Goal: Transaction & Acquisition: Obtain resource

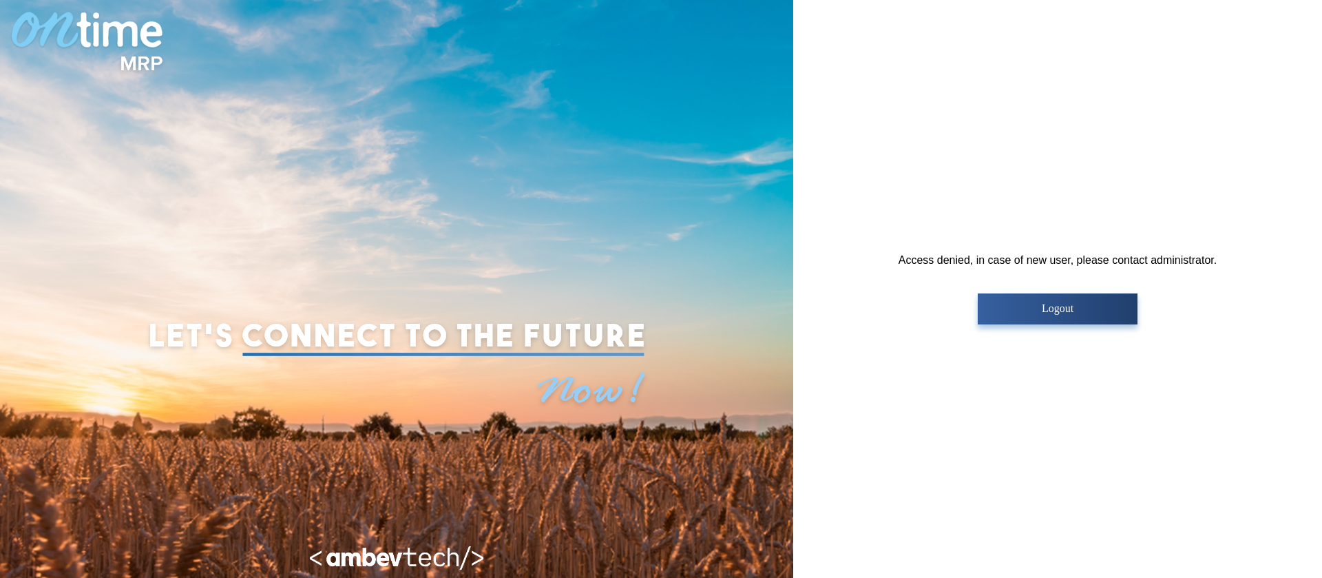
click at [1058, 309] on p "Logout" at bounding box center [1057, 308] width 151 height 12
click at [1031, 301] on button "Logout" at bounding box center [1057, 308] width 159 height 31
click at [1028, 314] on p "Logout" at bounding box center [1057, 308] width 151 height 12
click at [1005, 307] on p "Logout" at bounding box center [1057, 308] width 151 height 12
click at [1077, 317] on button "Logout" at bounding box center [1057, 308] width 159 height 31
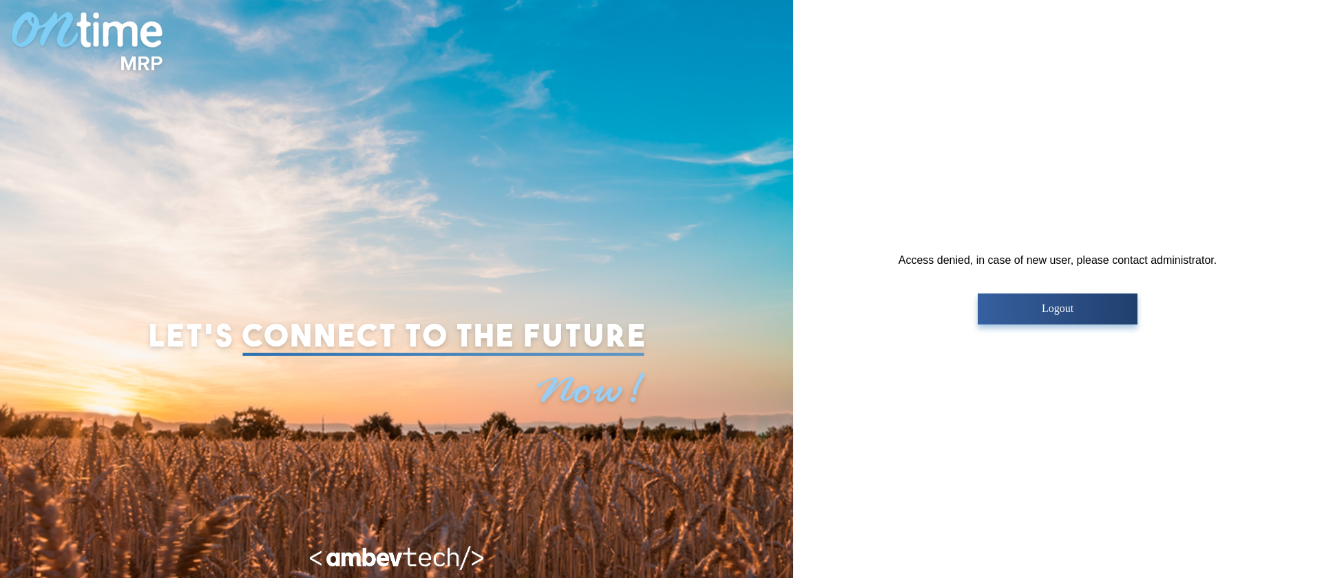
click at [1023, 319] on button "Logout" at bounding box center [1057, 308] width 159 height 31
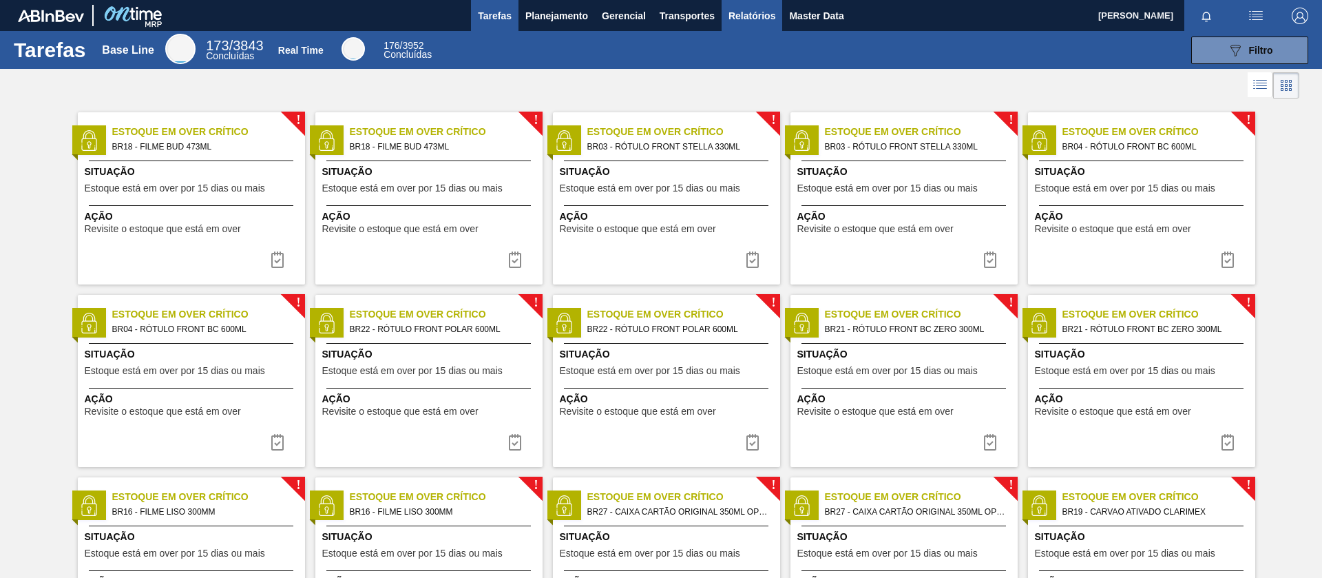
click at [752, 17] on span "Relatórios" at bounding box center [752, 16] width 47 height 17
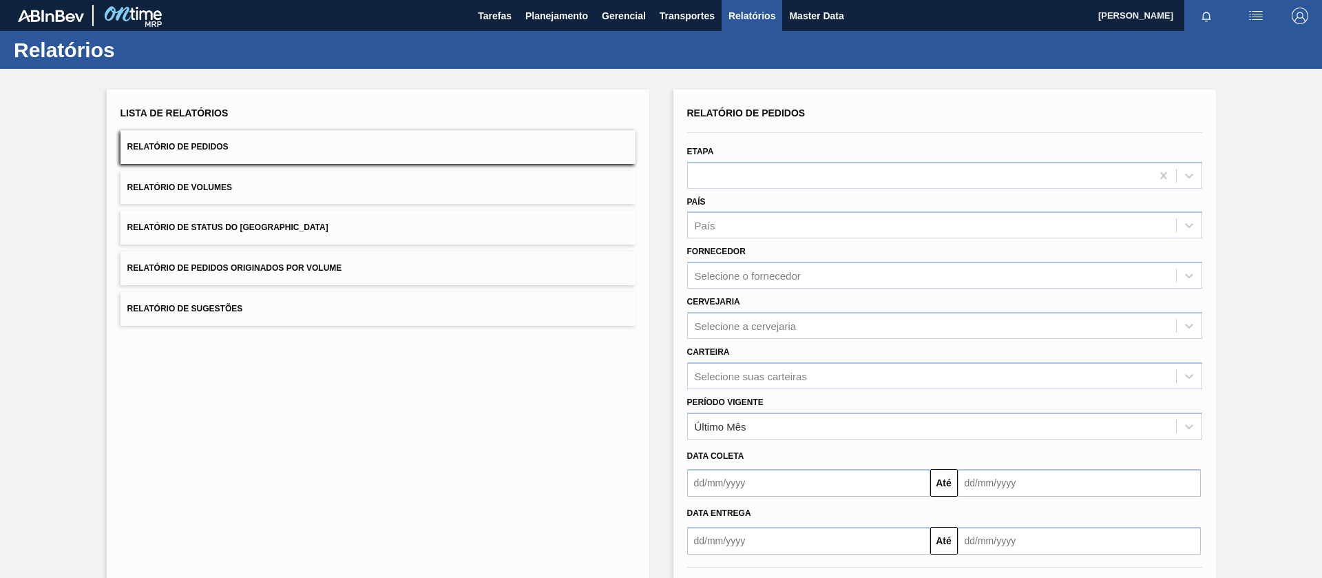
click at [289, 264] on span "Relatório de Pedidos Originados por Volume" at bounding box center [234, 268] width 215 height 10
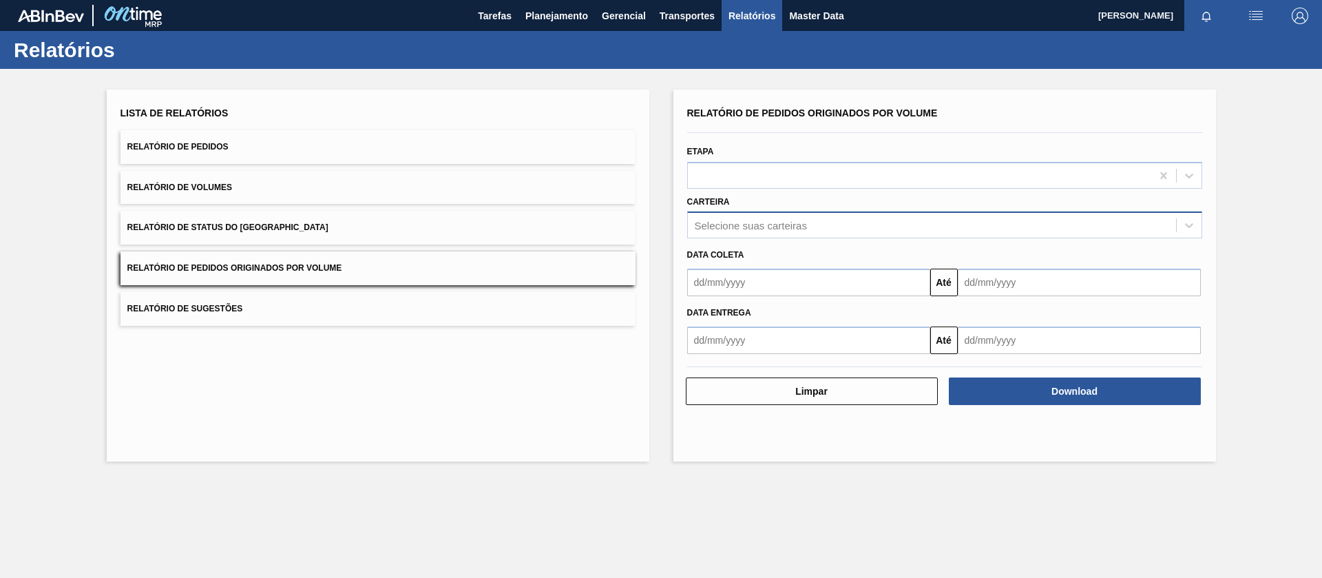
click at [762, 223] on div "Selecione suas carteiras" at bounding box center [751, 226] width 112 height 12
type input "xarop"
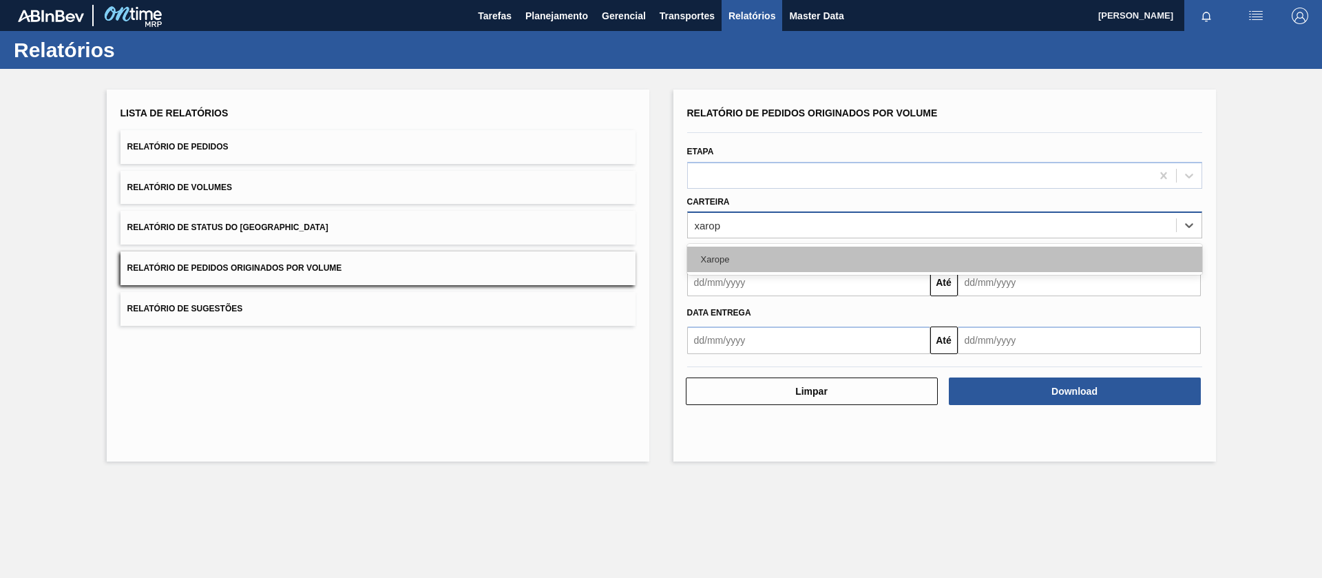
click at [753, 256] on div "Xarope" at bounding box center [944, 259] width 515 height 25
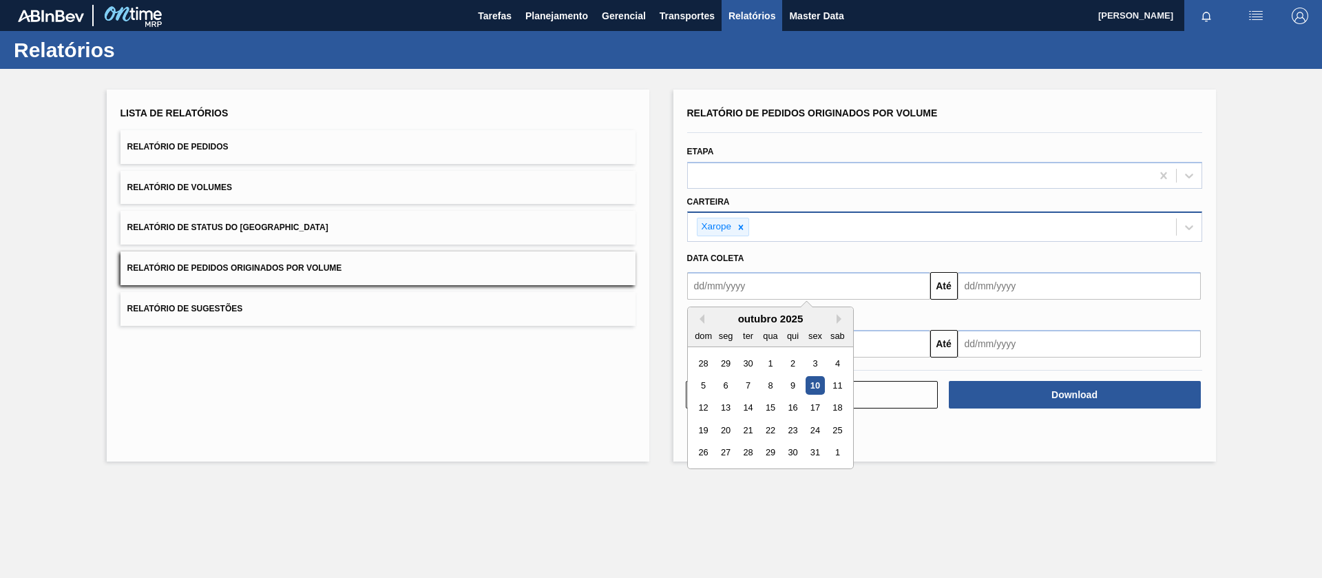
click at [749, 287] on input "text" at bounding box center [808, 286] width 243 height 28
click at [769, 364] on div "1" at bounding box center [770, 363] width 19 height 19
type input "[DATE]"
click at [995, 281] on input "text" at bounding box center [1079, 286] width 243 height 28
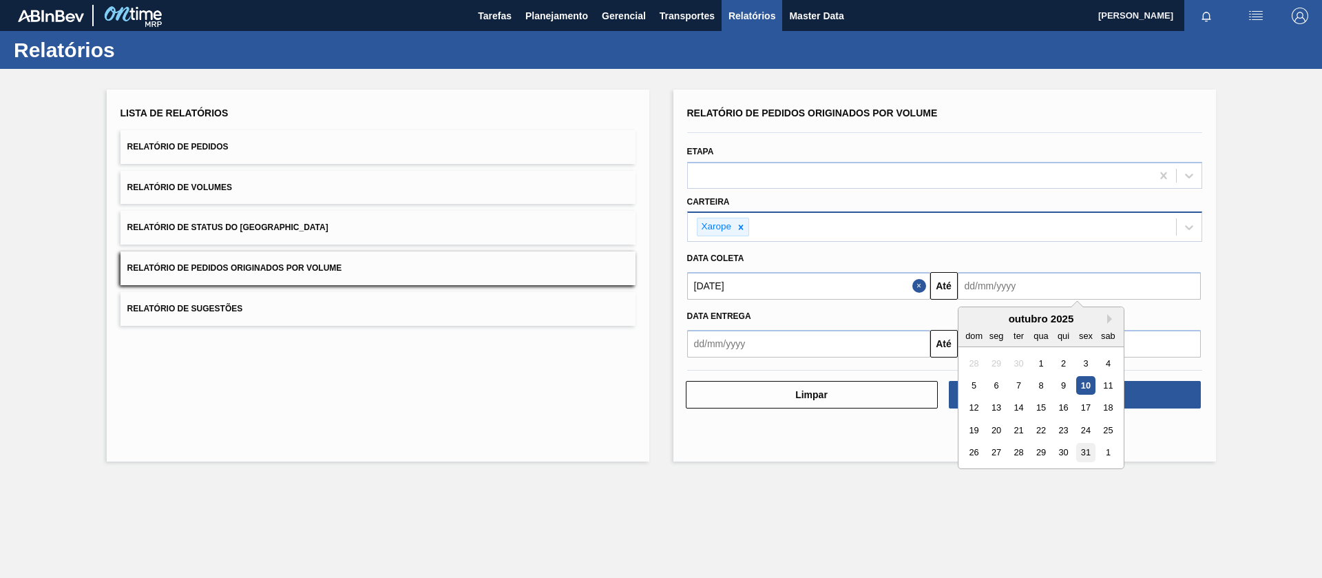
click at [1093, 456] on div "31" at bounding box center [1086, 453] width 19 height 19
type input "[DATE]"
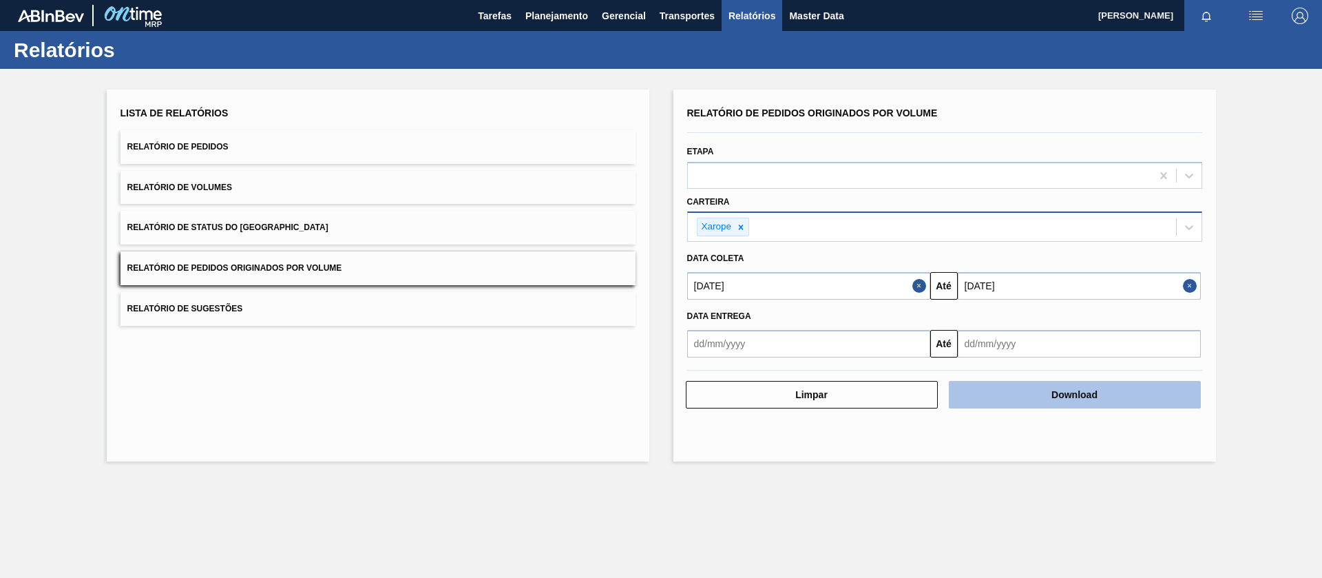
click at [1048, 391] on button "Download" at bounding box center [1075, 395] width 252 height 28
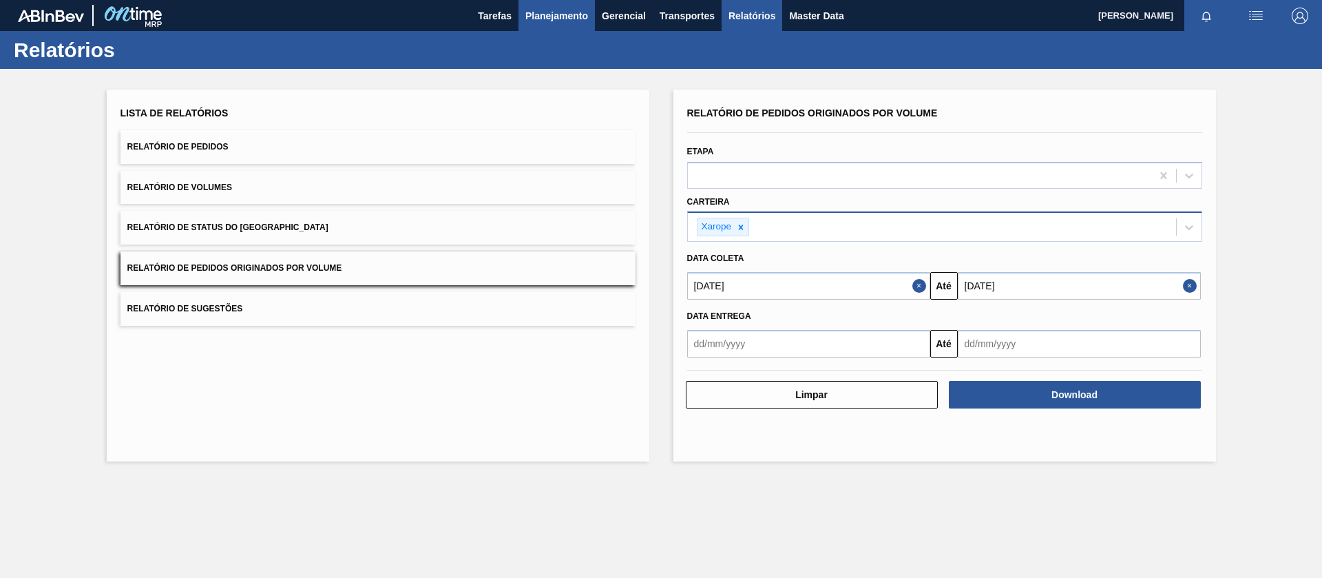
click at [526, 19] on span "Planejamento" at bounding box center [557, 16] width 63 height 17
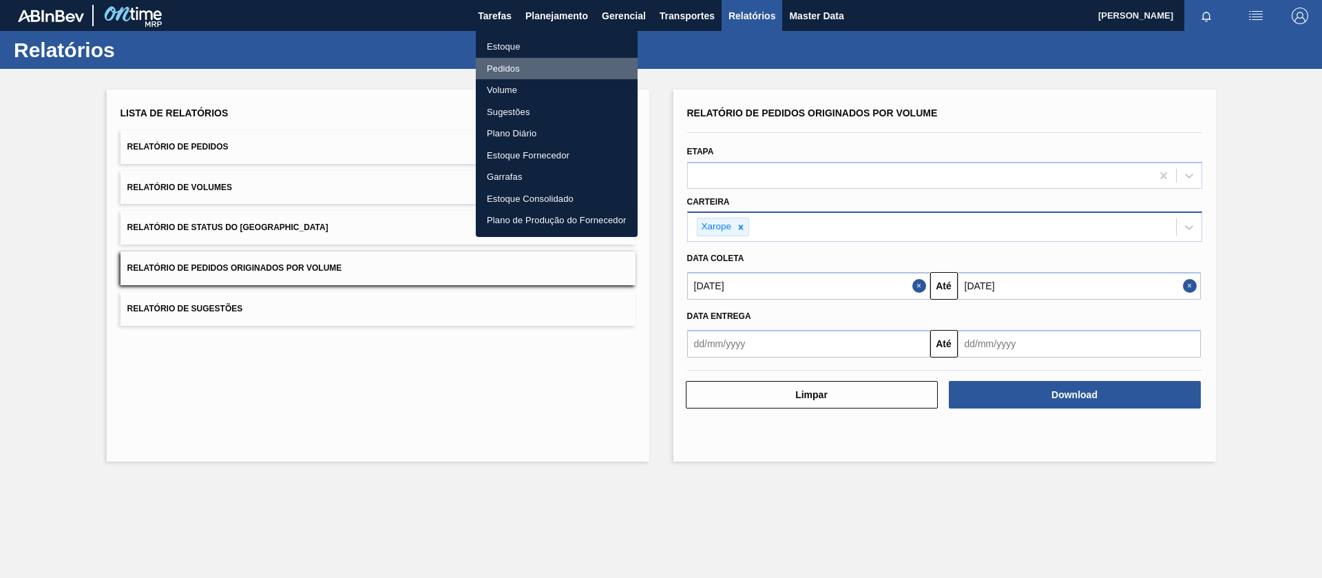
click at [503, 67] on li "Pedidos" at bounding box center [557, 69] width 162 height 22
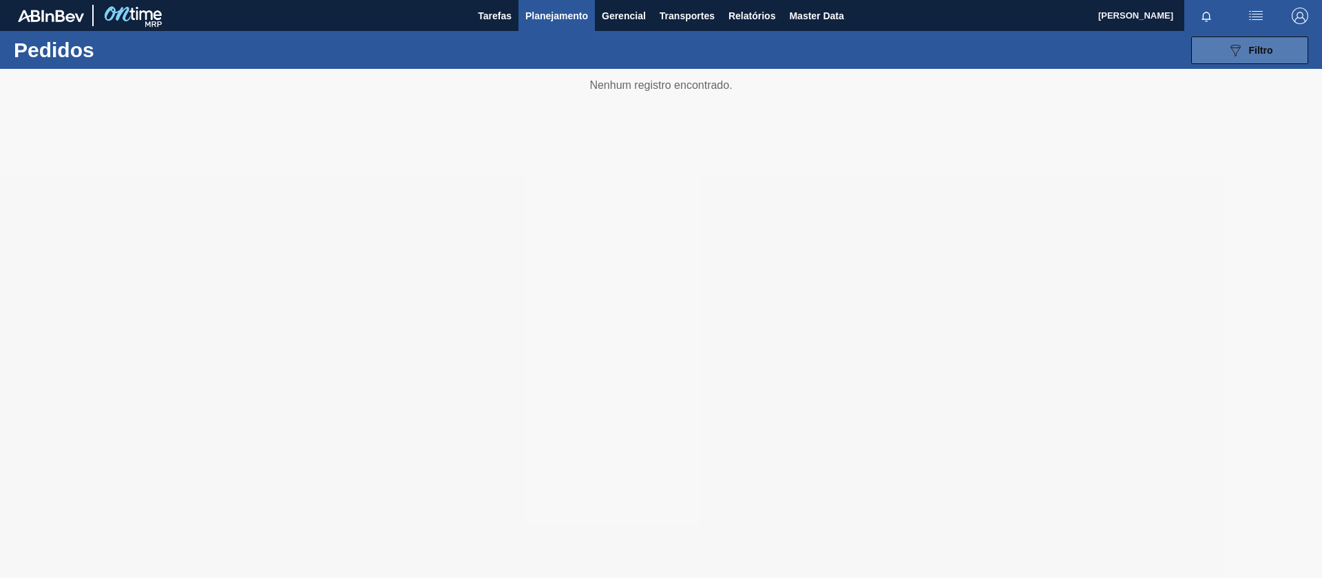
click at [1261, 49] on span "Filtro" at bounding box center [1261, 50] width 24 height 11
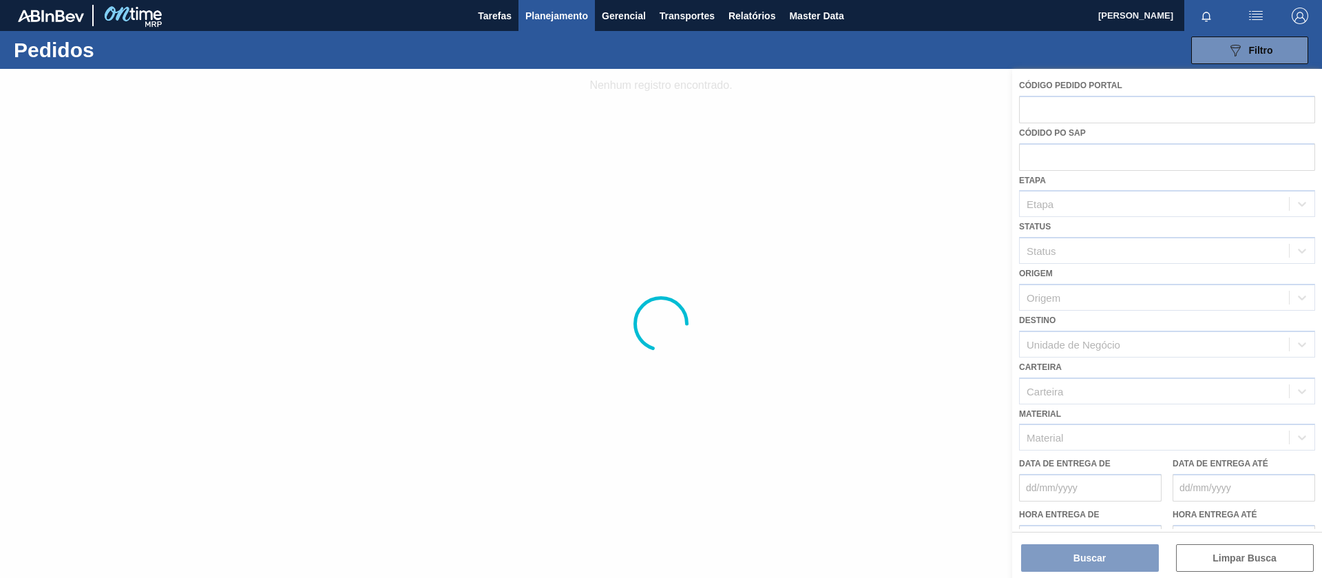
click at [1130, 106] on div at bounding box center [661, 323] width 1322 height 509
click at [1096, 149] on div at bounding box center [661, 323] width 1322 height 509
click at [1085, 160] on div at bounding box center [661, 323] width 1322 height 509
click at [1064, 160] on div at bounding box center [661, 323] width 1322 height 509
click at [1066, 178] on div at bounding box center [661, 323] width 1322 height 509
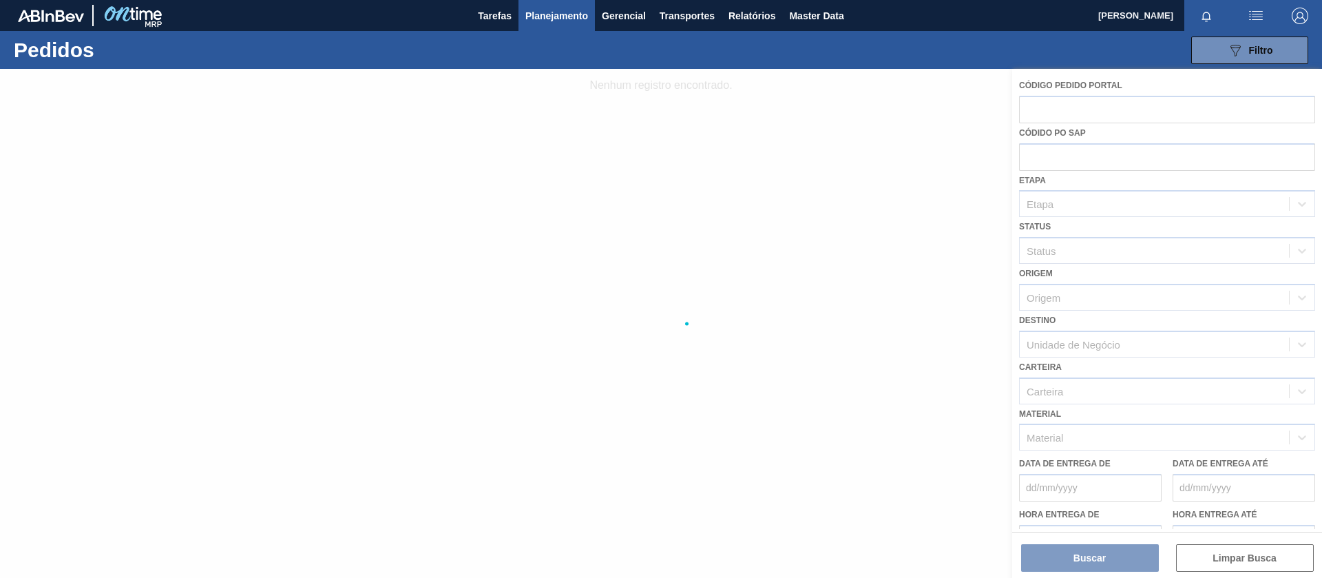
click at [1070, 160] on div at bounding box center [661, 323] width 1322 height 509
click at [1041, 163] on div at bounding box center [661, 323] width 1322 height 509
click at [1048, 154] on div at bounding box center [661, 323] width 1322 height 509
click at [1036, 164] on div at bounding box center [661, 323] width 1322 height 509
click at [1081, 164] on div at bounding box center [661, 323] width 1322 height 509
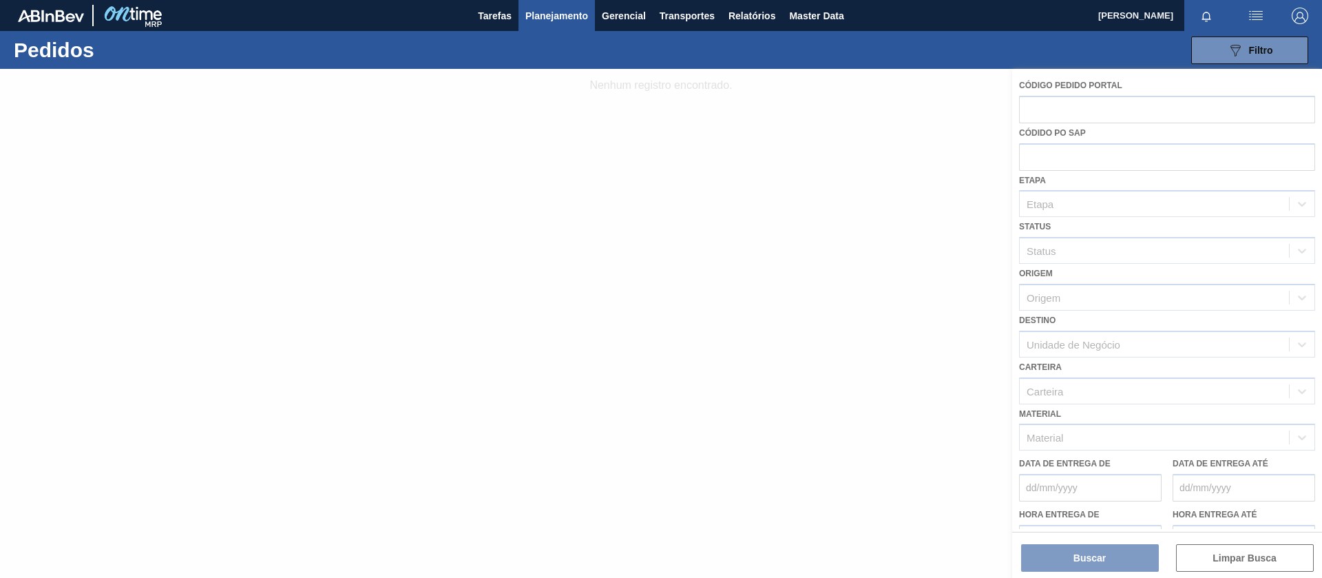
click at [1108, 161] on div at bounding box center [661, 323] width 1322 height 509
click at [1101, 161] on div at bounding box center [661, 323] width 1322 height 509
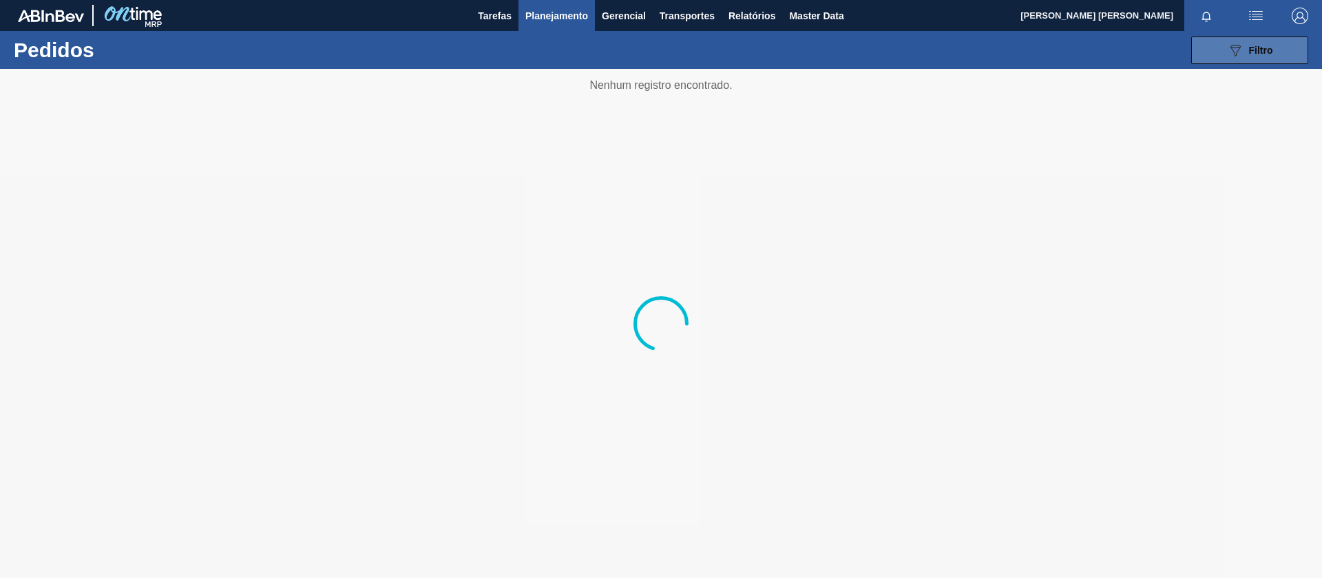
click at [1226, 60] on button "089F7B8B-B2A5-4AFE-B5C0-19BA573D28AC Filtro" at bounding box center [1250, 51] width 117 height 28
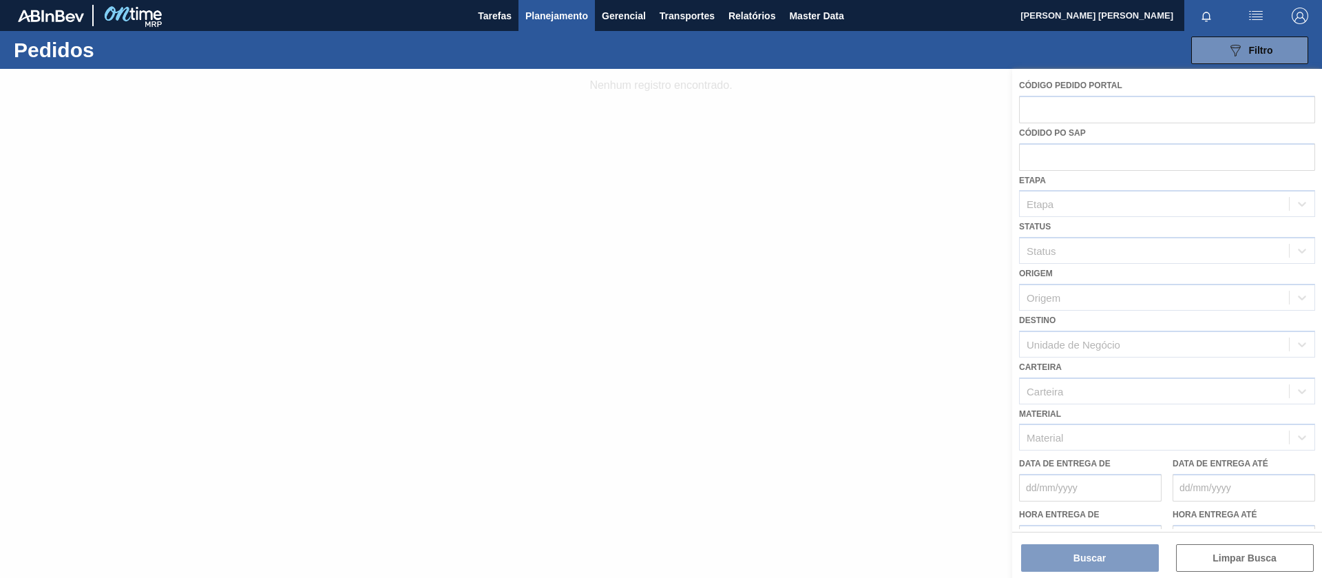
click at [1088, 154] on div at bounding box center [661, 323] width 1322 height 509
click at [1046, 154] on div at bounding box center [661, 323] width 1322 height 509
click at [1039, 160] on div at bounding box center [661, 323] width 1322 height 509
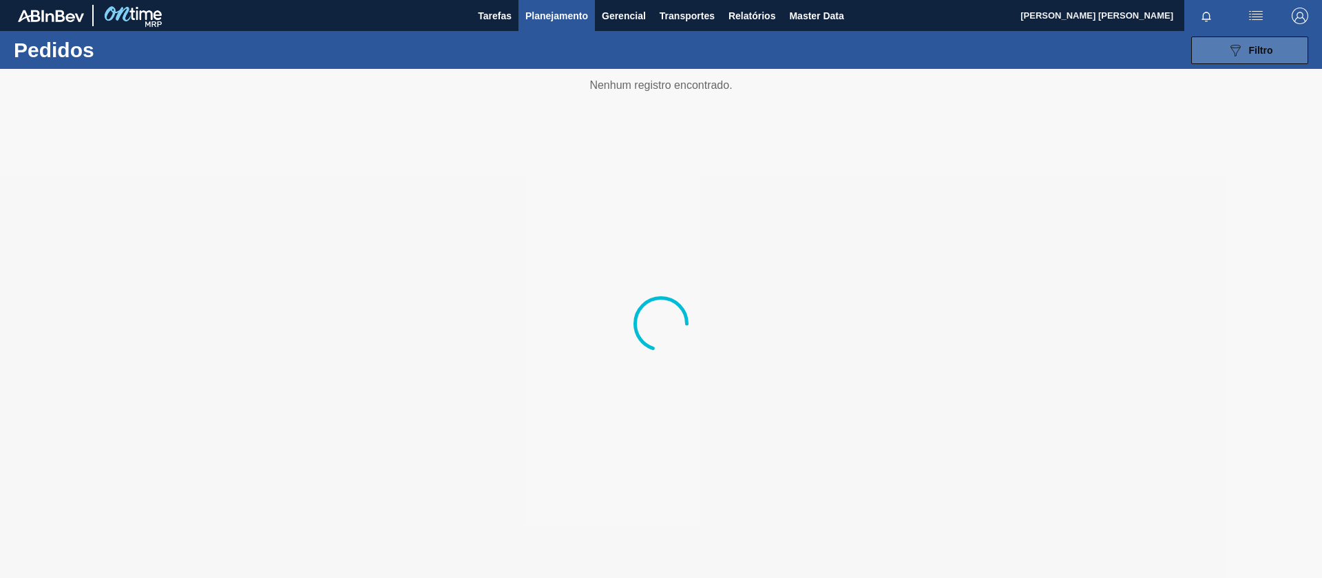
click at [1242, 63] on button "089F7B8B-B2A5-4AFE-B5C0-19BA573D28AC Filtro" at bounding box center [1250, 51] width 117 height 28
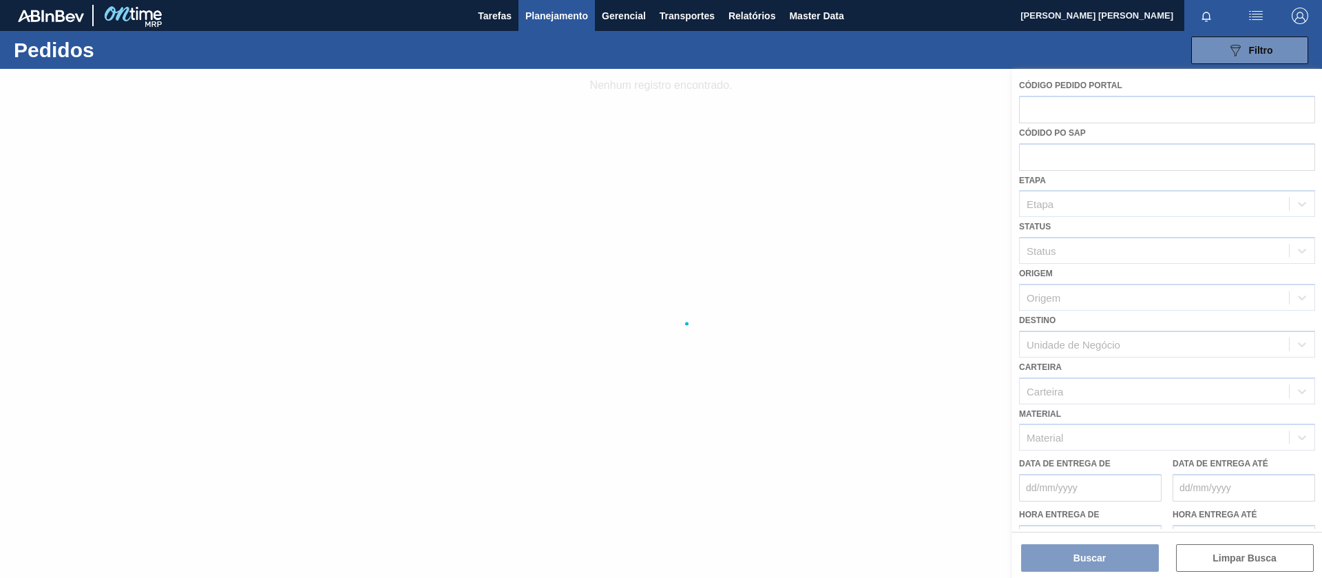
click at [1068, 153] on div at bounding box center [661, 323] width 1322 height 509
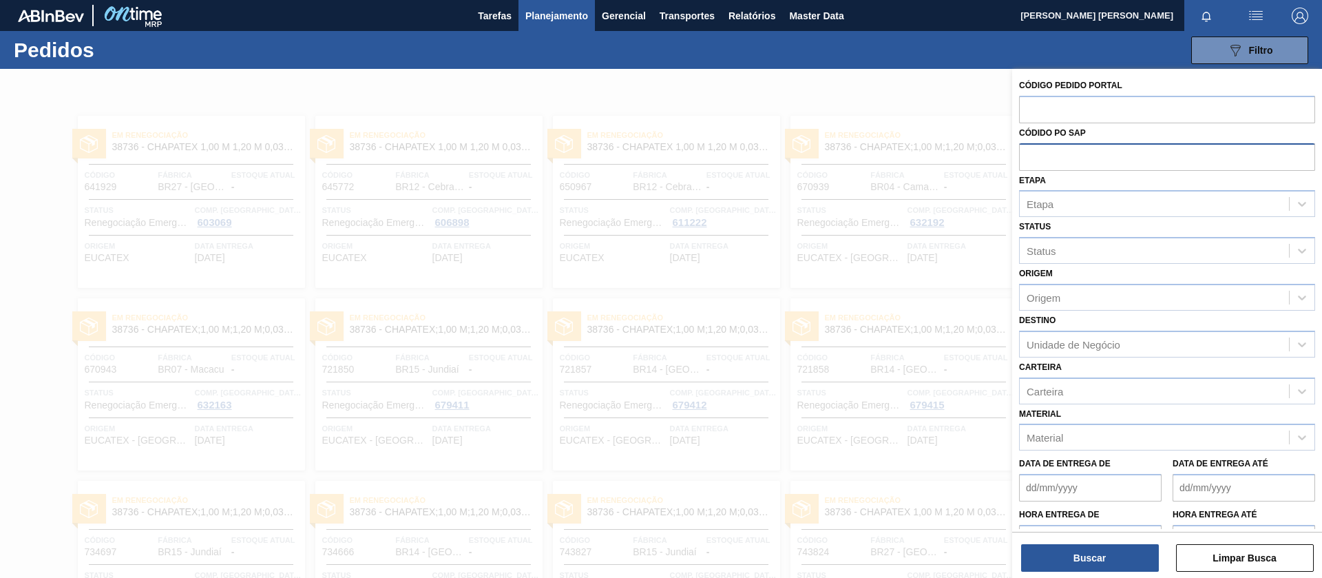
click at [1083, 158] on input "text" at bounding box center [1167, 156] width 296 height 26
paste input "text"
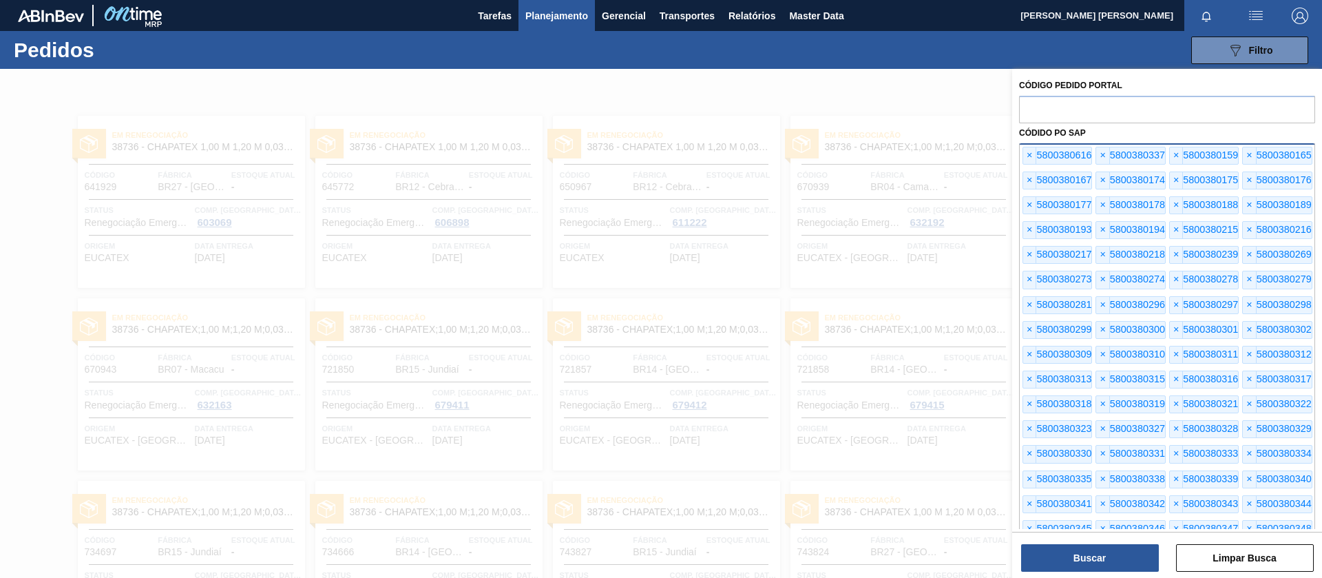
scroll to position [1127, 0]
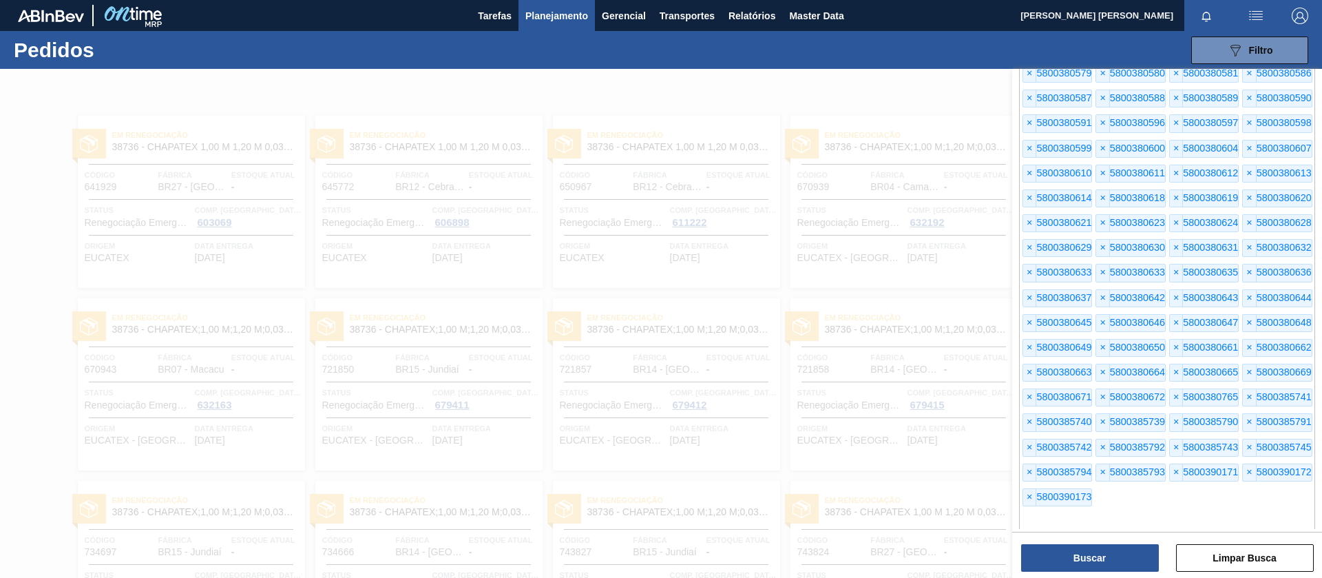
click at [1093, 548] on button "Buscar" at bounding box center [1090, 558] width 138 height 28
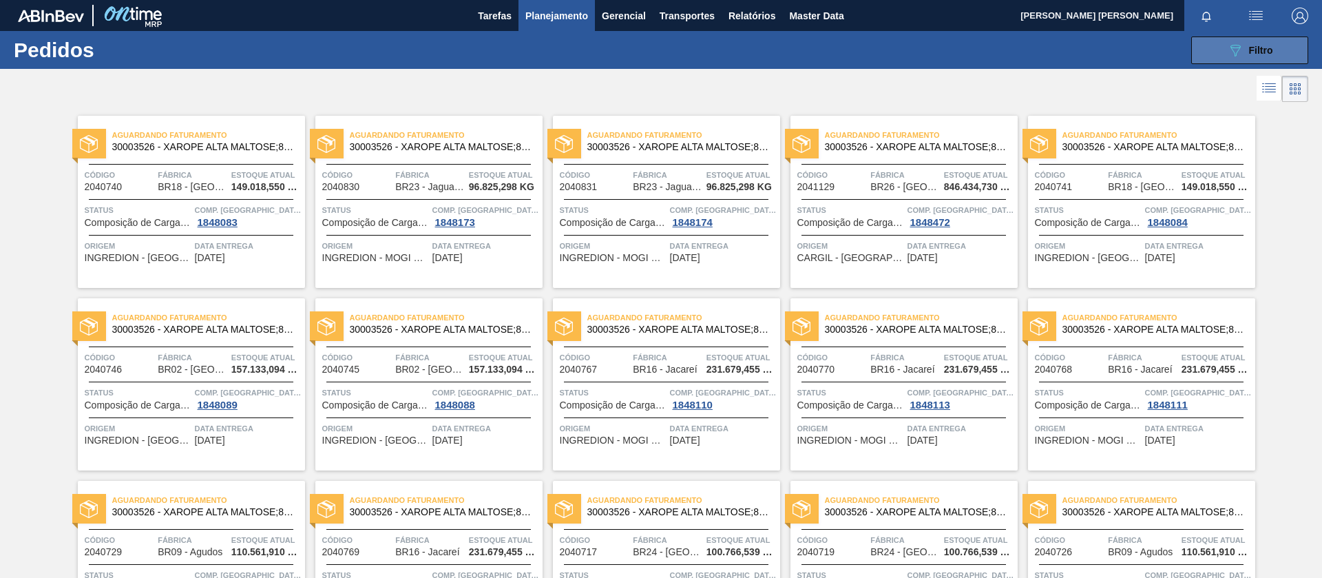
click at [1264, 52] on span "Filtro" at bounding box center [1261, 50] width 24 height 11
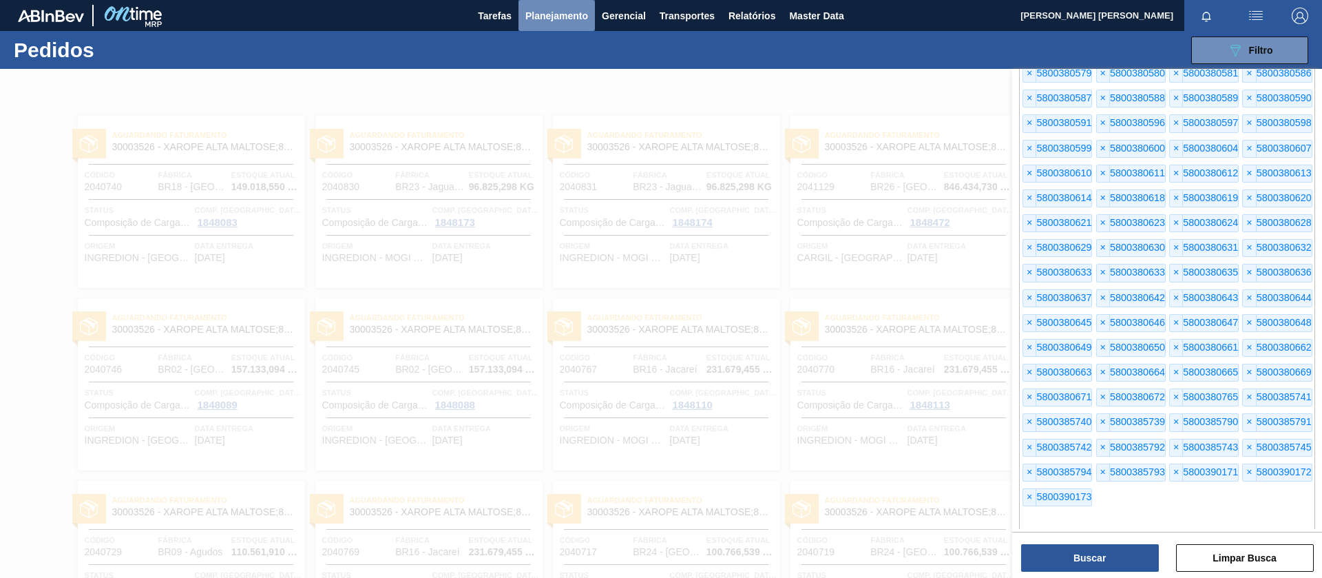
click at [559, 19] on span "Planejamento" at bounding box center [557, 16] width 63 height 17
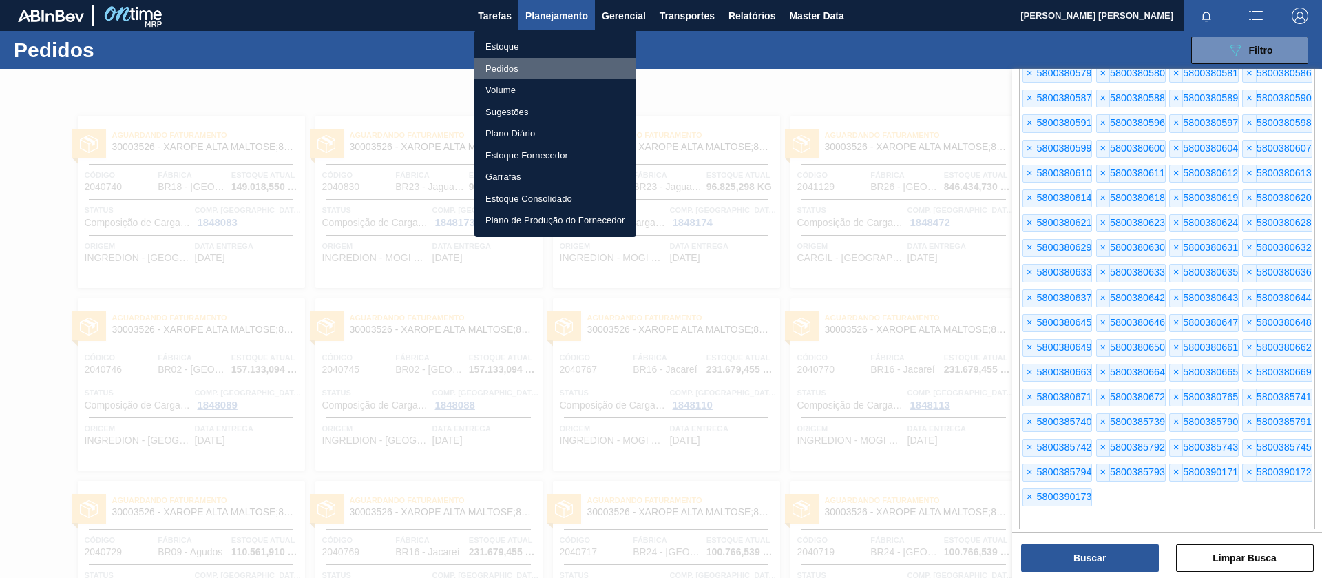
click at [521, 64] on li "Pedidos" at bounding box center [556, 69] width 162 height 22
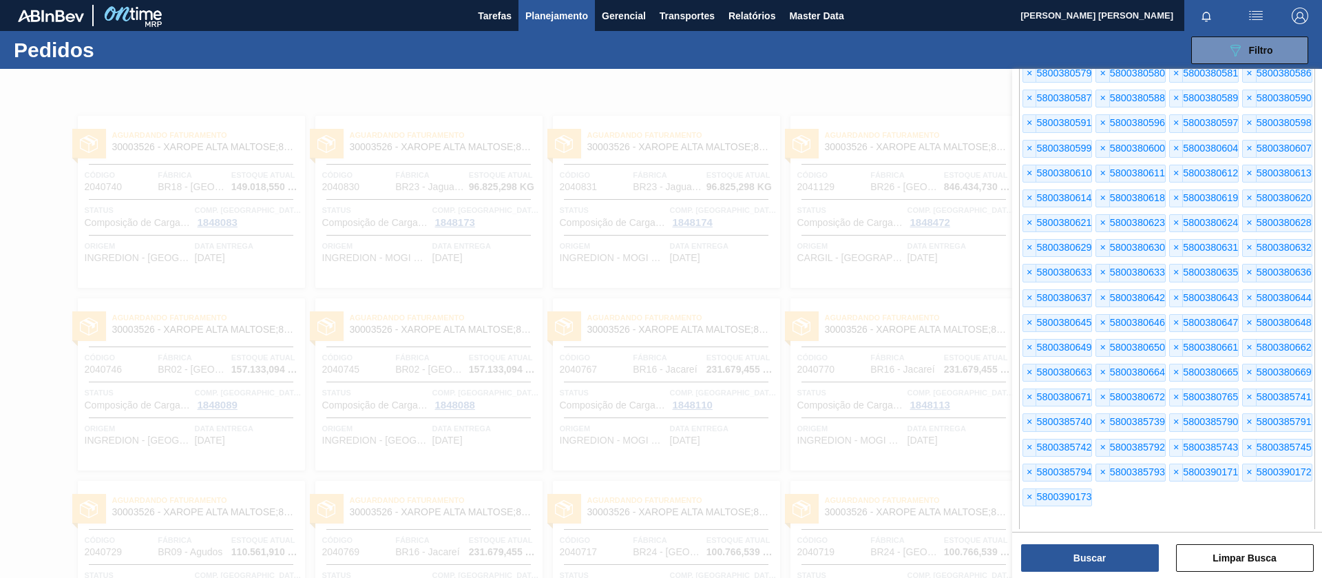
click at [1097, 11] on span "[PERSON_NAME] [PERSON_NAME]" at bounding box center [1097, 15] width 153 height 31
click at [1092, 557] on button "Buscar" at bounding box center [1090, 558] width 138 height 28
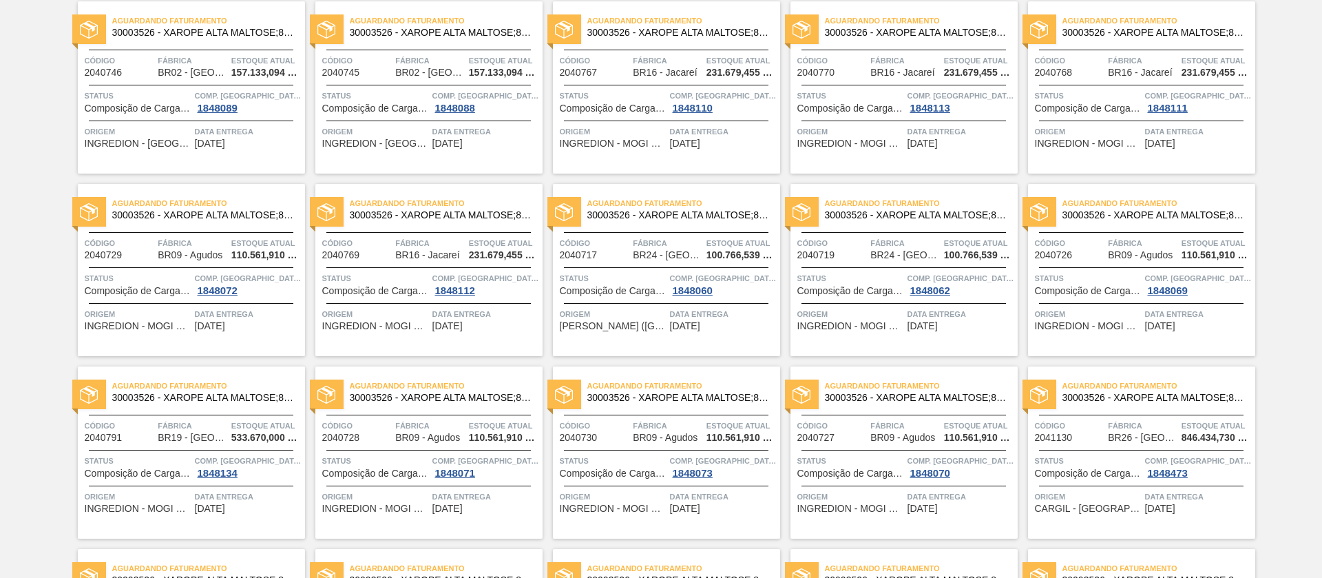
scroll to position [0, 0]
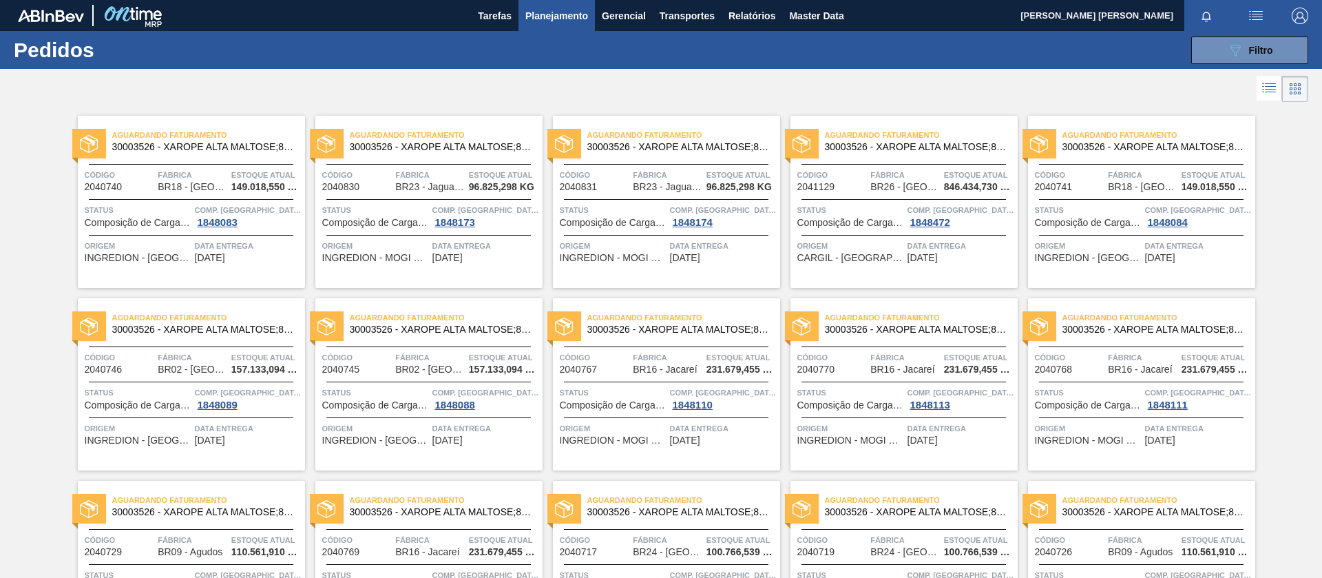
click at [1262, 94] on icon at bounding box center [1269, 88] width 17 height 17
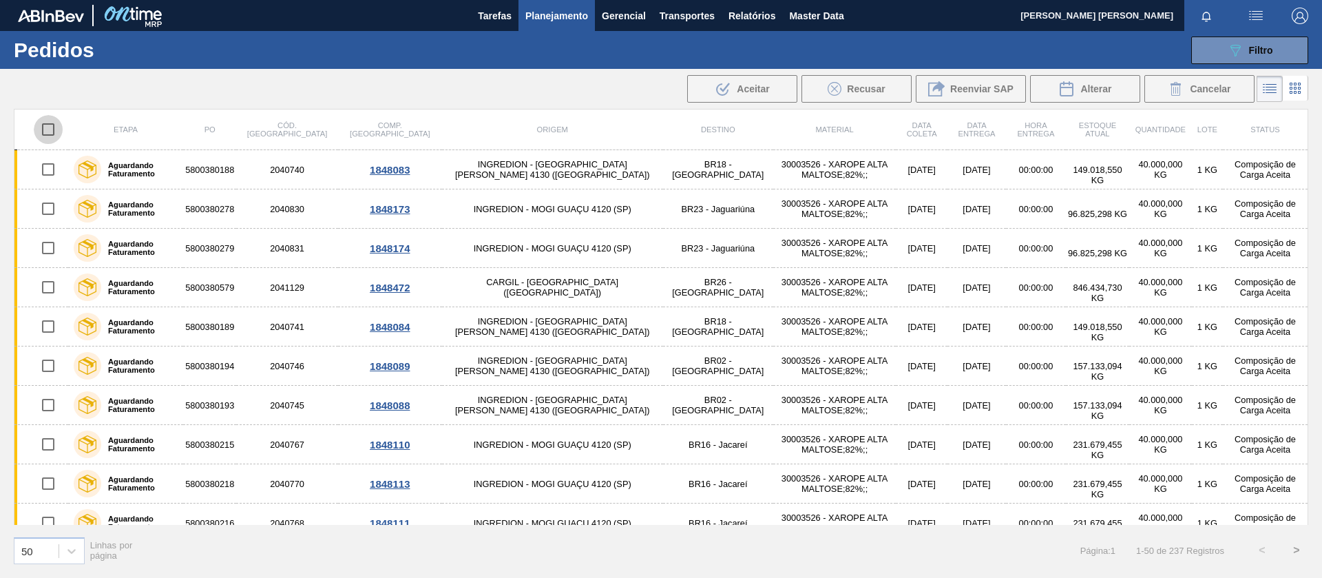
click at [54, 122] on input "checkbox" at bounding box center [48, 129] width 29 height 29
checkbox input "true"
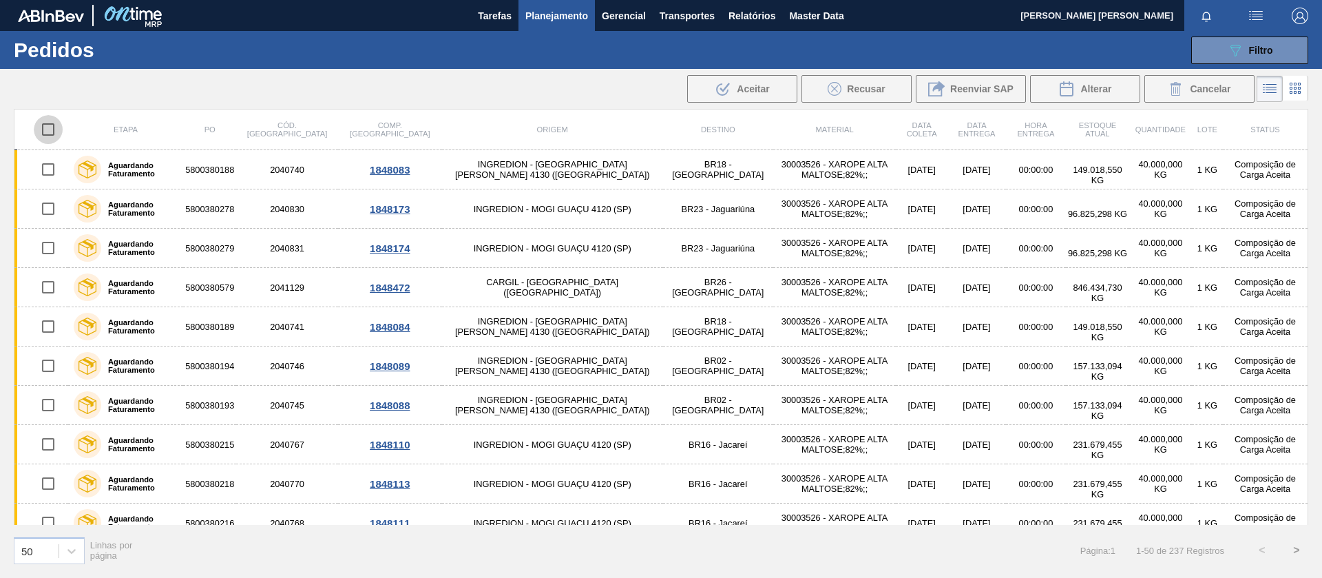
checkbox input "true"
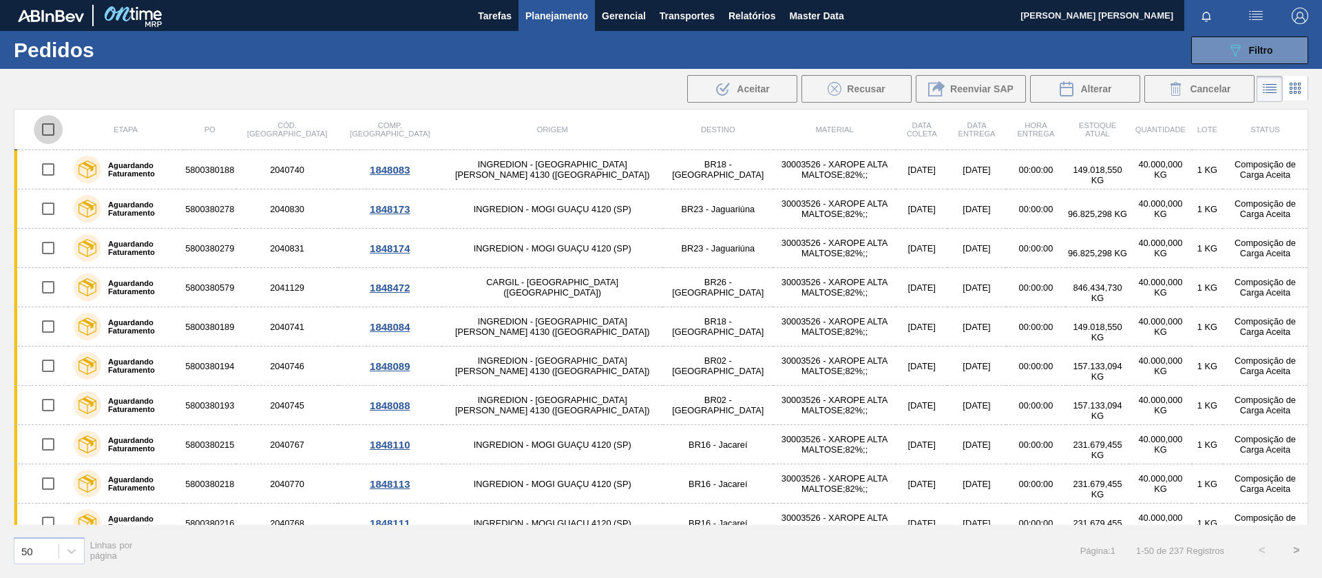
checkbox input "true"
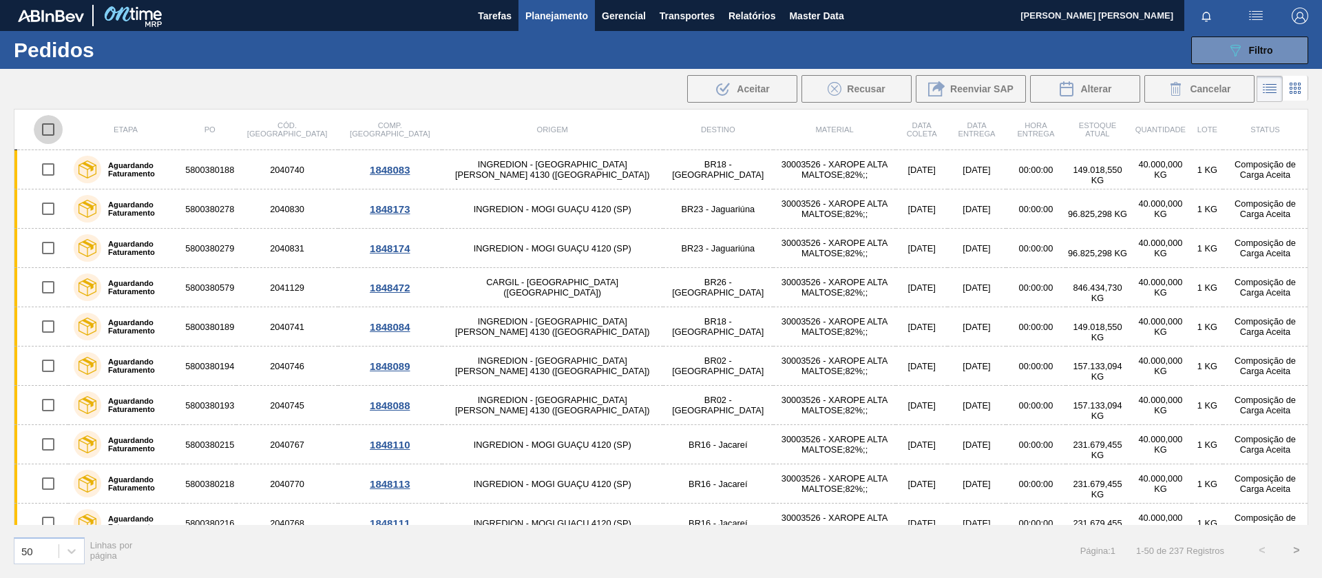
checkbox input "true"
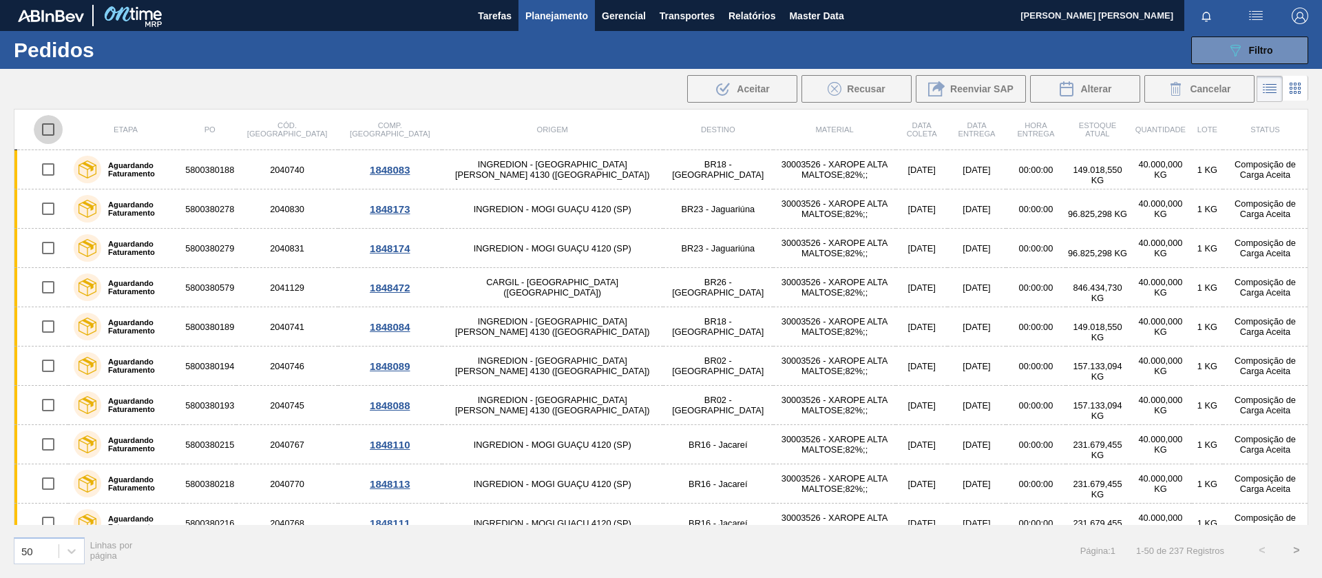
checkbox input "true"
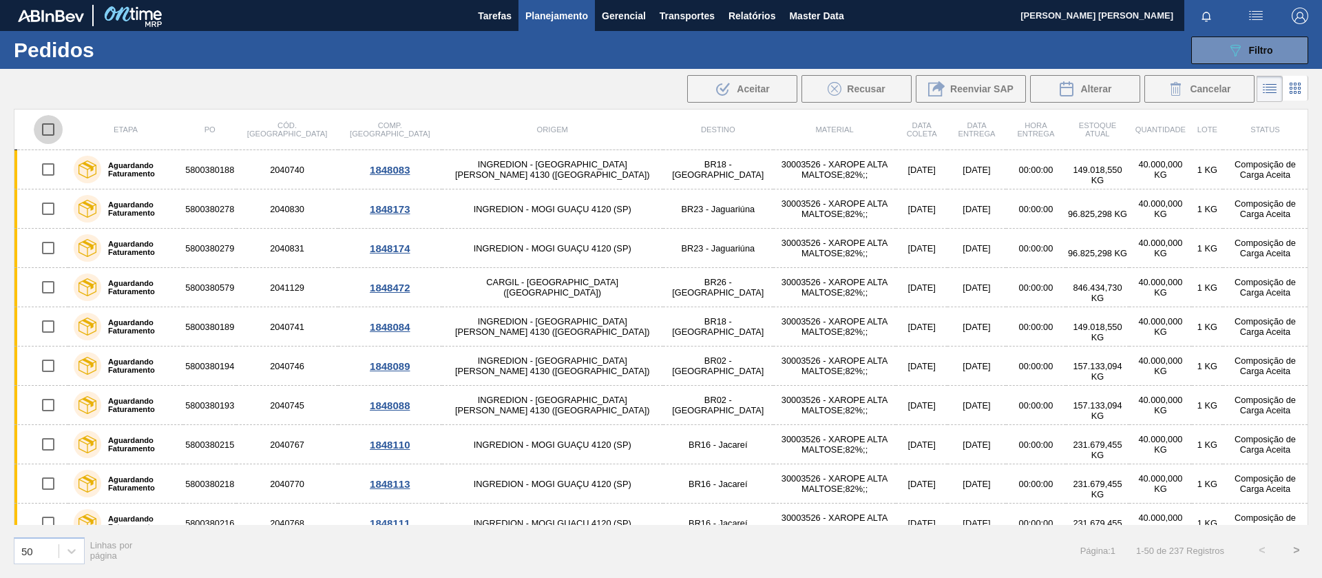
checkbox input "true"
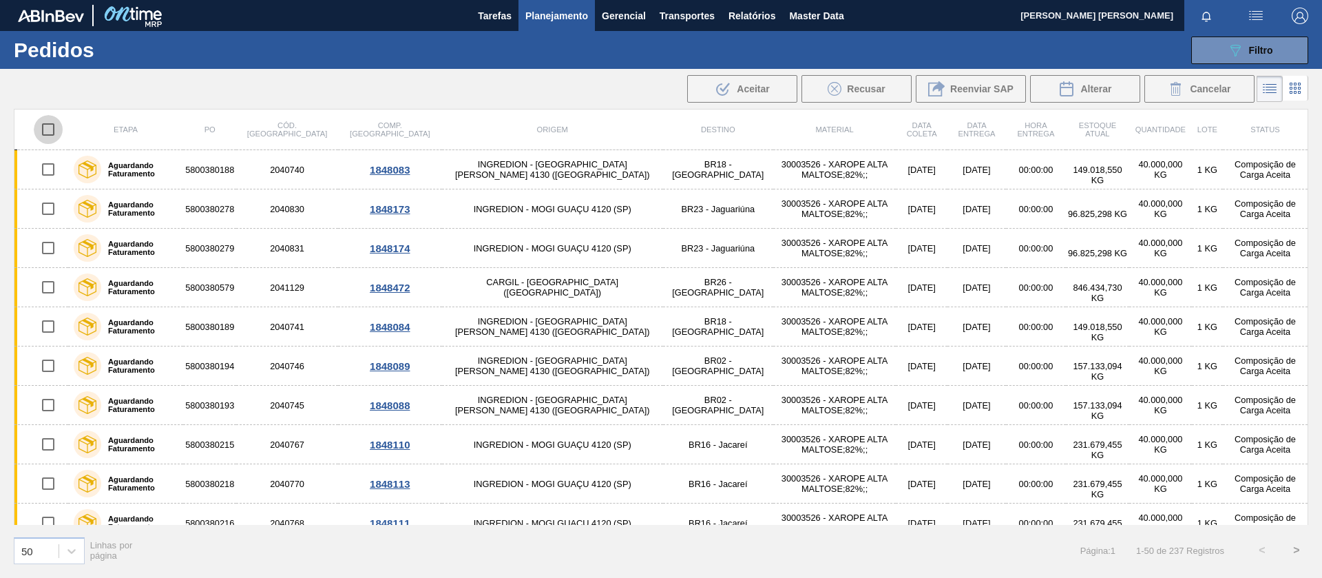
checkbox input "true"
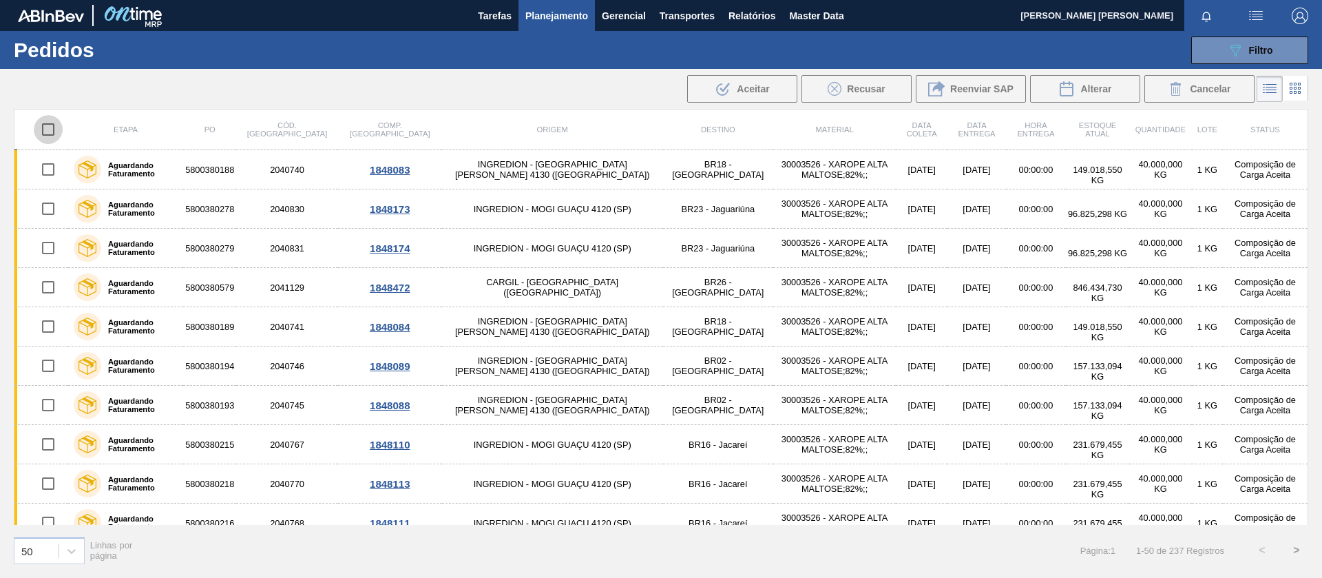
checkbox input "true"
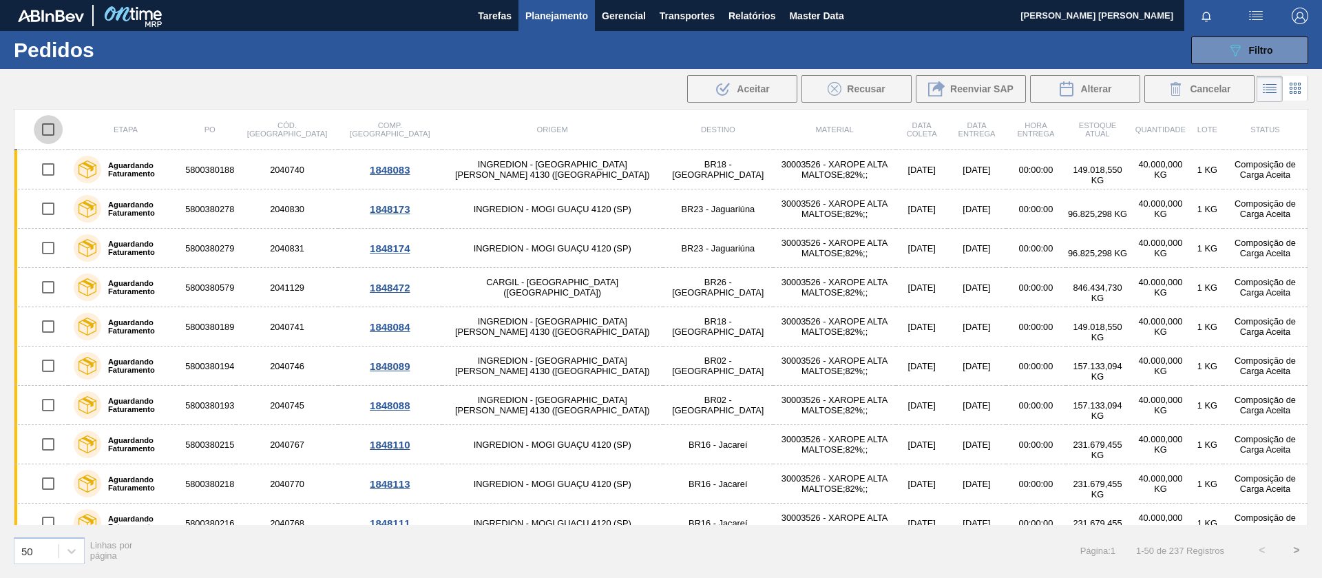
checkbox input "true"
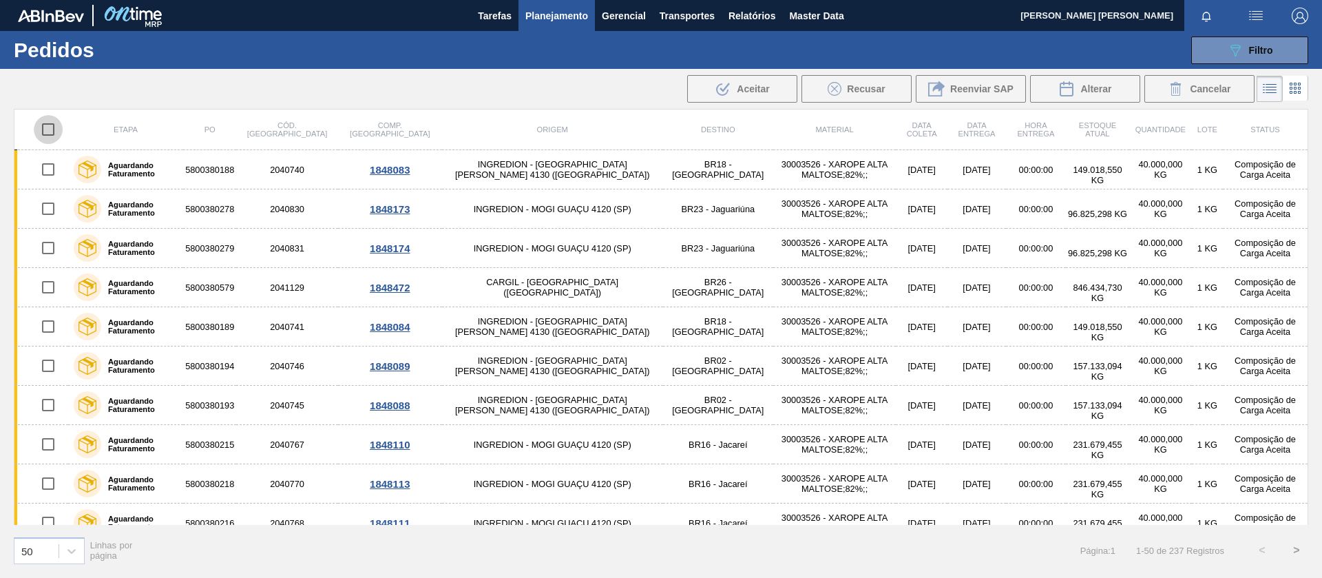
checkbox input "true"
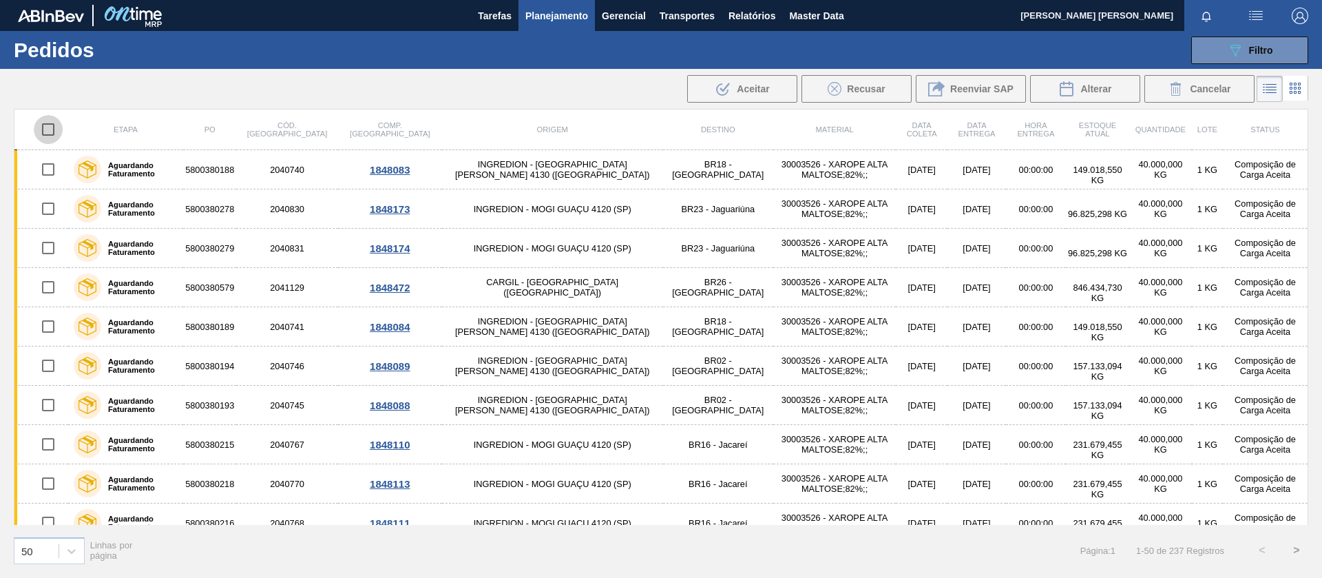
checkbox input "true"
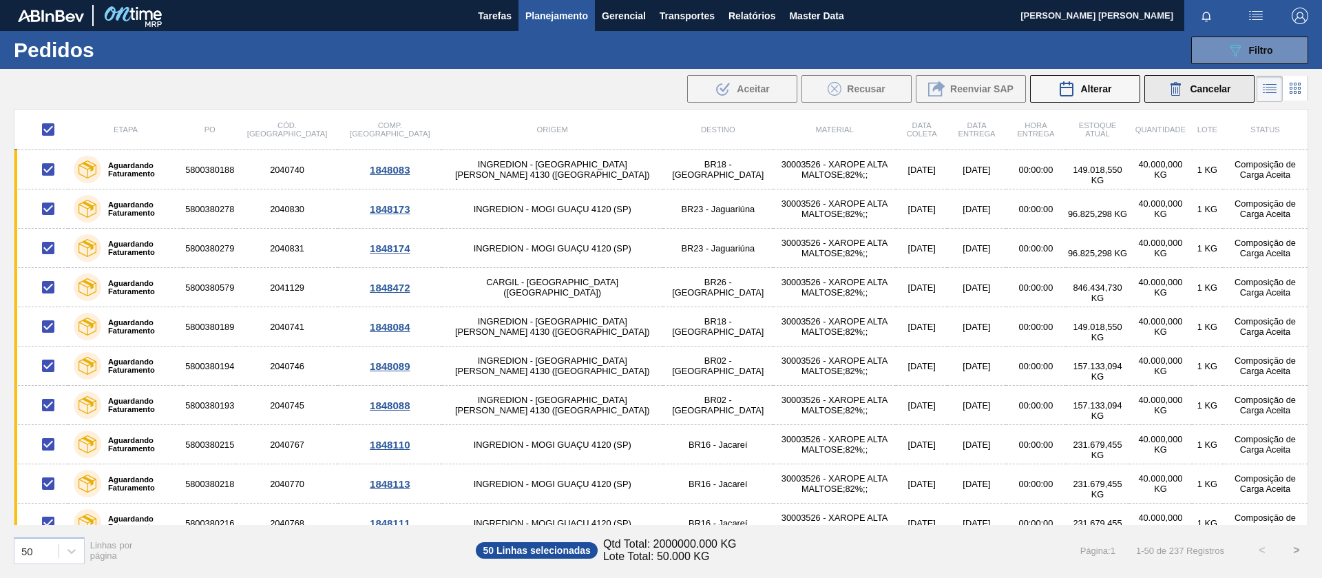
click at [1197, 81] on div "Cancelar" at bounding box center [1199, 89] width 63 height 17
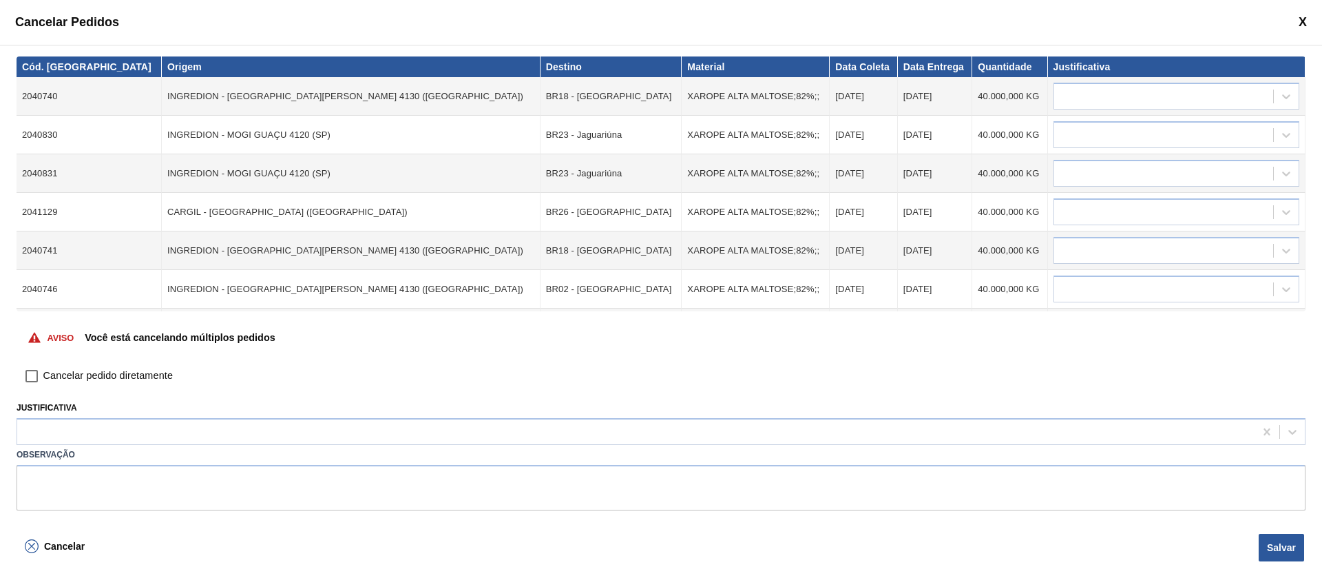
click at [36, 376] on input "Cancelar pedido diretamente" at bounding box center [31, 375] width 23 height 23
checkbox input "true"
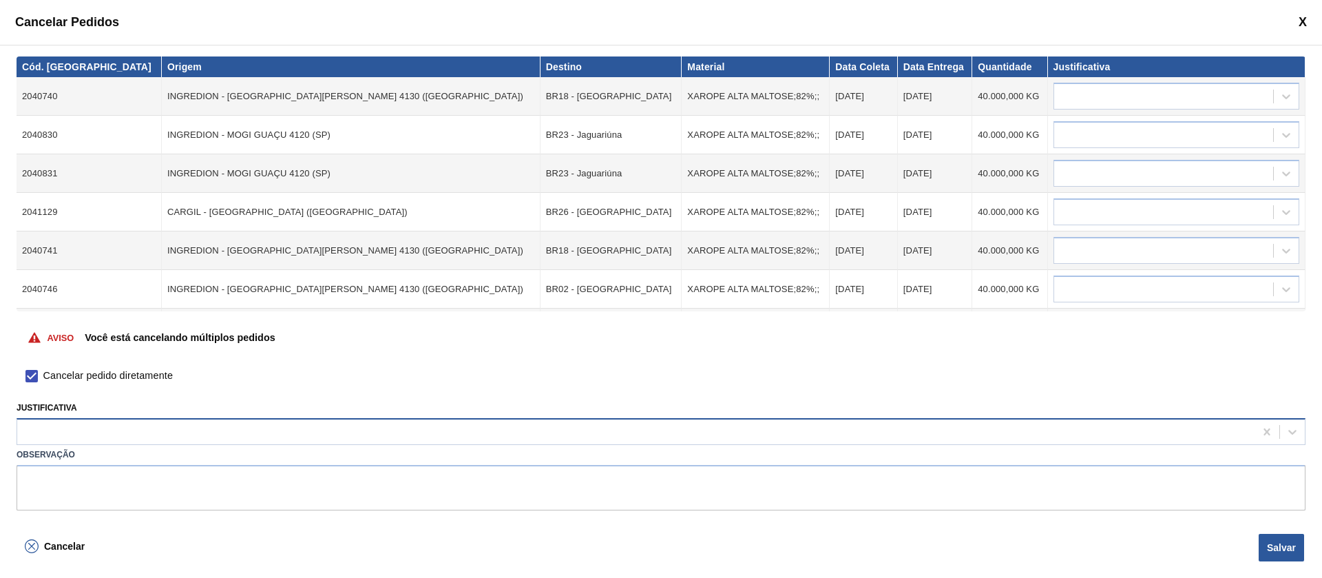
click at [75, 429] on div at bounding box center [636, 432] width 1238 height 20
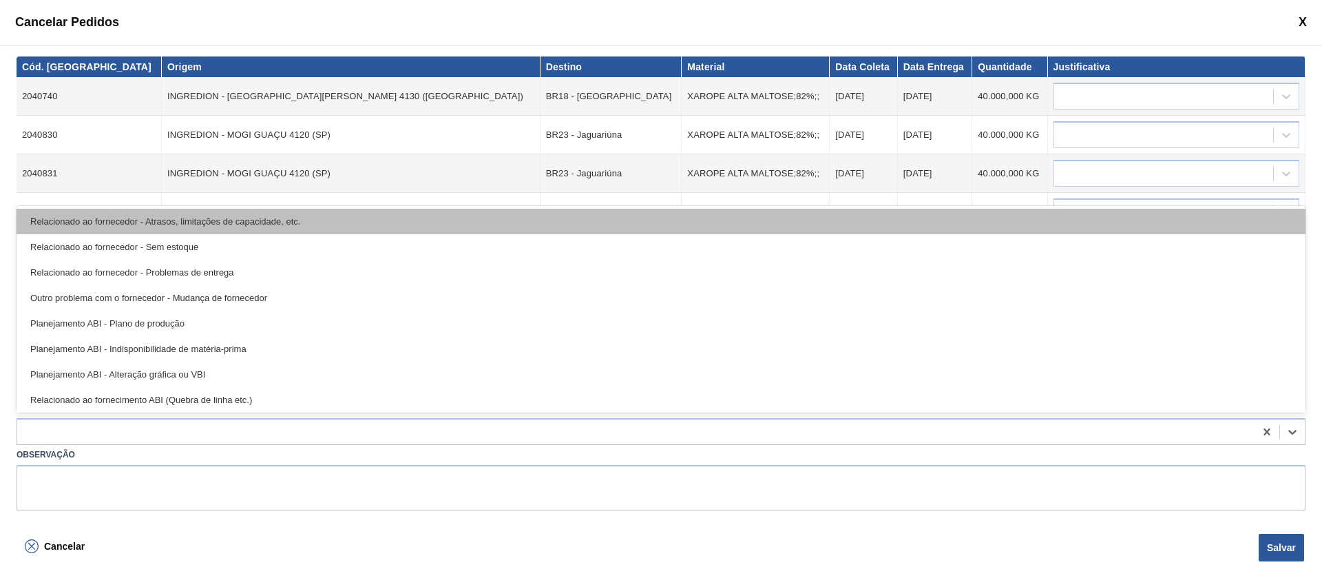
click at [167, 227] on div "Relacionado ao fornecedor - Atrasos, limitações de capacidade, etc." at bounding box center [661, 221] width 1289 height 25
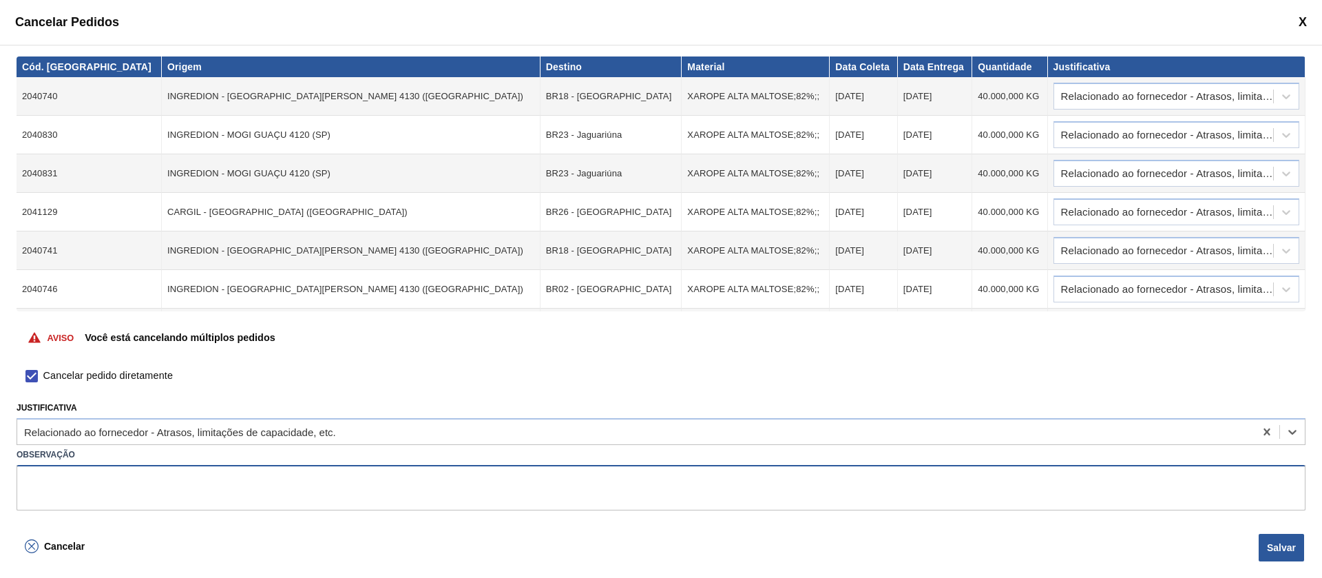
click at [115, 495] on textarea at bounding box center [661, 487] width 1289 height 45
drag, startPoint x: 1271, startPoint y: 546, endPoint x: 1099, endPoint y: 539, distance: 172.3
click at [1272, 546] on button "Salvar" at bounding box center [1281, 548] width 45 height 28
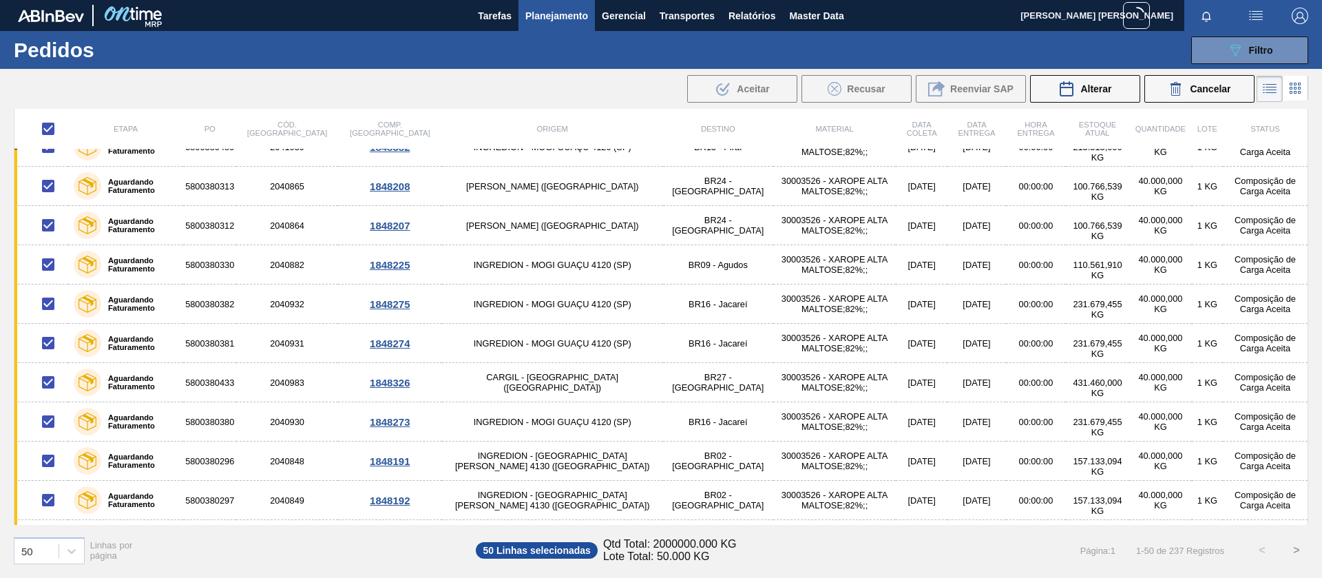
scroll to position [1588, 0]
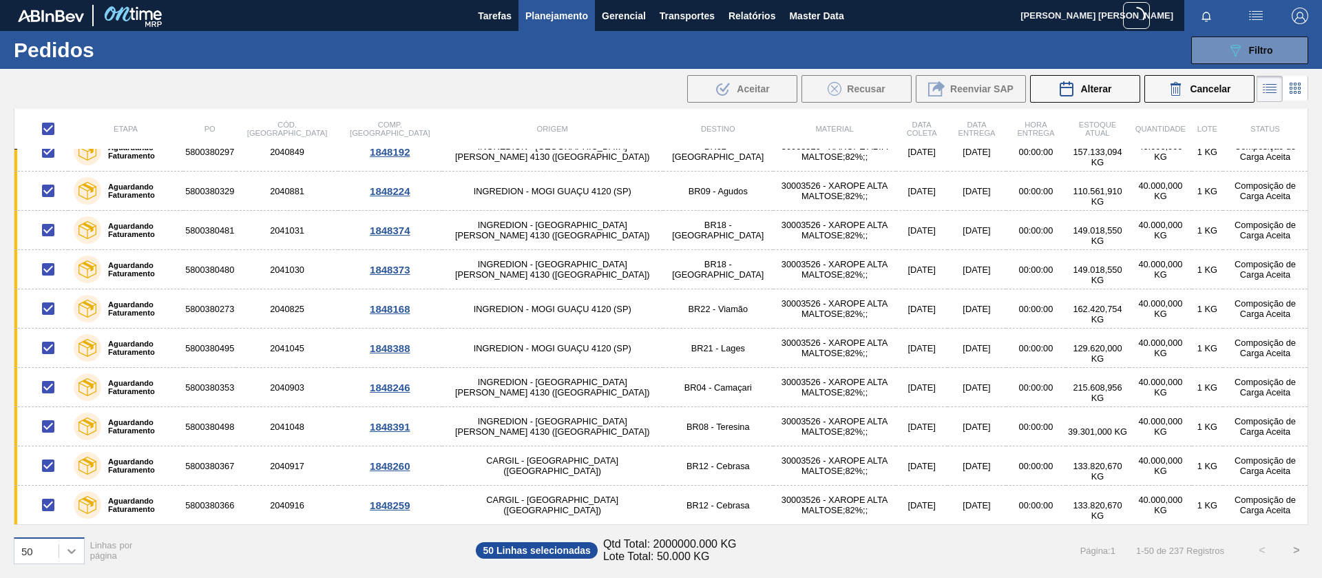
click at [74, 545] on icon at bounding box center [72, 551] width 14 height 14
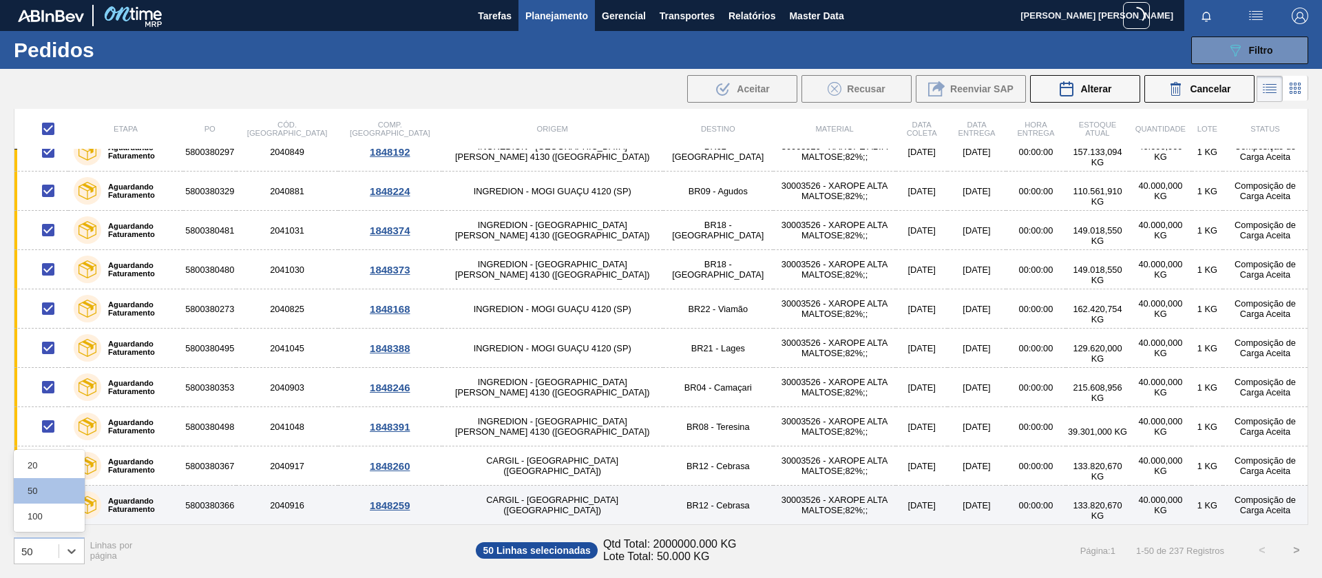
click at [56, 514] on div "100" at bounding box center [49, 515] width 71 height 25
checkbox input "false"
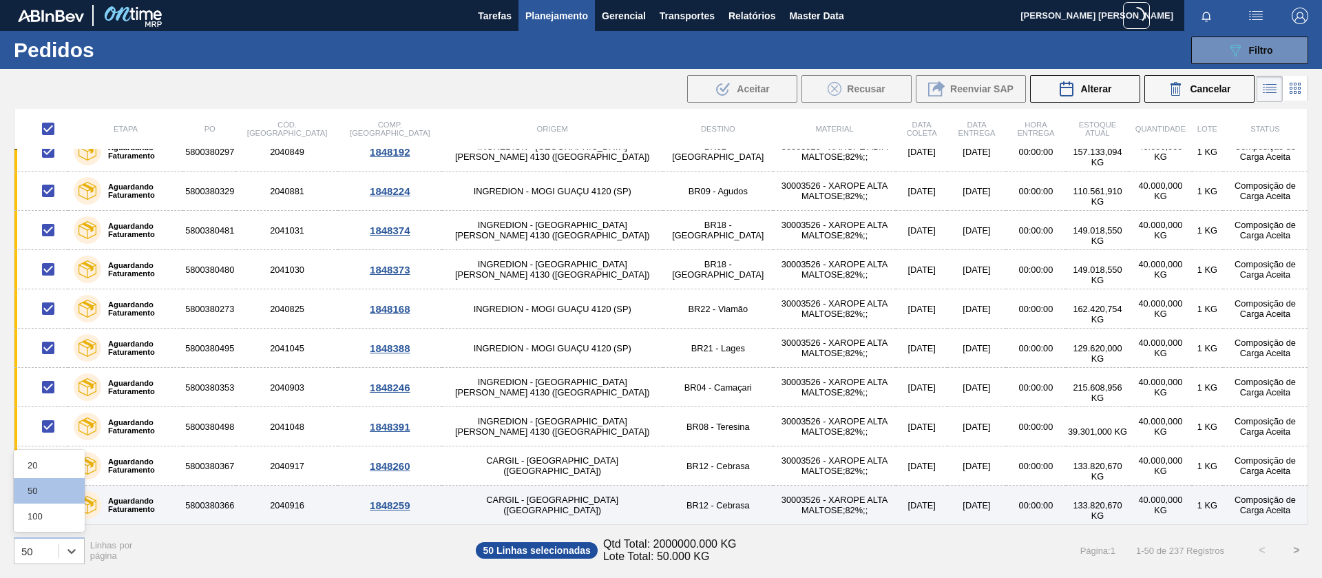
checkbox input "false"
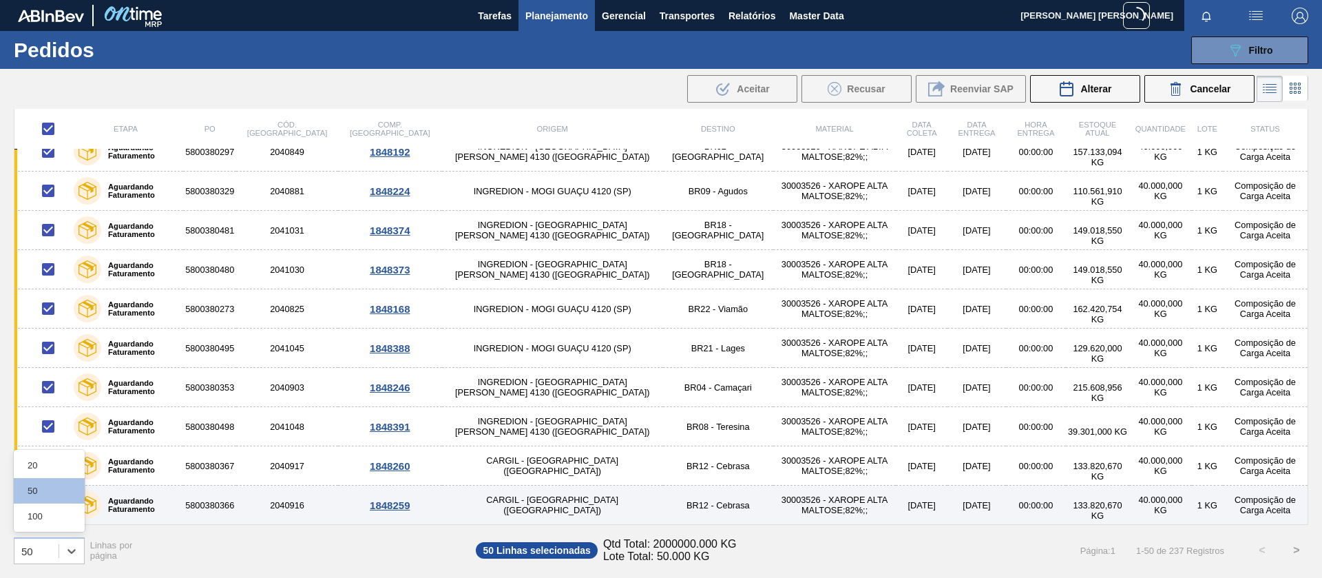
checkbox input "false"
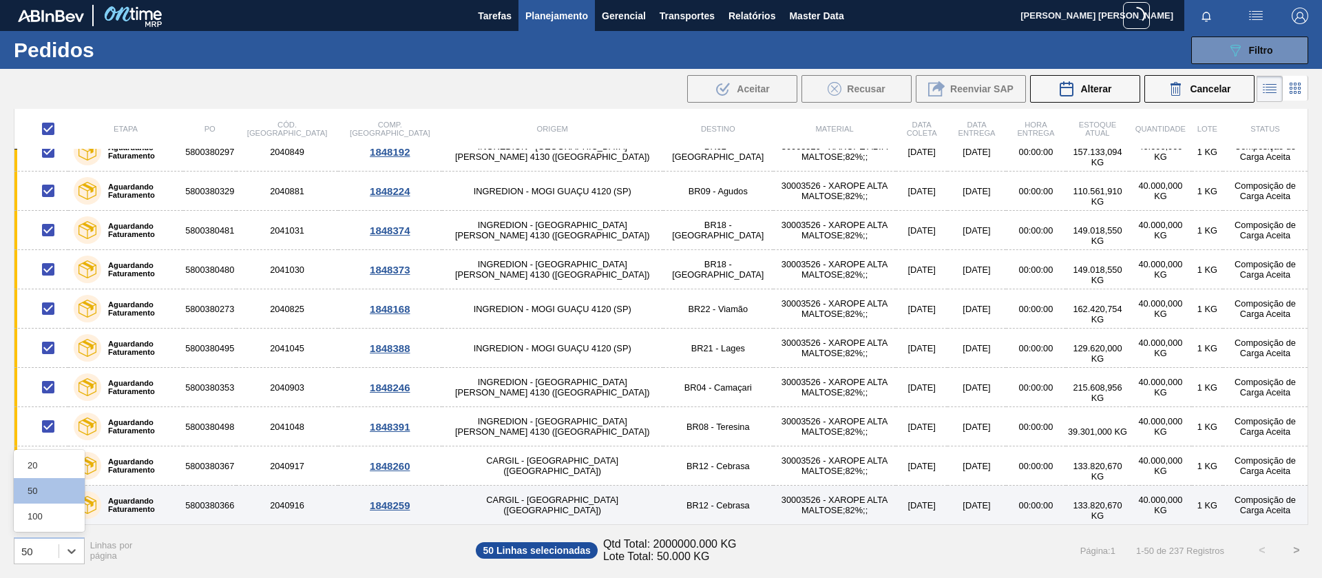
checkbox input "false"
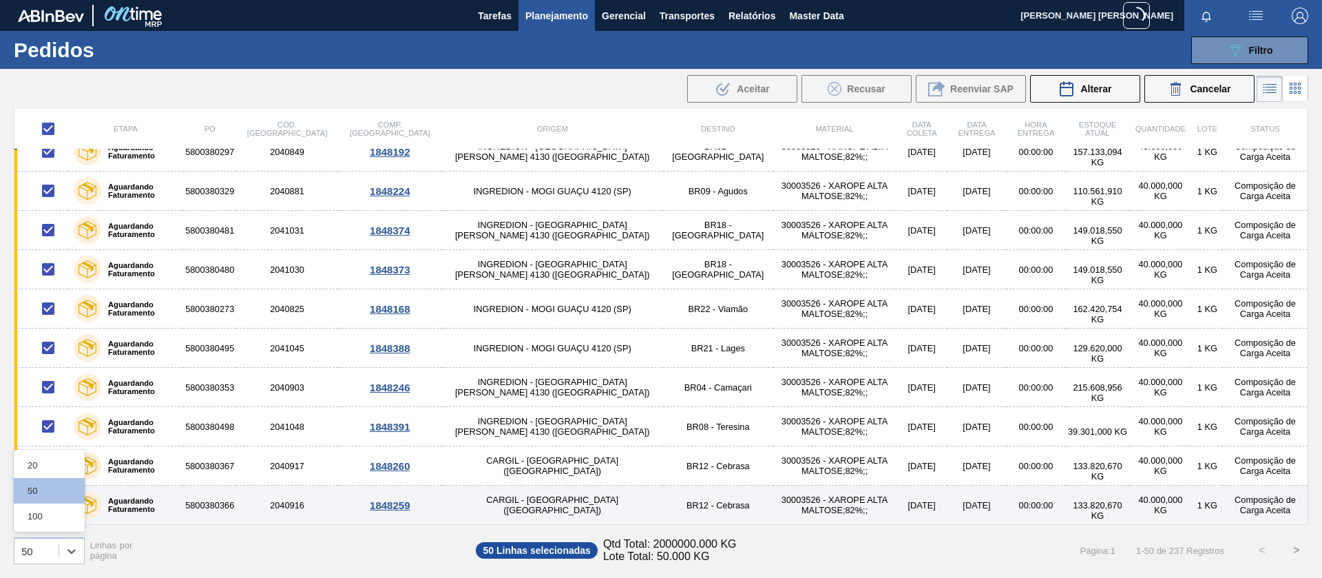
checkbox input "false"
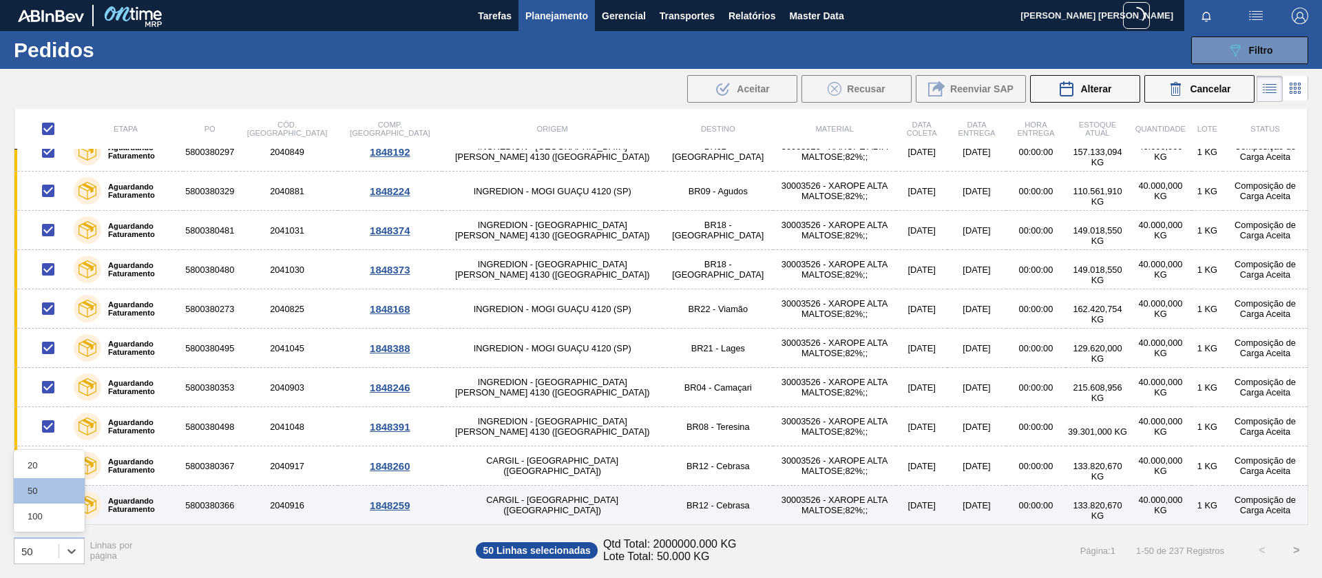
checkbox input "false"
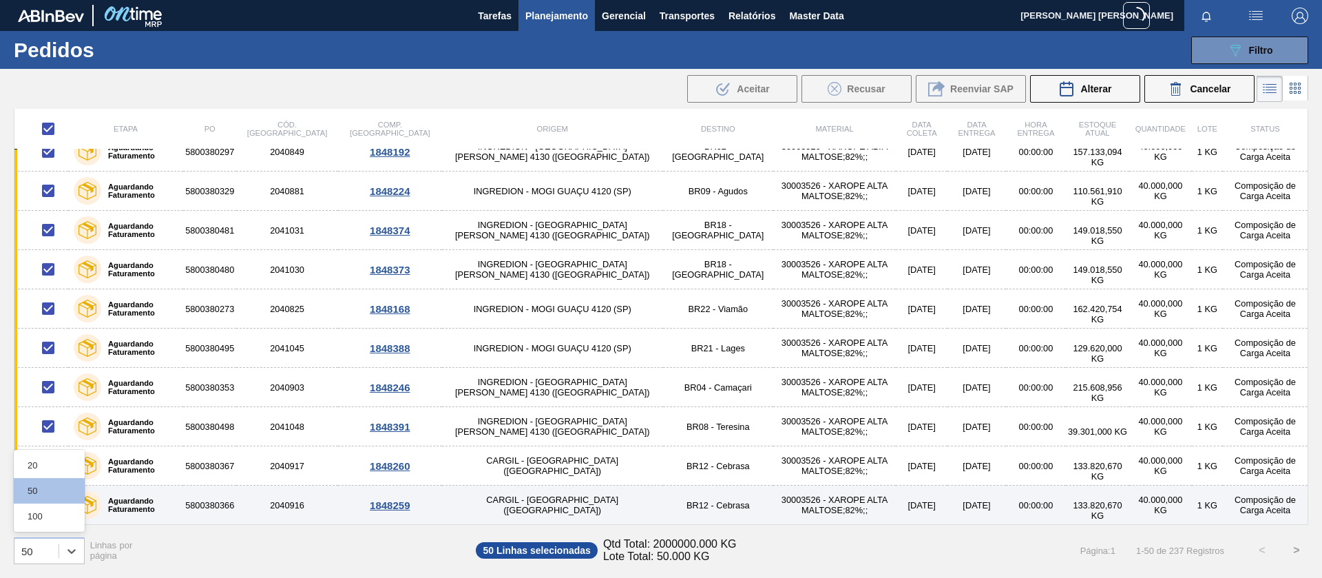
checkbox input "false"
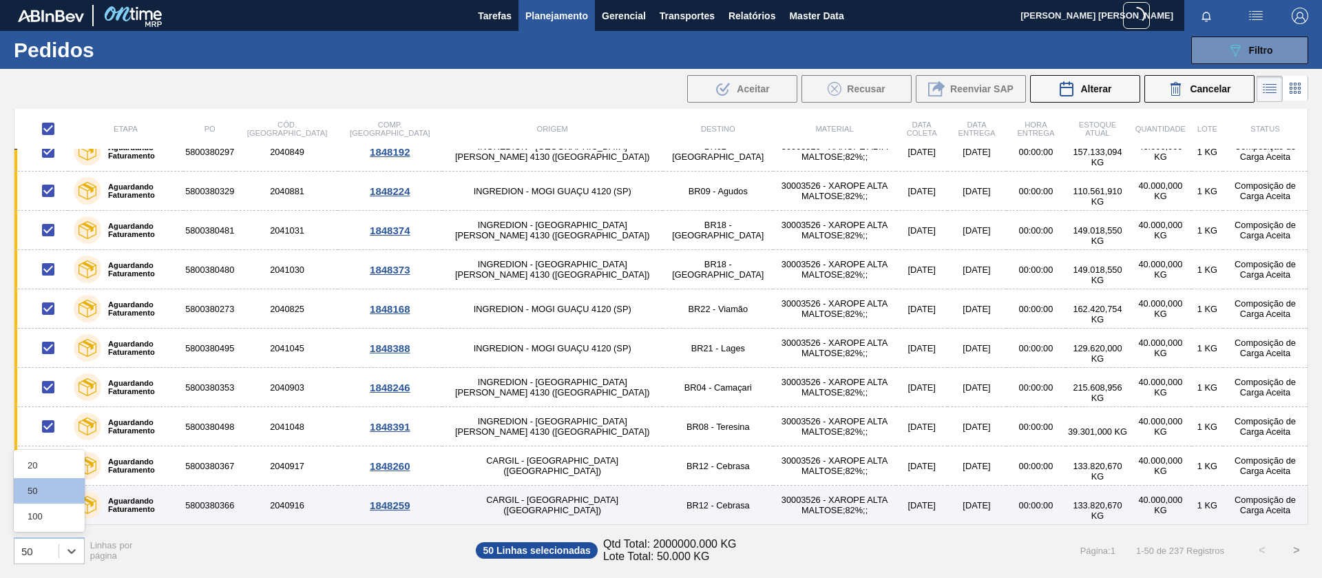
checkbox input "false"
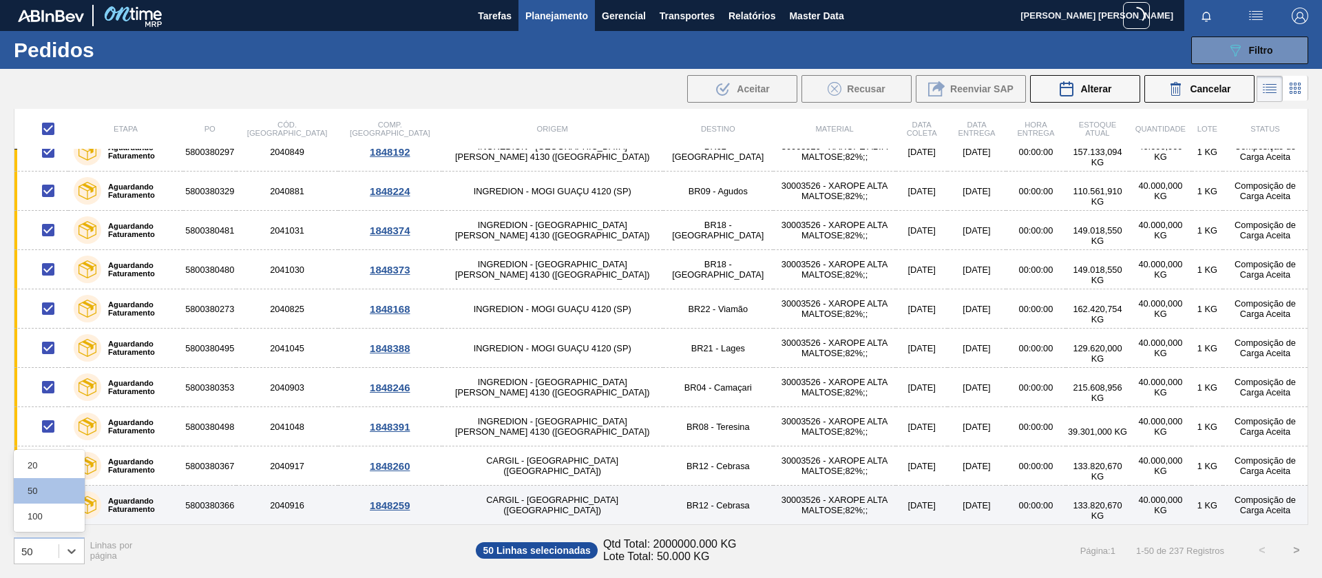
checkbox input "false"
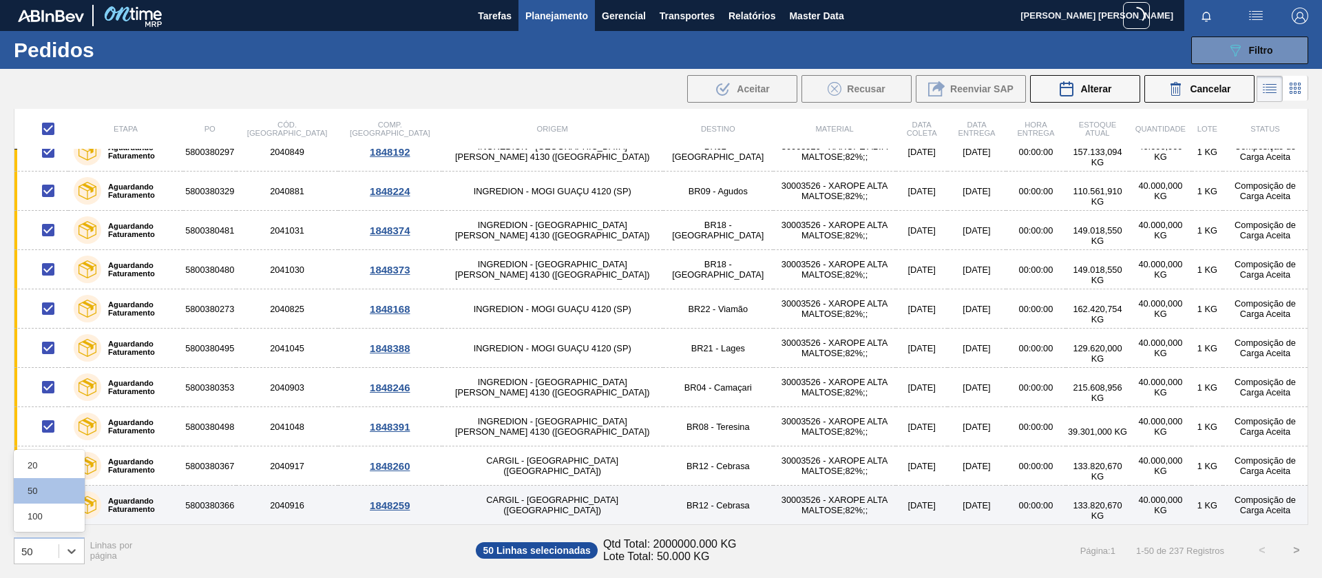
checkbox input "false"
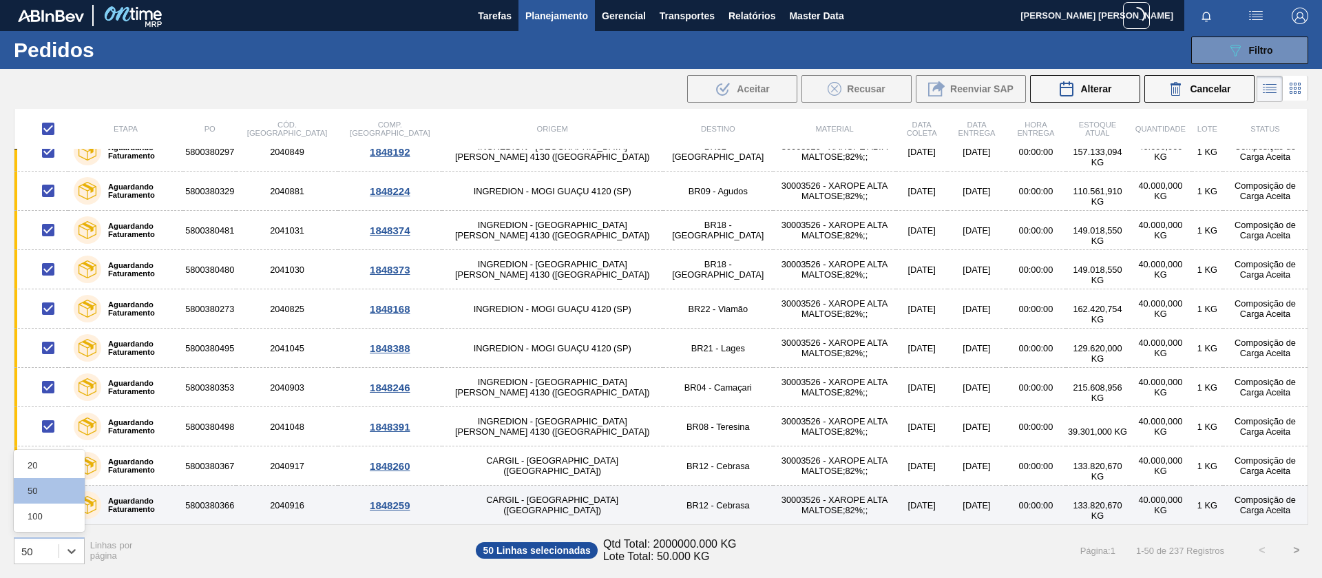
checkbox input "false"
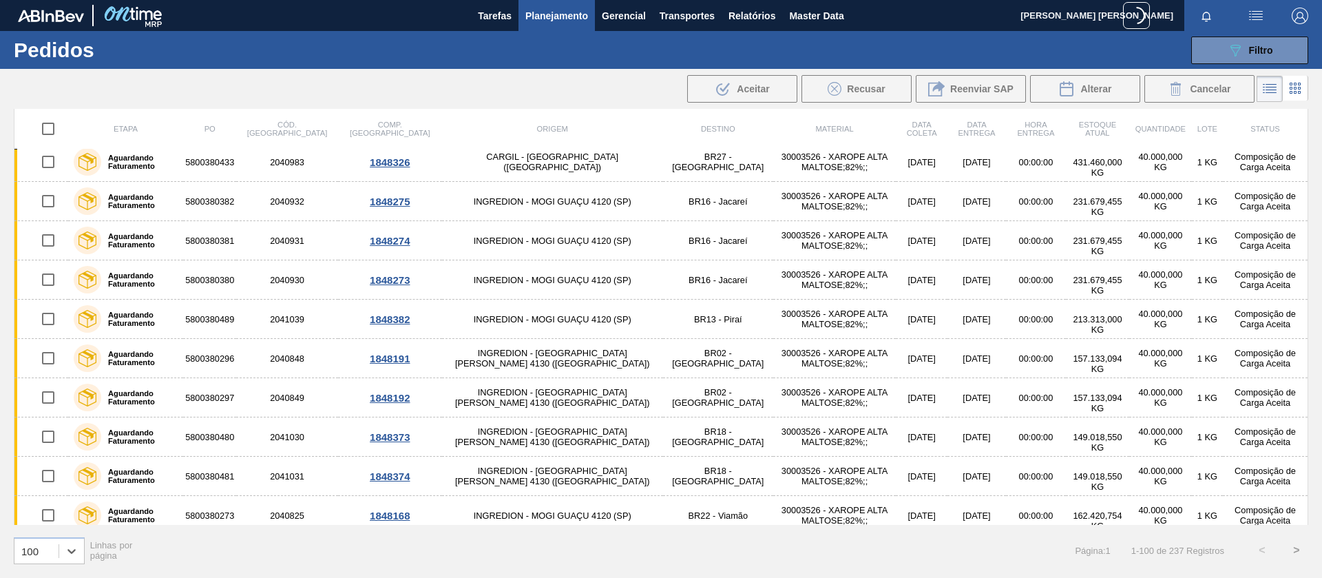
scroll to position [0, 0]
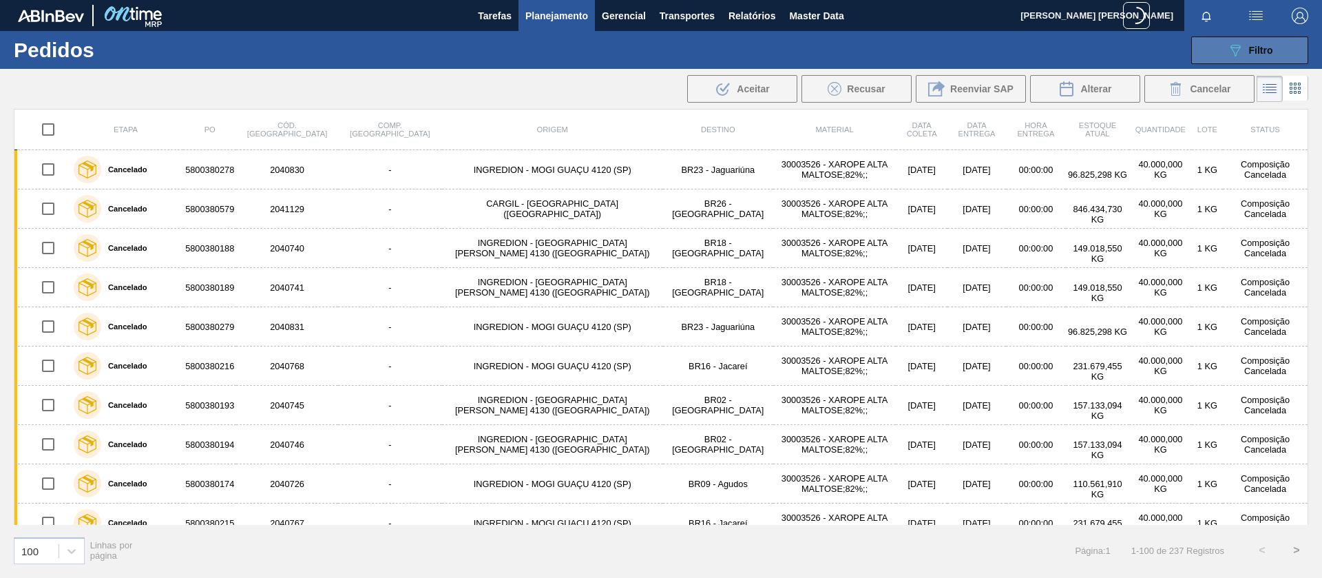
click at [1258, 42] on div "089F7B8B-B2A5-4AFE-B5C0-19BA573D28AC Filtro" at bounding box center [1250, 50] width 46 height 17
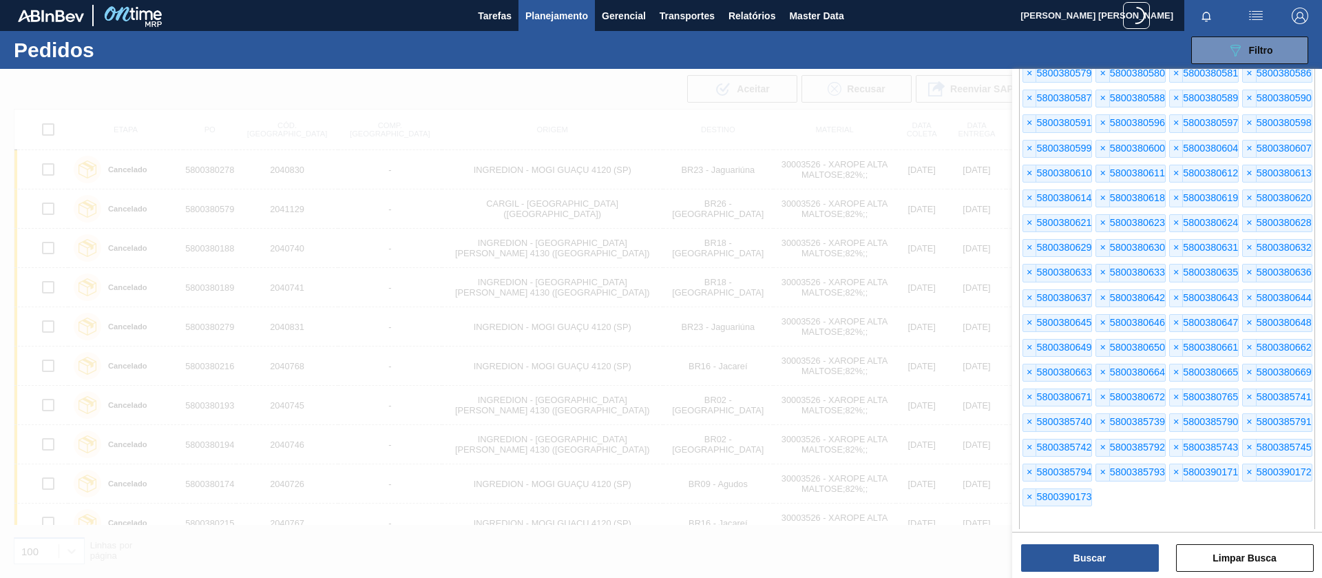
scroll to position [1546, 0]
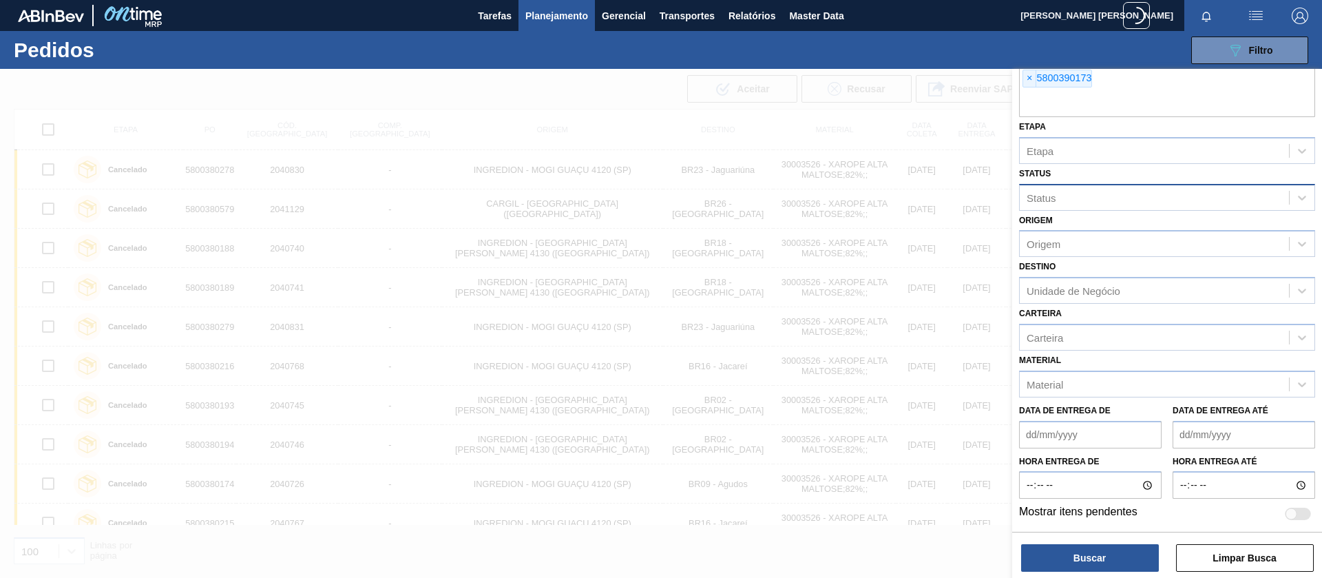
click at [1070, 194] on div "Status" at bounding box center [1154, 197] width 269 height 20
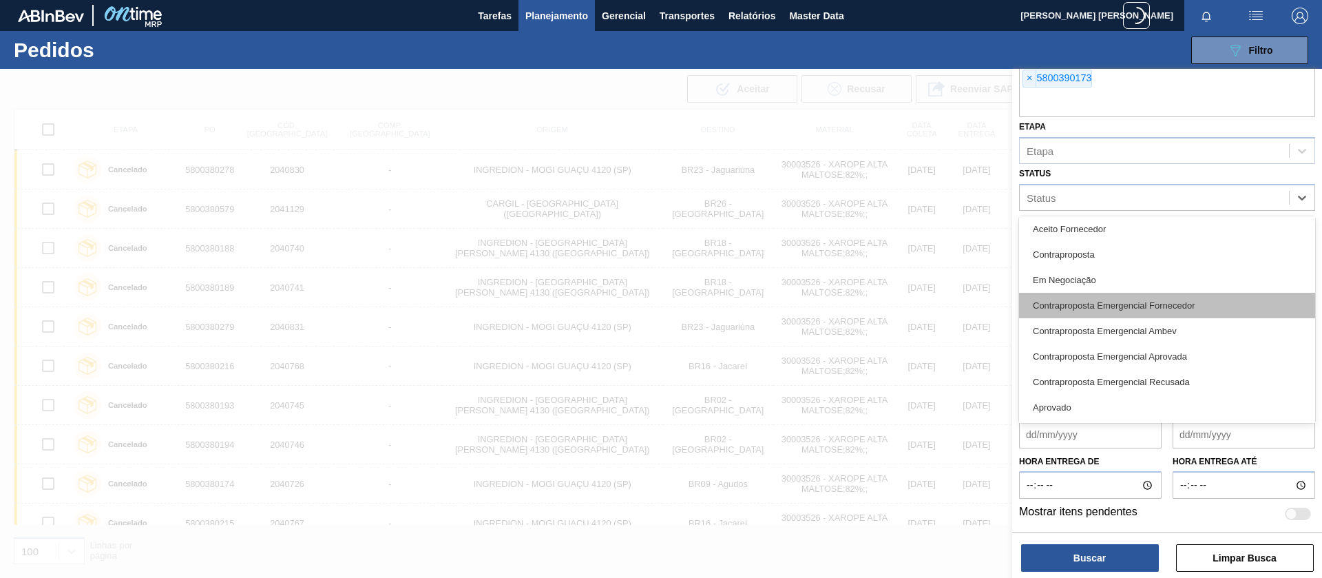
scroll to position [0, 0]
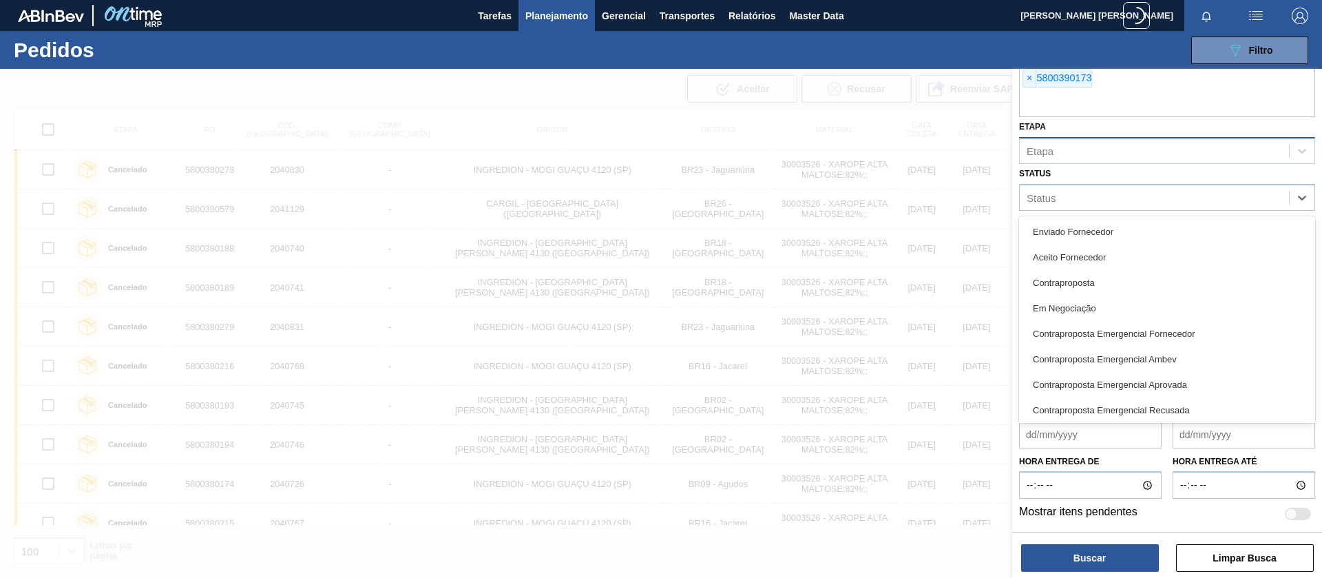
click at [1087, 154] on div "Etapa" at bounding box center [1154, 151] width 269 height 20
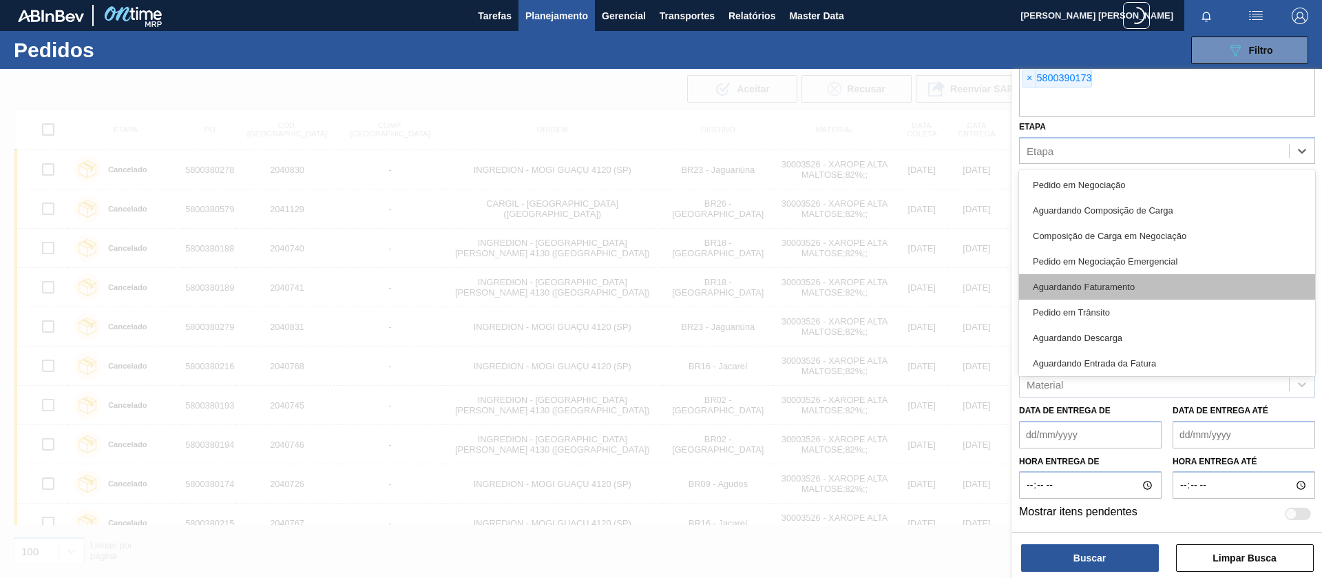
click at [1108, 284] on div "Aguardando Faturamento" at bounding box center [1167, 286] width 296 height 25
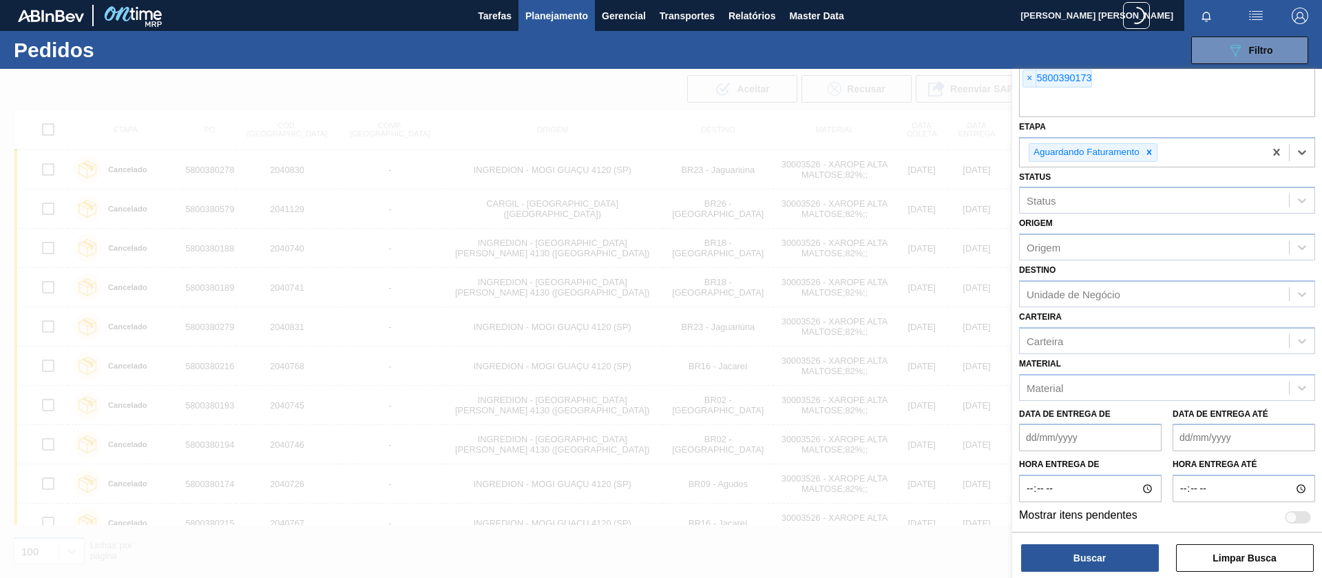
click at [1098, 558] on button "Buscar" at bounding box center [1090, 558] width 138 height 28
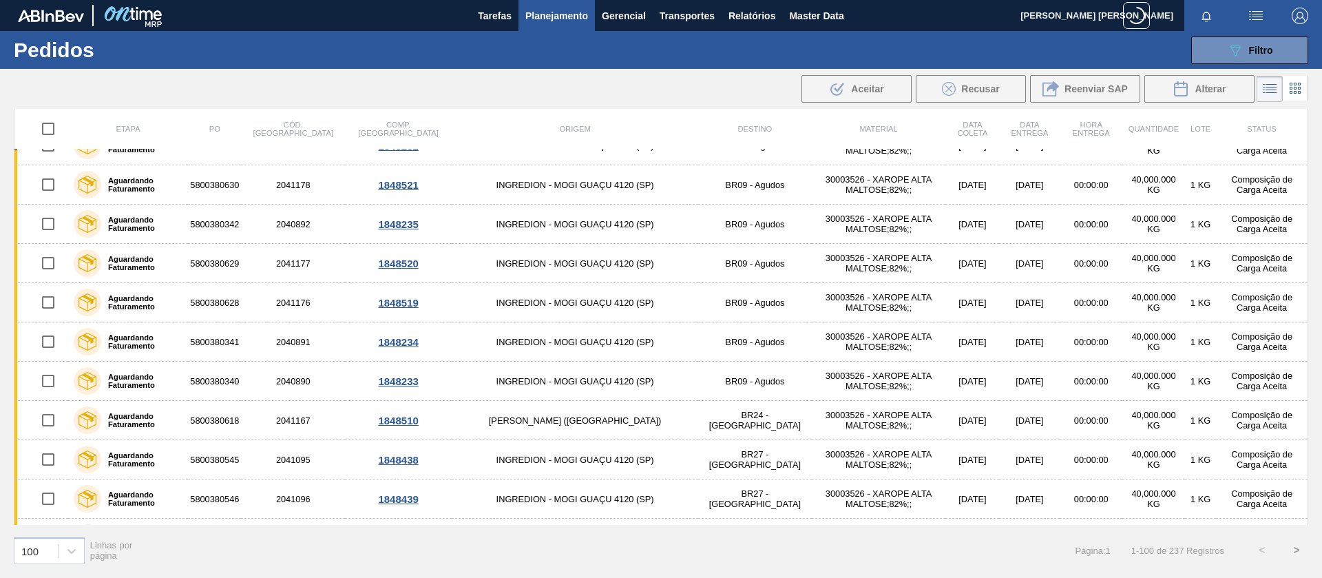
scroll to position [3551, 0]
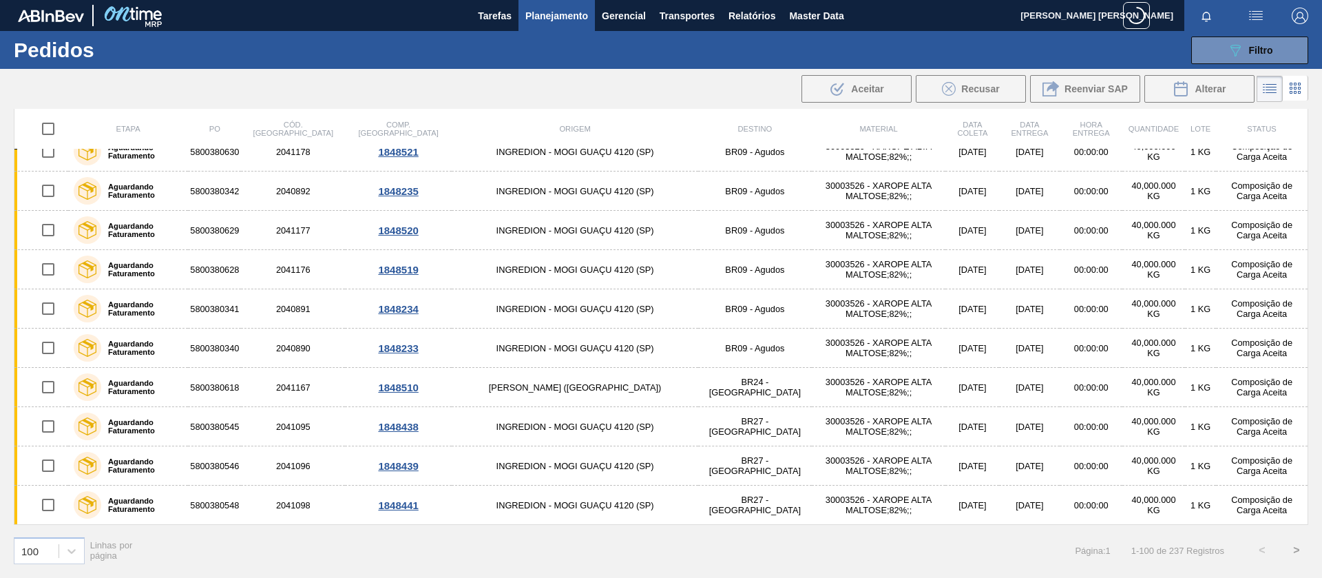
click at [43, 127] on input "checkbox" at bounding box center [48, 128] width 29 height 29
checkbox input "true"
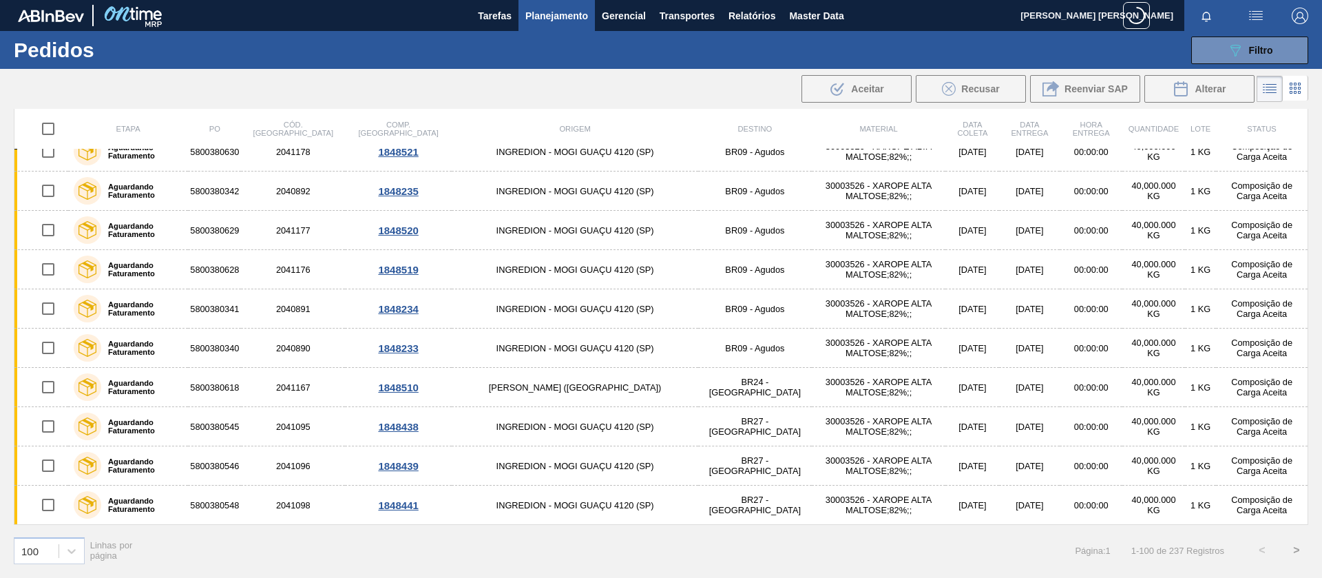
checkbox input "true"
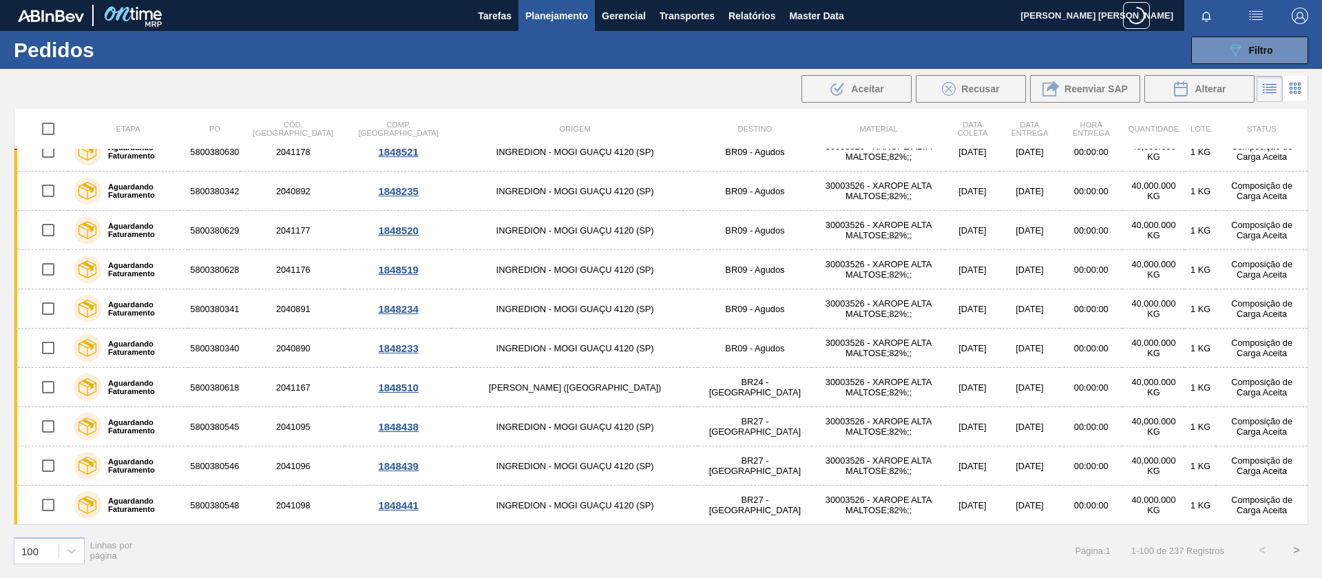
checkbox input "true"
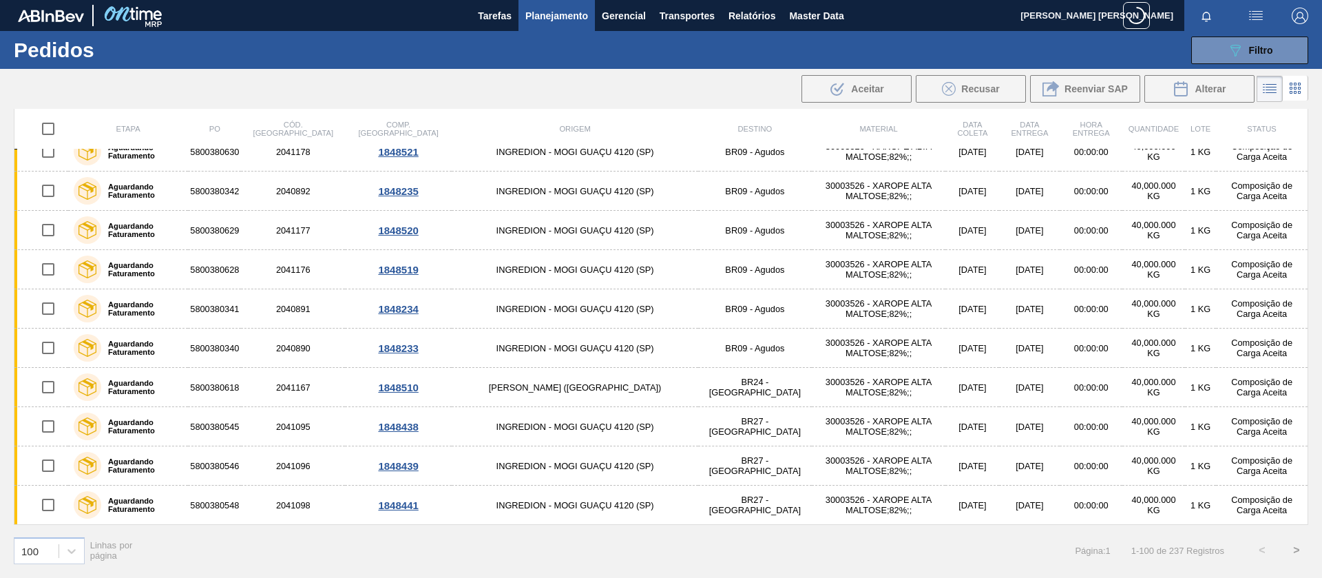
checkbox input "true"
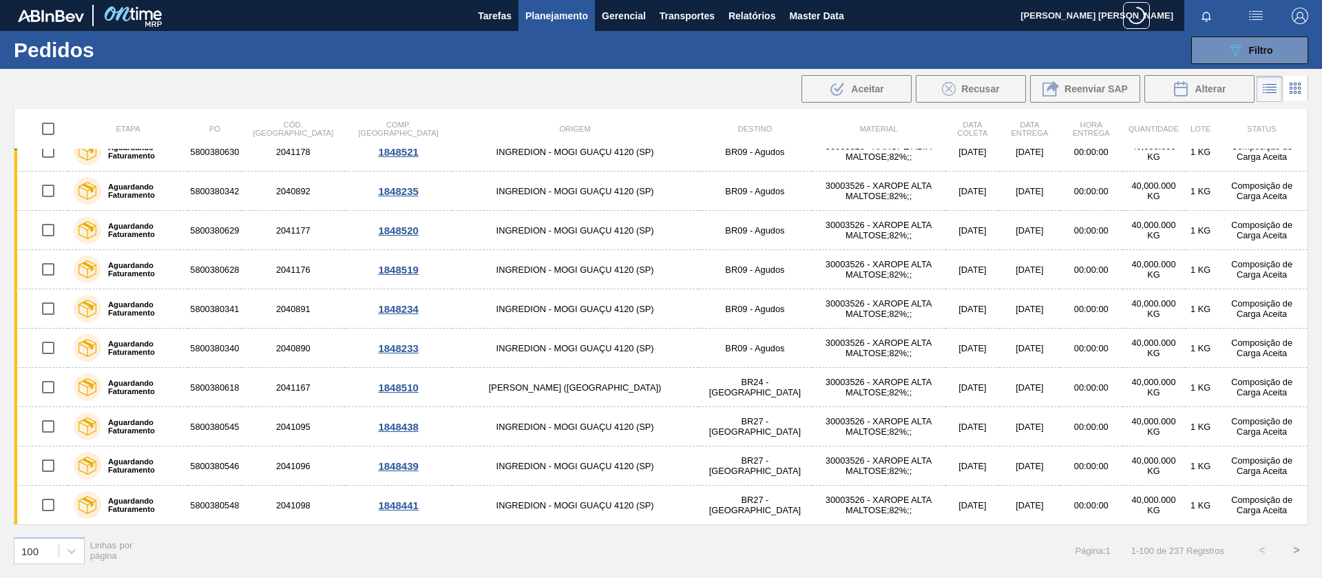
checkbox input "true"
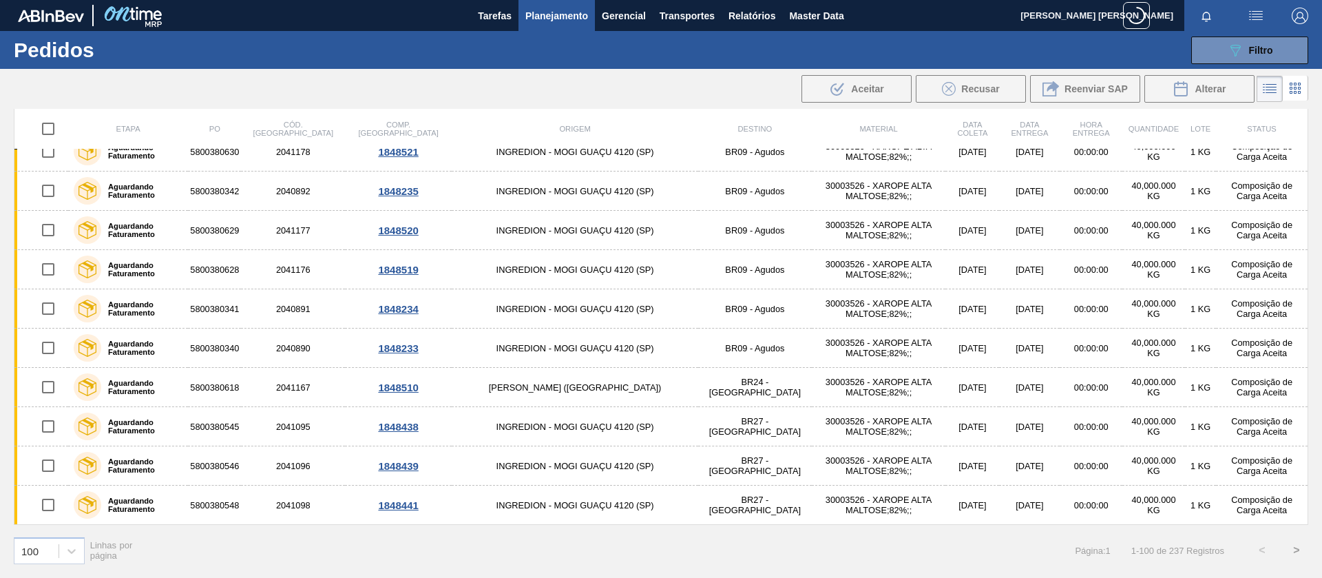
checkbox input "true"
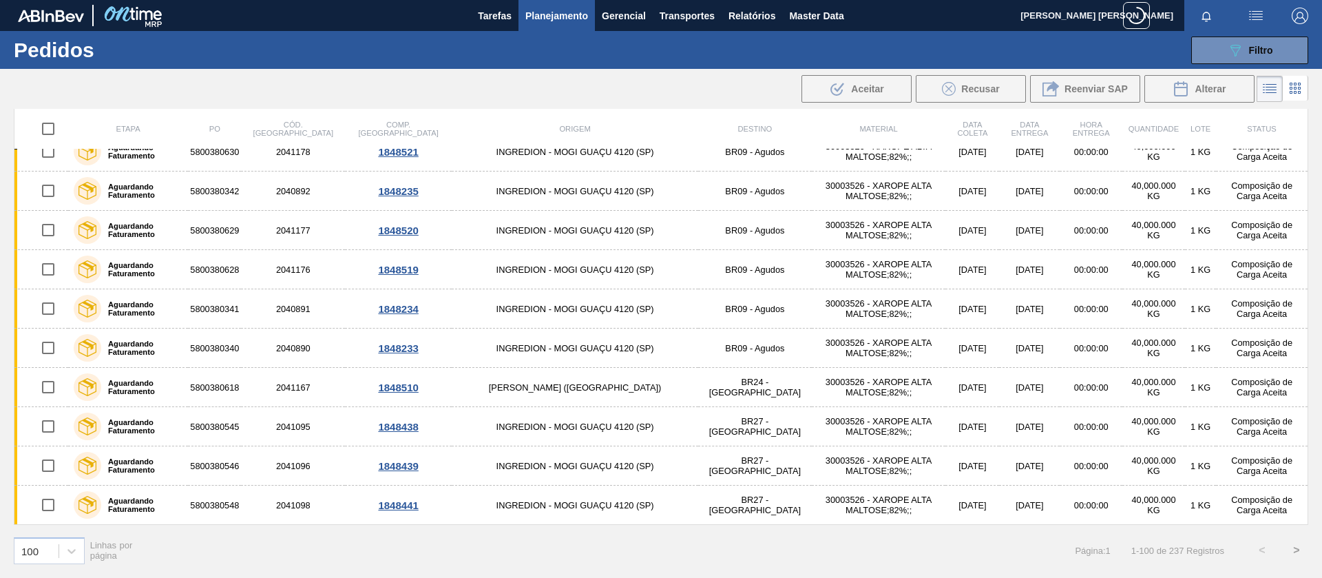
checkbox input "true"
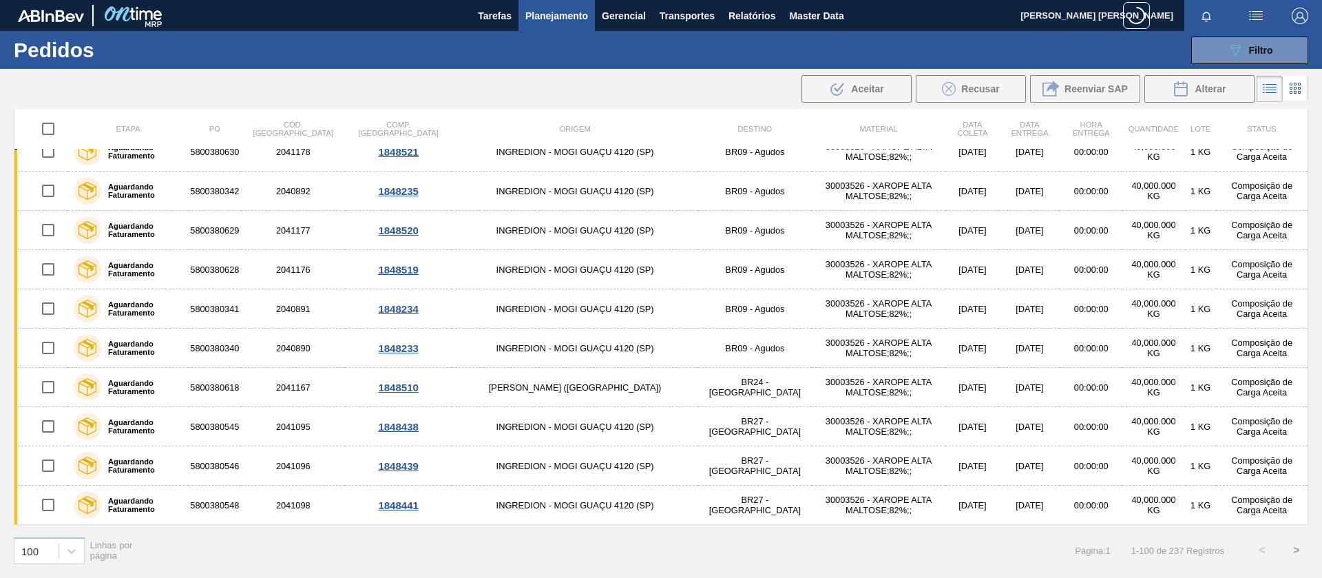
checkbox input "true"
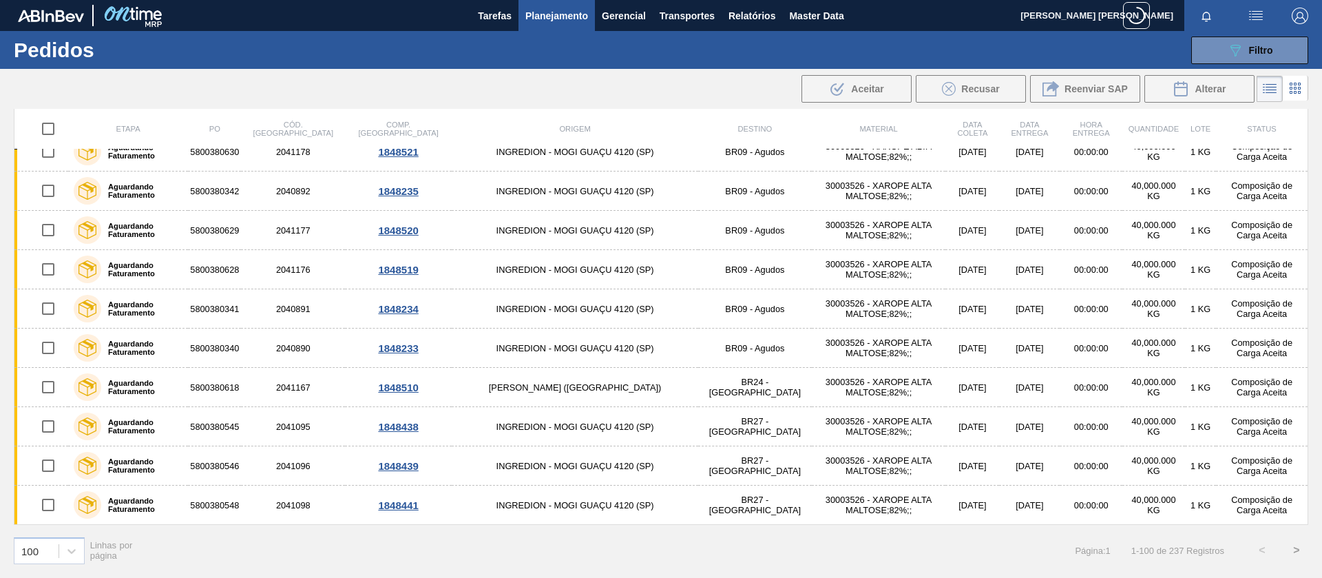
checkbox input "true"
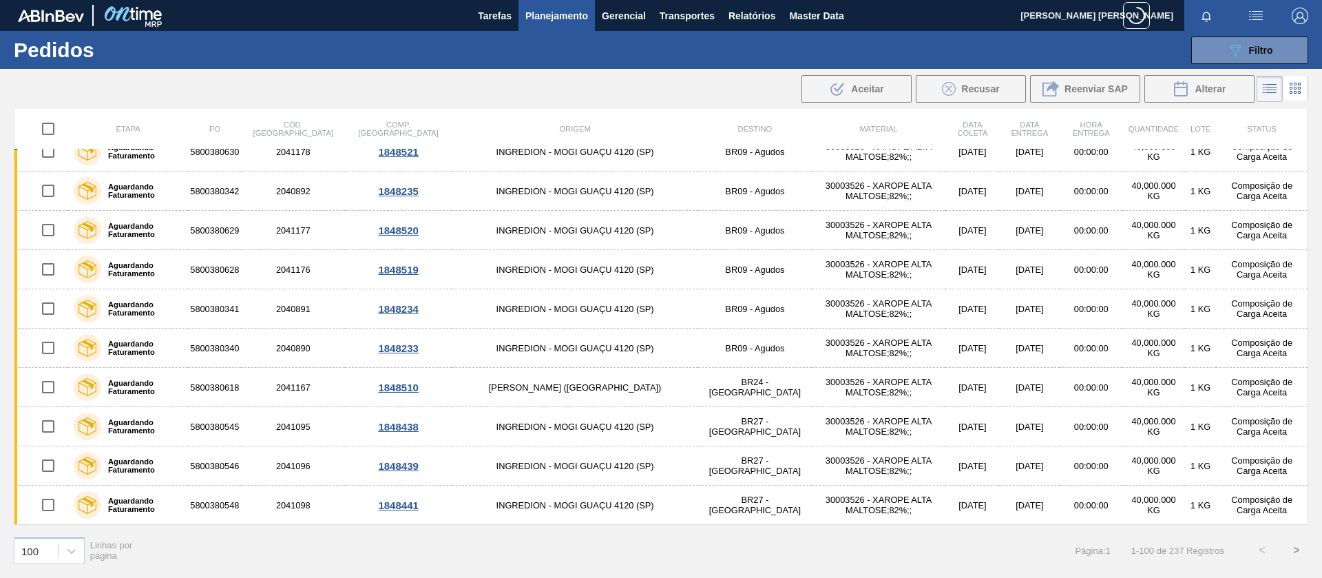
checkbox input "true"
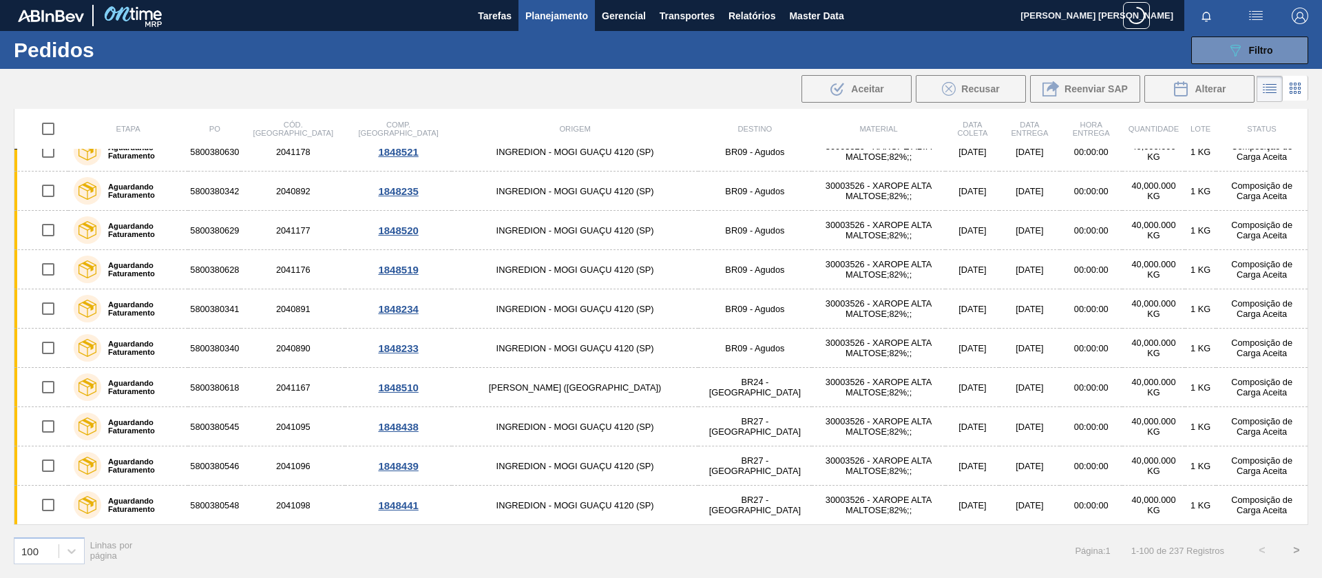
checkbox input "true"
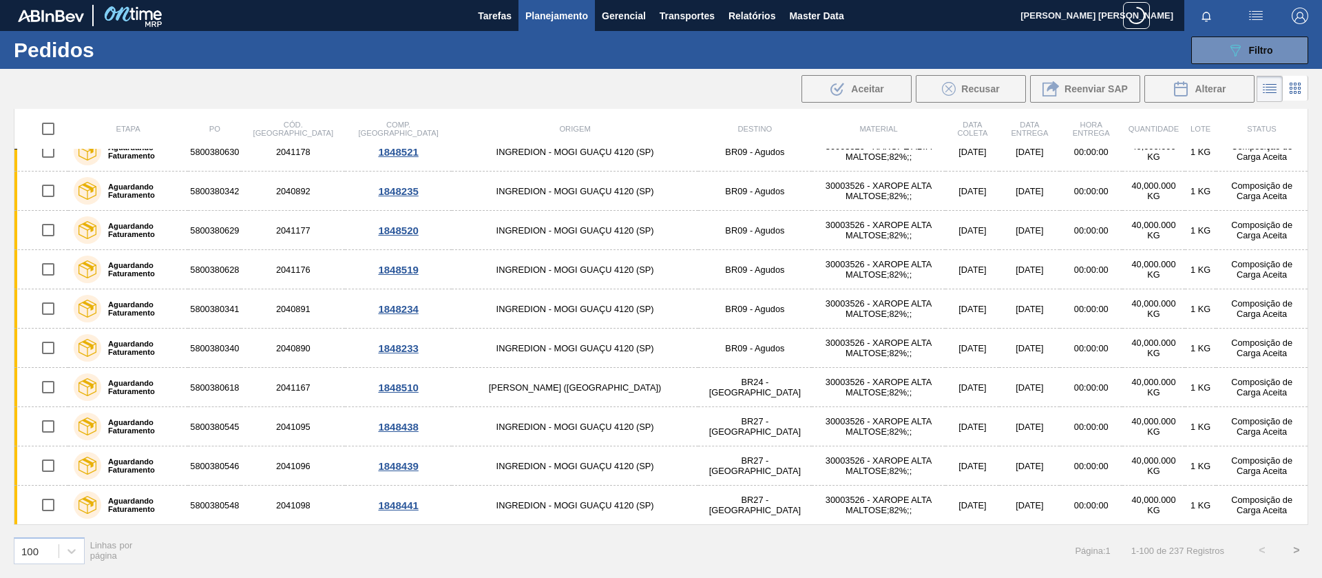
checkbox input "true"
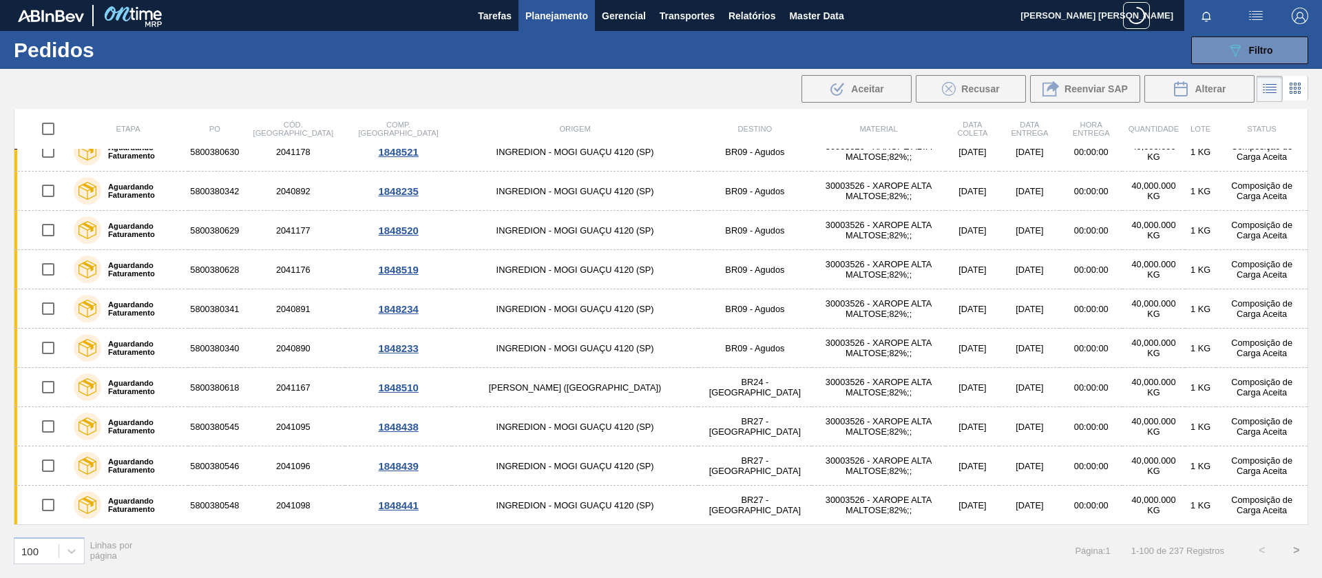
checkbox input "true"
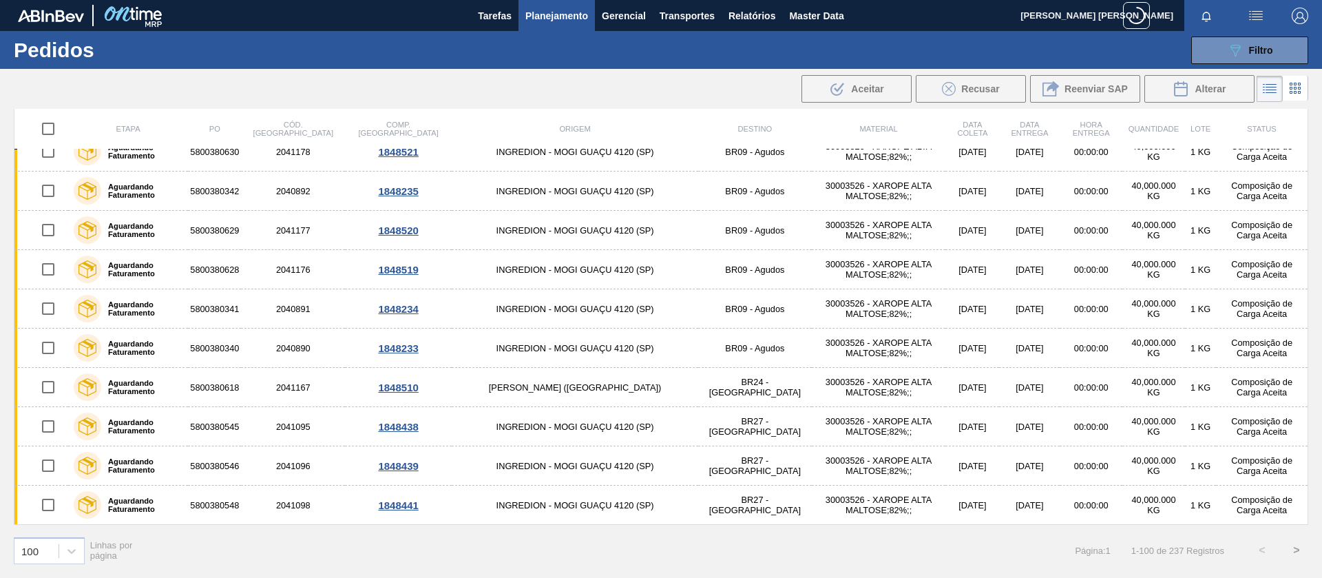
checkbox input "true"
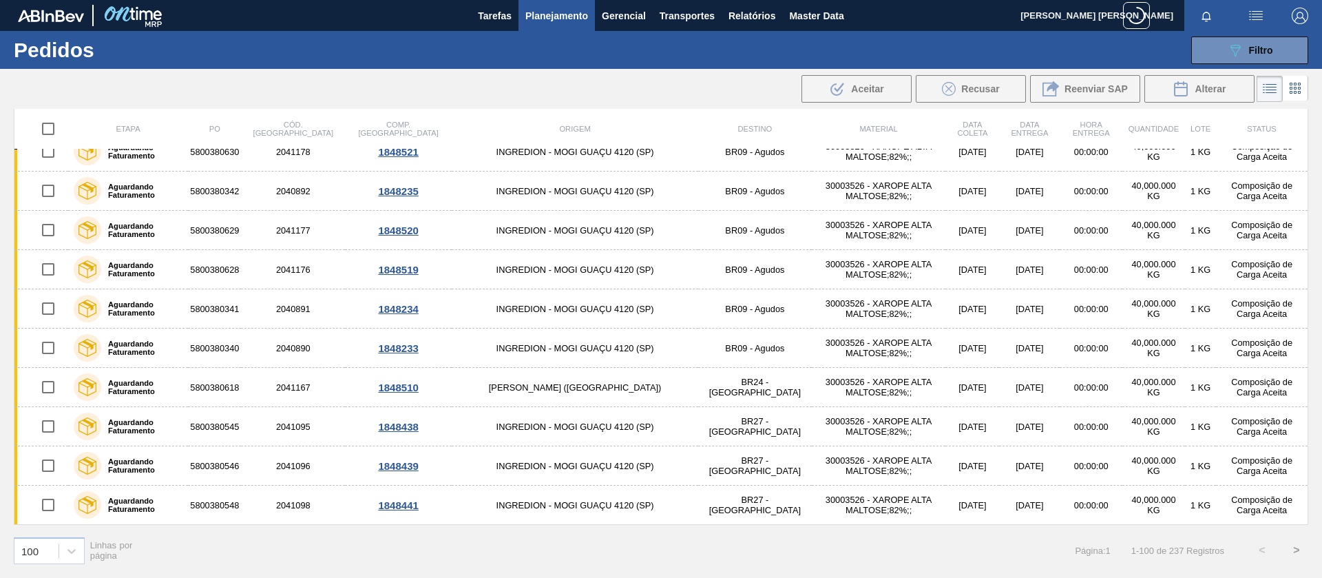
checkbox input "true"
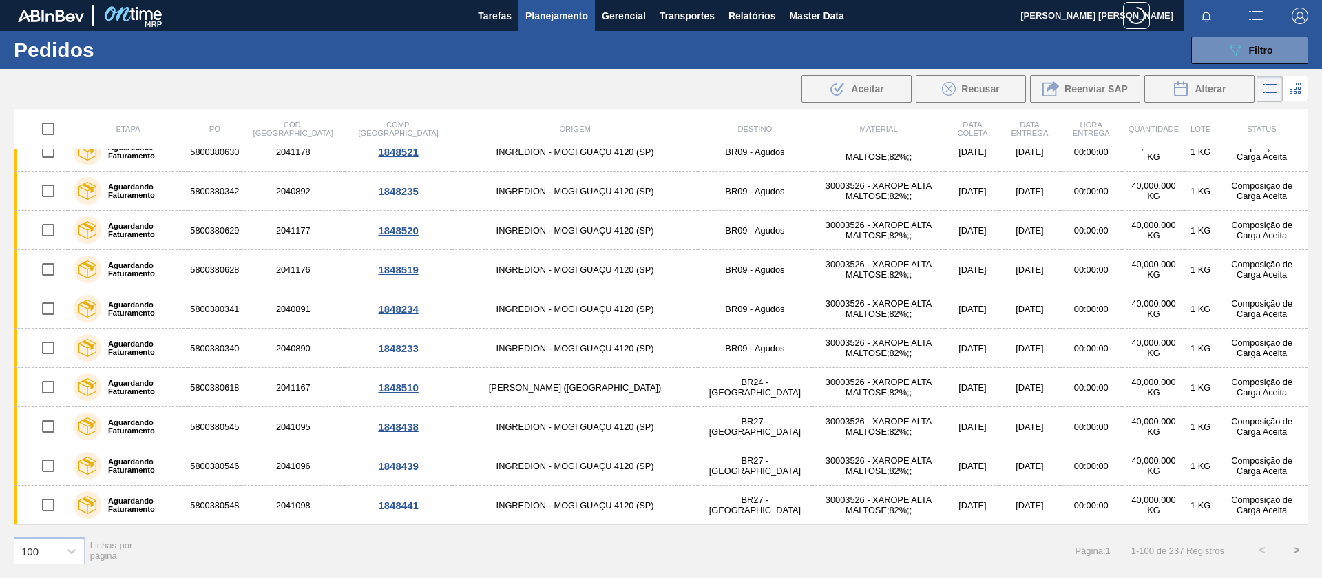
checkbox input "true"
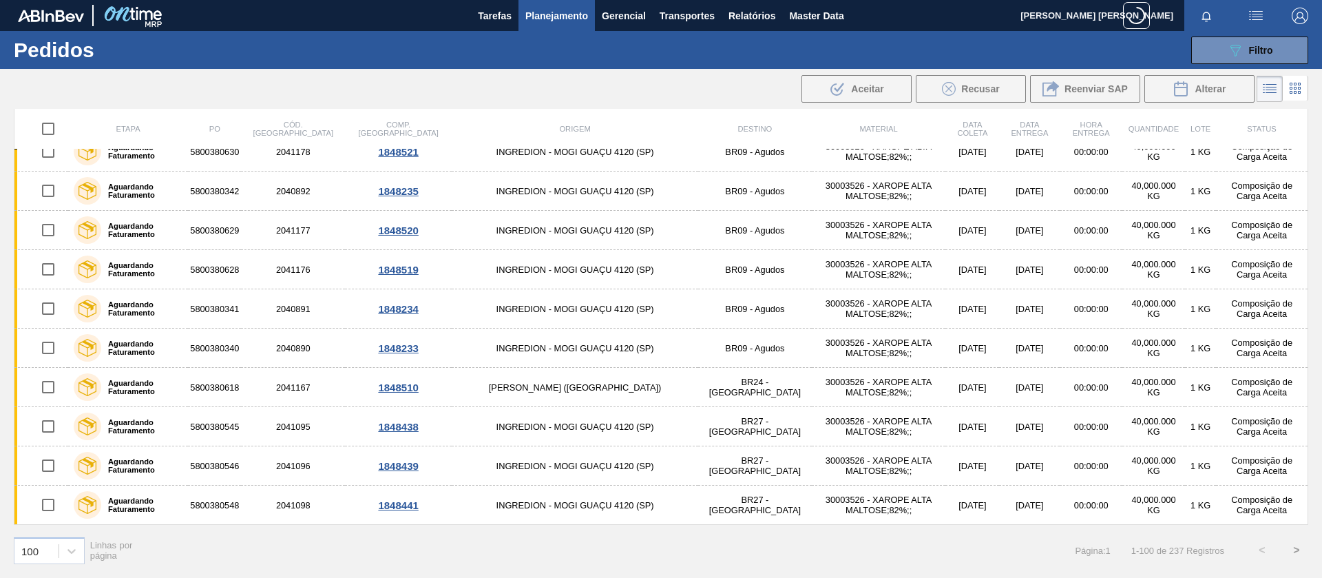
checkbox input "true"
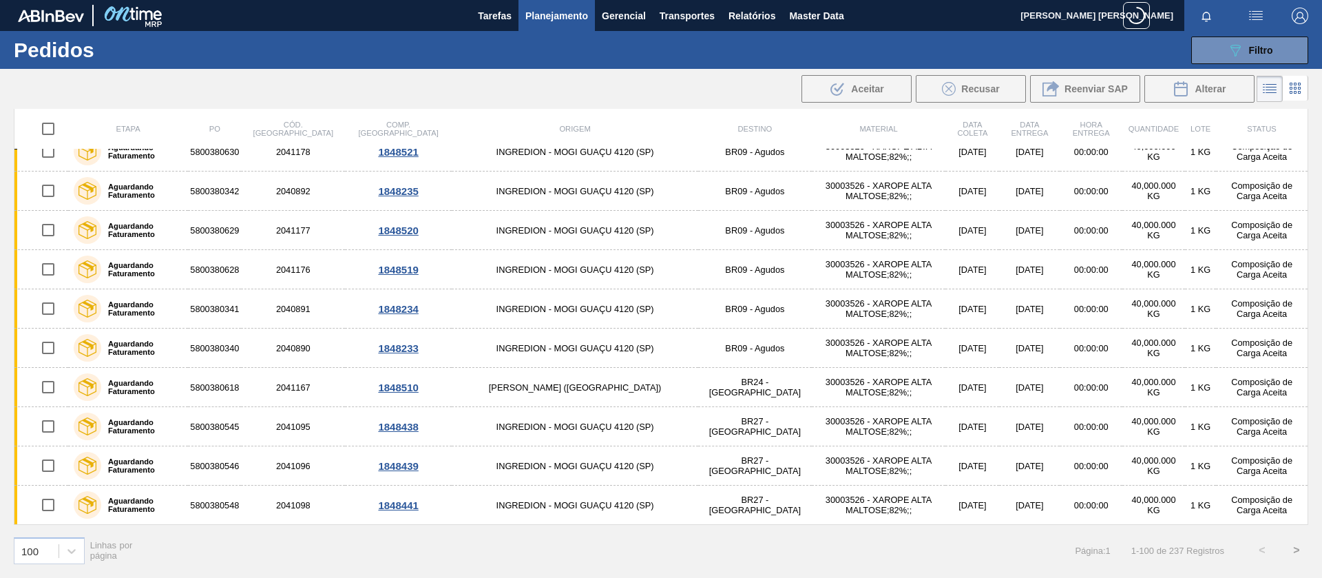
checkbox input "true"
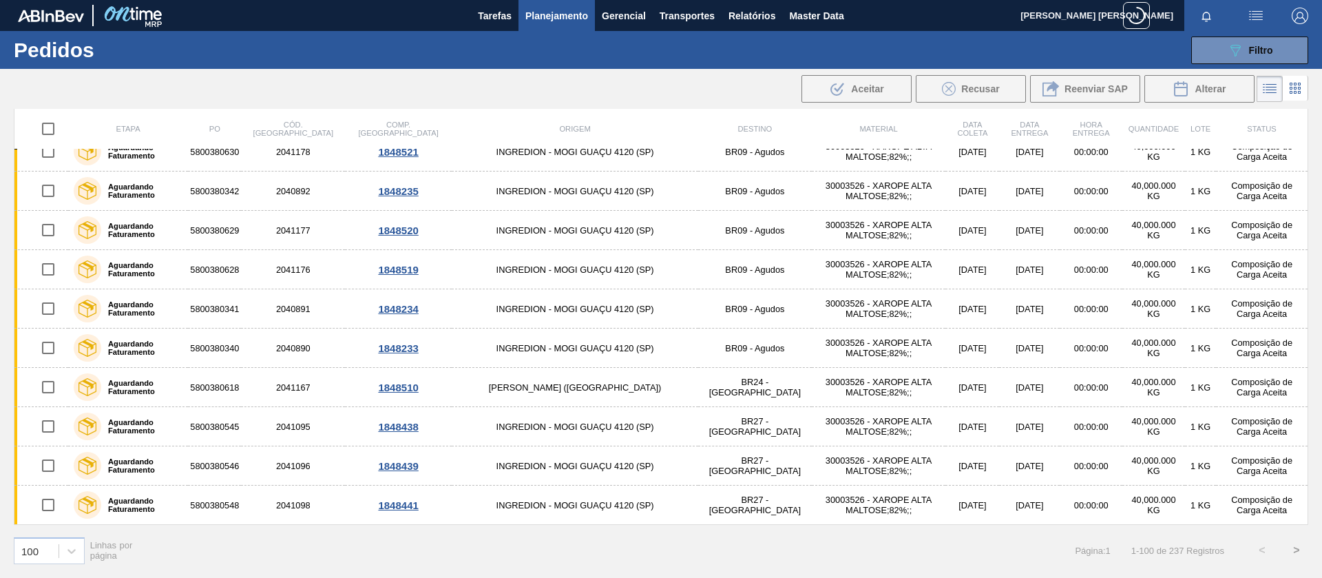
checkbox input "true"
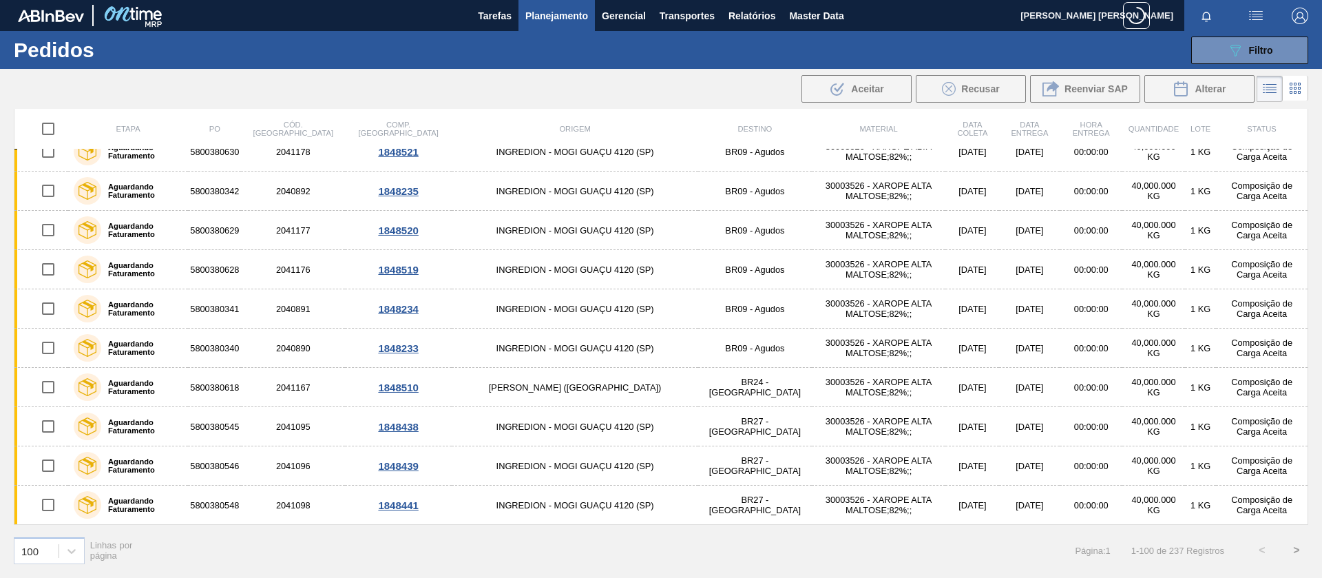
checkbox input "true"
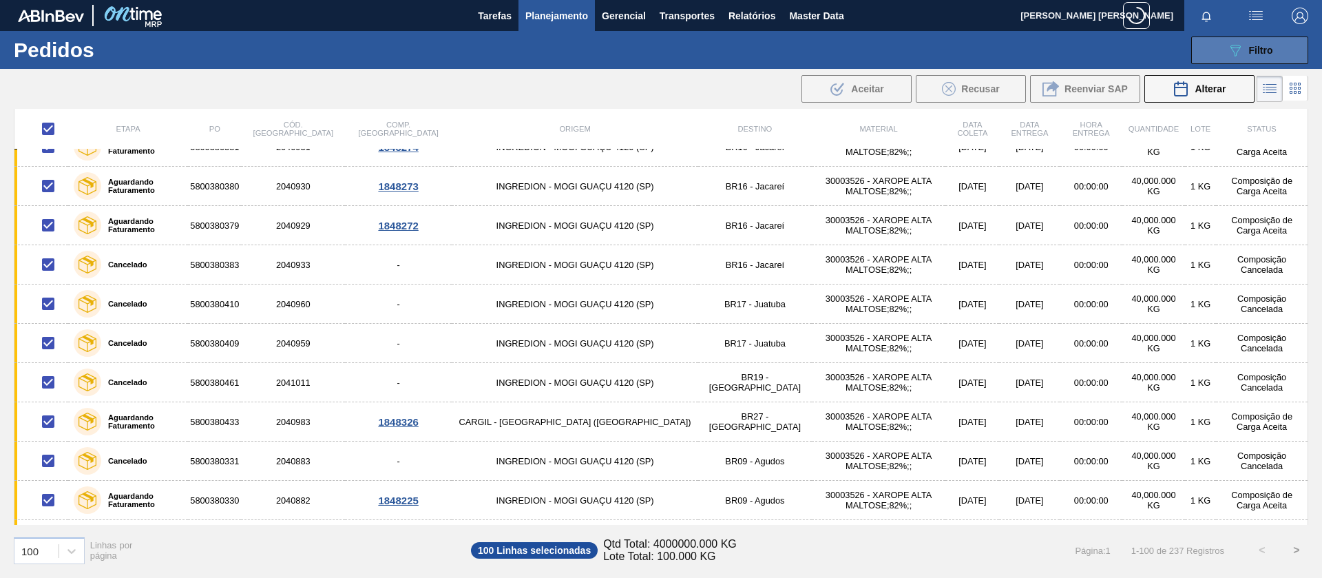
scroll to position [1550, 0]
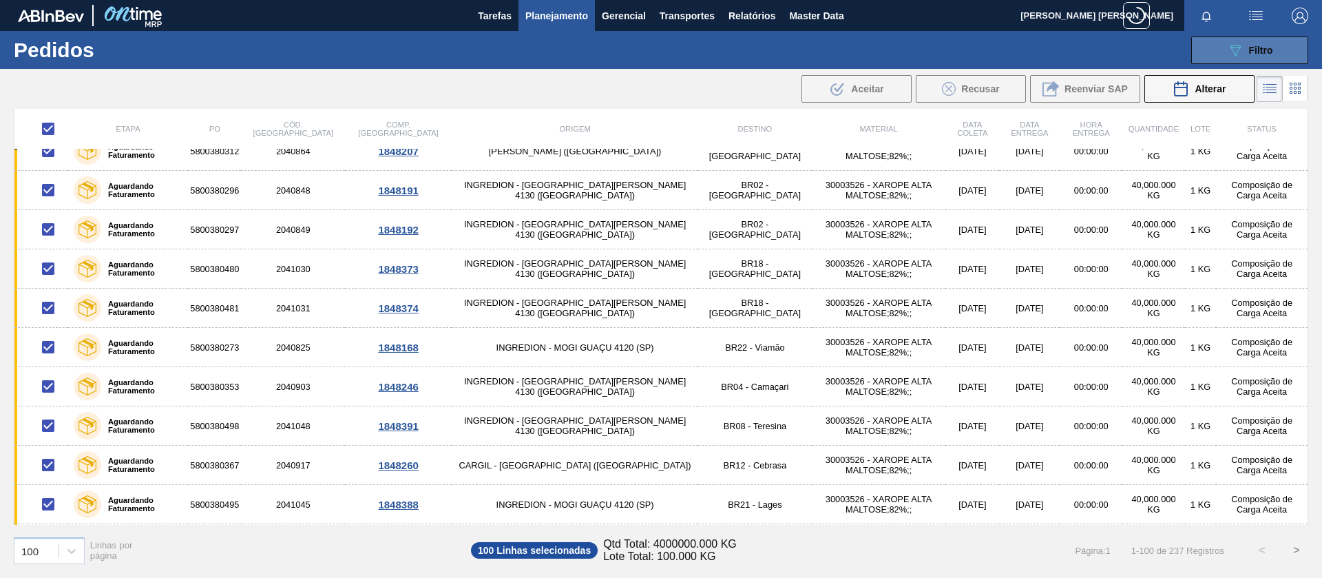
click at [1254, 54] on span "Filtro" at bounding box center [1261, 50] width 24 height 11
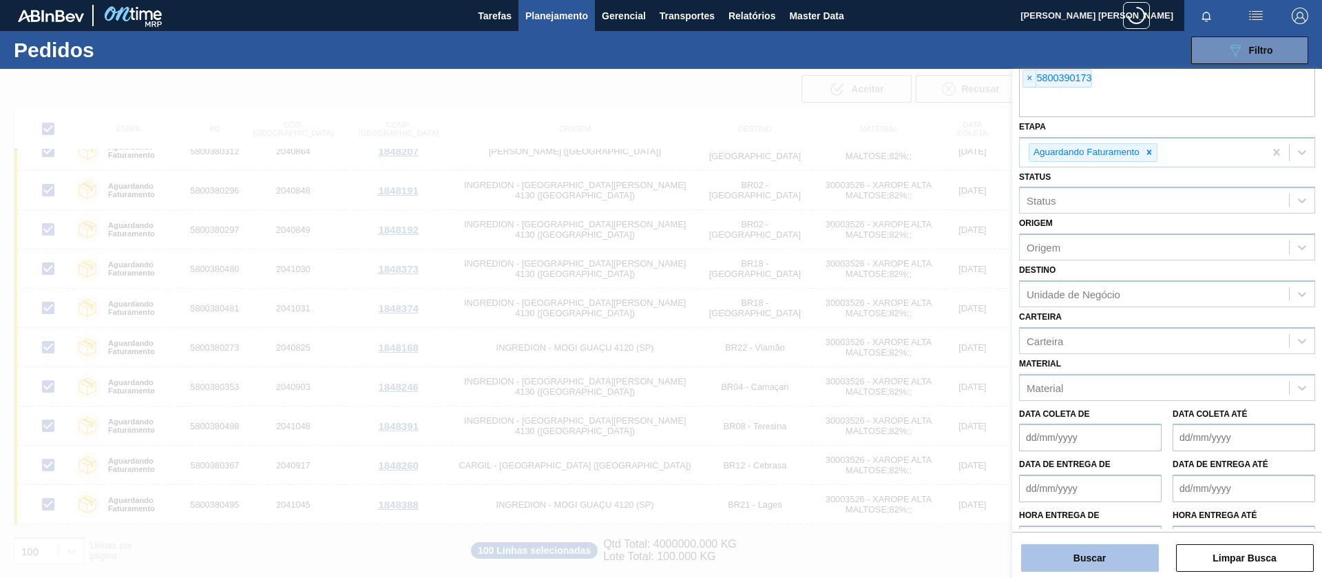
click at [1067, 556] on button "Buscar" at bounding box center [1090, 558] width 138 height 28
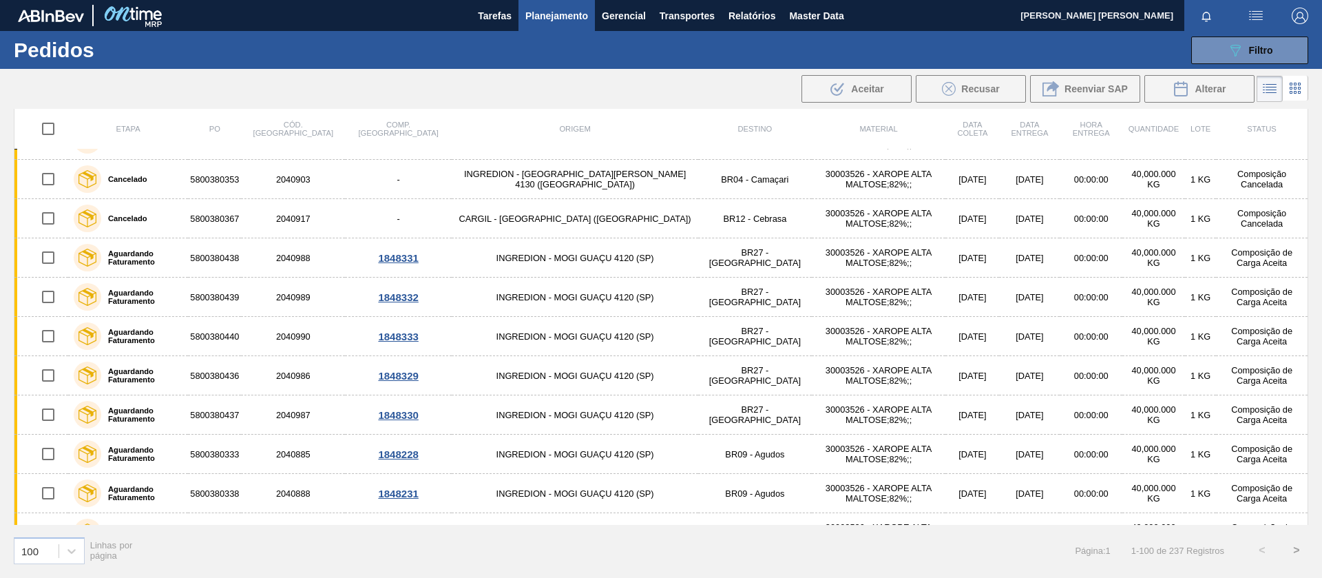
scroll to position [3551, 0]
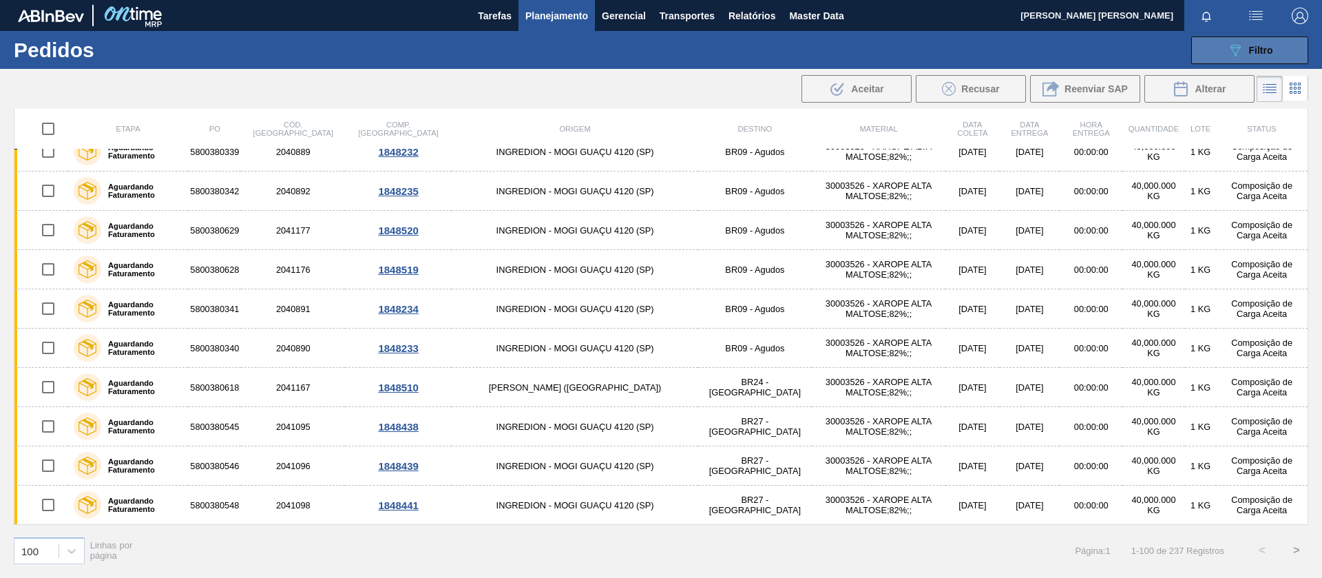
click at [1246, 51] on div "089F7B8B-B2A5-4AFE-B5C0-19BA573D28AC Filtro" at bounding box center [1250, 50] width 46 height 17
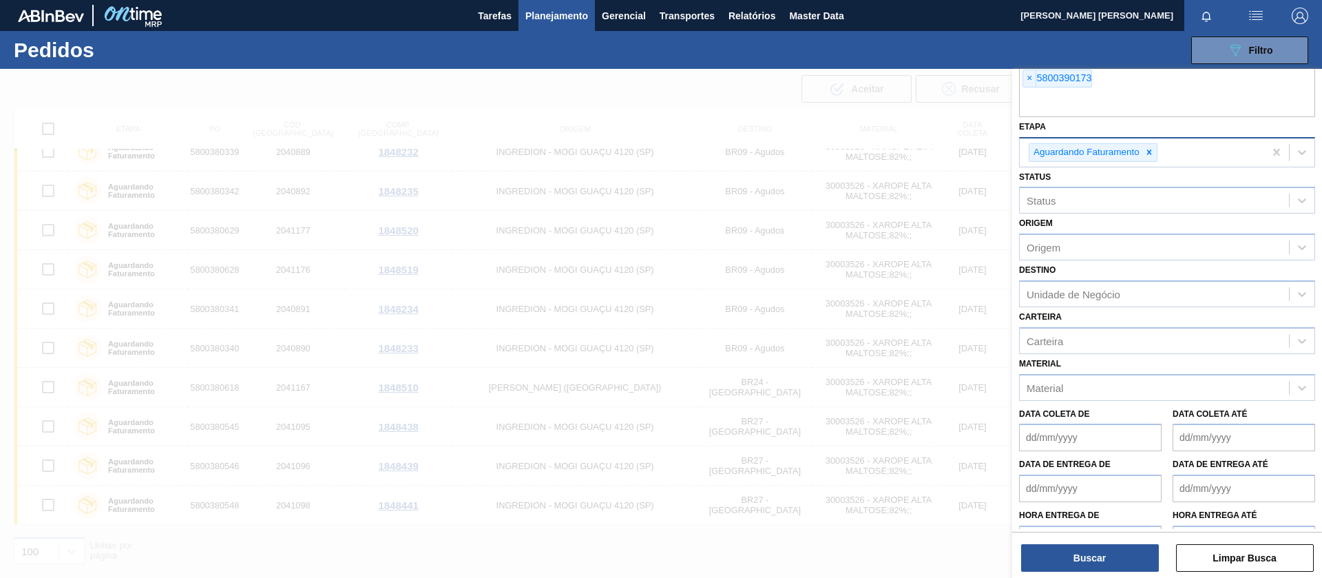
click at [1140, 152] on div "Aguardando Faturamento" at bounding box center [1086, 152] width 112 height 17
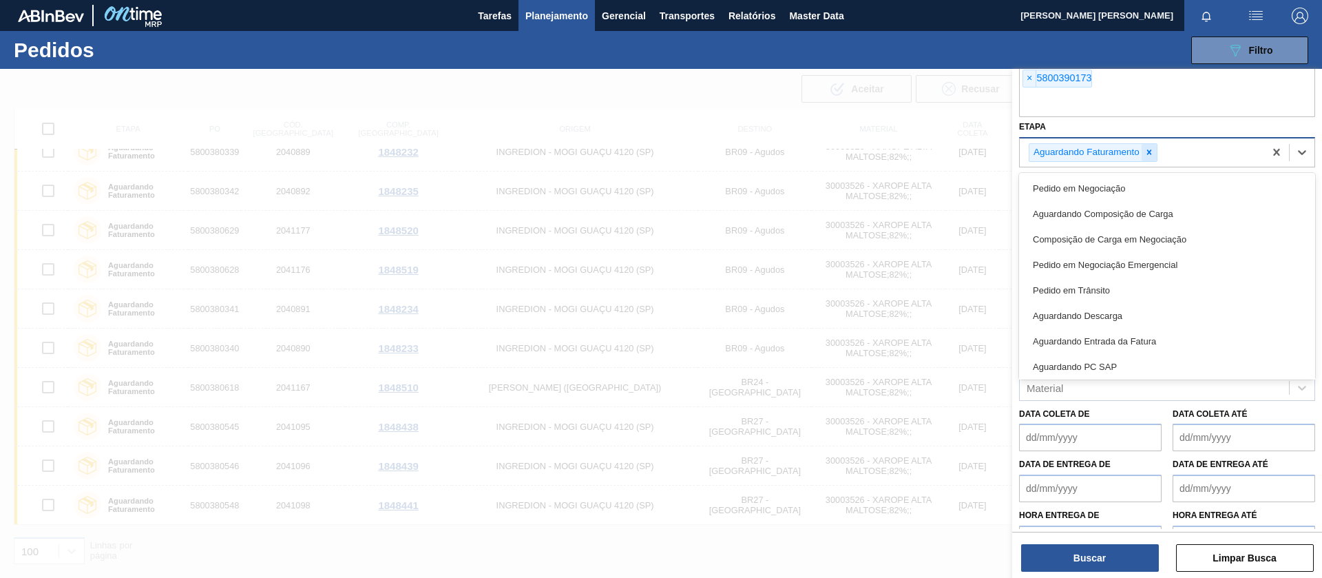
click at [1149, 148] on icon at bounding box center [1150, 152] width 10 height 10
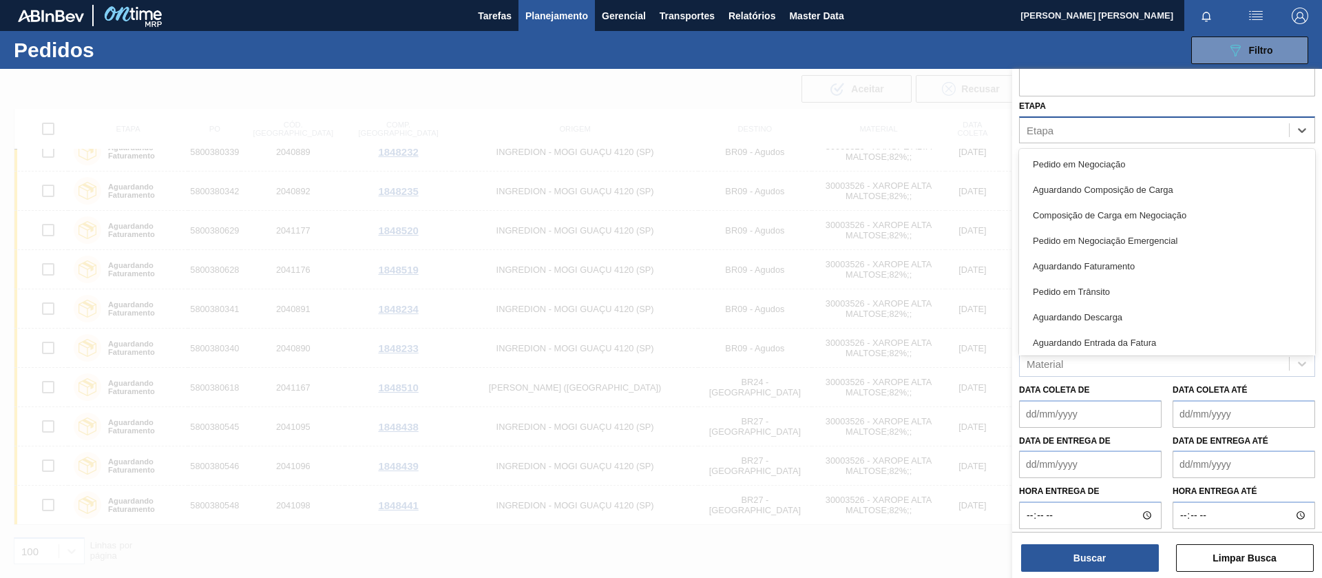
scroll to position [1597, 0]
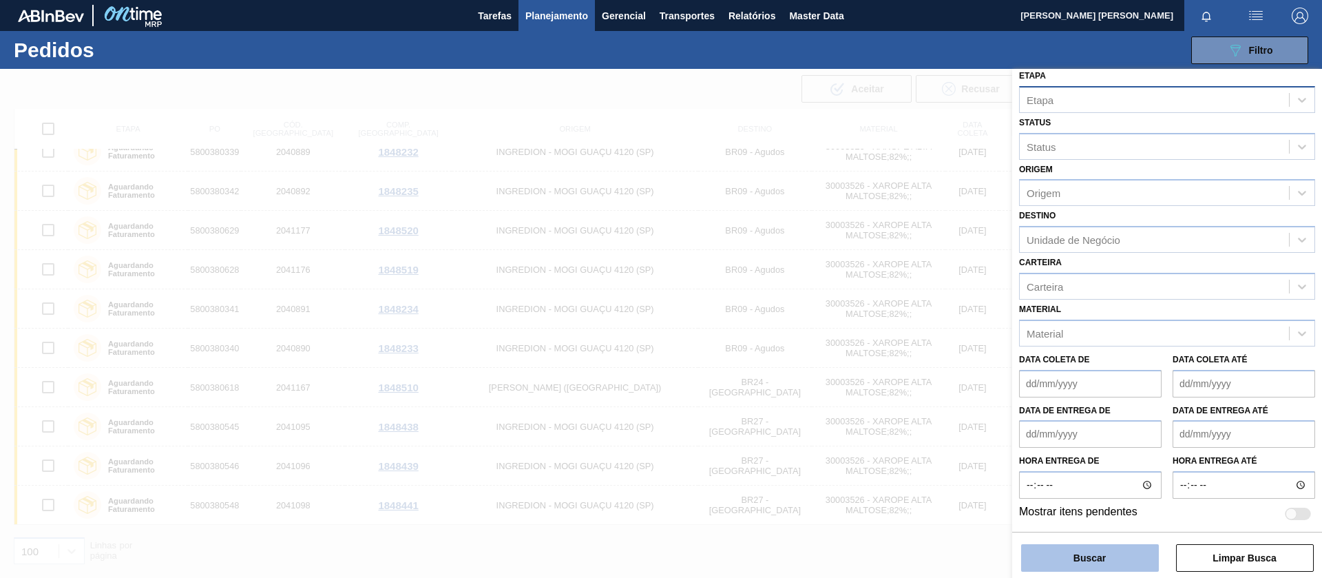
click at [1099, 553] on button "Buscar" at bounding box center [1090, 558] width 138 height 28
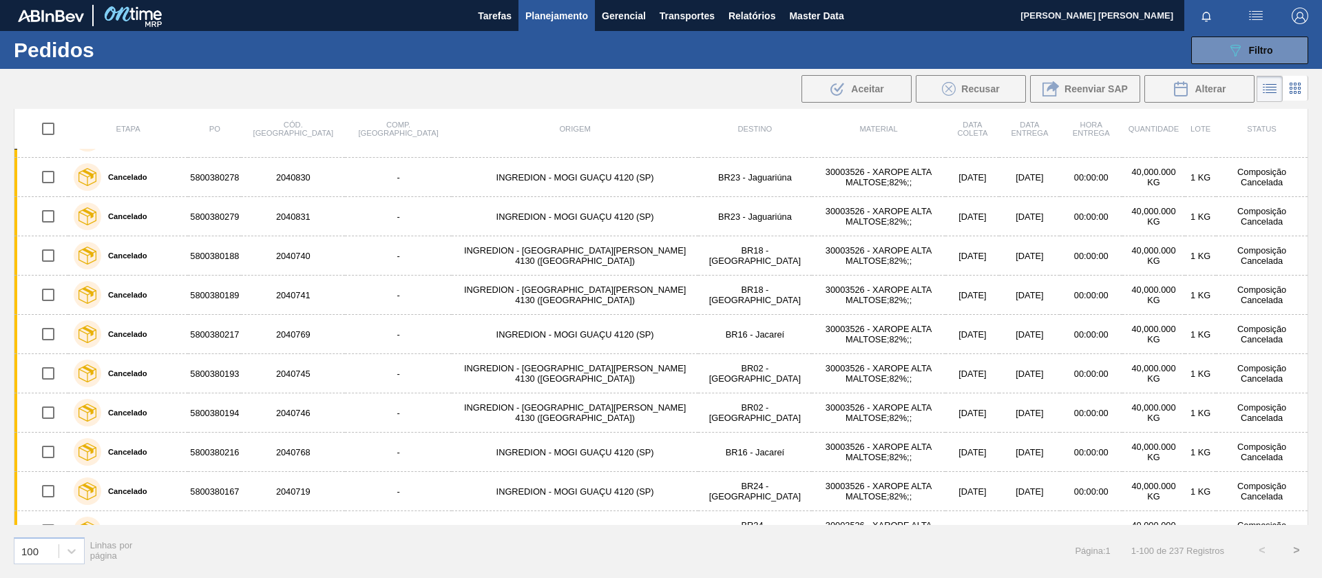
scroll to position [0, 0]
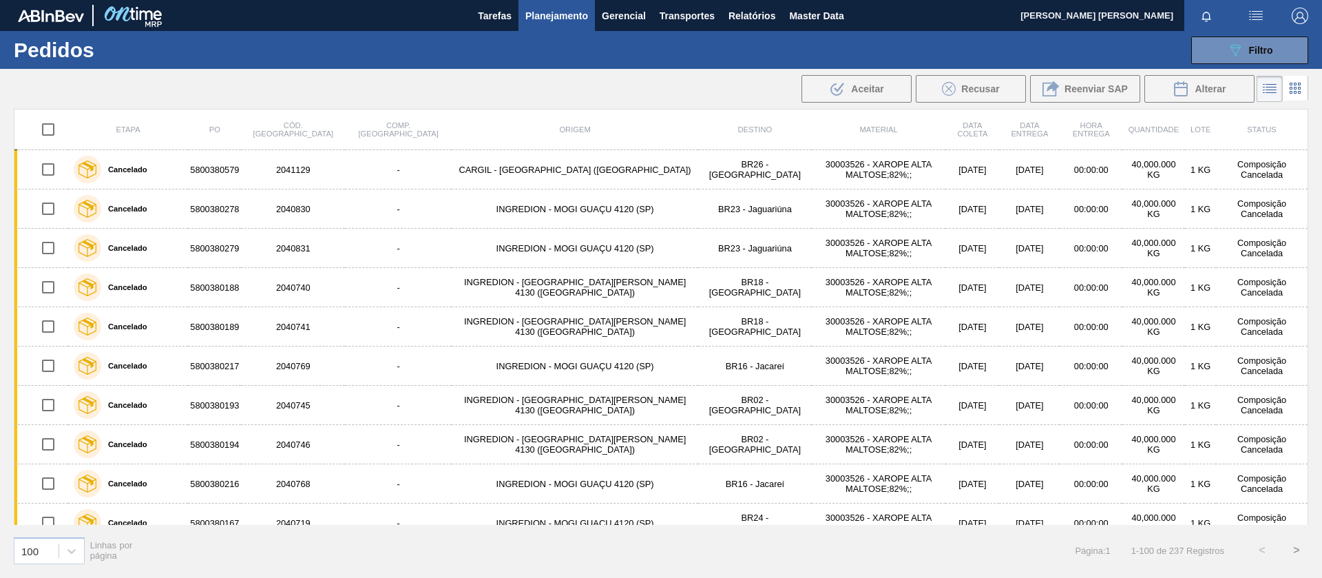
click at [49, 129] on input "checkbox" at bounding box center [48, 129] width 29 height 29
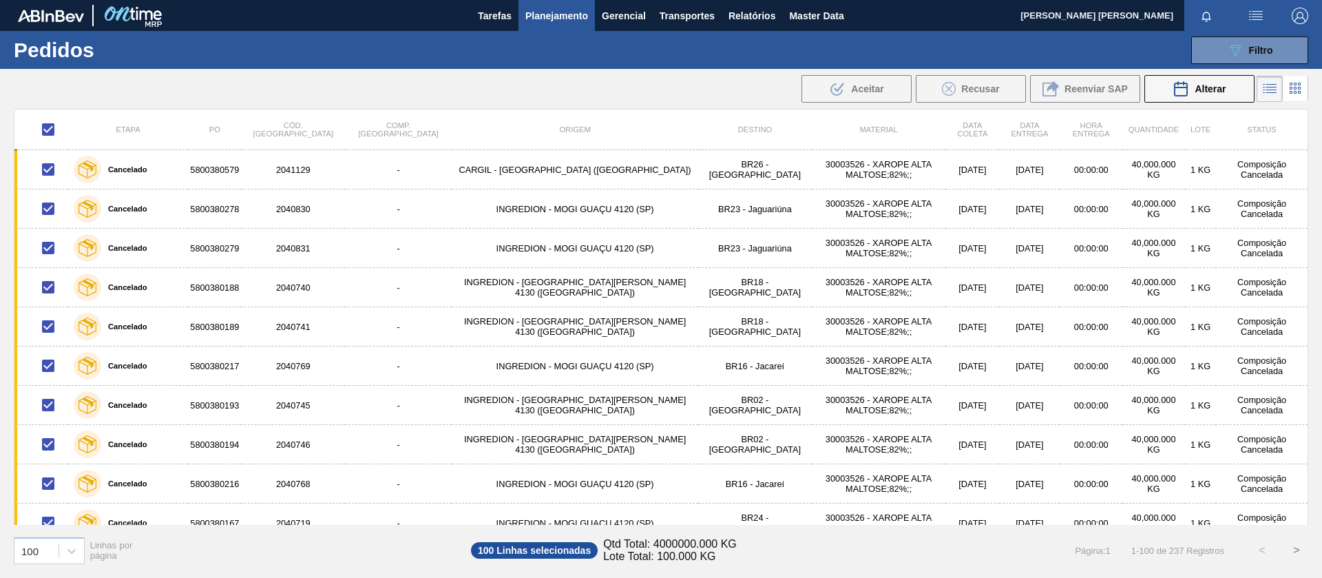
click at [48, 129] on input "checkbox" at bounding box center [48, 129] width 29 height 29
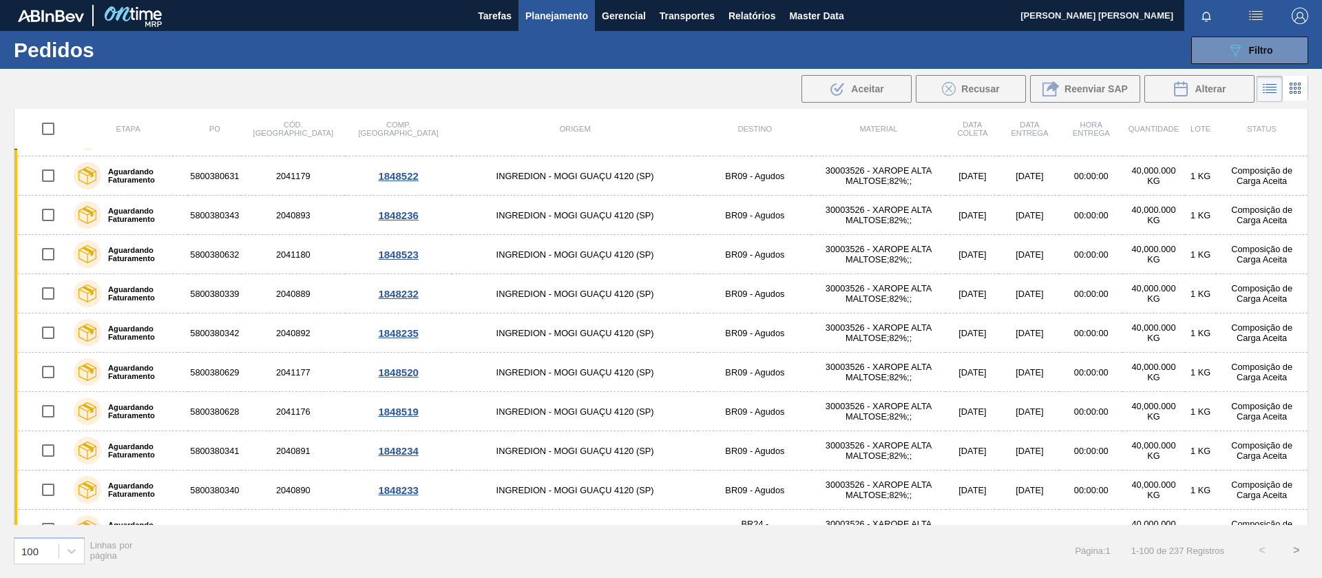
scroll to position [3551, 0]
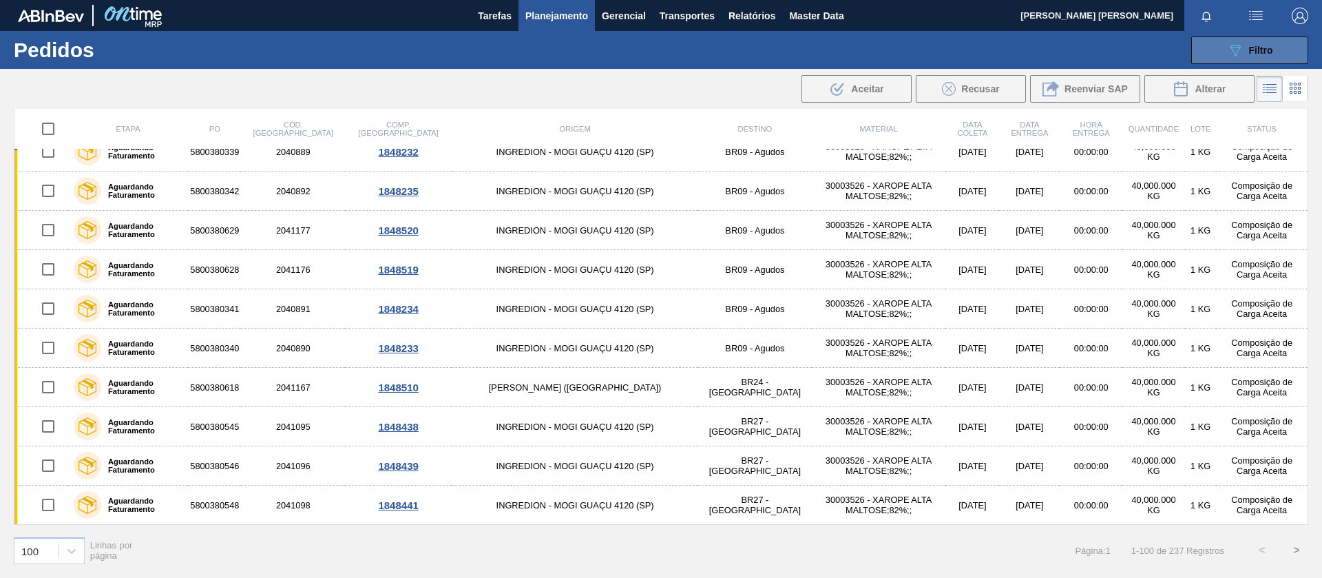
click at [1274, 48] on button "089F7B8B-B2A5-4AFE-B5C0-19BA573D28AC Filtro" at bounding box center [1250, 51] width 117 height 28
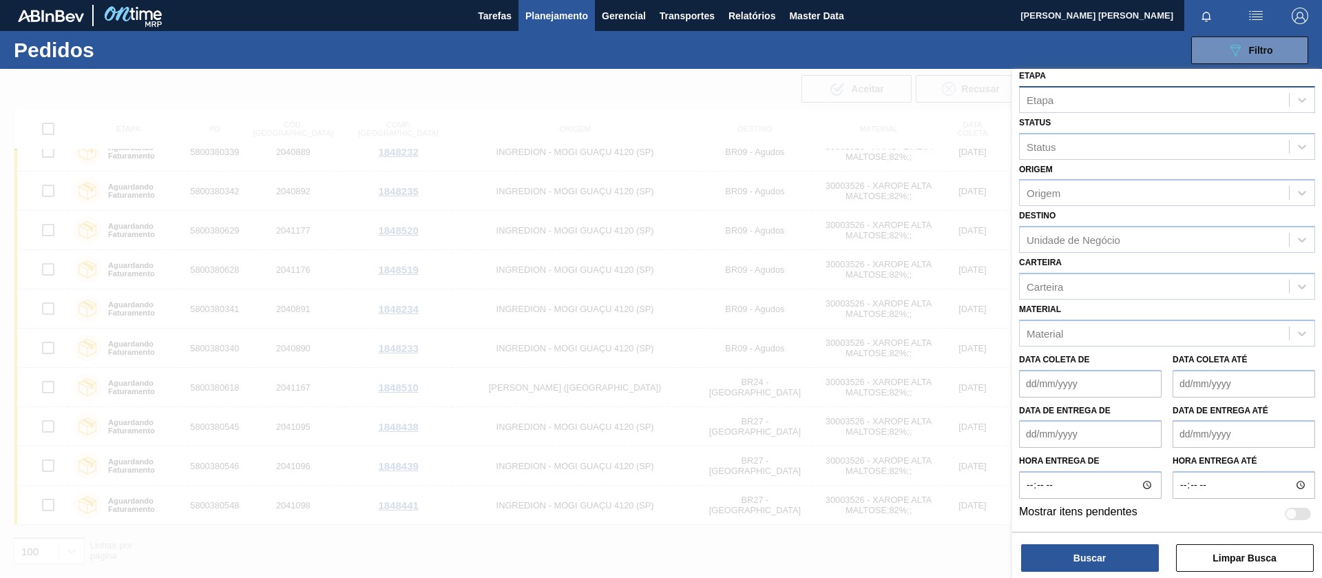
scroll to position [0, 0]
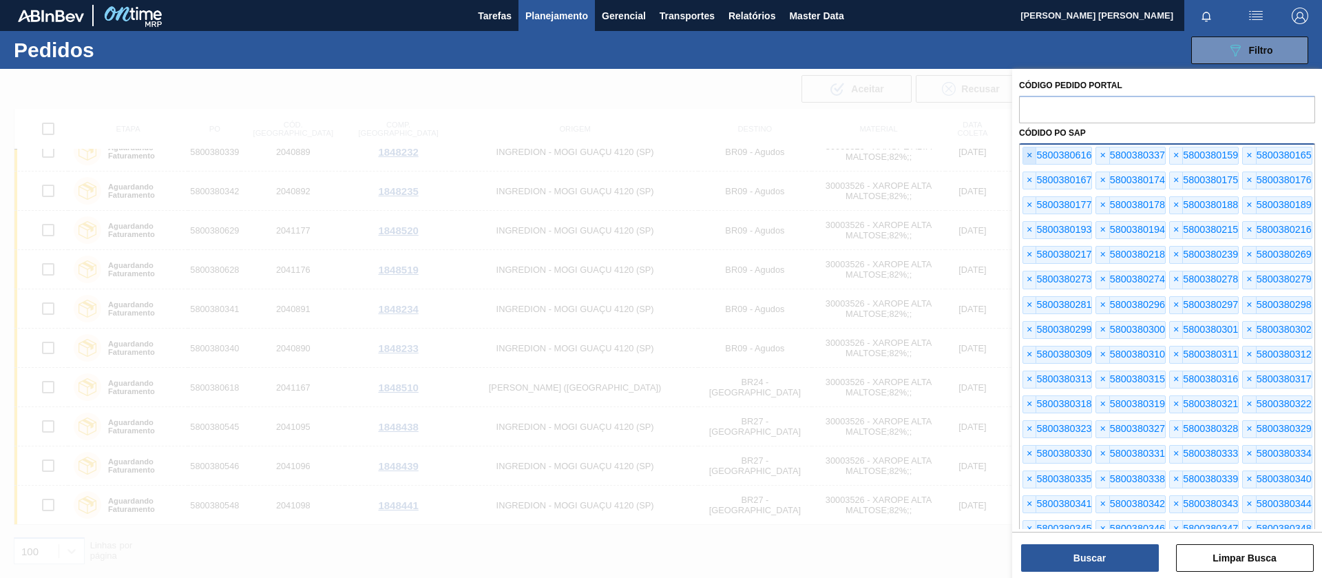
click at [1029, 157] on span "×" at bounding box center [1029, 155] width 13 height 17
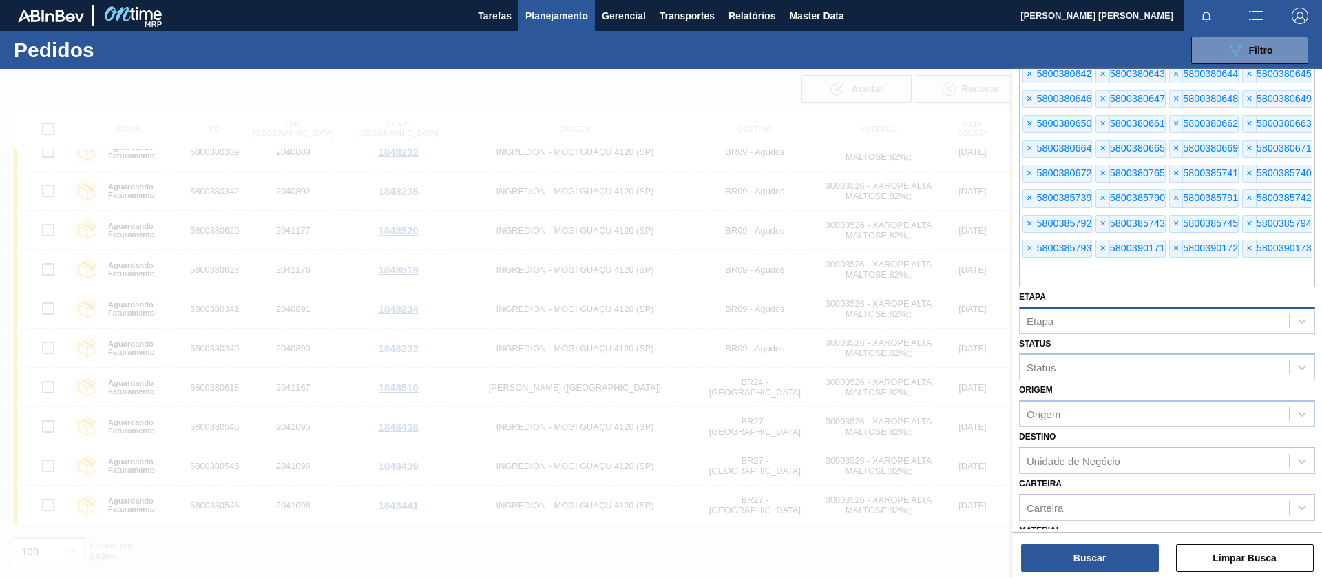
click at [1029, 157] on div "× 5800380664" at bounding box center [1058, 149] width 70 height 18
click at [1030, 148] on span "×" at bounding box center [1029, 149] width 13 height 17
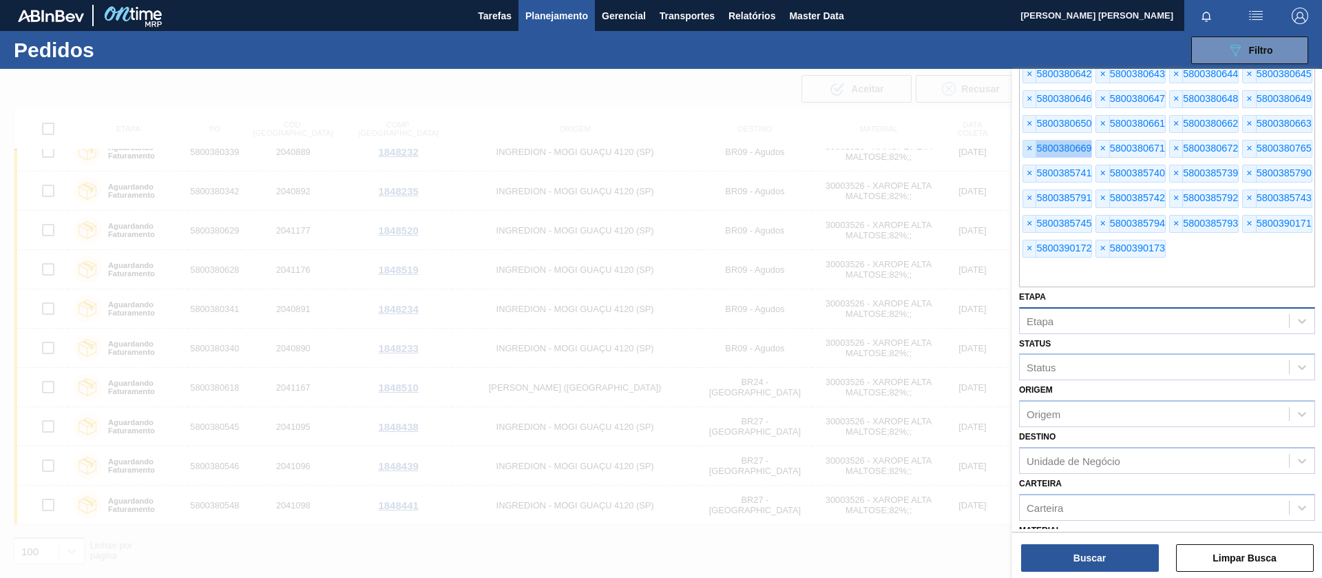
click at [1030, 148] on span "×" at bounding box center [1029, 149] width 13 height 17
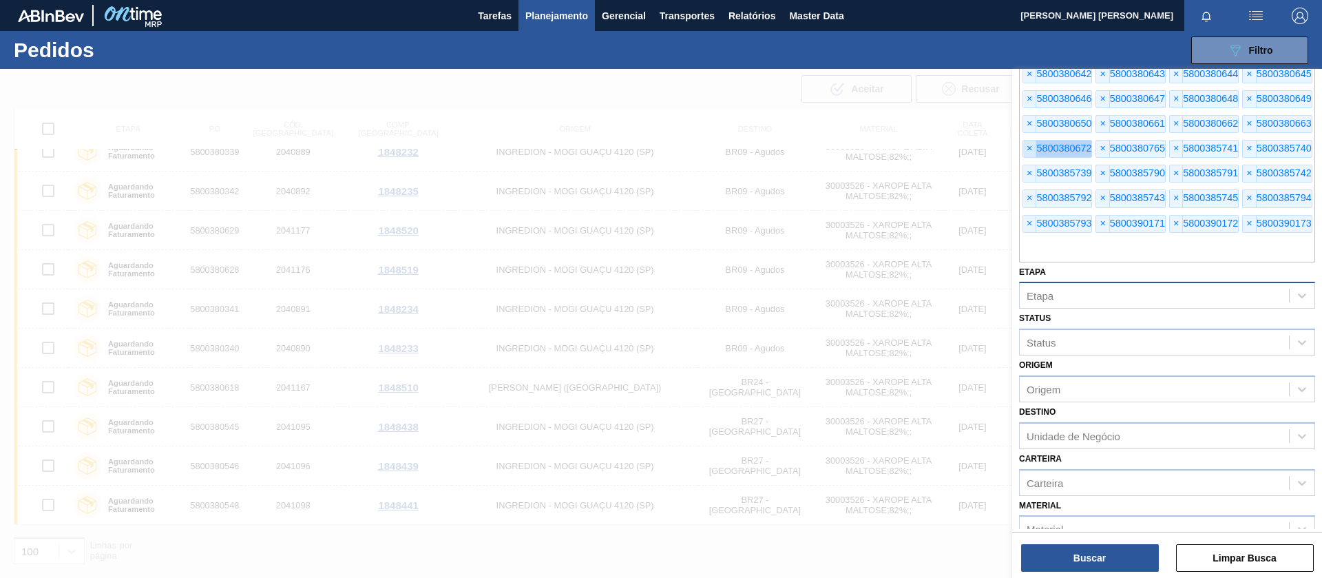
click at [1030, 148] on span "×" at bounding box center [1029, 149] width 13 height 17
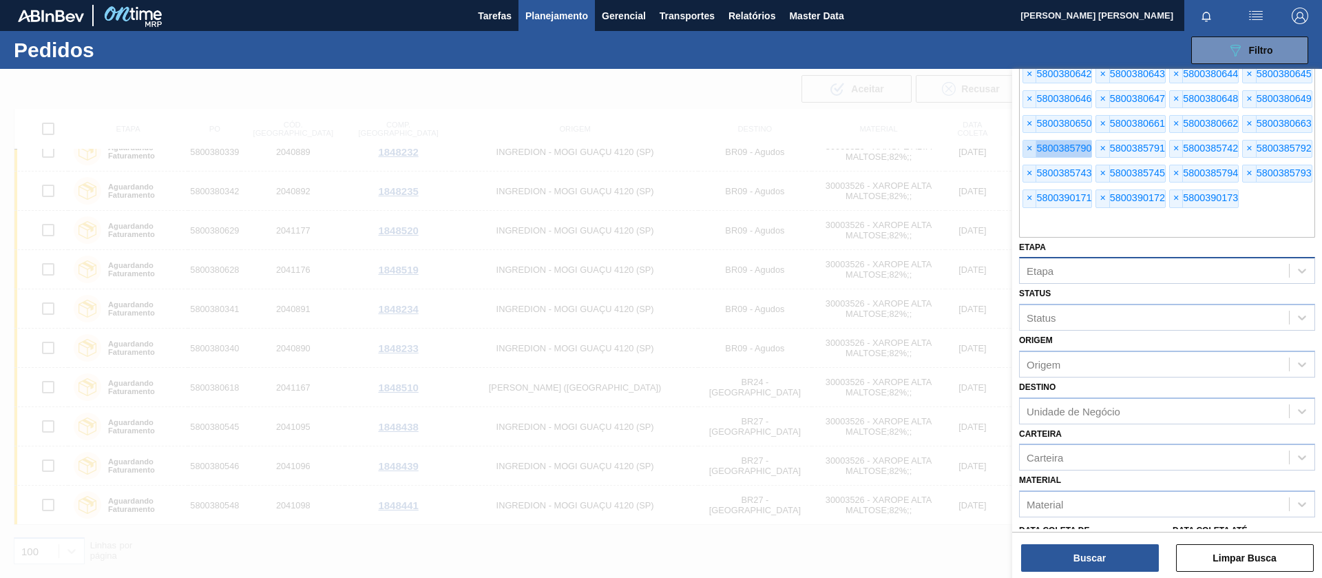
click at [1030, 148] on span "×" at bounding box center [1029, 149] width 13 height 17
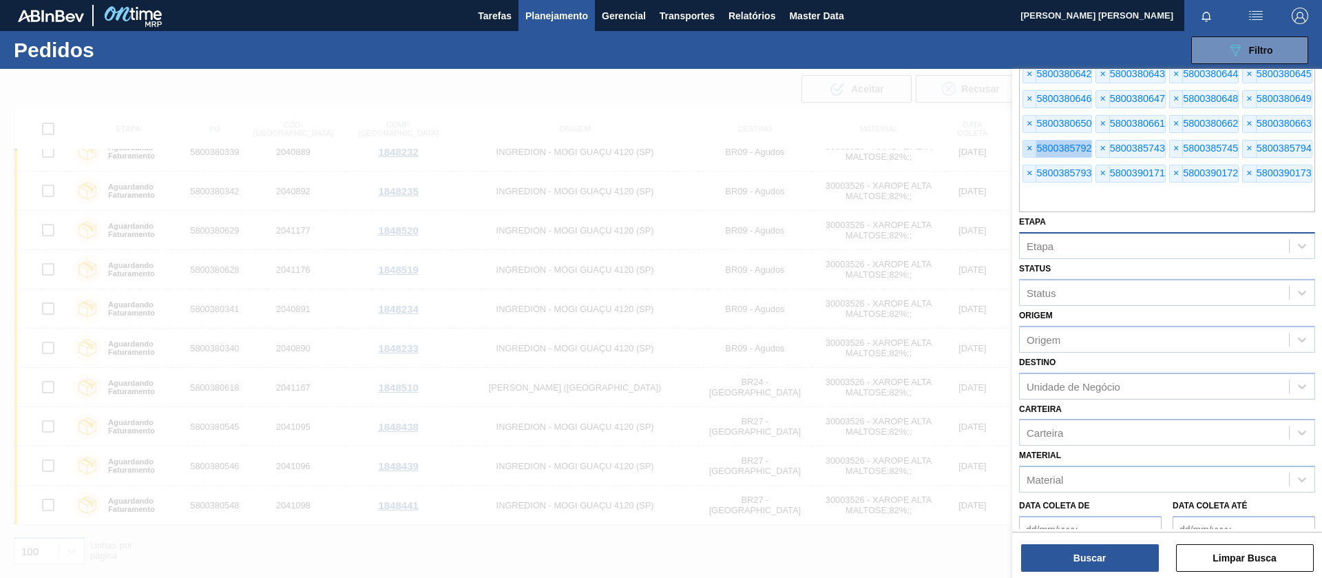
click at [1030, 148] on span "×" at bounding box center [1029, 149] width 13 height 17
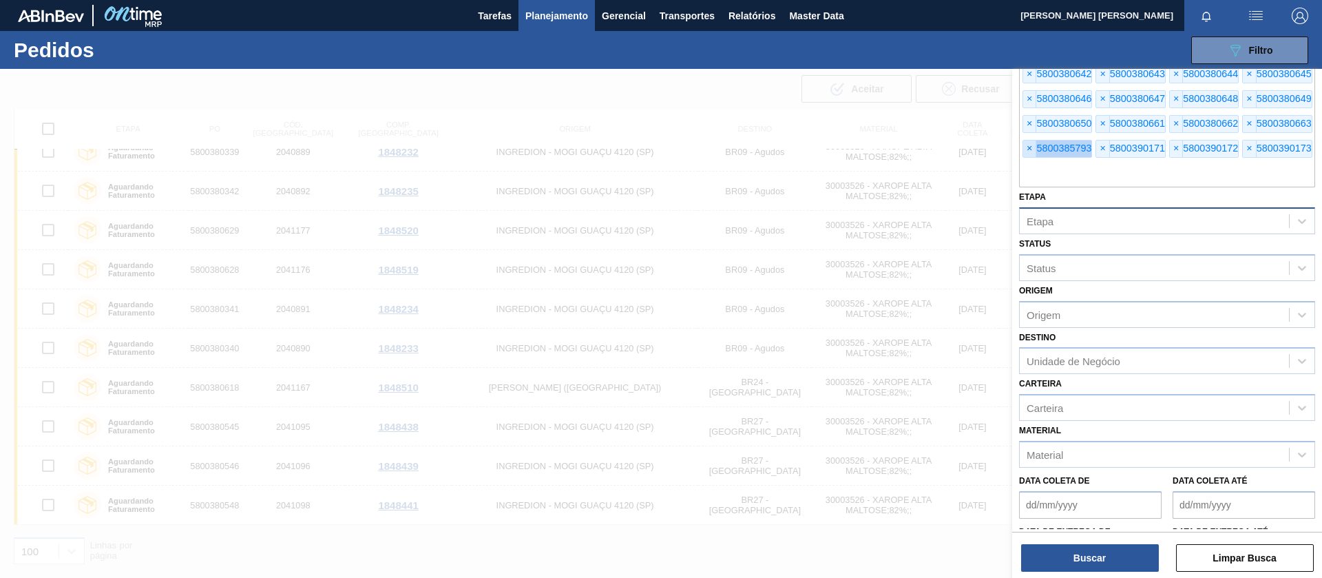
click at [1030, 148] on span "×" at bounding box center [1029, 149] width 13 height 17
click at [1030, 147] on span "×" at bounding box center [1029, 149] width 13 height 17
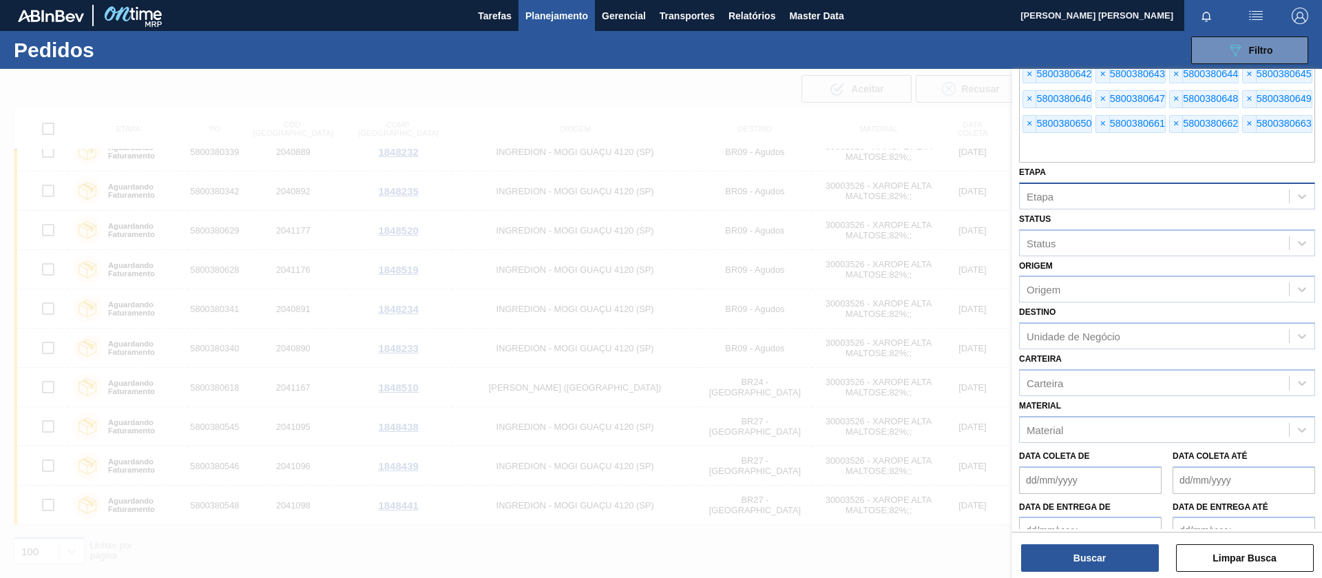
click at [1030, 147] on input "text" at bounding box center [1167, 149] width 296 height 26
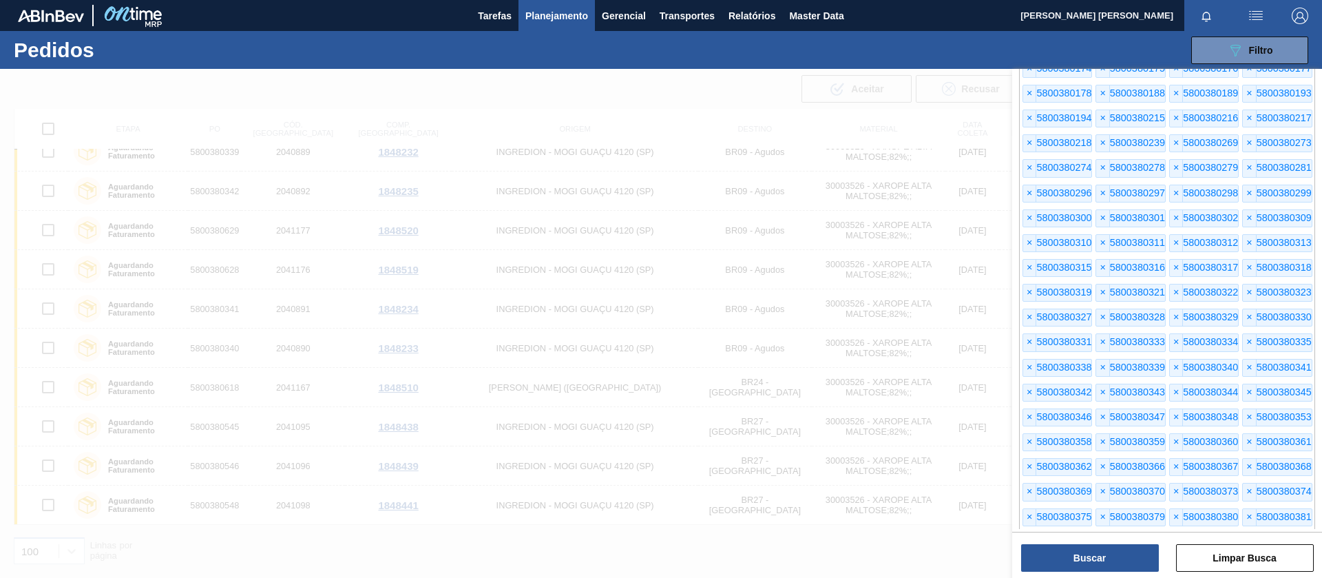
scroll to position [0, 0]
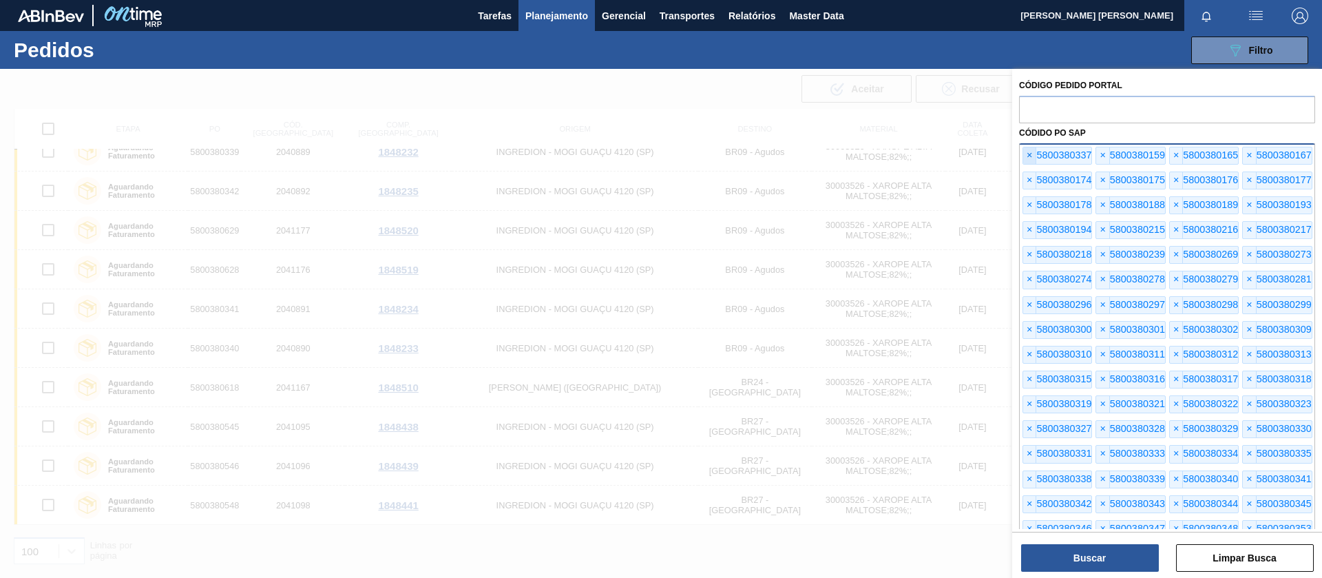
click at [1030, 150] on span "×" at bounding box center [1029, 155] width 13 height 17
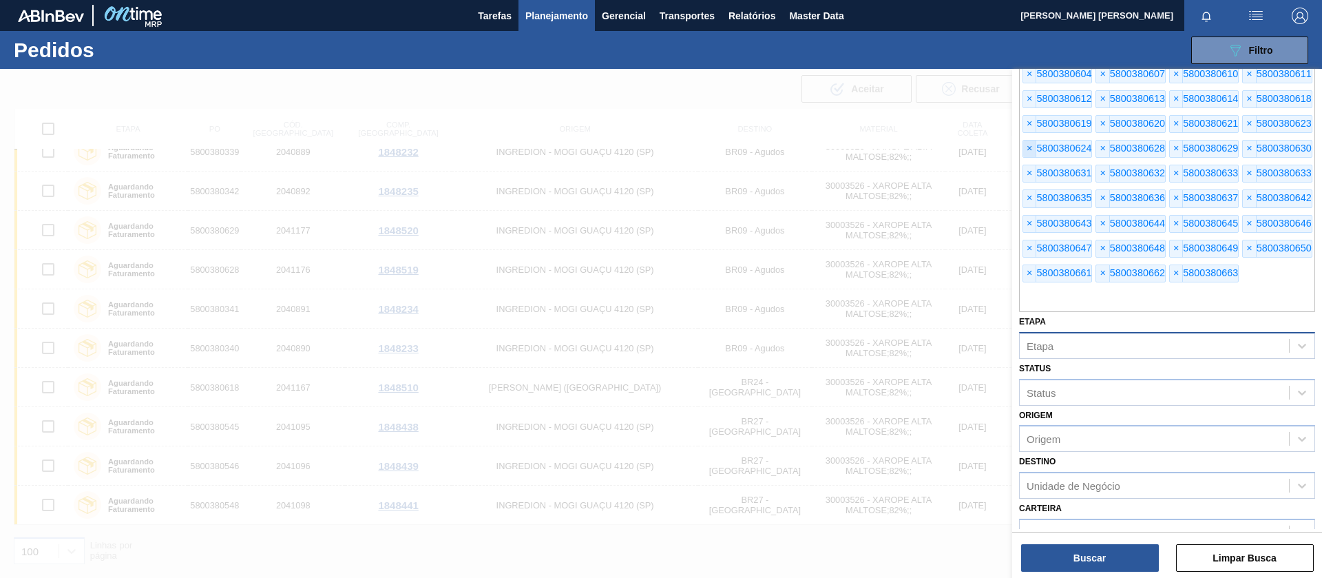
click at [1030, 150] on span "×" at bounding box center [1029, 149] width 13 height 17
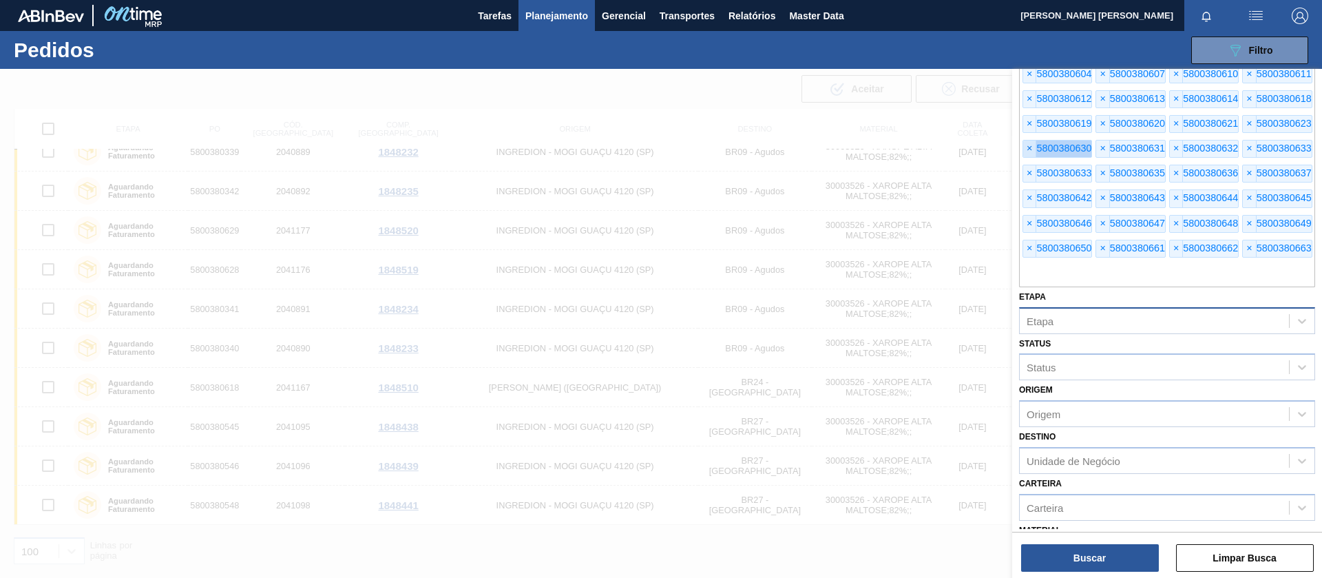
click at [1030, 150] on span "×" at bounding box center [1029, 149] width 13 height 17
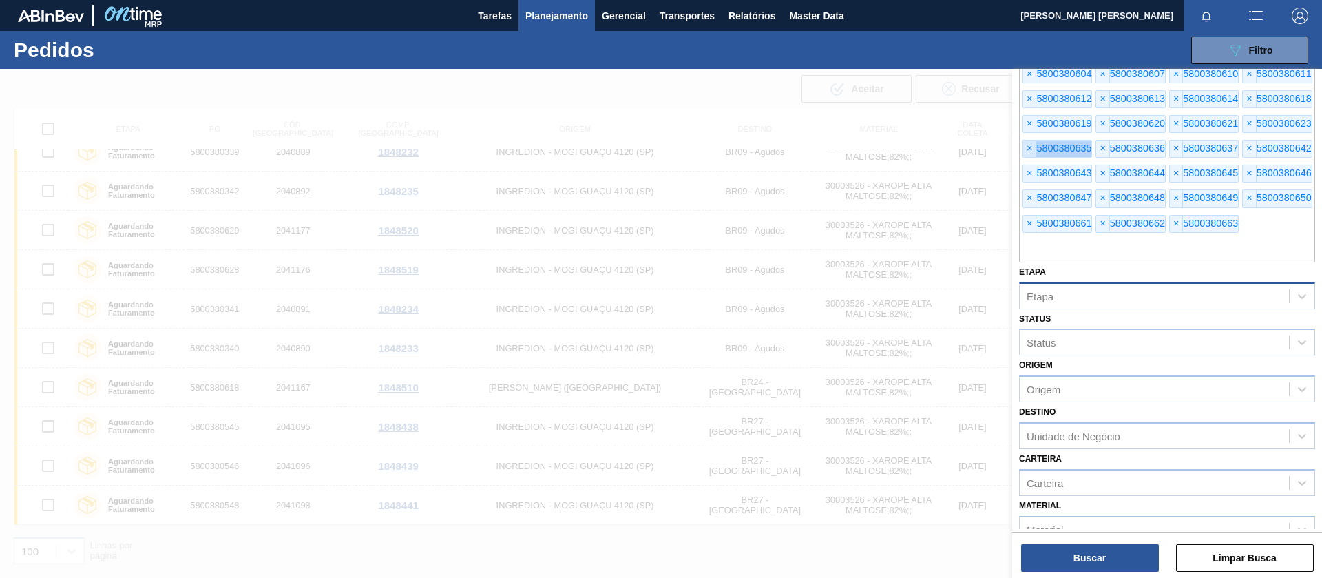
click at [1030, 150] on span "×" at bounding box center [1029, 149] width 13 height 17
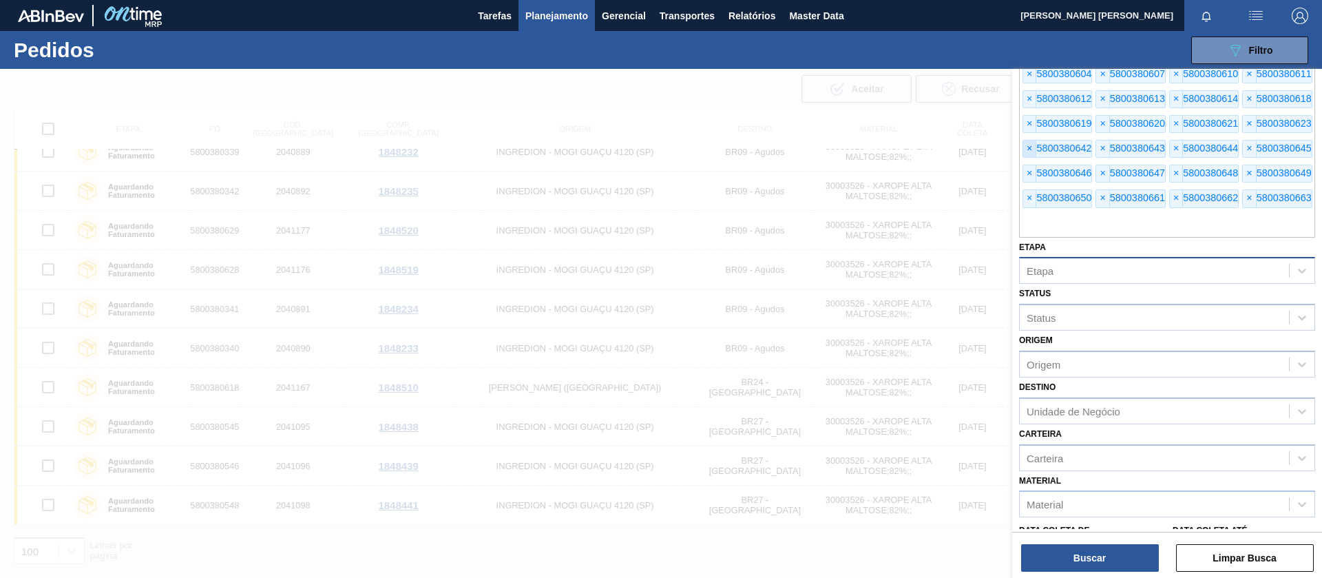
click at [1030, 150] on span "×" at bounding box center [1029, 149] width 13 height 17
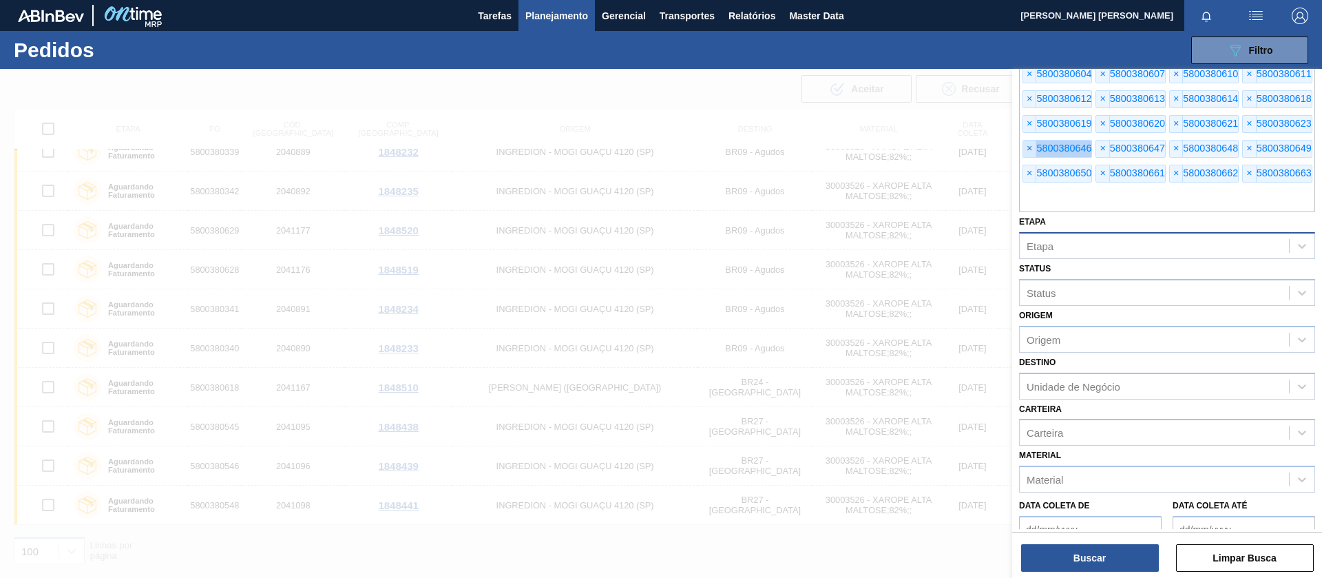
click at [1030, 150] on span "×" at bounding box center [1029, 149] width 13 height 17
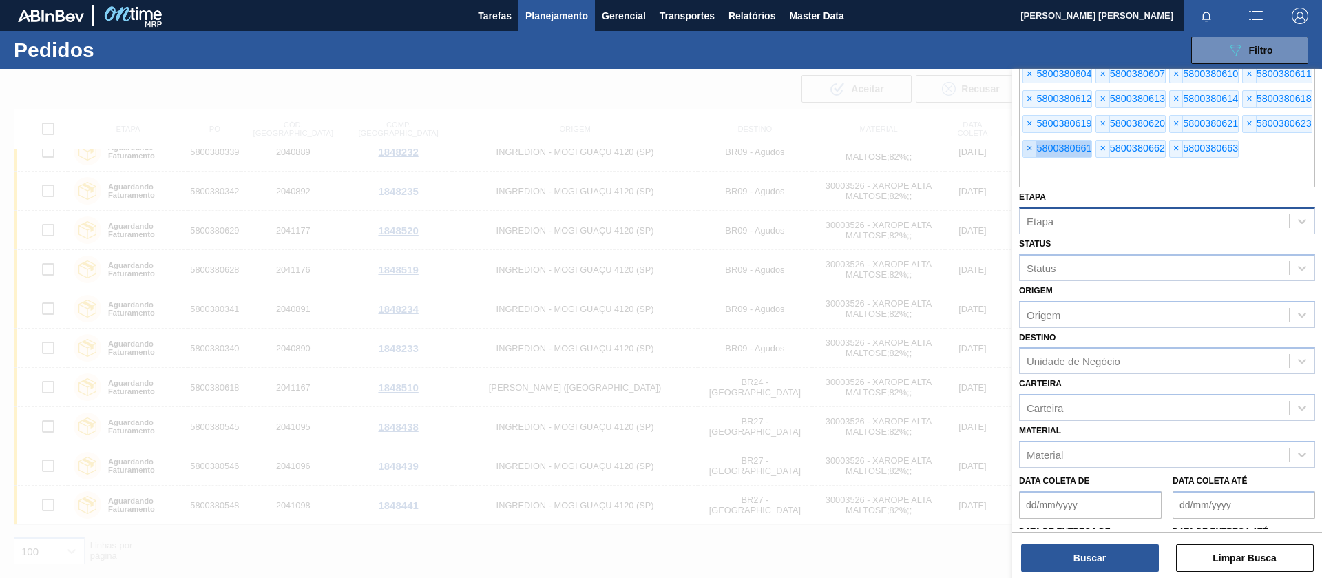
click at [1030, 150] on span "×" at bounding box center [1029, 149] width 13 height 17
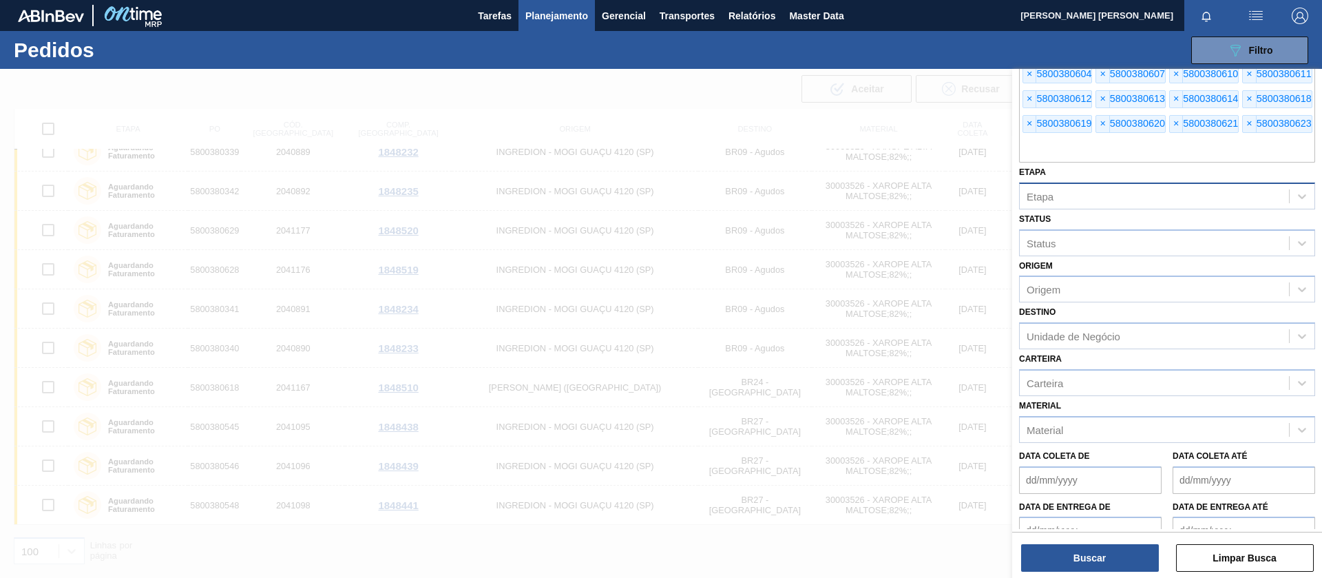
click at [1030, 150] on input "text" at bounding box center [1167, 149] width 296 height 26
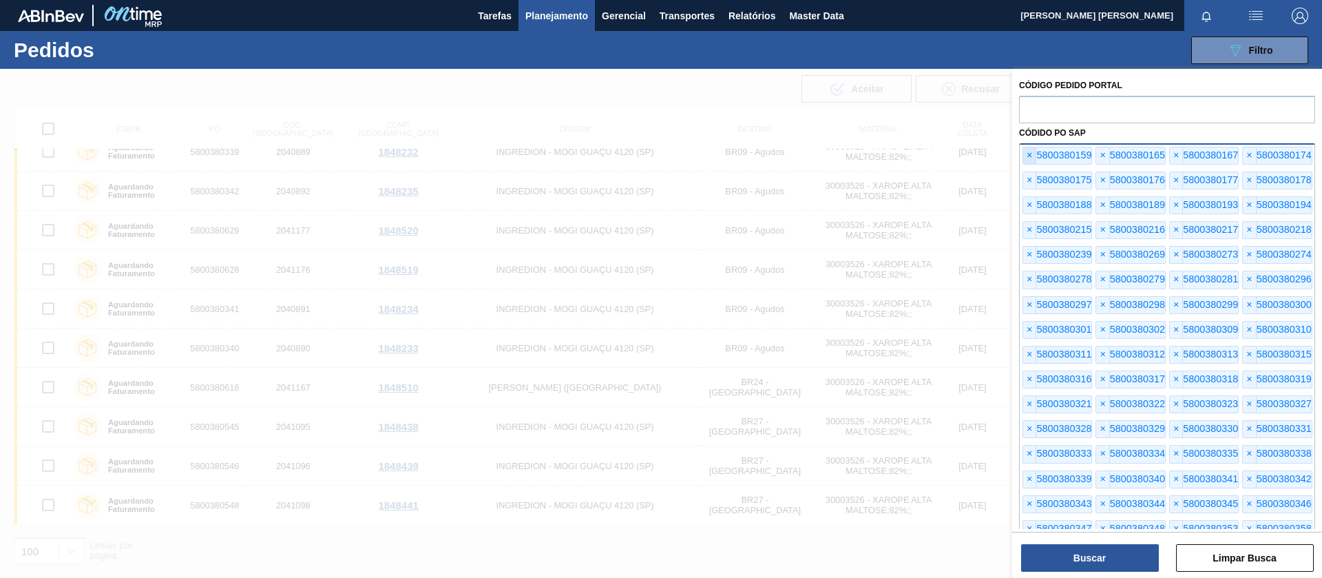
click at [1027, 154] on span "×" at bounding box center [1029, 155] width 13 height 17
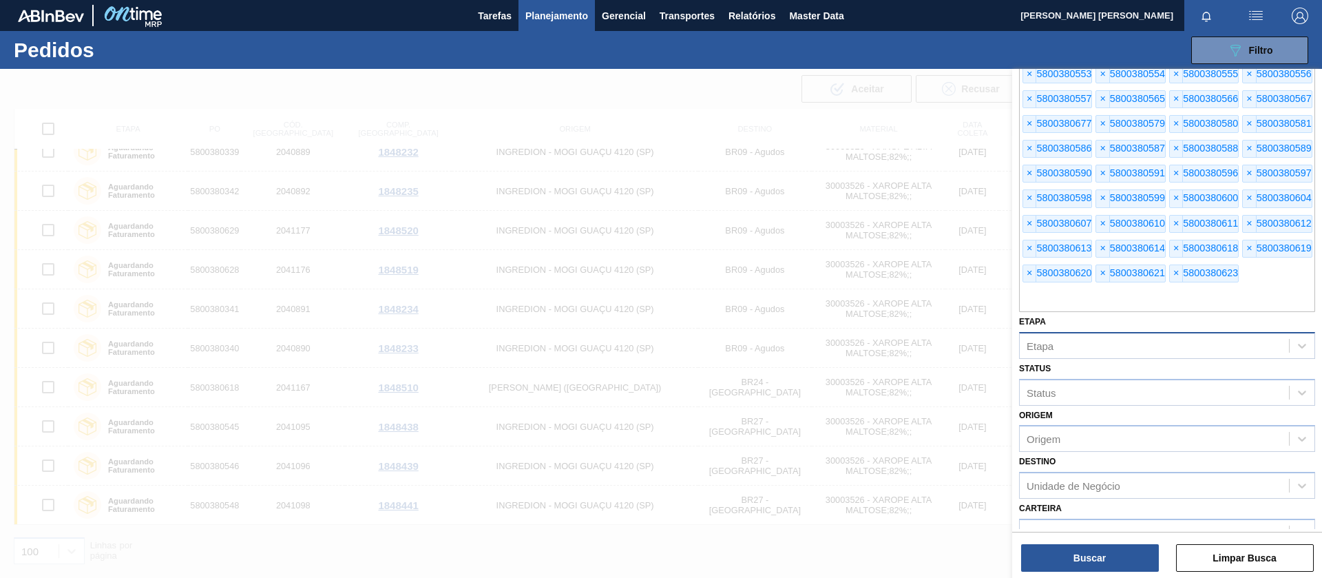
click at [1027, 154] on span "×" at bounding box center [1029, 149] width 13 height 17
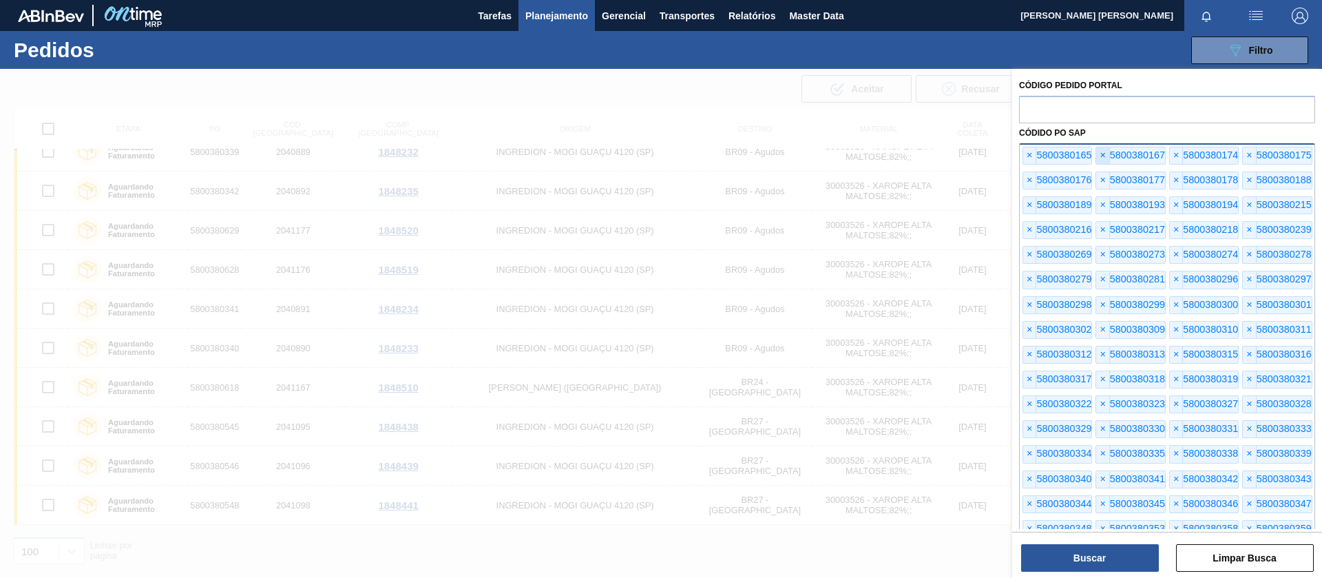
click at [1106, 155] on span "×" at bounding box center [1102, 155] width 13 height 17
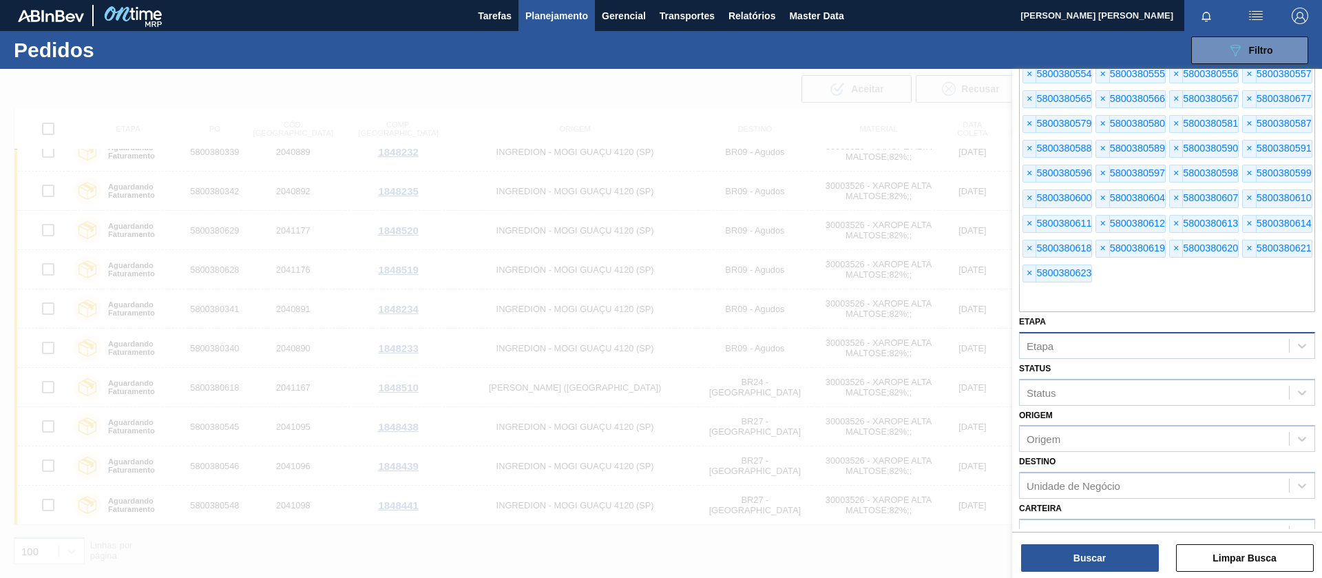
click at [1106, 155] on span "×" at bounding box center [1102, 149] width 13 height 17
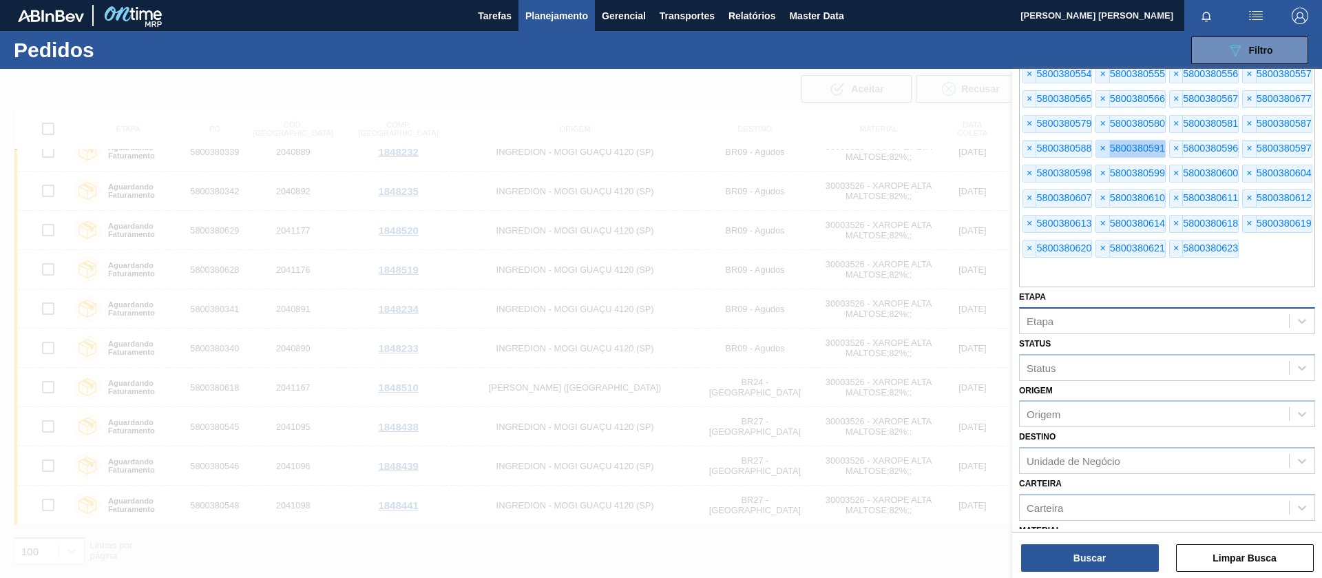
click at [1106, 155] on span "×" at bounding box center [1102, 149] width 13 height 17
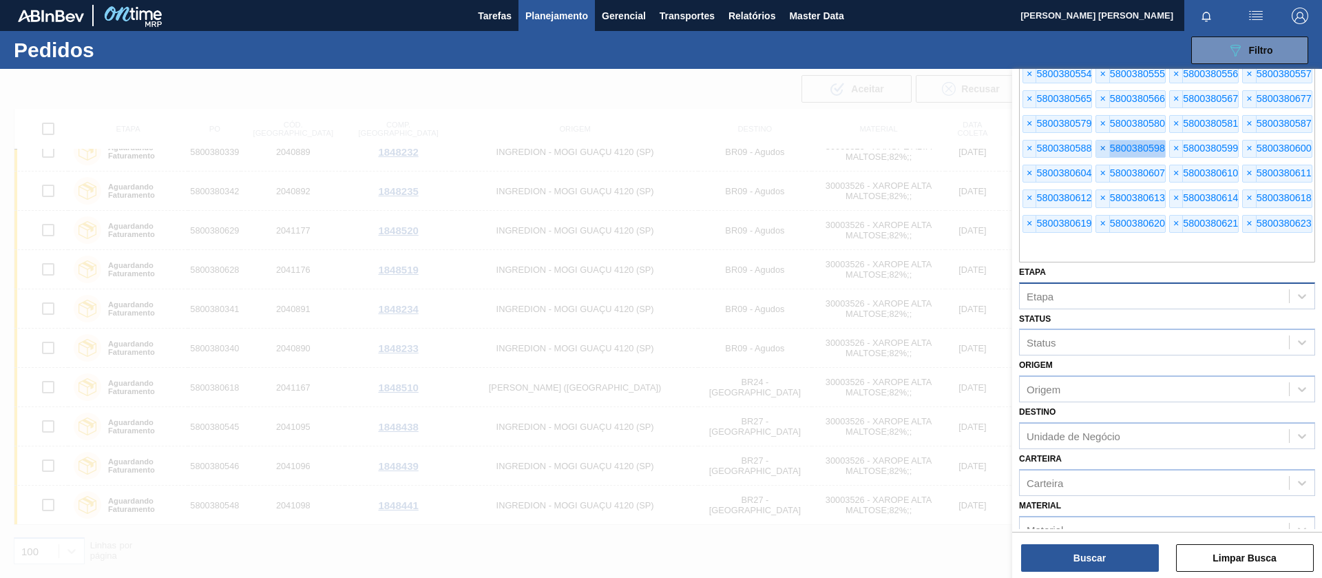
click at [1106, 155] on span "×" at bounding box center [1102, 149] width 13 height 17
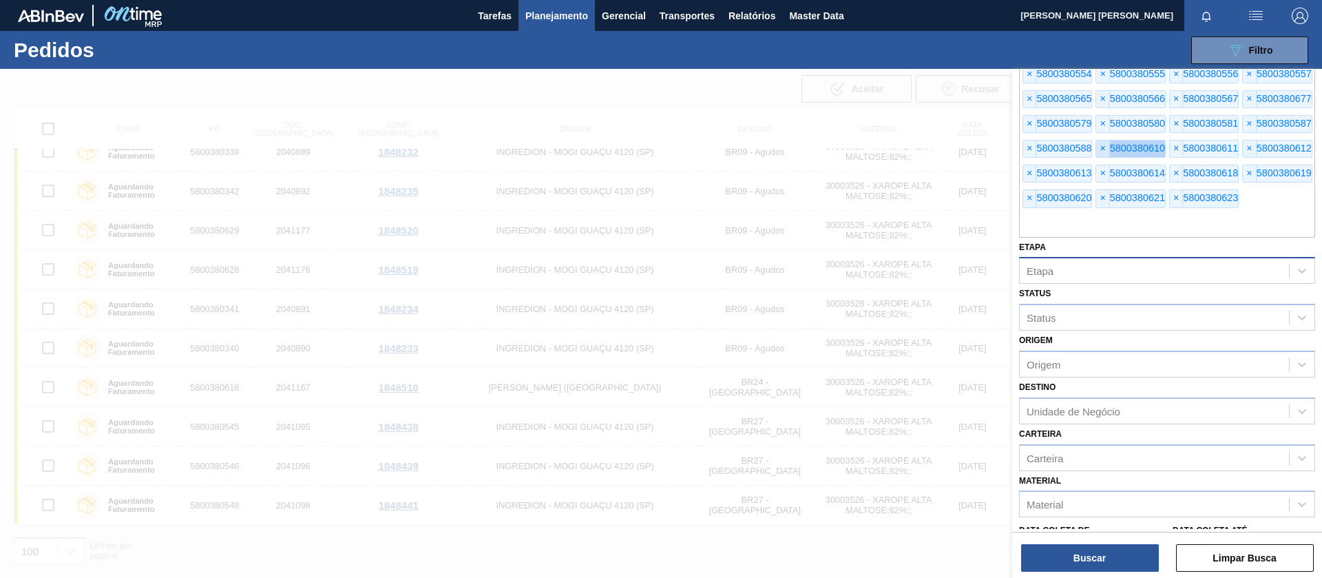
click at [1106, 155] on span "×" at bounding box center [1102, 149] width 13 height 17
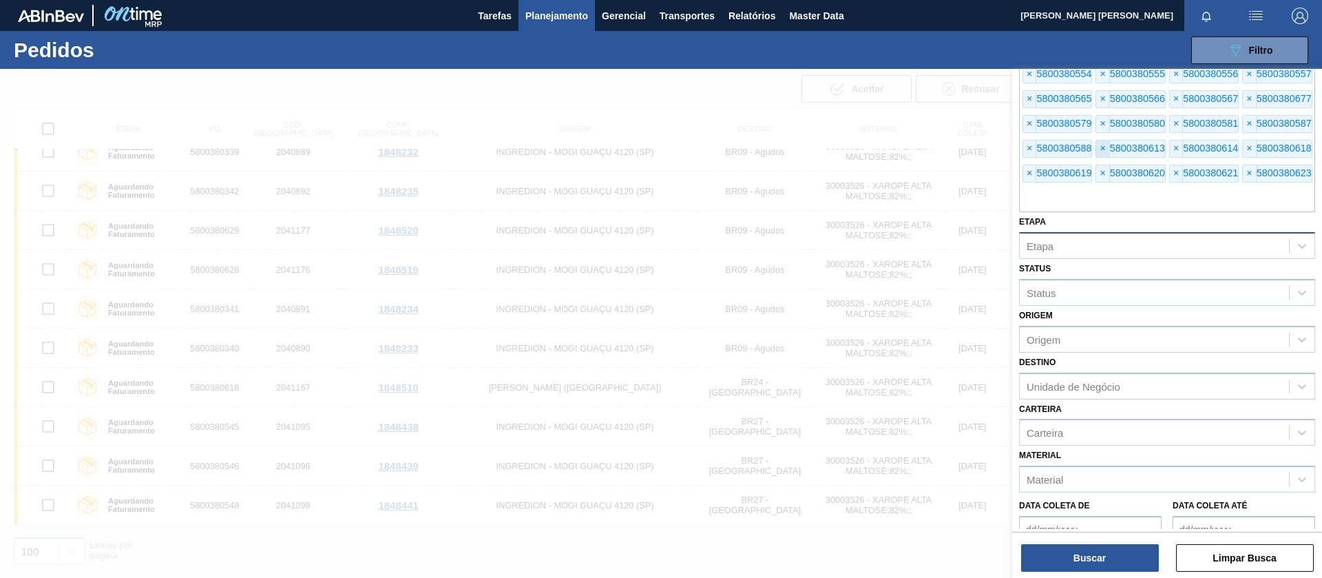
click at [1106, 155] on span "×" at bounding box center [1102, 149] width 13 height 17
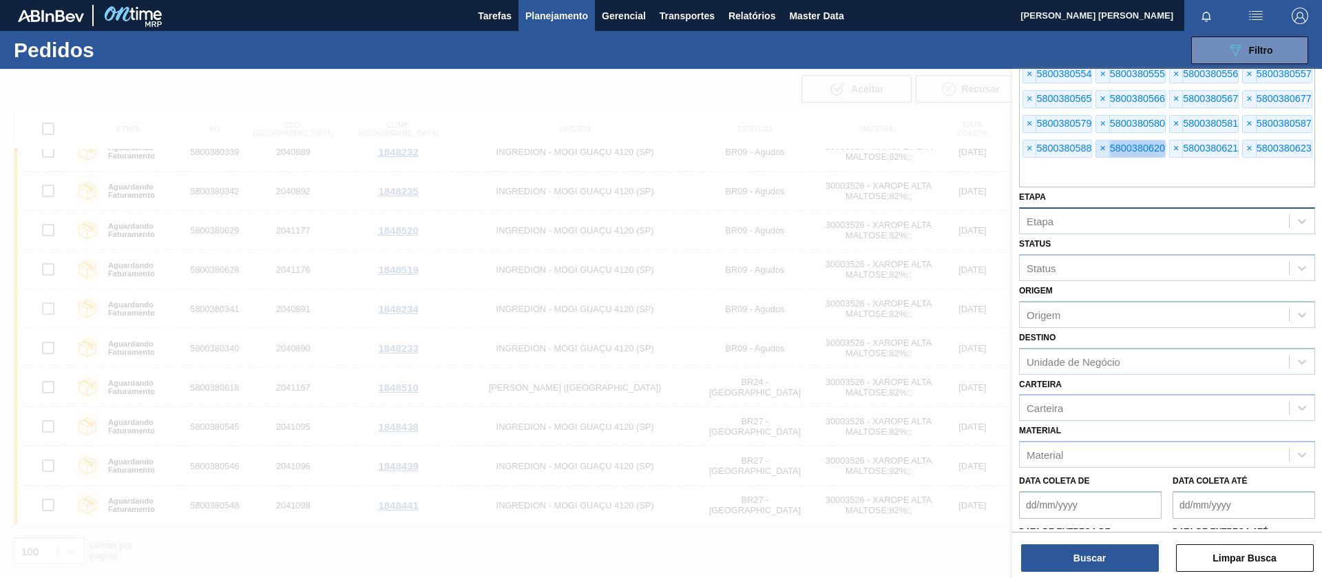
click at [1106, 155] on span "×" at bounding box center [1102, 149] width 13 height 17
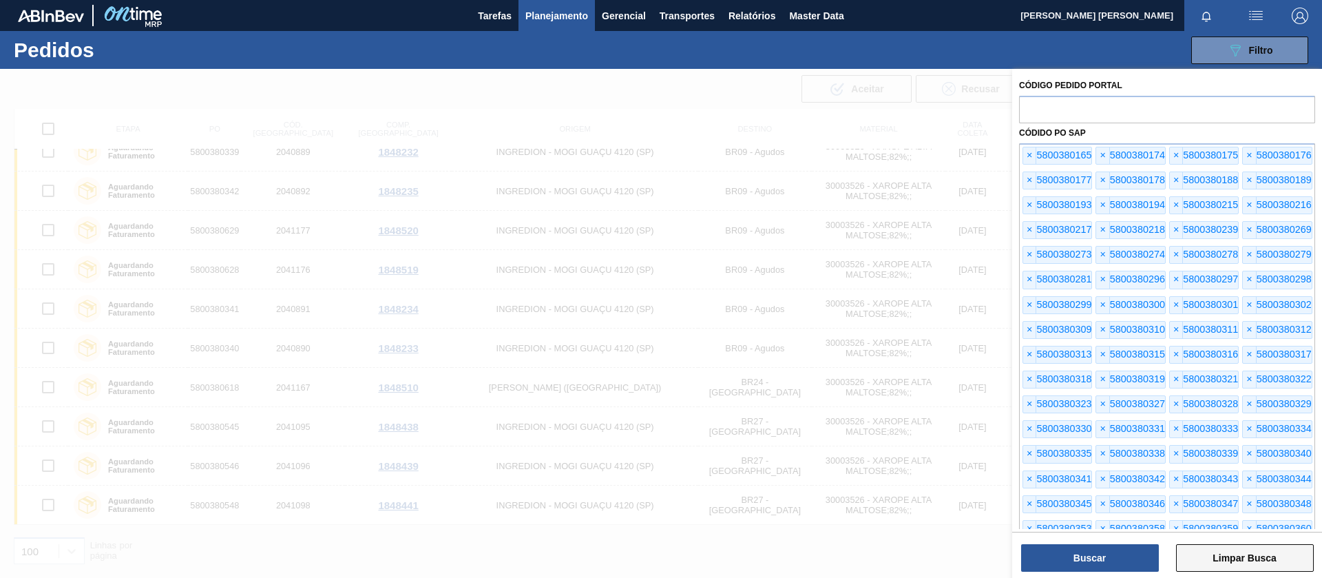
click at [1238, 552] on button "Limpar Busca" at bounding box center [1245, 558] width 138 height 28
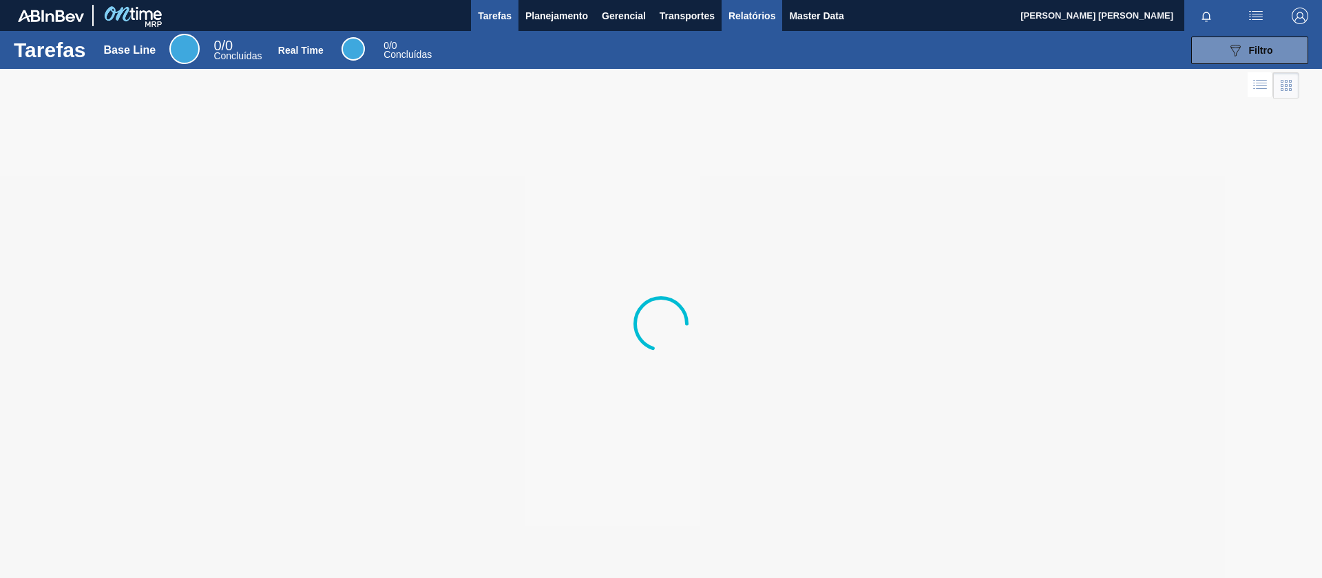
click at [747, 17] on span "Relatórios" at bounding box center [752, 16] width 47 height 17
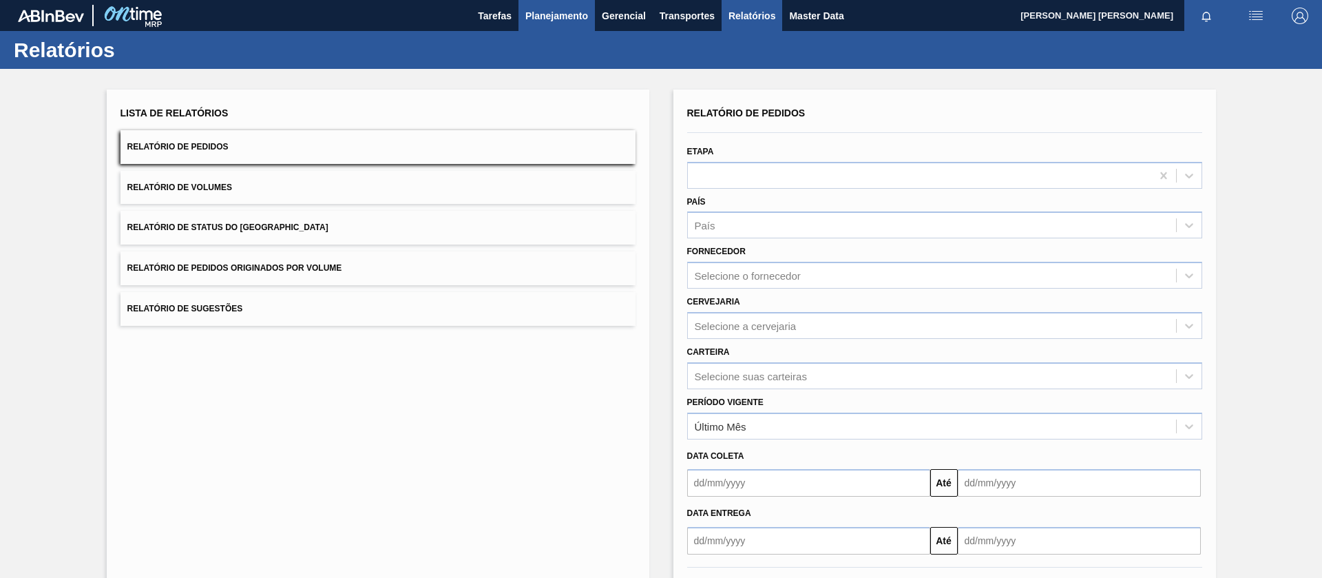
click at [560, 12] on span "Planejamento" at bounding box center [557, 16] width 63 height 17
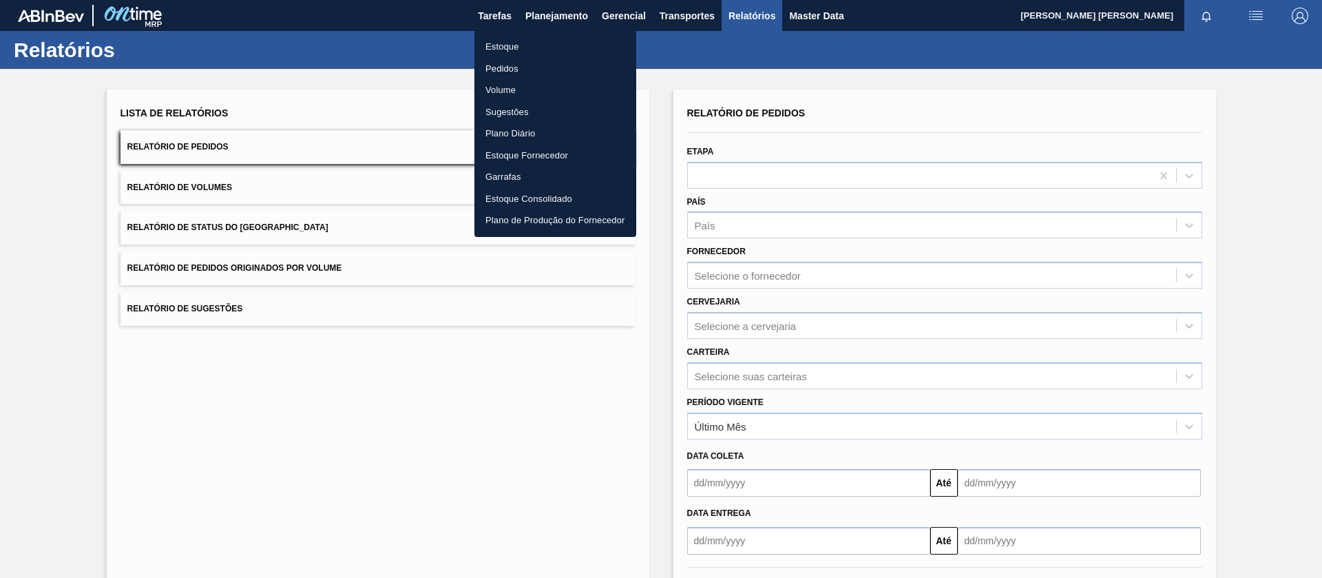
click at [518, 58] on li "Pedidos" at bounding box center [556, 69] width 162 height 22
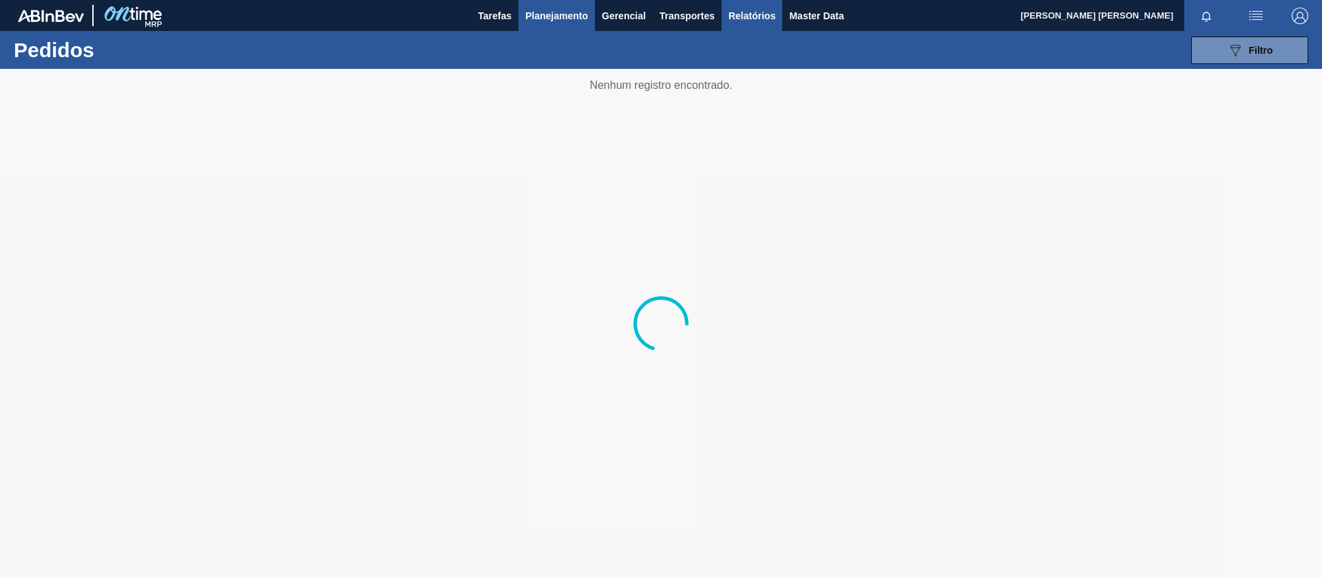
click at [747, 11] on span "Relatórios" at bounding box center [752, 16] width 47 height 17
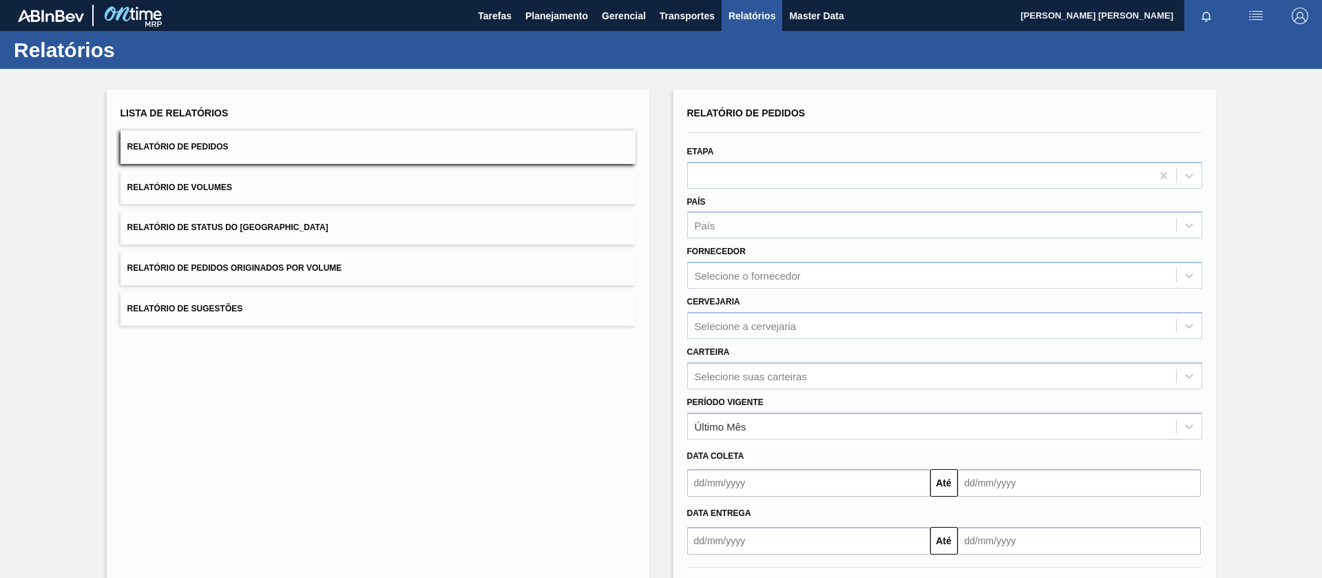
click at [232, 229] on span "Relatório de Status do [GEOGRAPHIC_DATA]" at bounding box center [227, 227] width 201 height 10
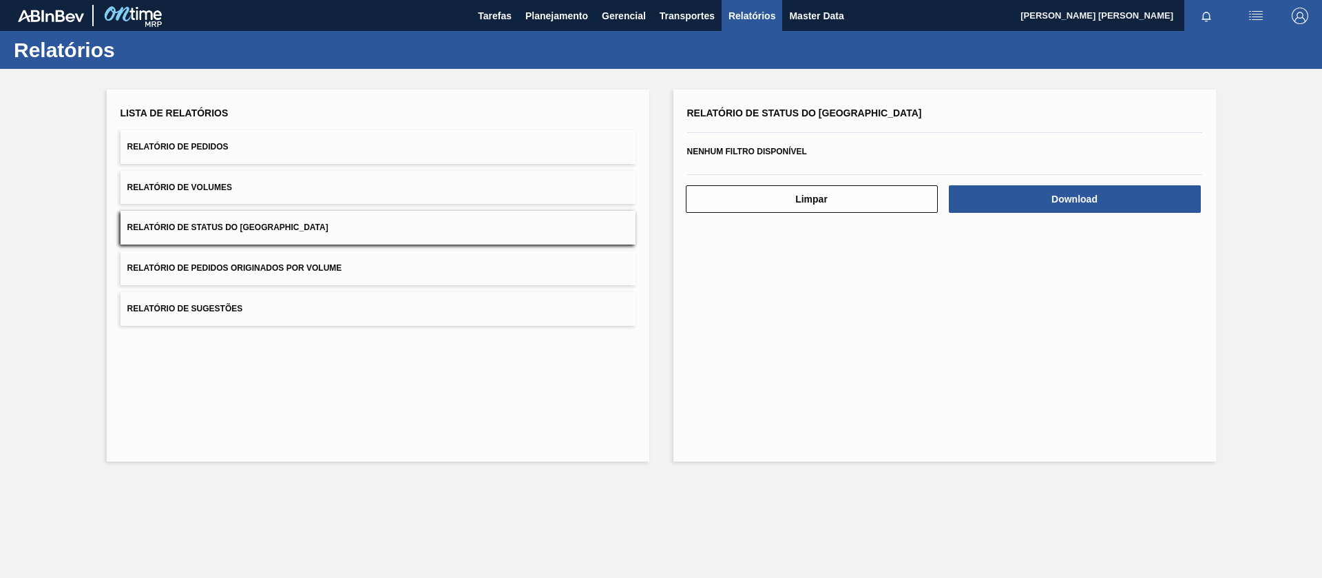
click at [304, 270] on span "Relatório de Pedidos Originados por Volume" at bounding box center [234, 268] width 215 height 10
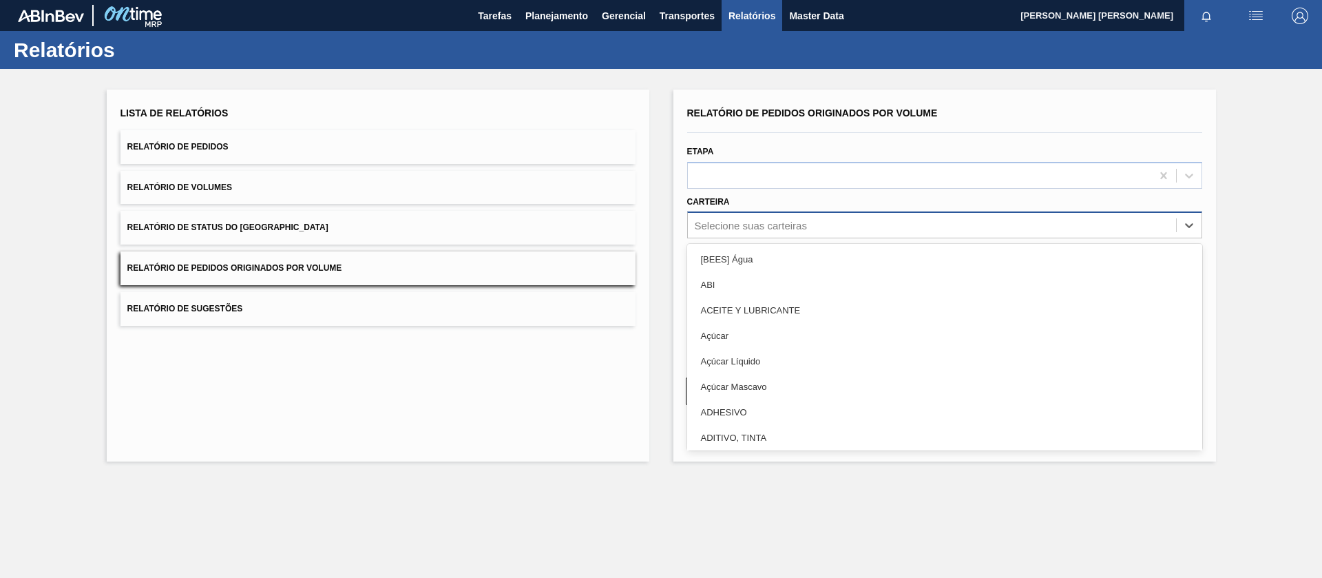
click at [780, 224] on div "Selecione suas carteiras" at bounding box center [751, 226] width 112 height 12
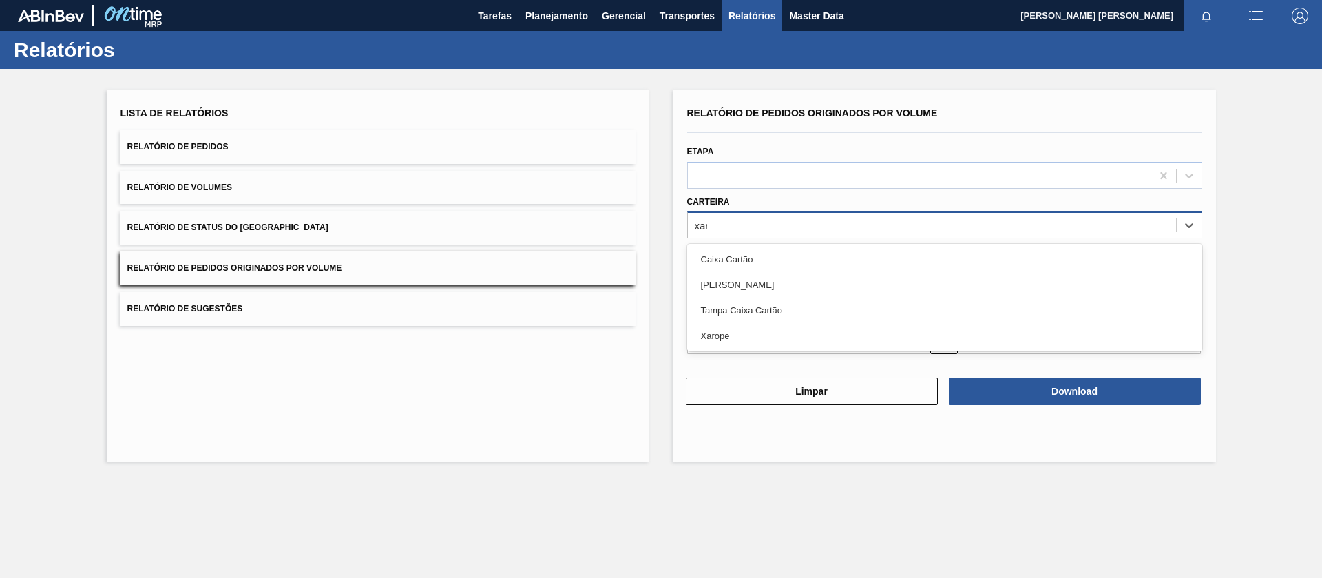
type input "xaro"
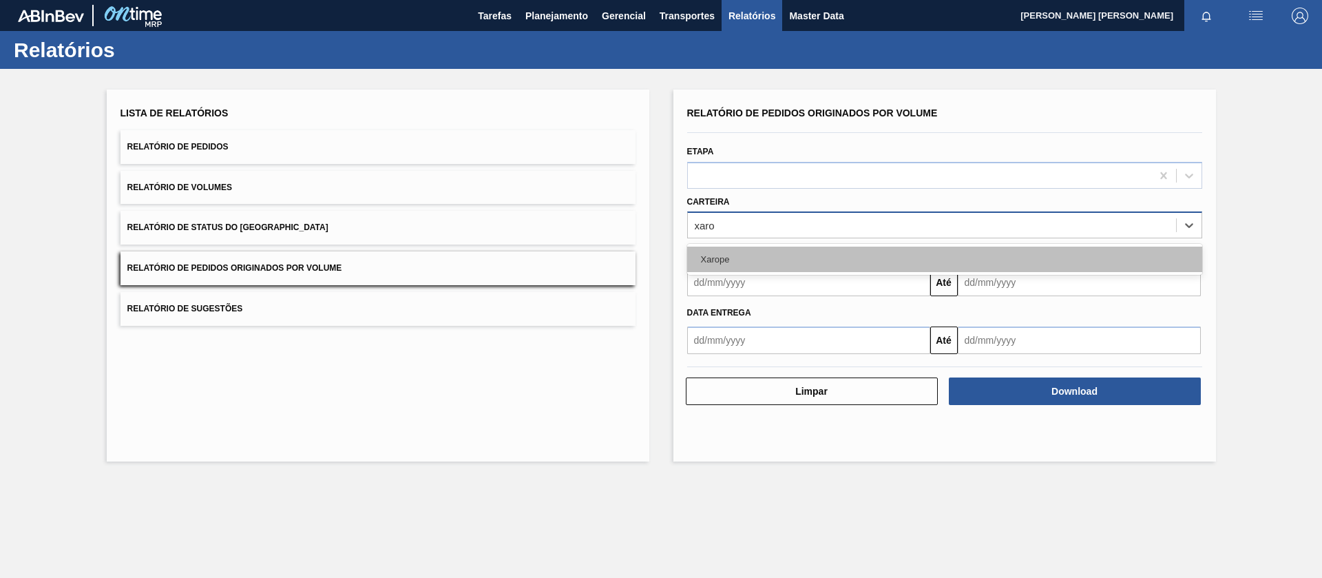
click at [764, 257] on div "Xarope" at bounding box center [944, 259] width 515 height 25
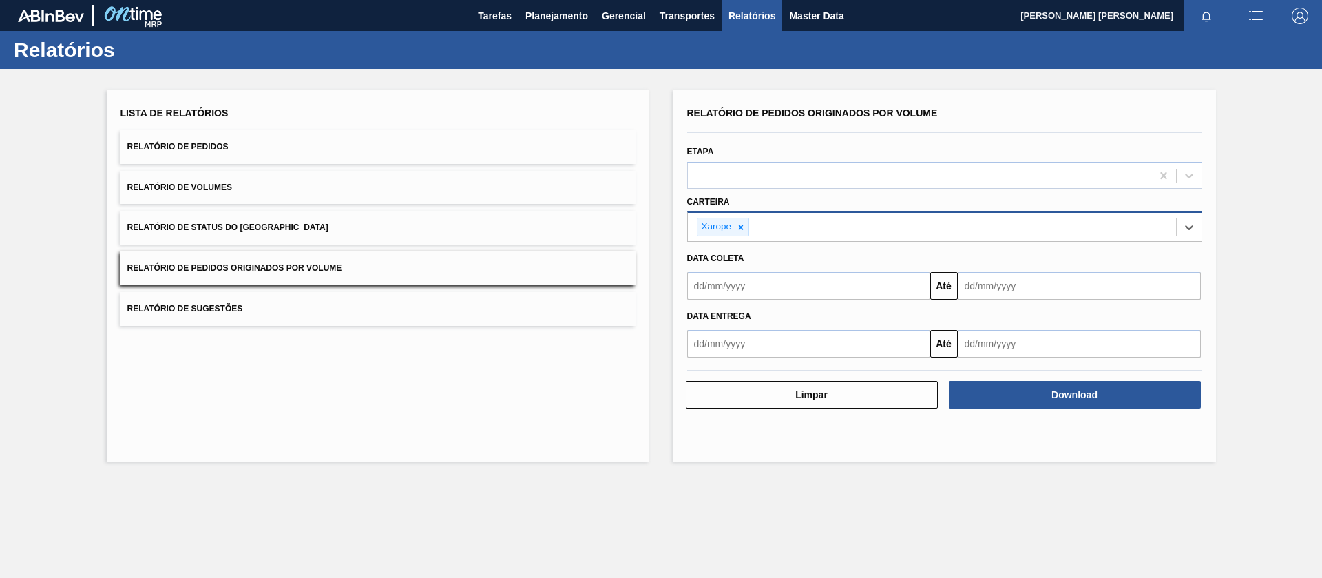
click at [754, 291] on input "text" at bounding box center [808, 286] width 243 height 28
drag, startPoint x: 768, startPoint y: 362, endPoint x: 835, endPoint y: 354, distance: 67.3
click at [769, 362] on div "1" at bounding box center [770, 363] width 19 height 19
type input "[DATE]"
click at [1034, 298] on input "text" at bounding box center [1079, 286] width 243 height 28
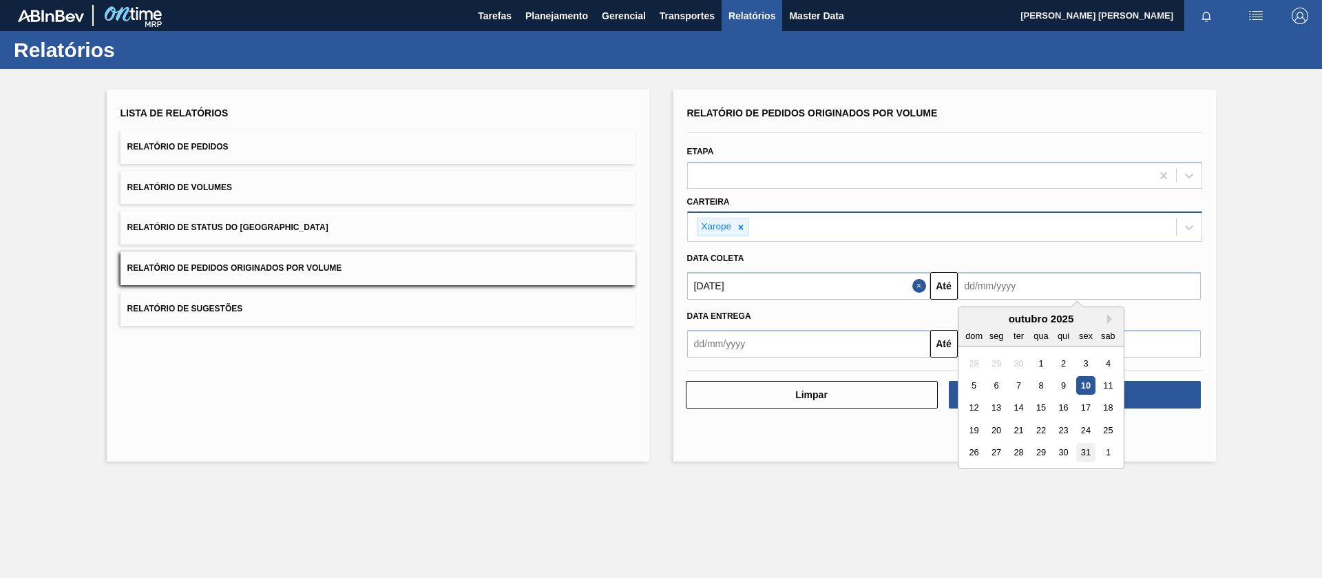
click at [1084, 454] on div "31" at bounding box center [1086, 453] width 19 height 19
type input "[DATE]"
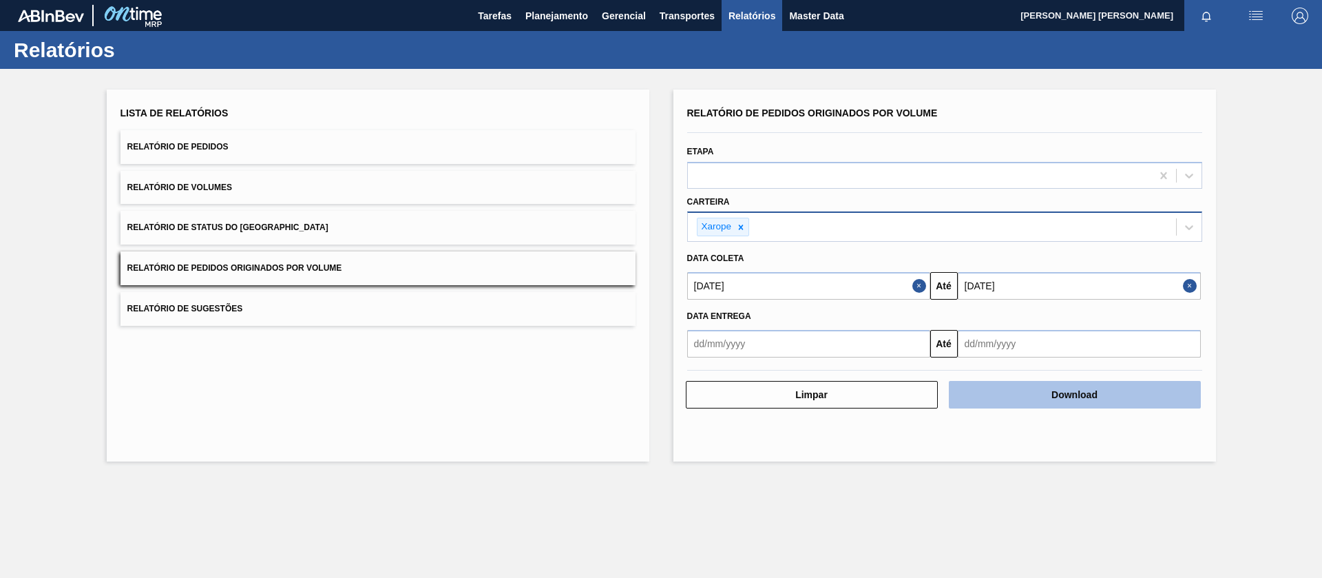
click at [1068, 399] on button "Download" at bounding box center [1075, 395] width 252 height 28
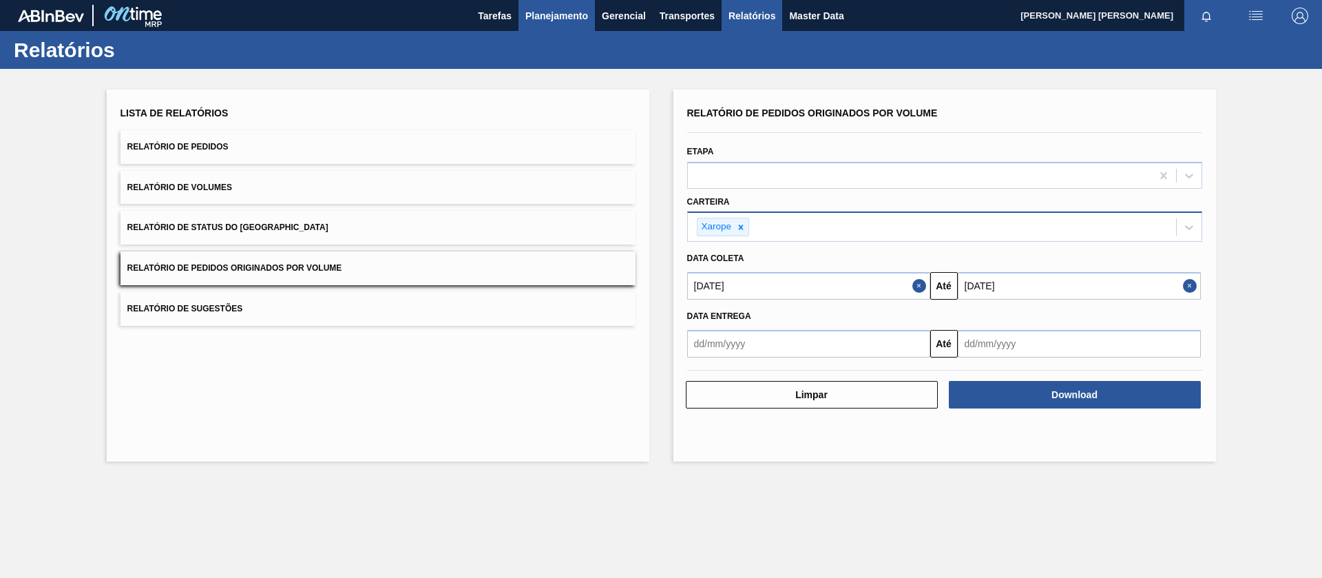
click at [556, 17] on span "Planejamento" at bounding box center [557, 16] width 63 height 17
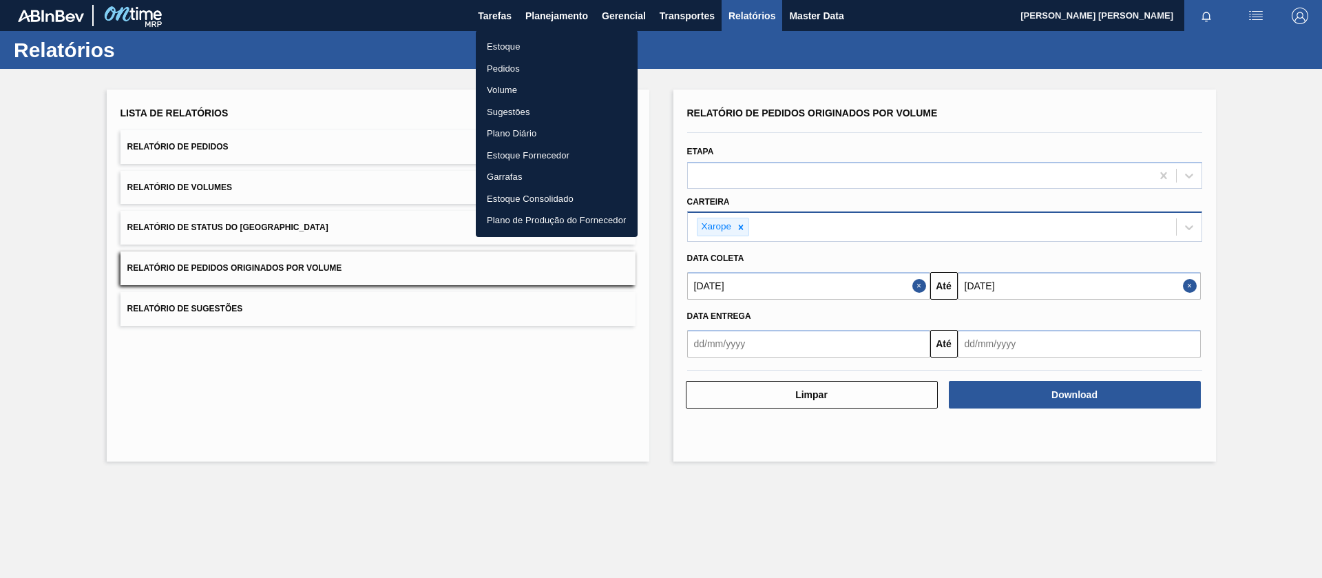
click at [516, 67] on li "Pedidos" at bounding box center [557, 69] width 162 height 22
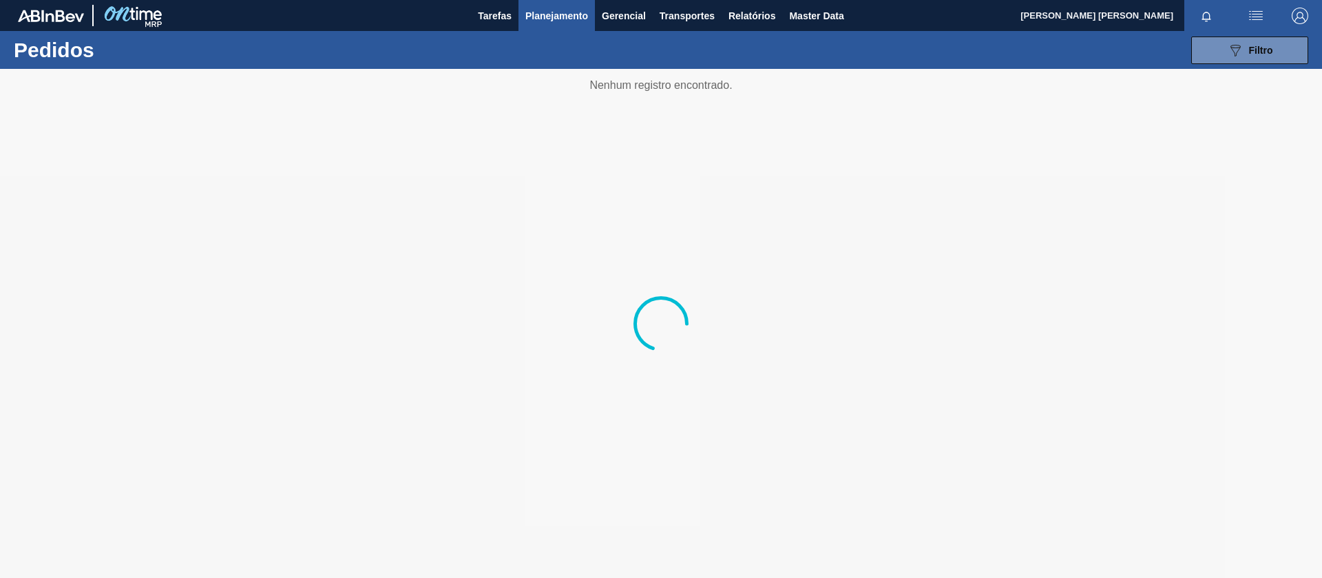
click at [550, 19] on span "Planejamento" at bounding box center [557, 16] width 63 height 17
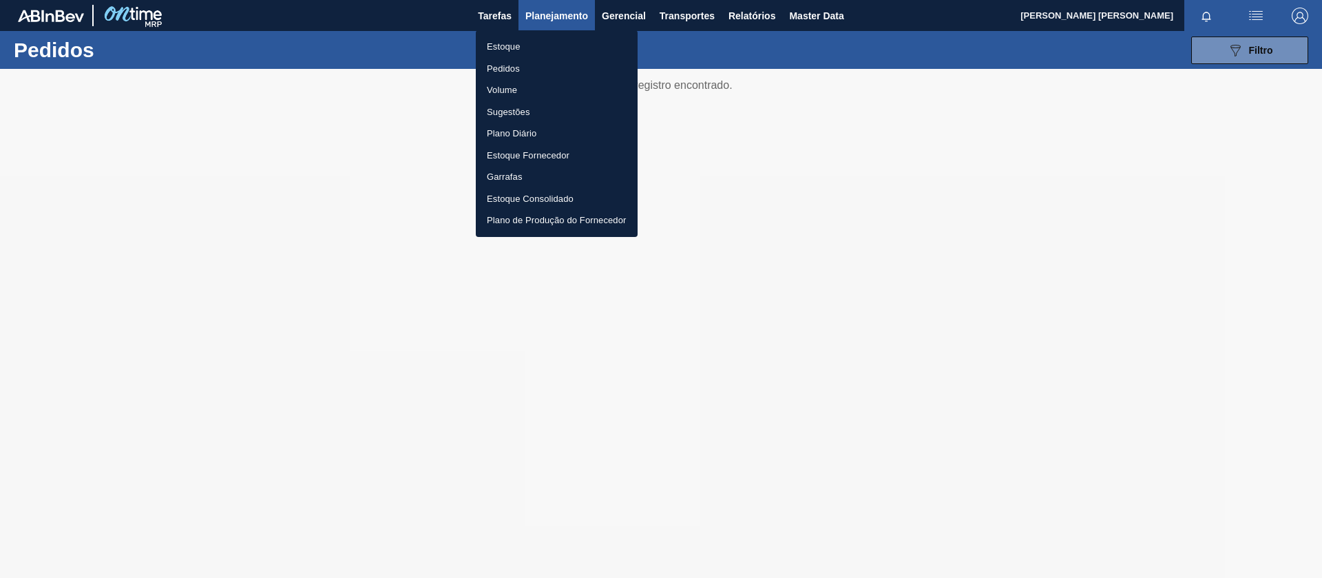
click at [511, 69] on li "Pedidos" at bounding box center [557, 69] width 162 height 22
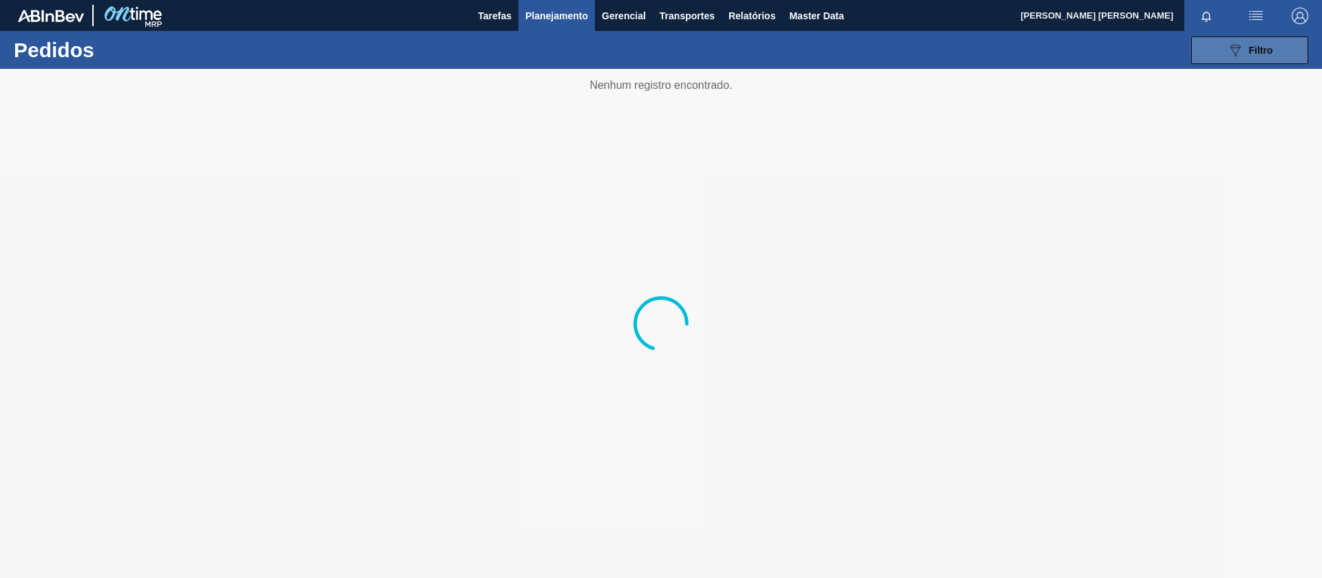
click at [1231, 50] on icon "089F7B8B-B2A5-4AFE-B5C0-19BA573D28AC" at bounding box center [1235, 50] width 17 height 17
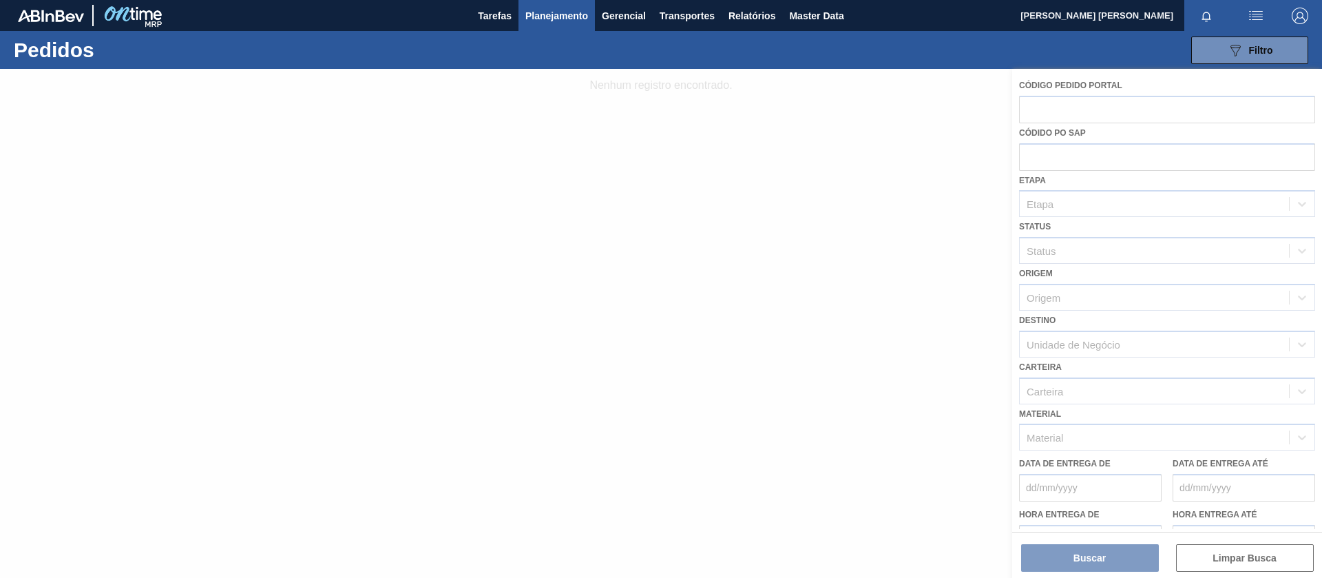
click at [1052, 155] on div at bounding box center [661, 323] width 1322 height 509
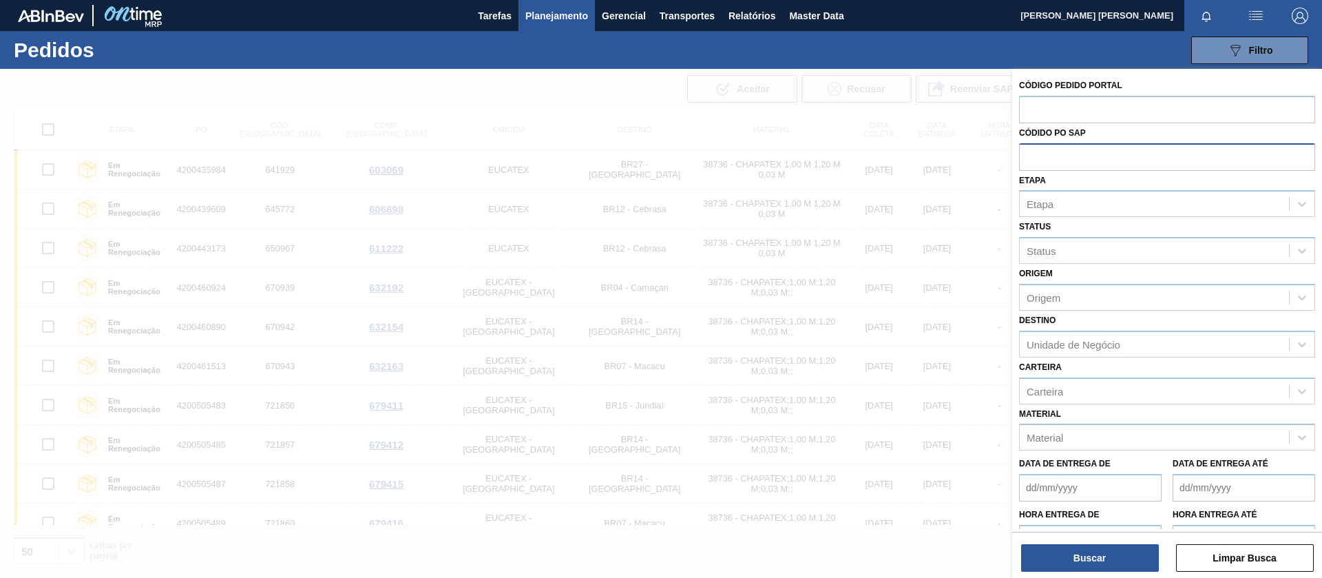
click at [1078, 147] on input "text" at bounding box center [1167, 156] width 296 height 26
paste input "text"
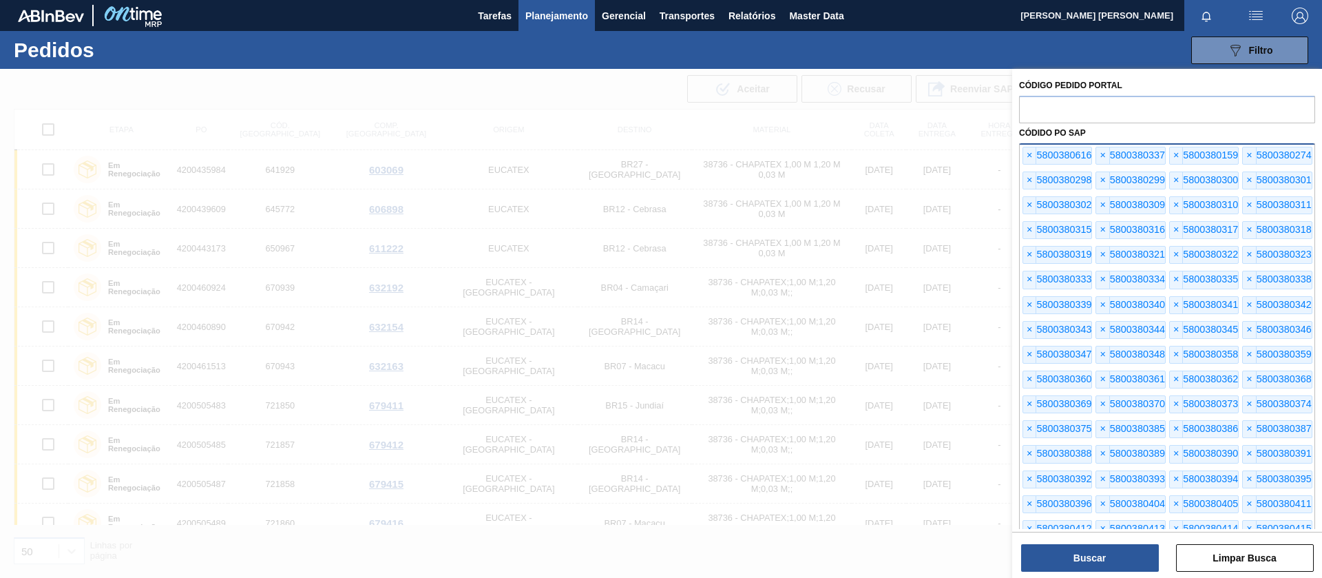
scroll to position [804, 0]
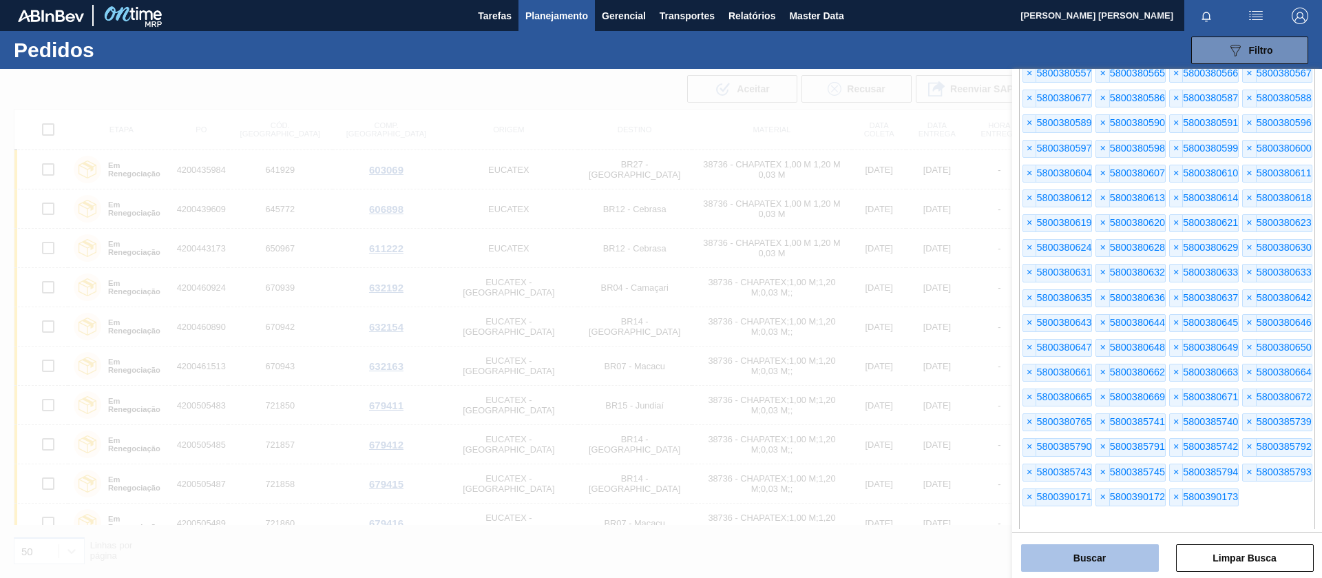
click at [1097, 554] on button "Buscar" at bounding box center [1090, 558] width 138 height 28
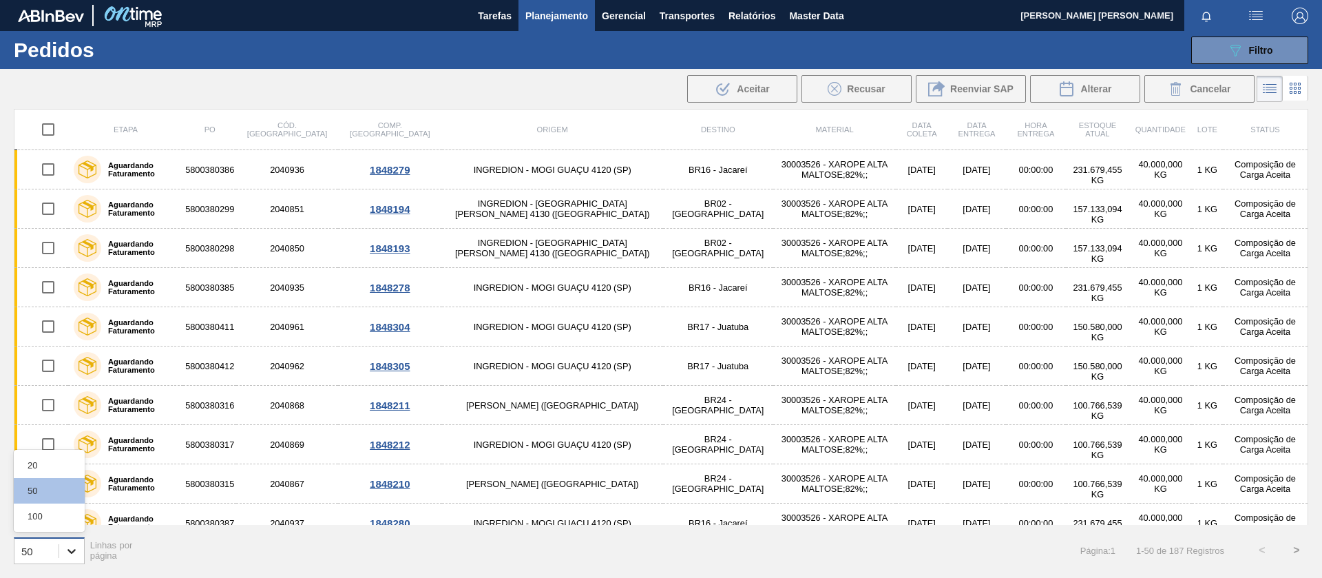
click at [63, 550] on div at bounding box center [71, 551] width 25 height 25
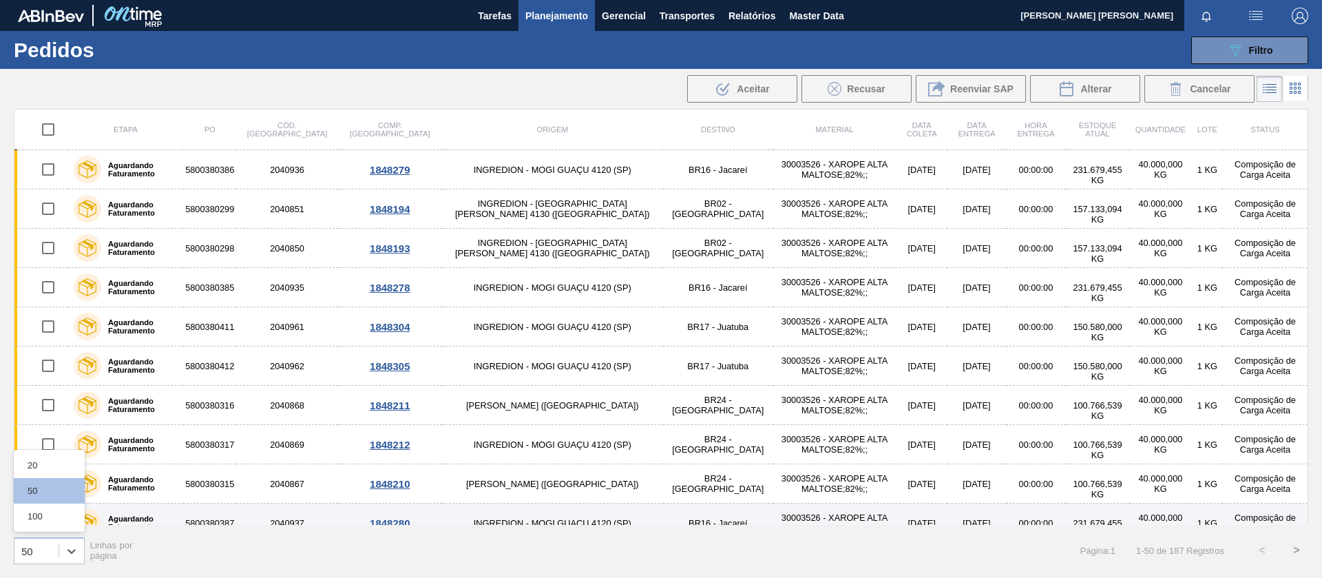
click at [48, 520] on div "100" at bounding box center [49, 515] width 71 height 25
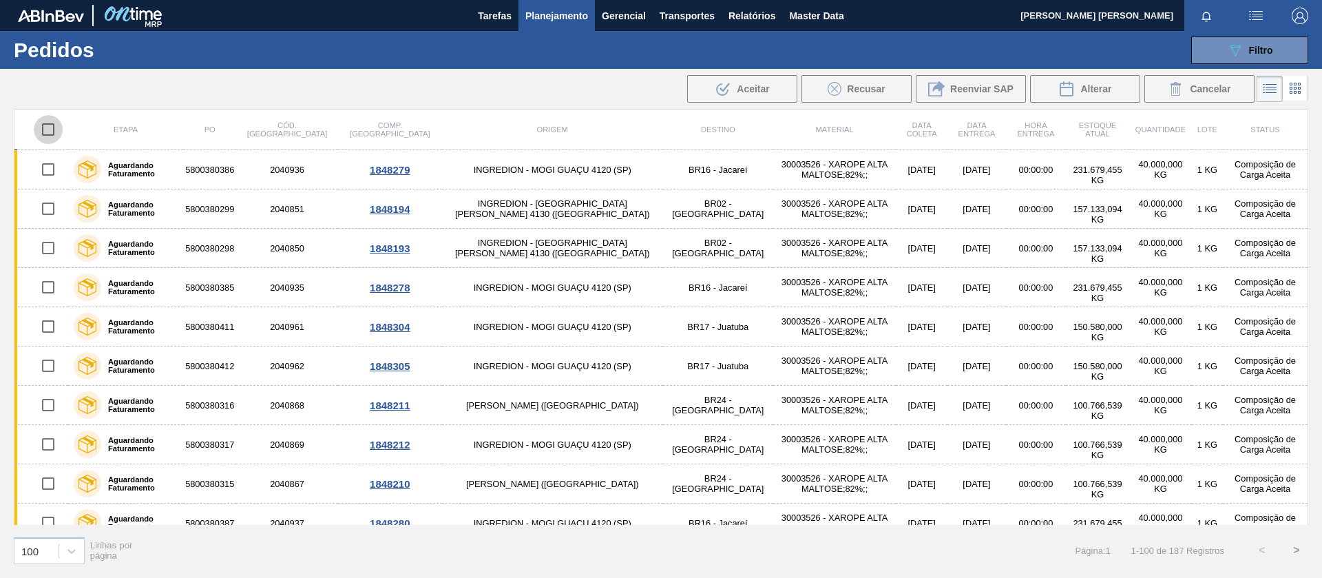
click at [50, 127] on input "checkbox" at bounding box center [48, 129] width 29 height 29
checkbox input "true"
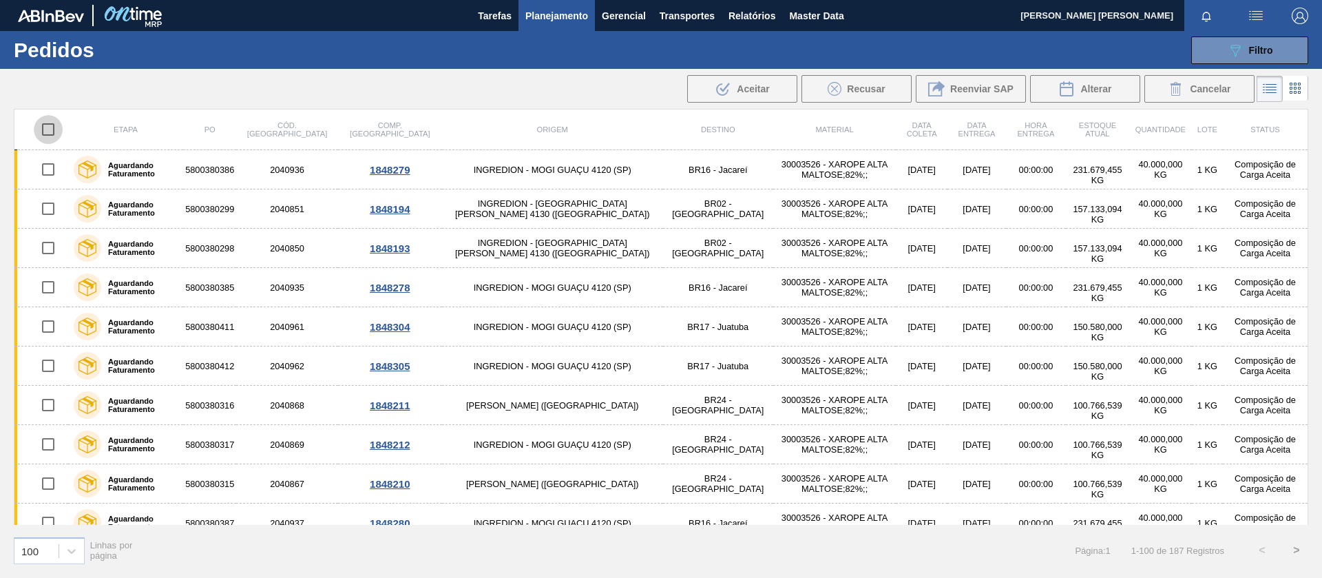
checkbox input "true"
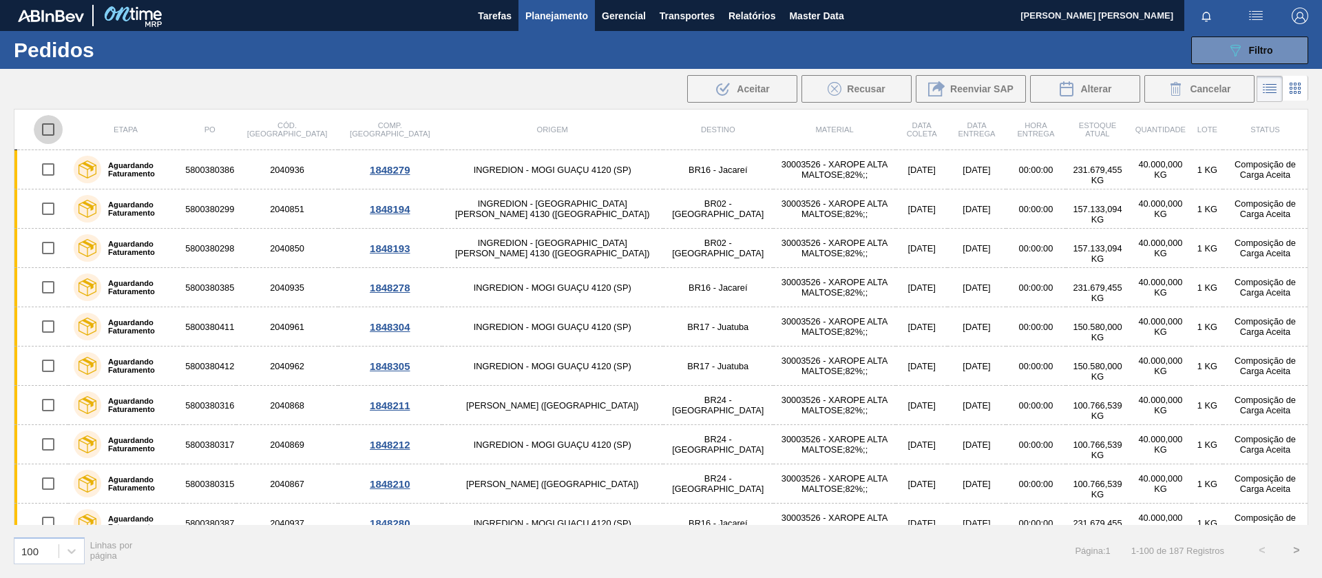
checkbox input "true"
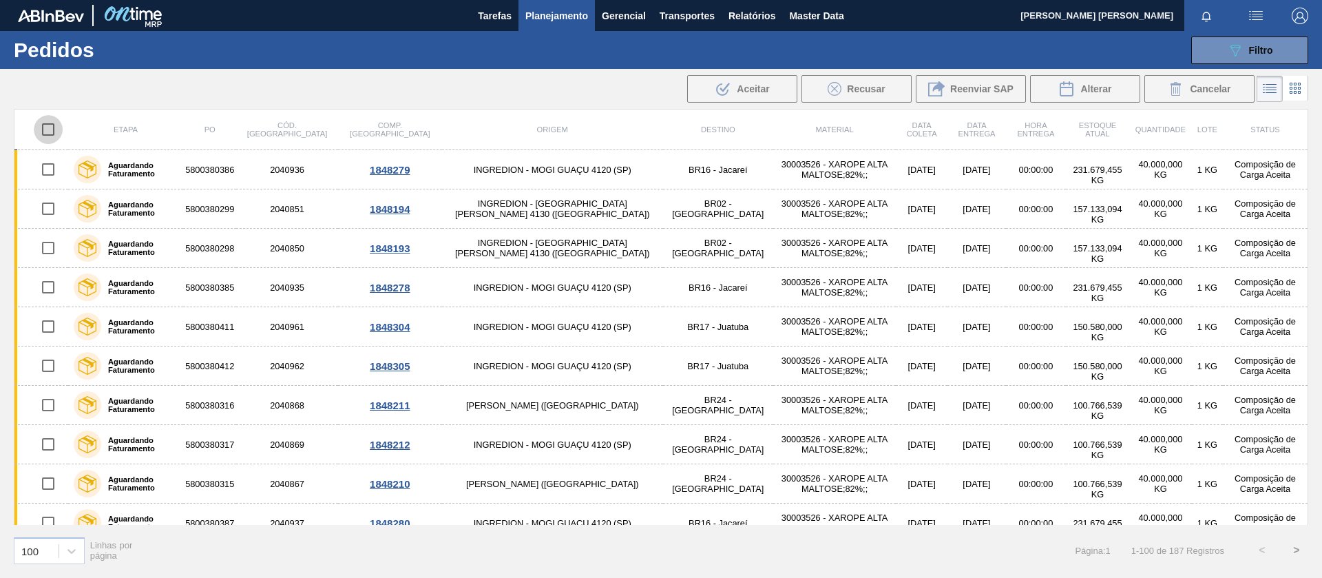
checkbox input "true"
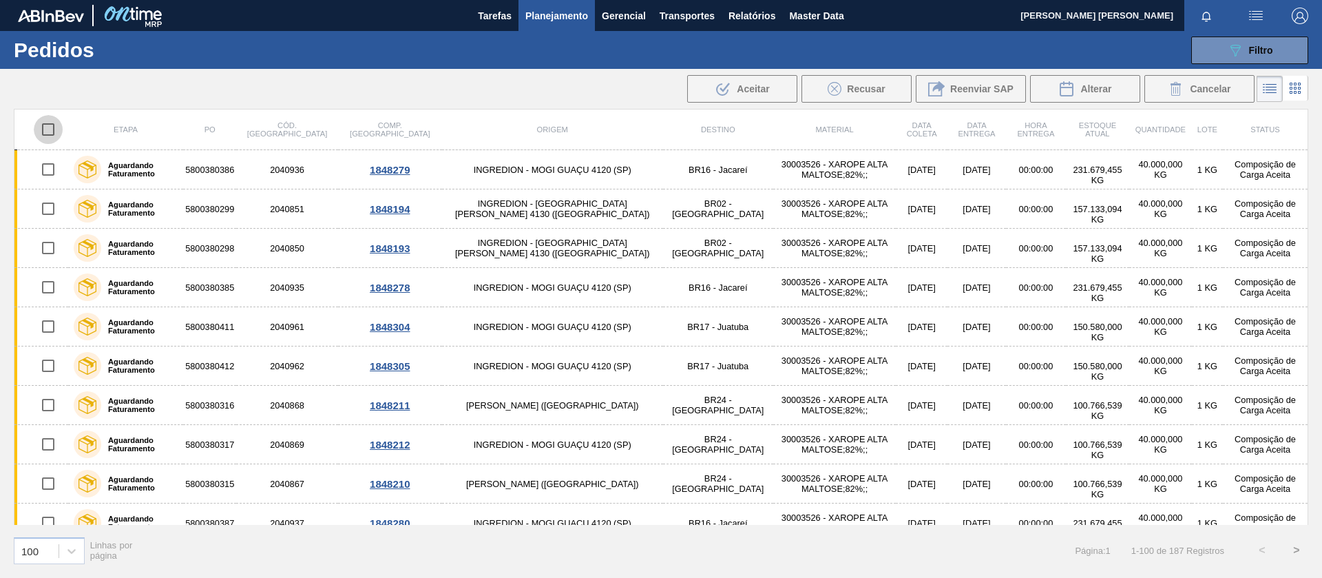
checkbox input "true"
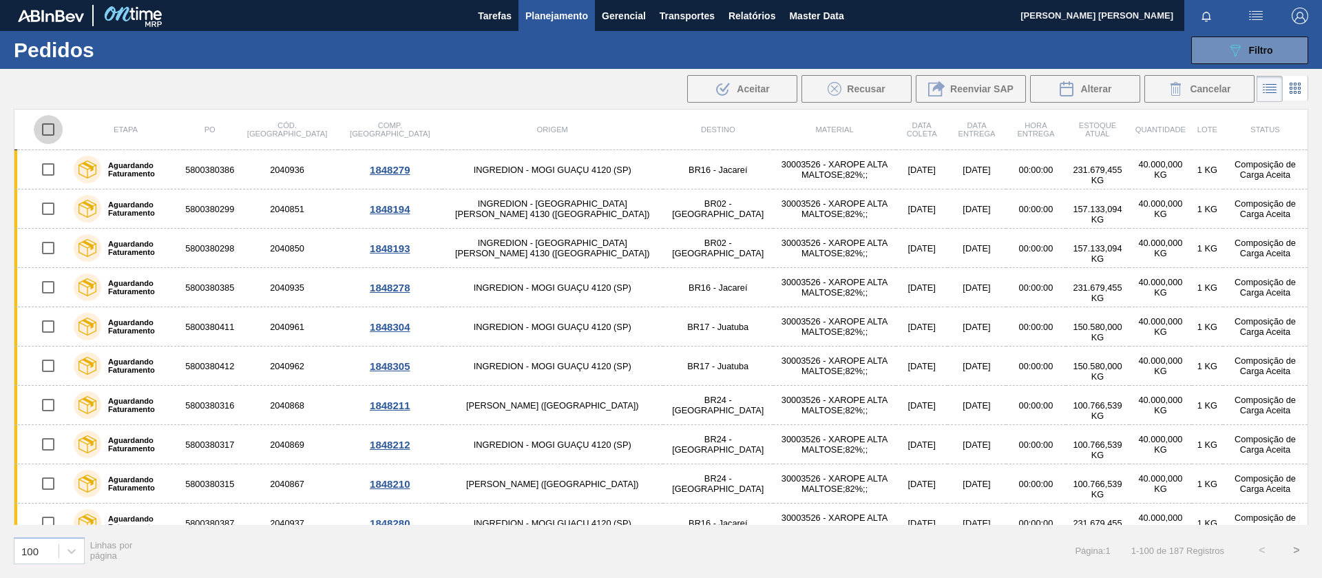
checkbox input "true"
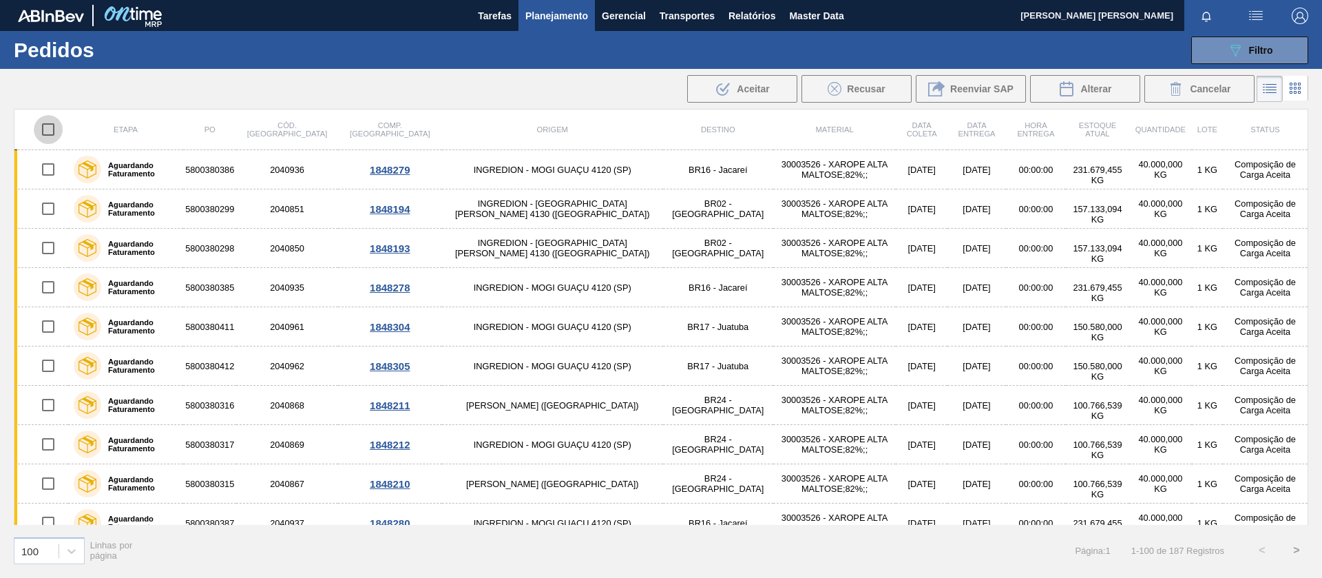
checkbox input "true"
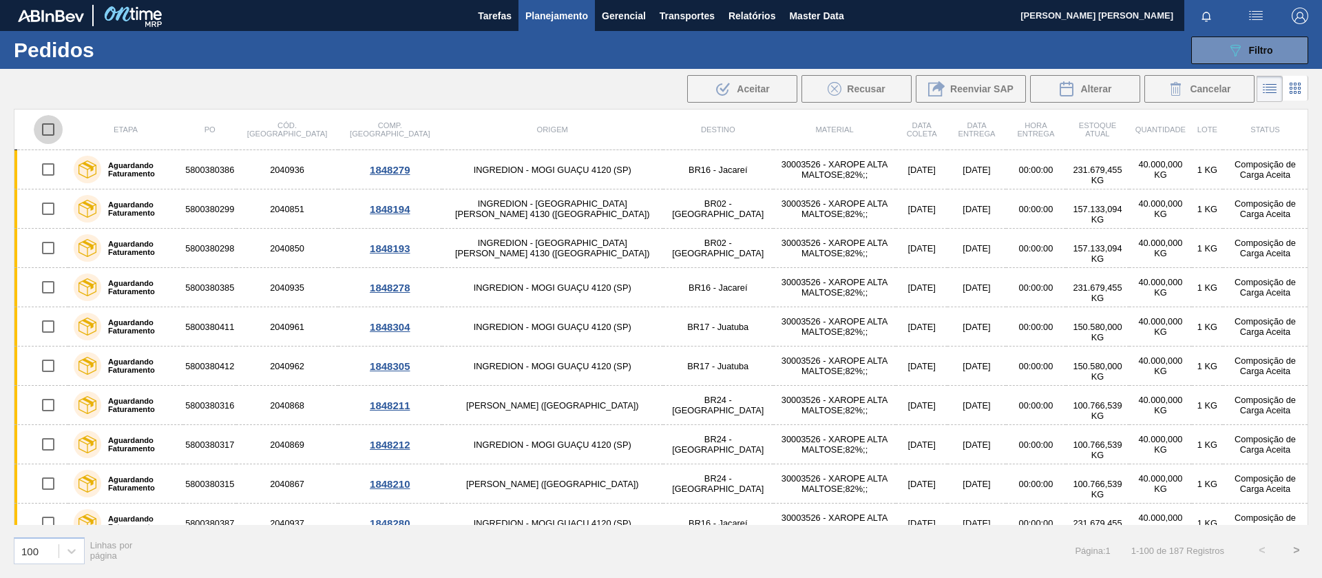
checkbox input "true"
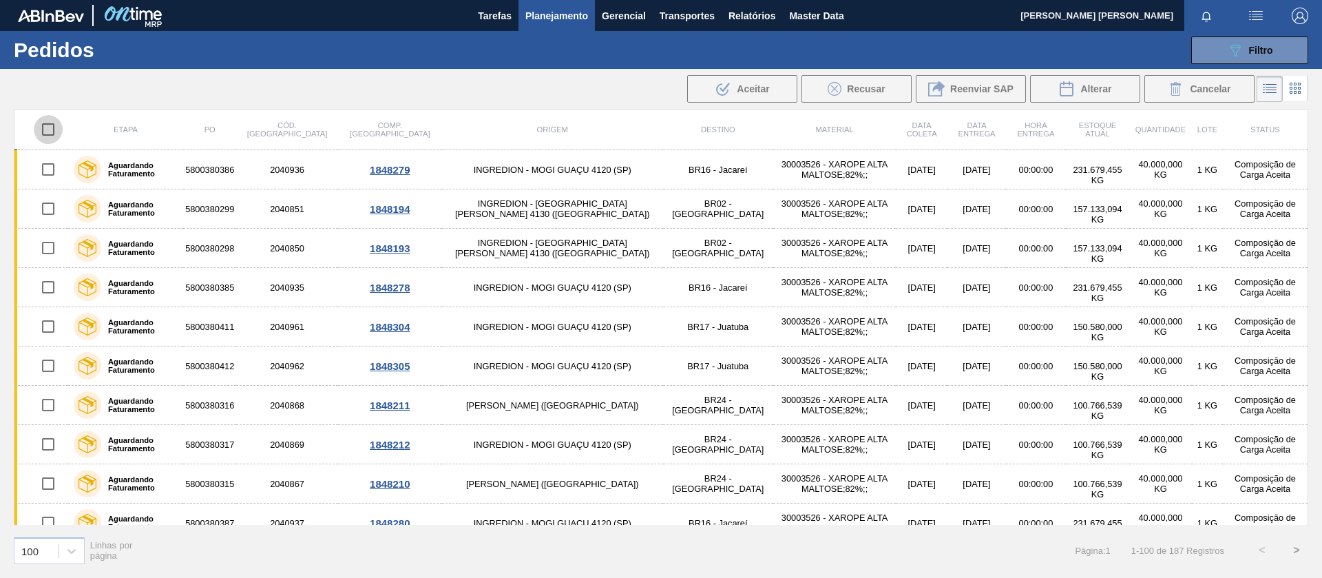
checkbox input "true"
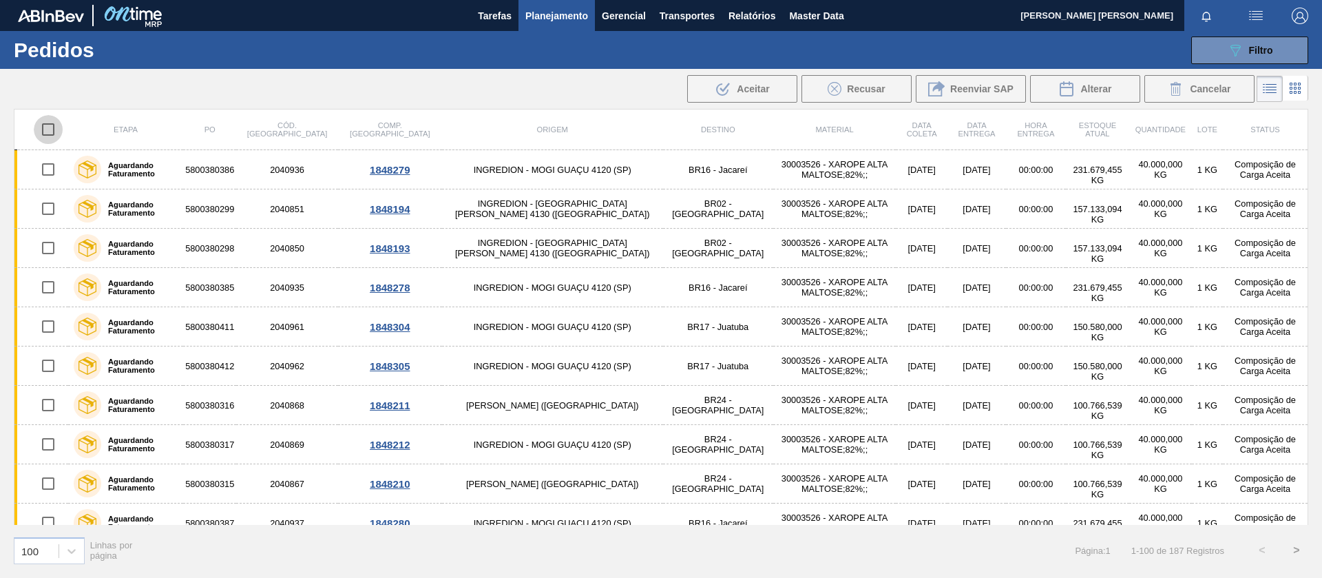
checkbox input "true"
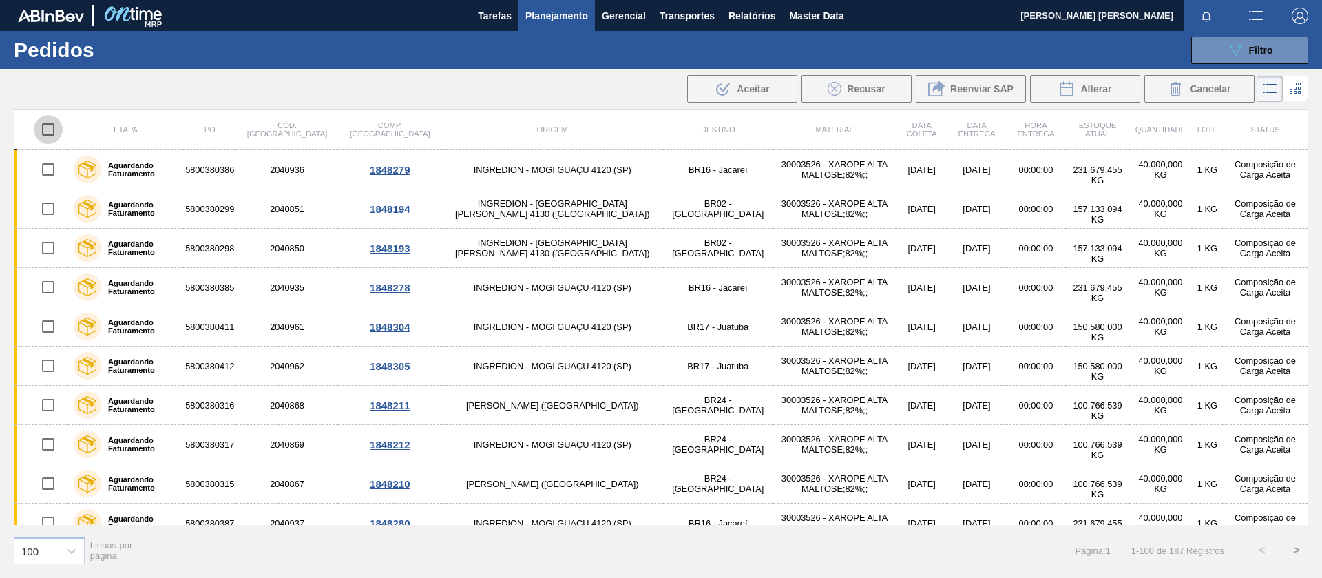
checkbox input "true"
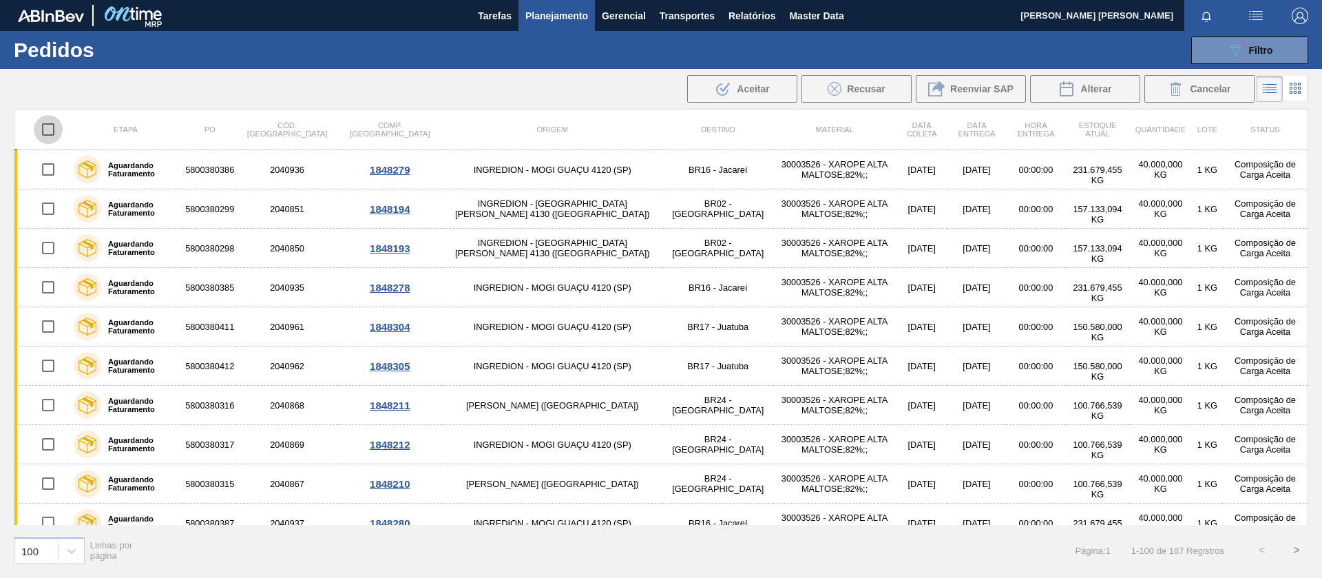
checkbox input "true"
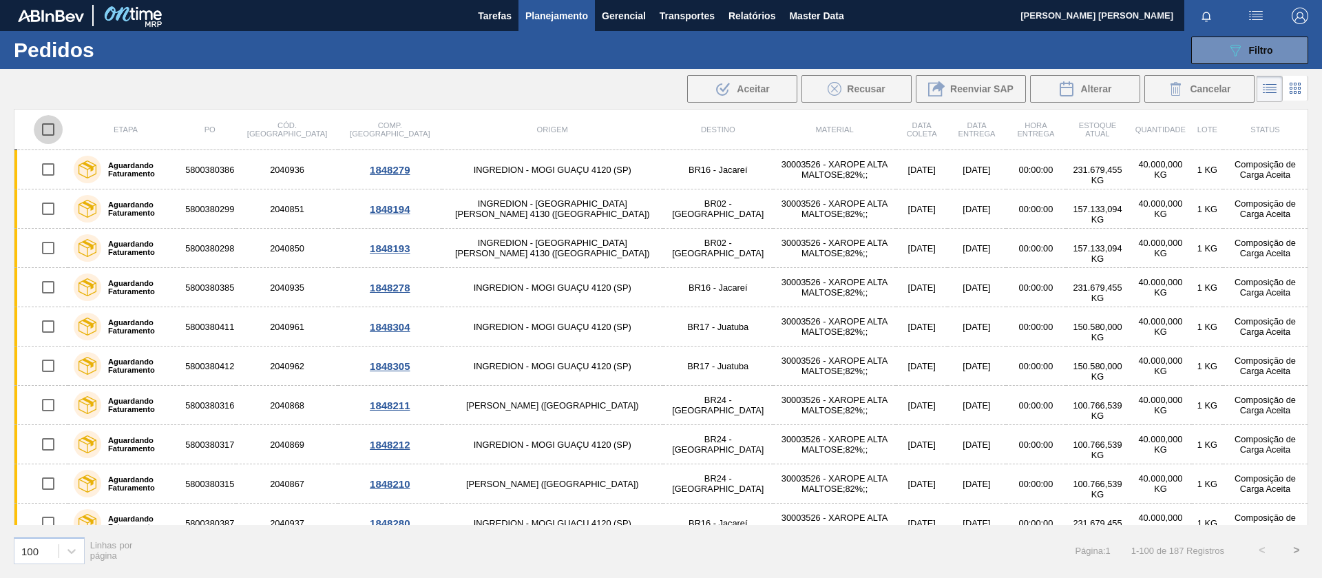
checkbox input "true"
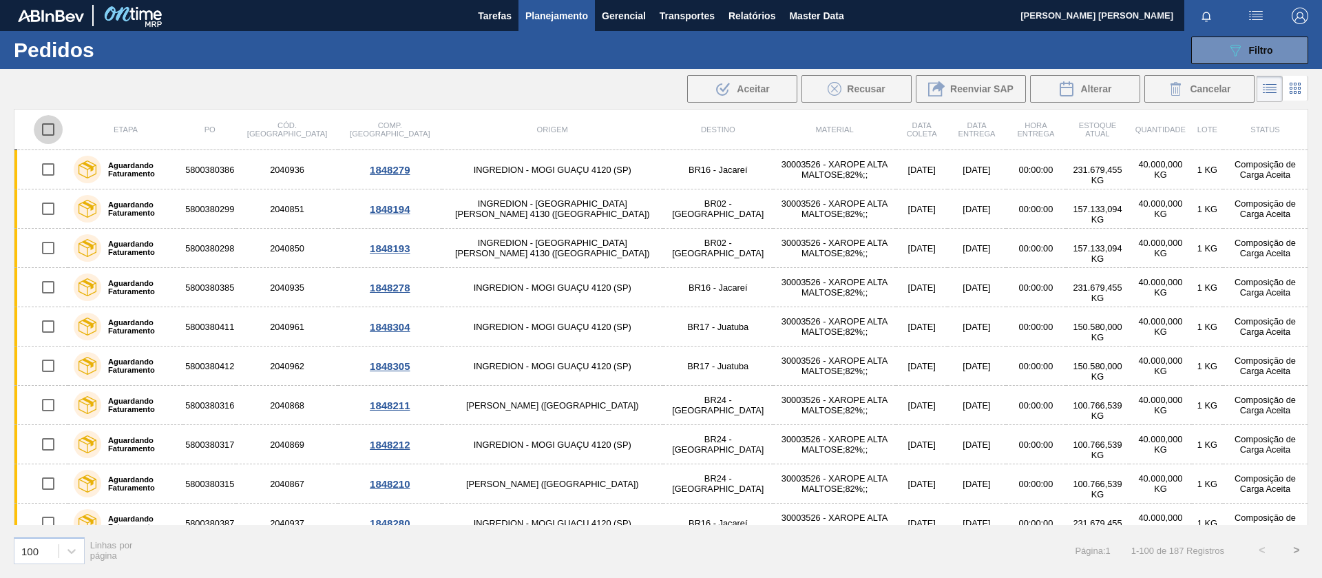
checkbox input "true"
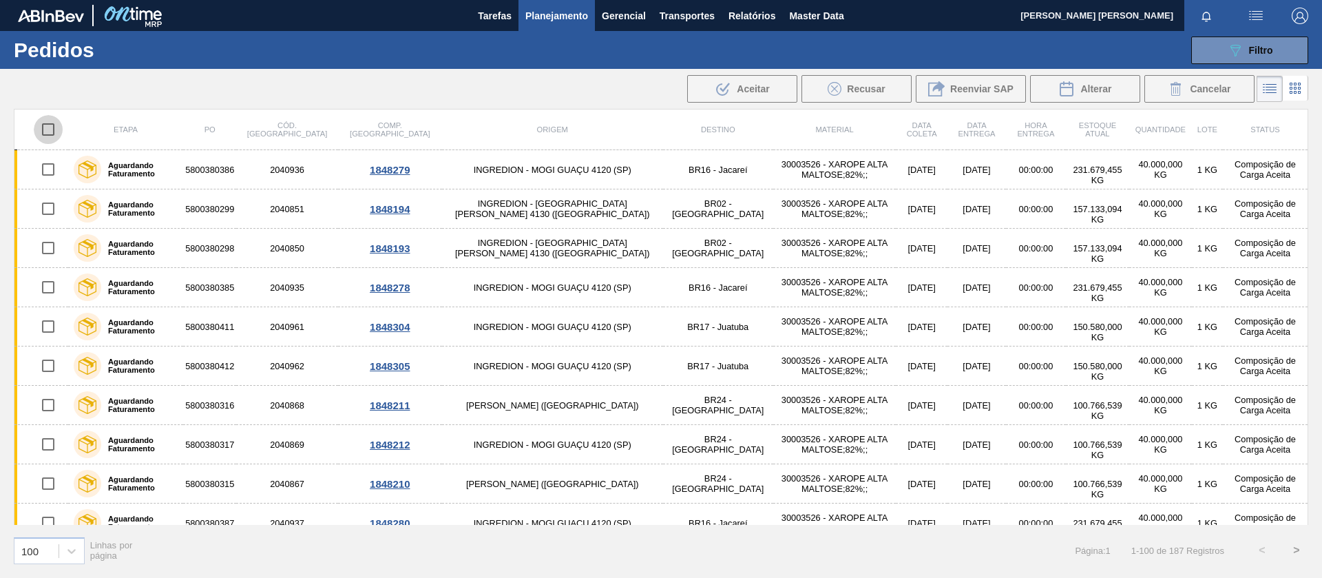
checkbox input "true"
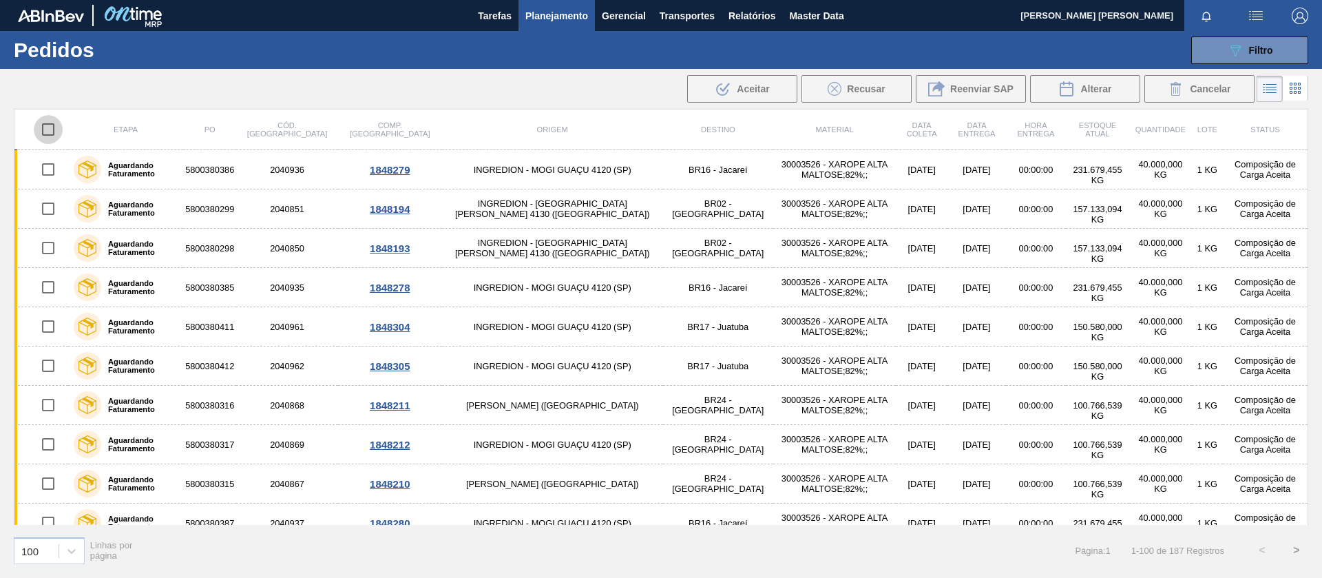
checkbox input "true"
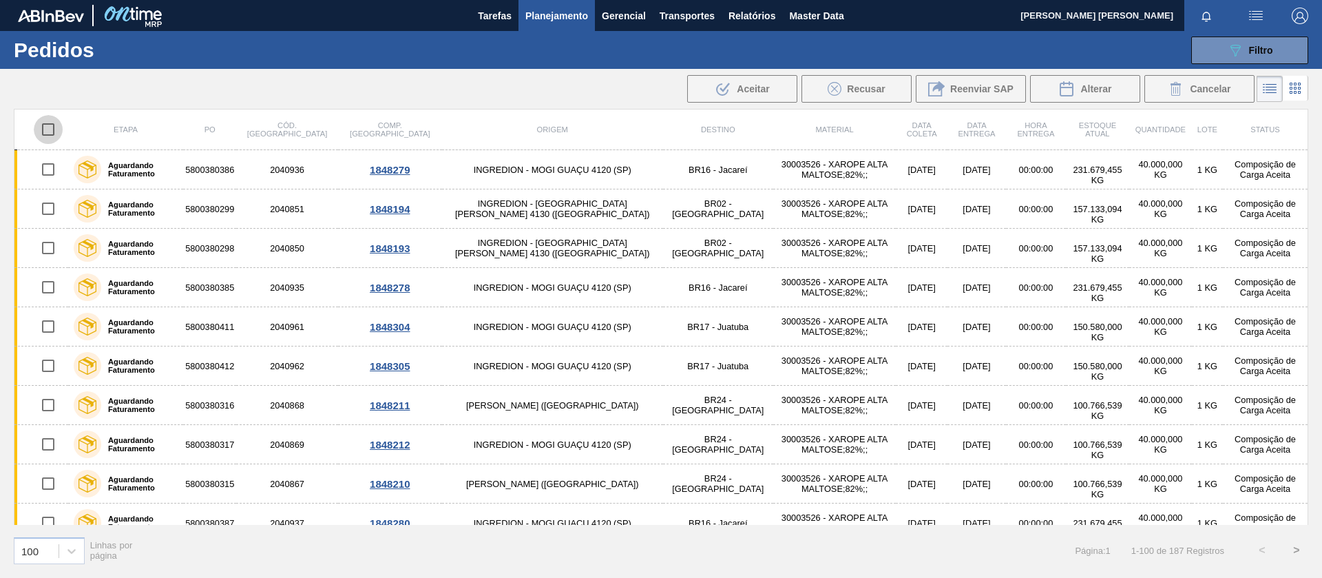
checkbox input "true"
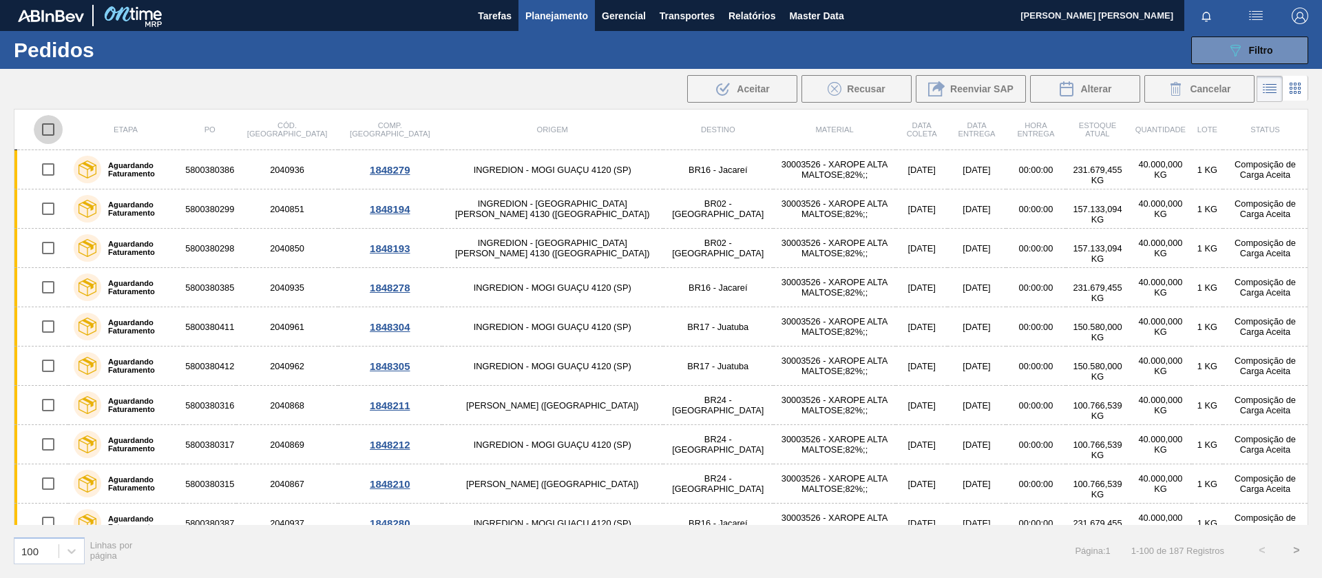
checkbox input "true"
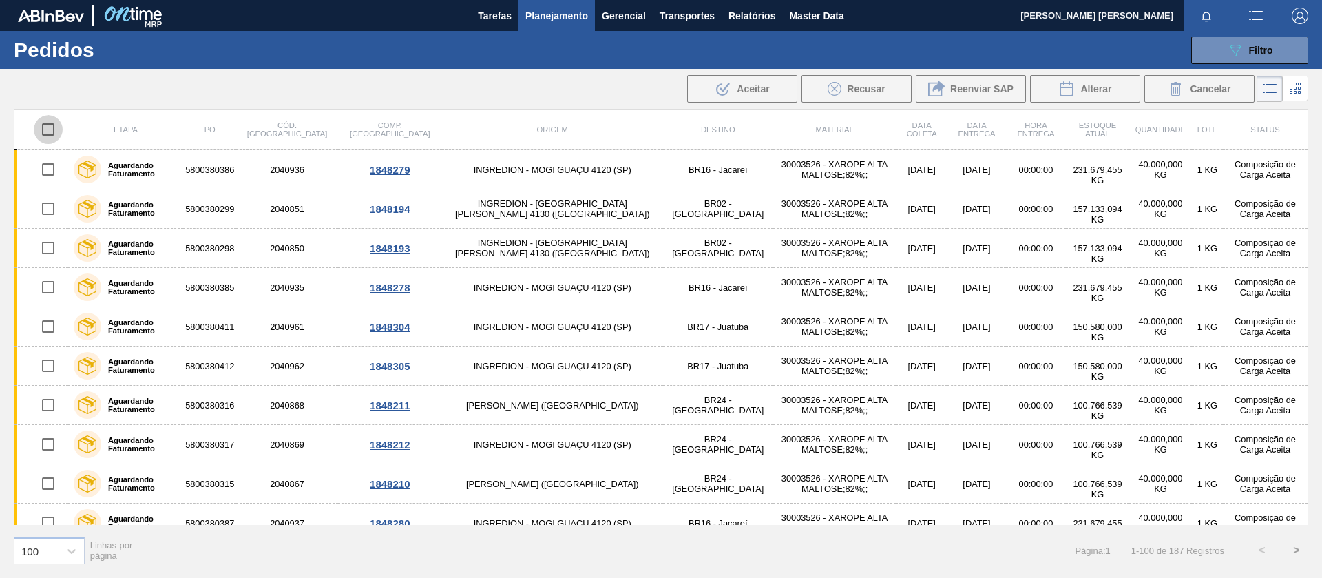
checkbox input "true"
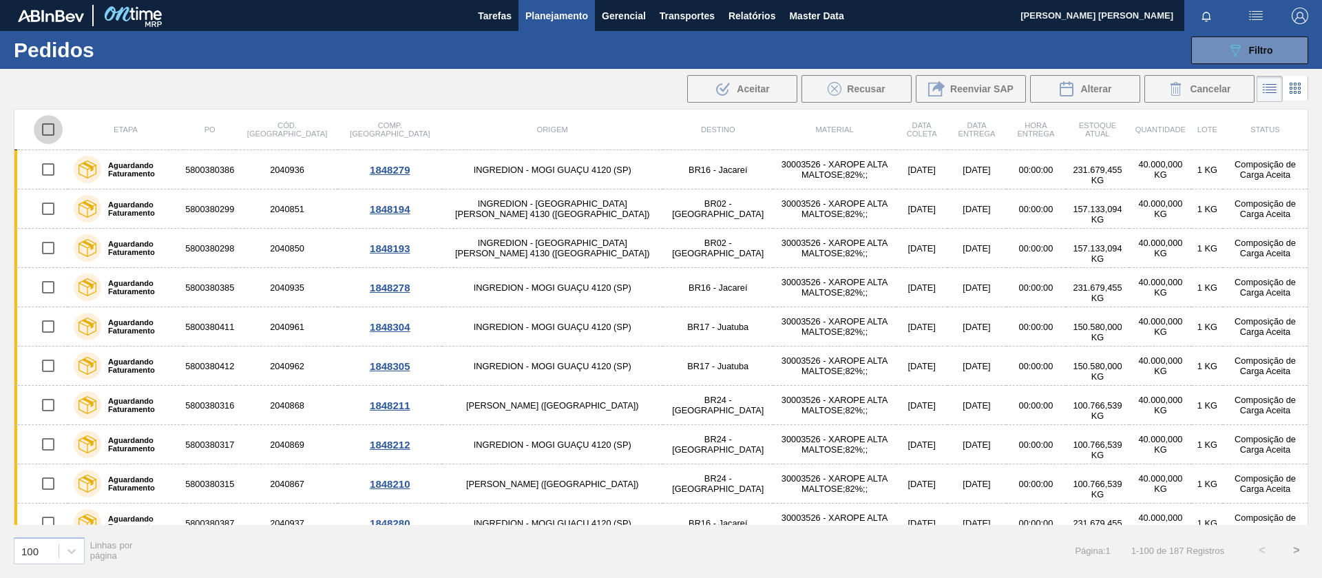
checkbox input "true"
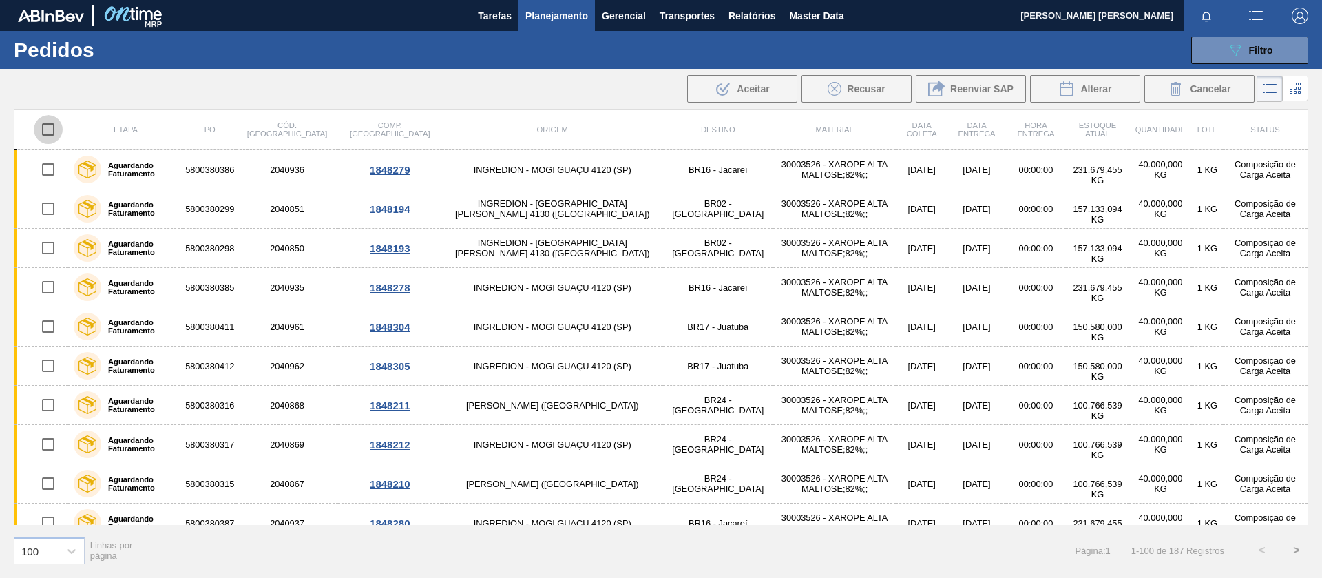
checkbox input "true"
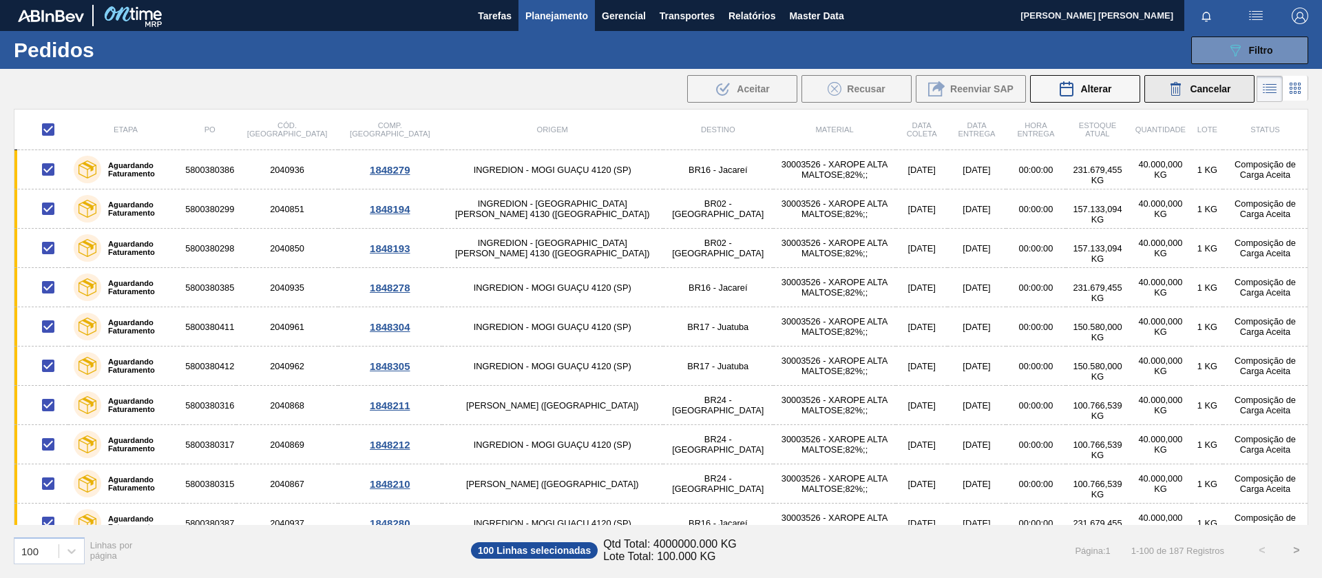
click at [1194, 99] on button "Cancelar" at bounding box center [1200, 89] width 110 height 28
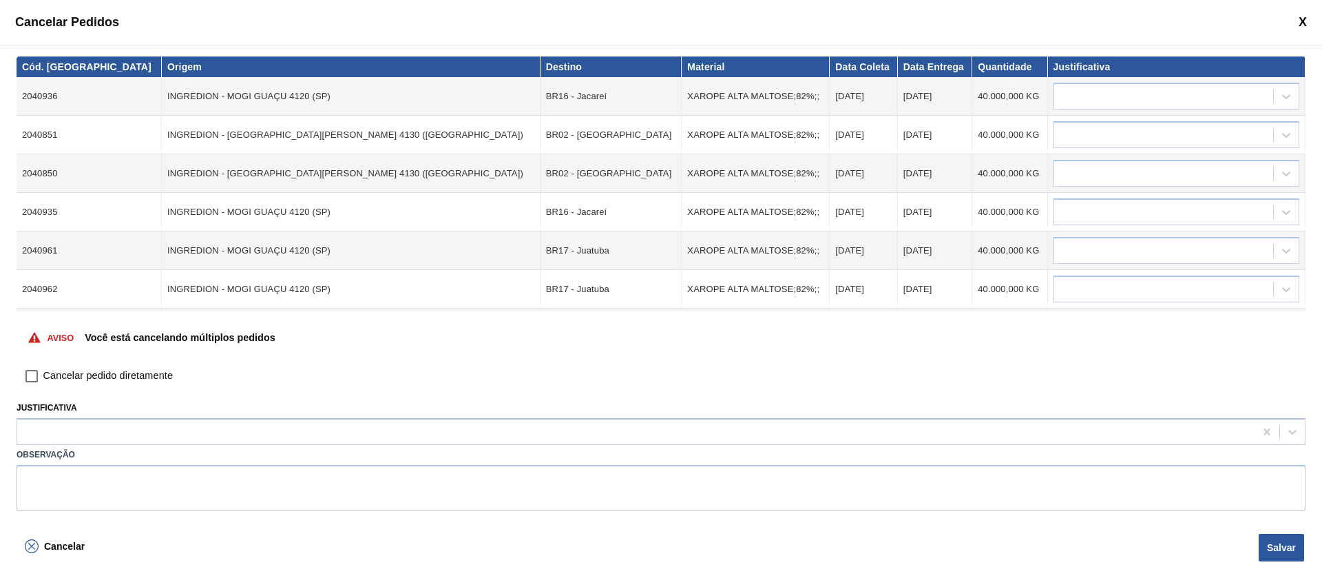
click at [38, 375] on input "Cancelar pedido diretamente" at bounding box center [31, 375] width 23 height 23
checkbox input "true"
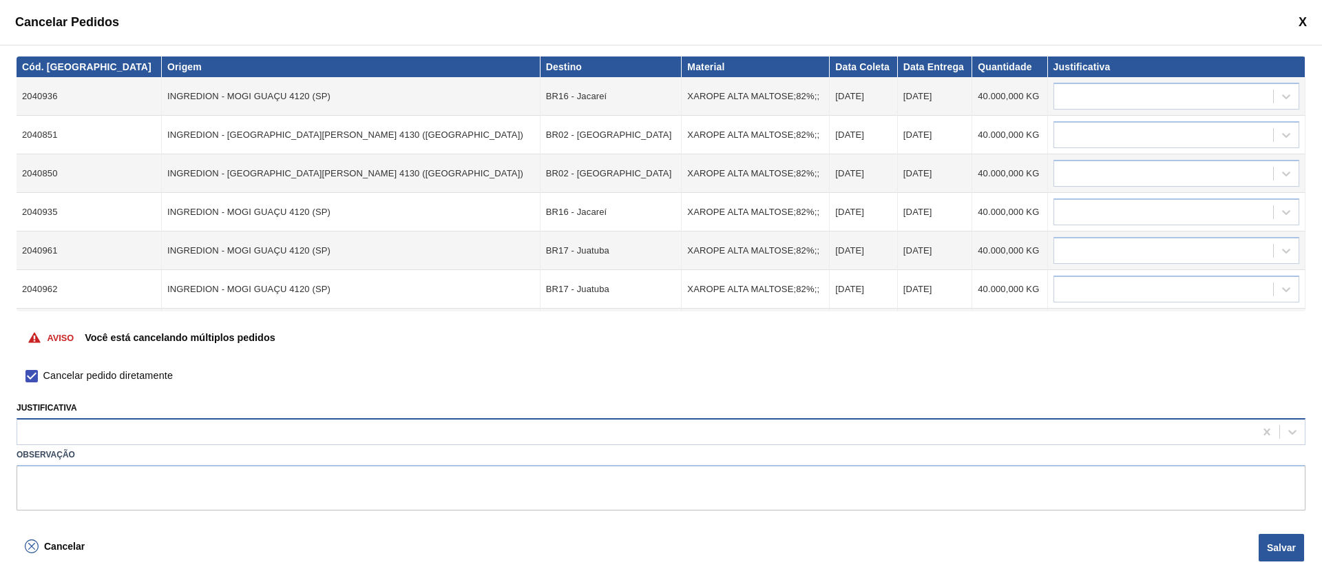
click at [90, 435] on div at bounding box center [636, 432] width 1238 height 20
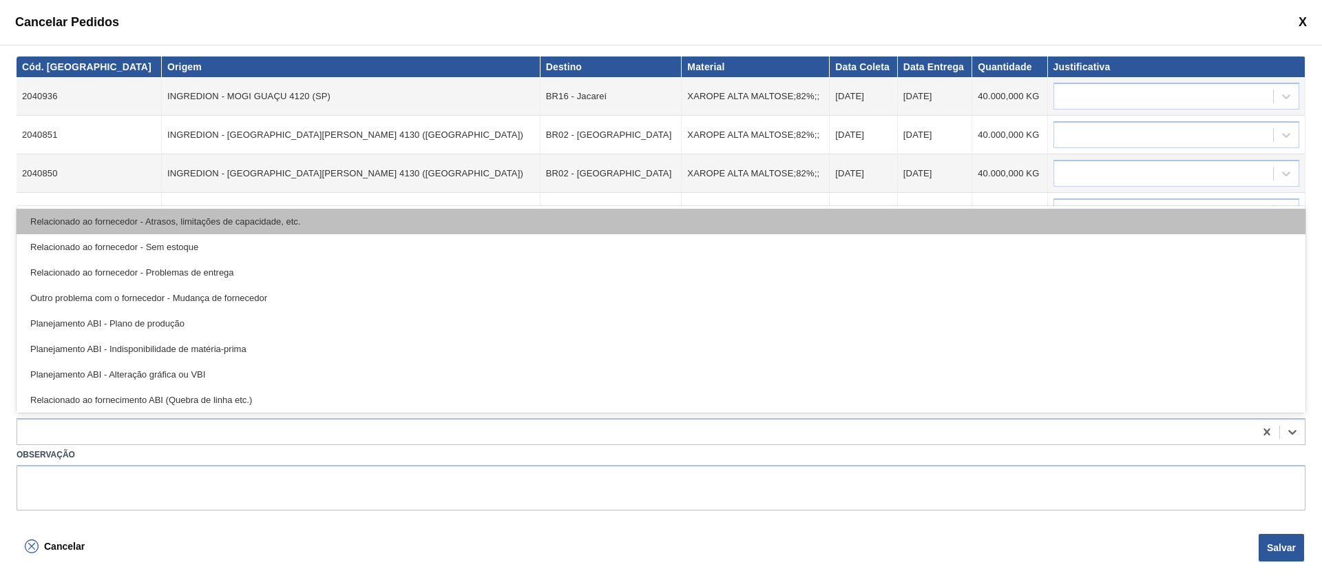
click at [158, 224] on div "Relacionado ao fornecedor - Atrasos, limitações de capacidade, etc." at bounding box center [661, 221] width 1289 height 25
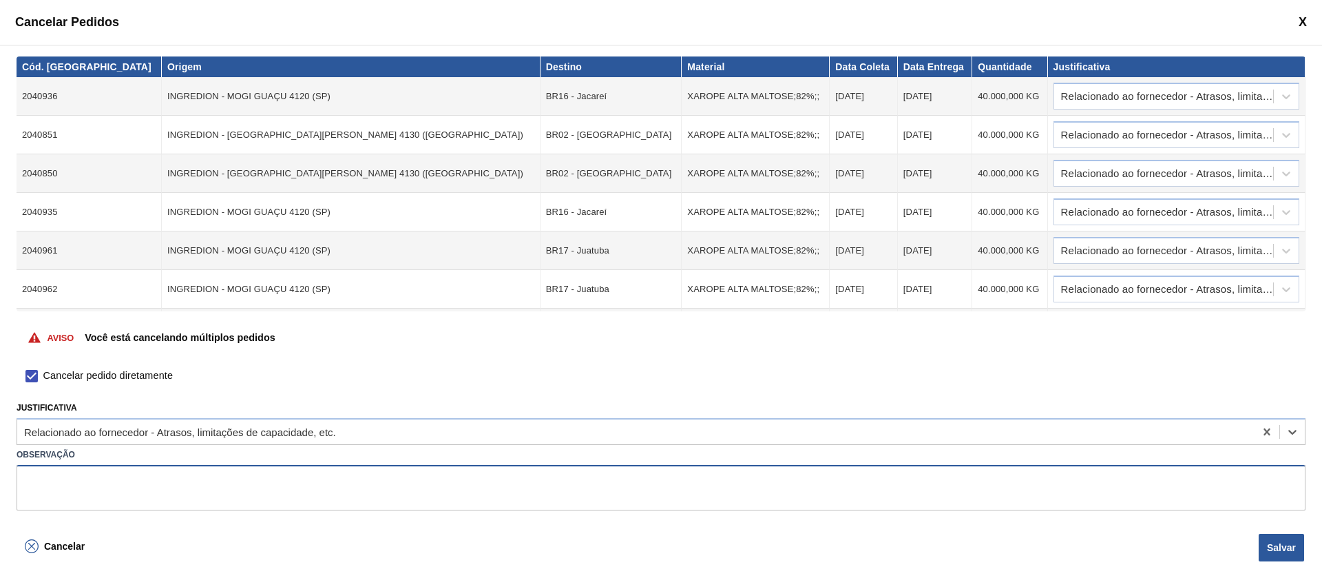
click at [137, 488] on textarea at bounding box center [661, 487] width 1289 height 45
drag, startPoint x: 1280, startPoint y: 541, endPoint x: 1270, endPoint y: 543, distance: 10.5
click at [1280, 541] on button "Salvar" at bounding box center [1281, 548] width 45 height 28
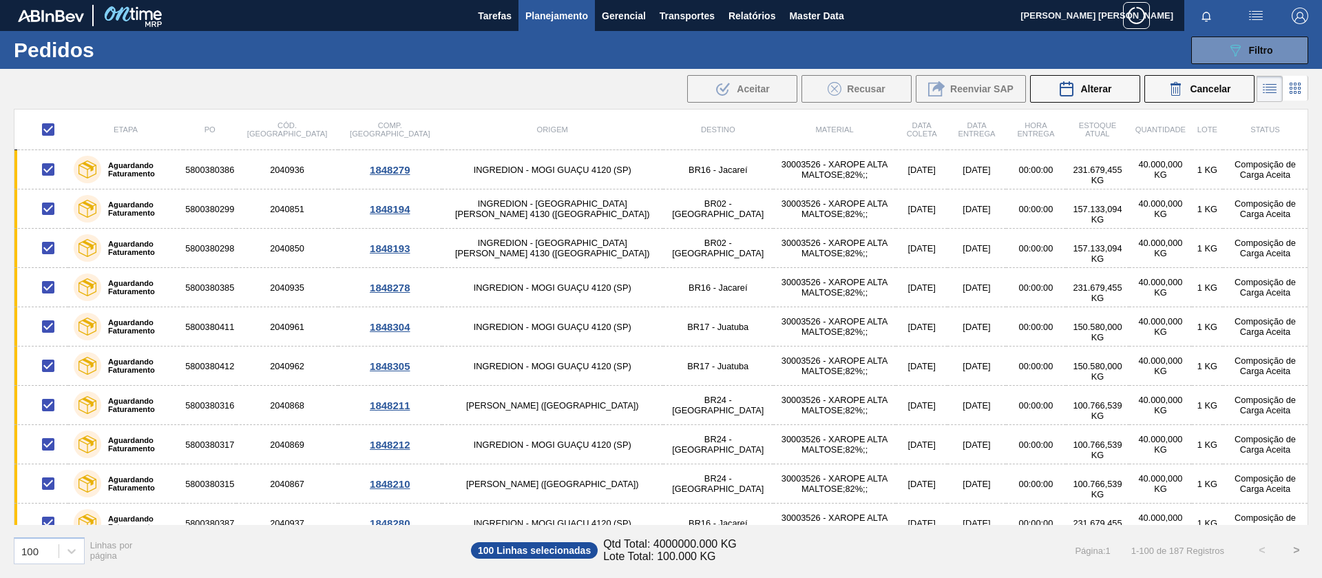
checkbox input "false"
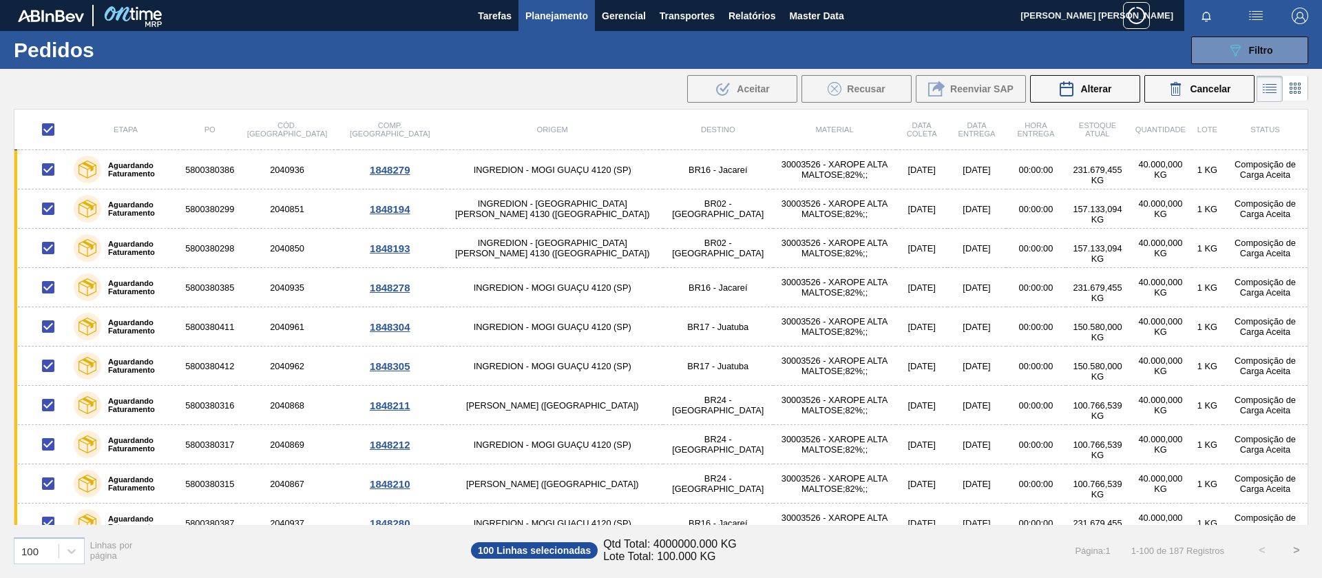
checkbox input "false"
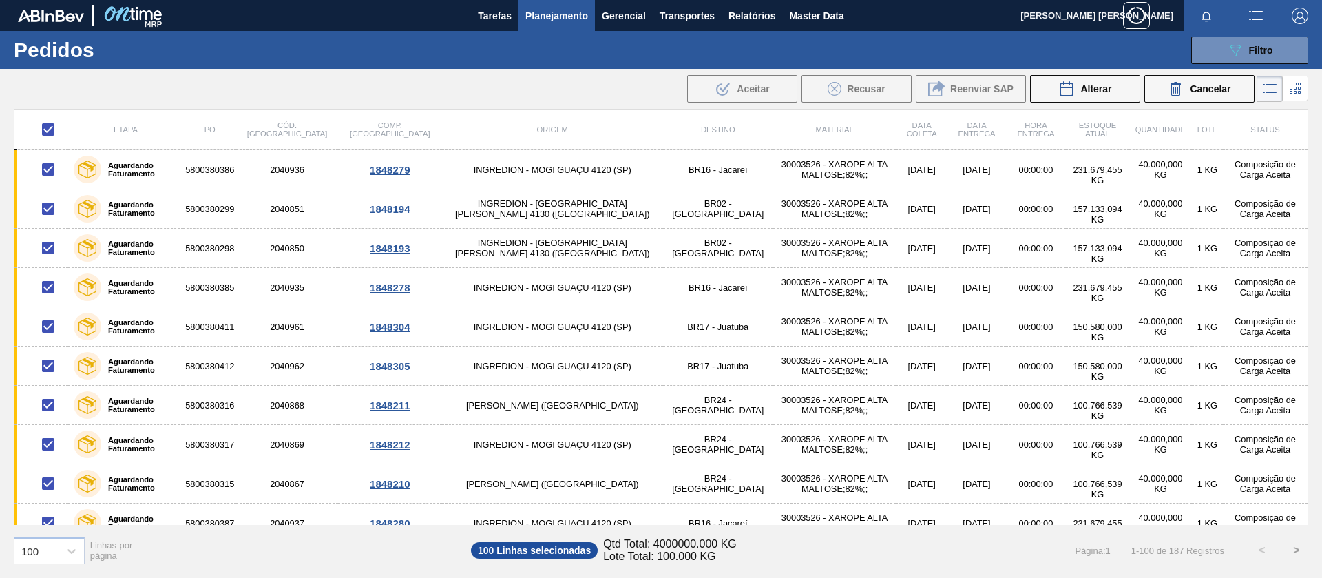
checkbox input "false"
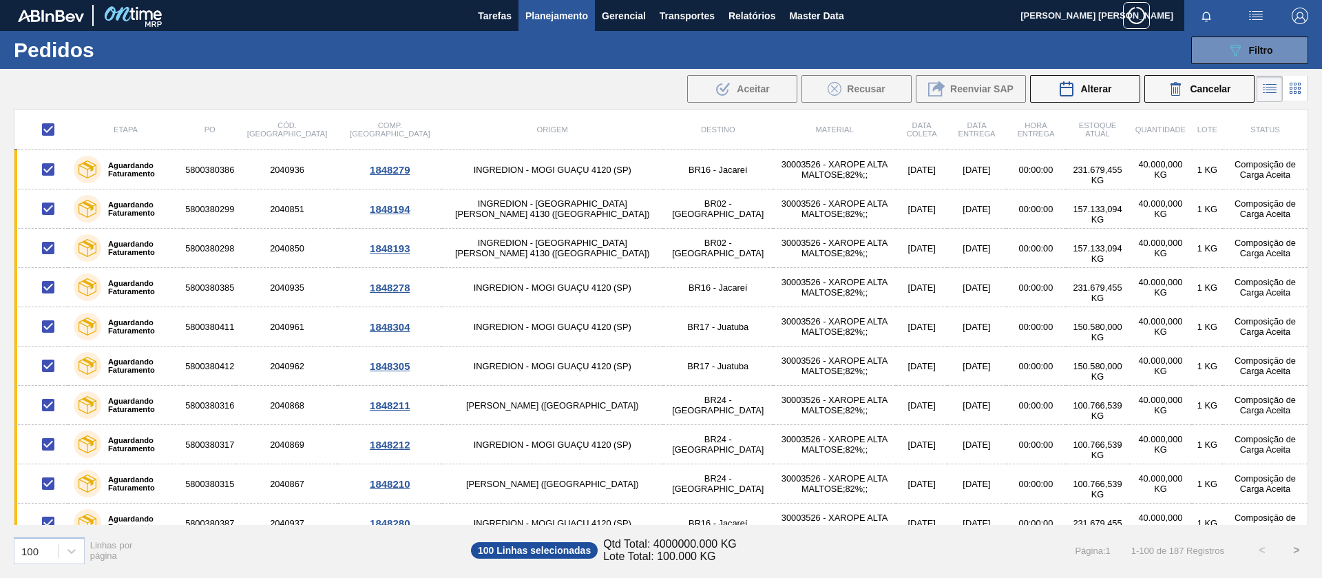
checkbox input "false"
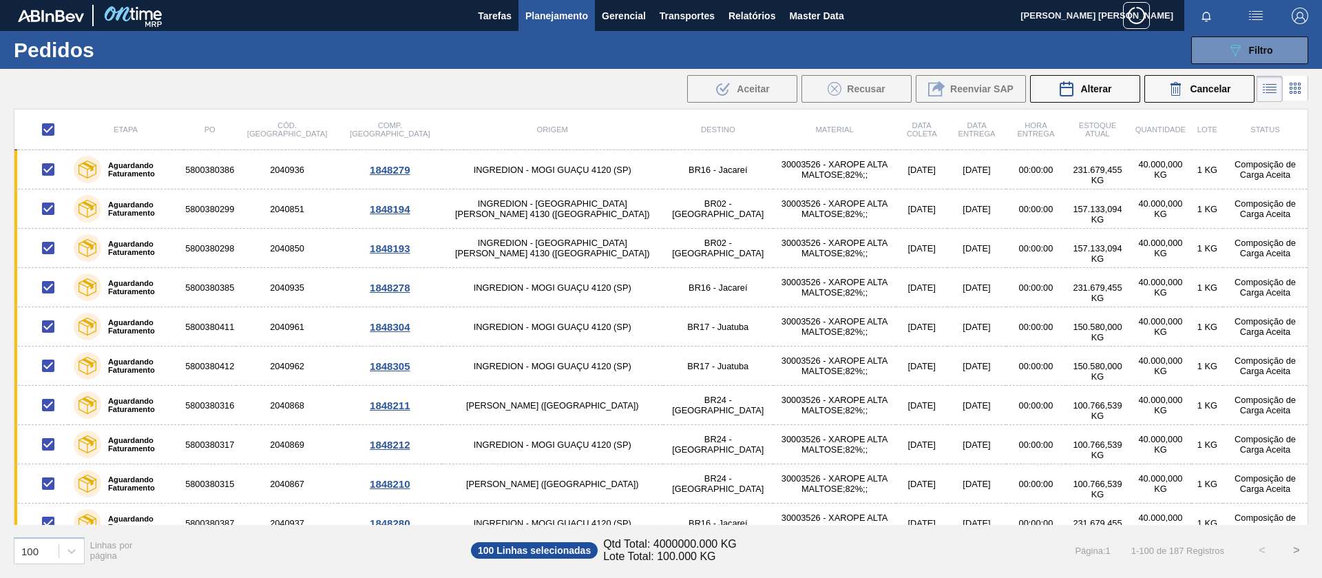
checkbox input "false"
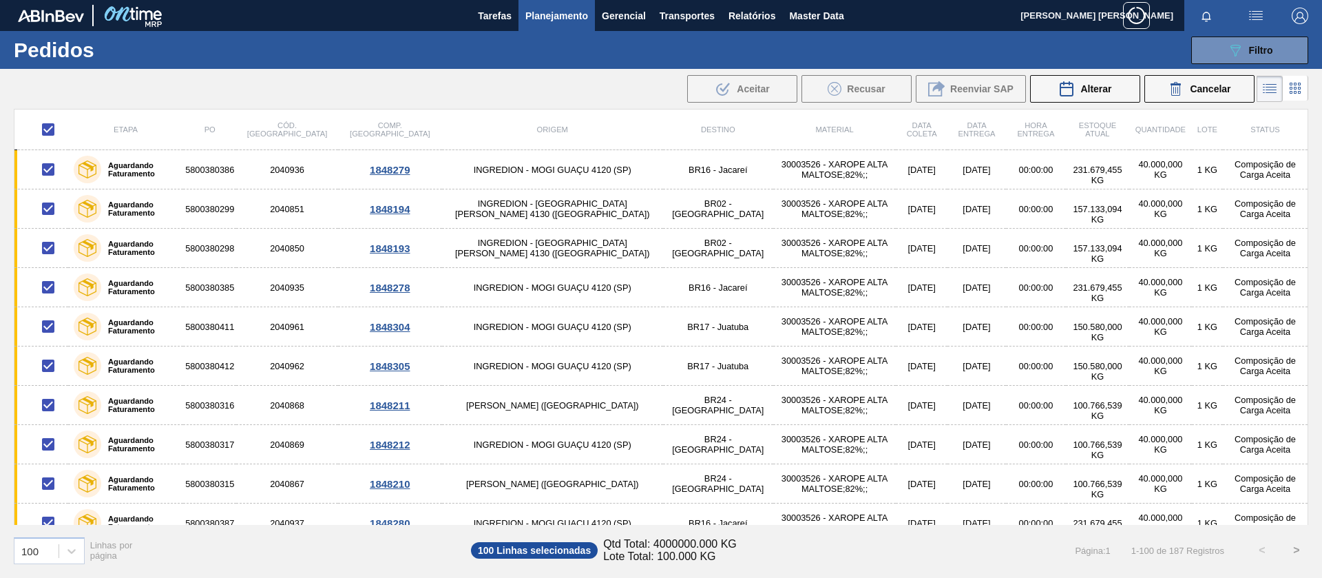
checkbox input "false"
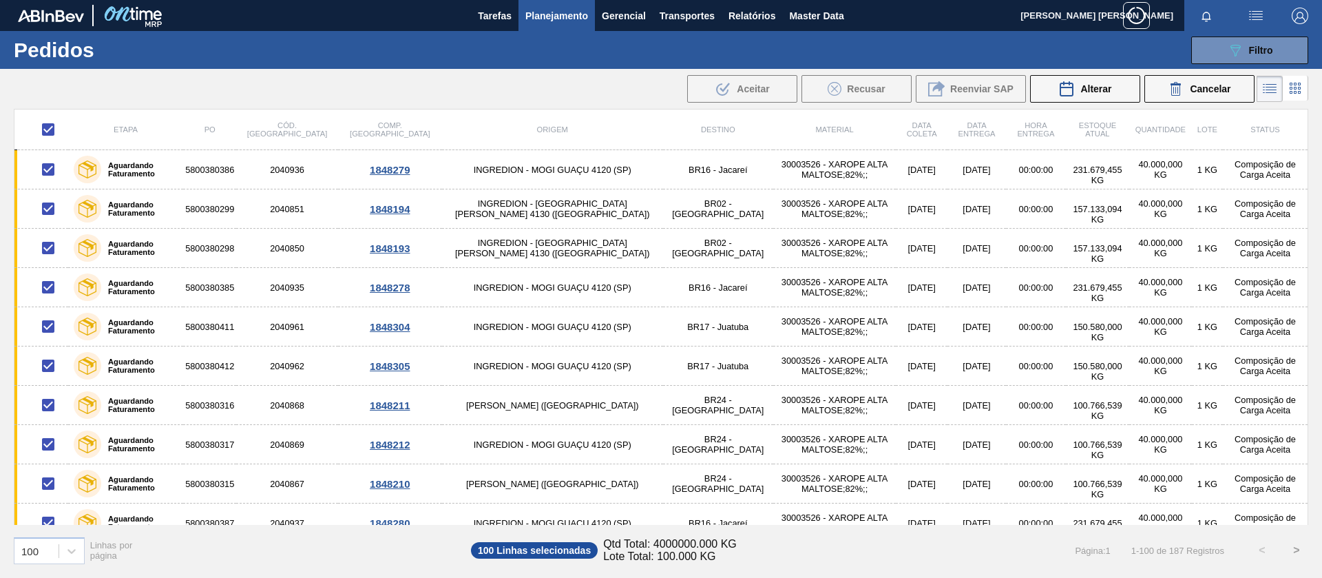
checkbox input "false"
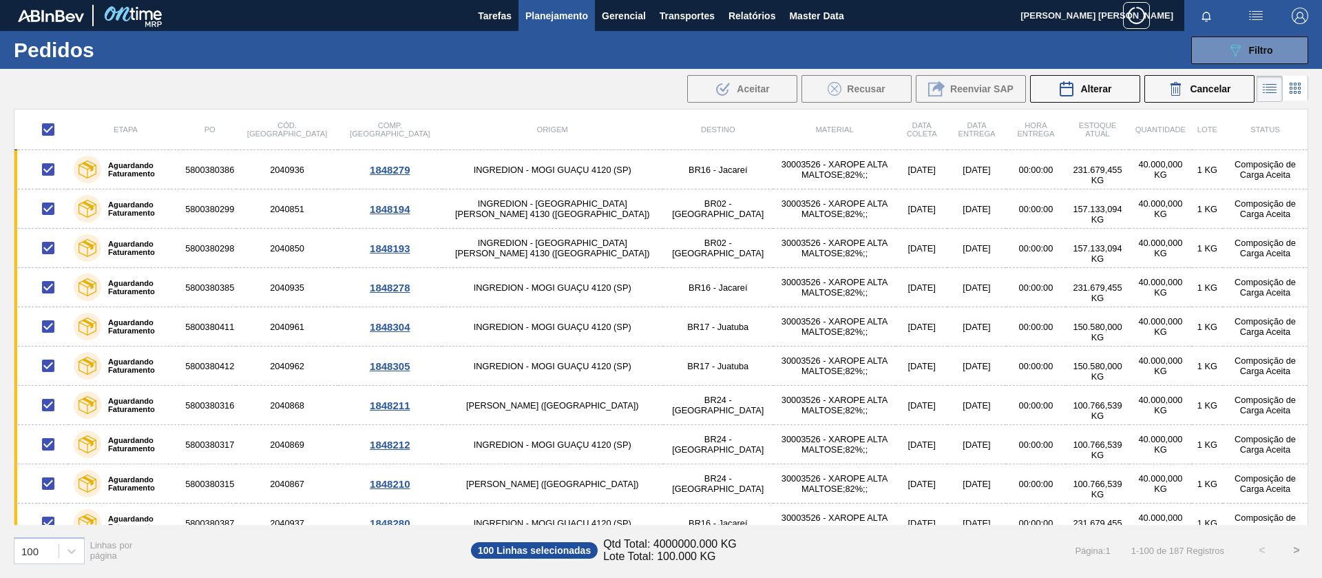
checkbox input "false"
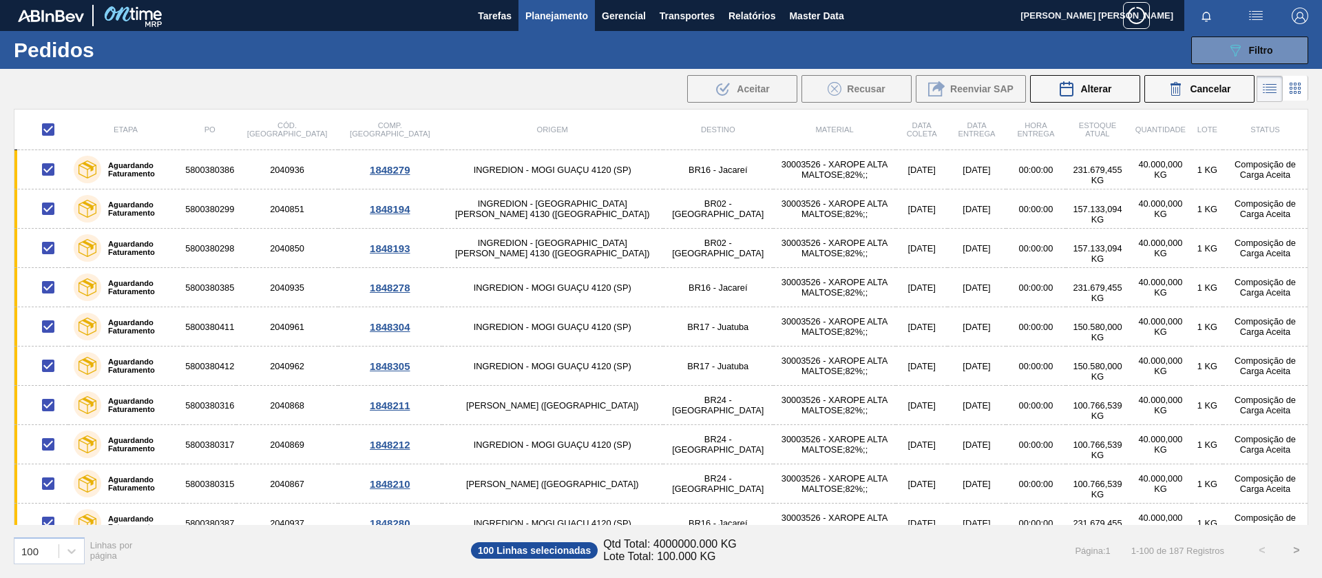
checkbox input "false"
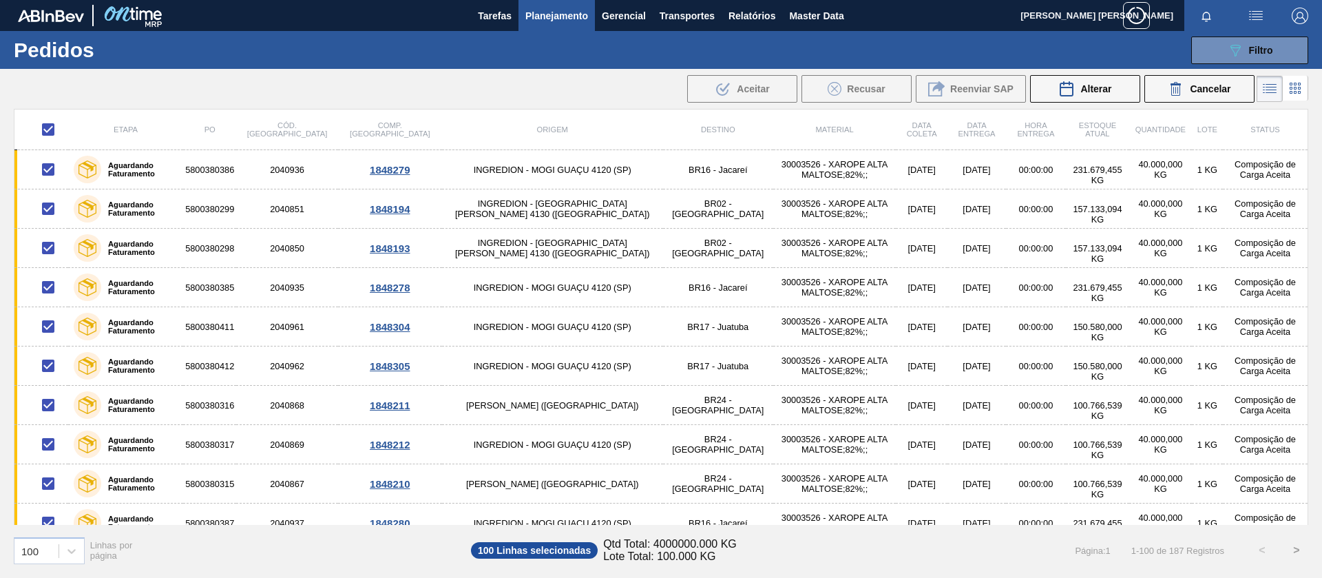
checkbox input "false"
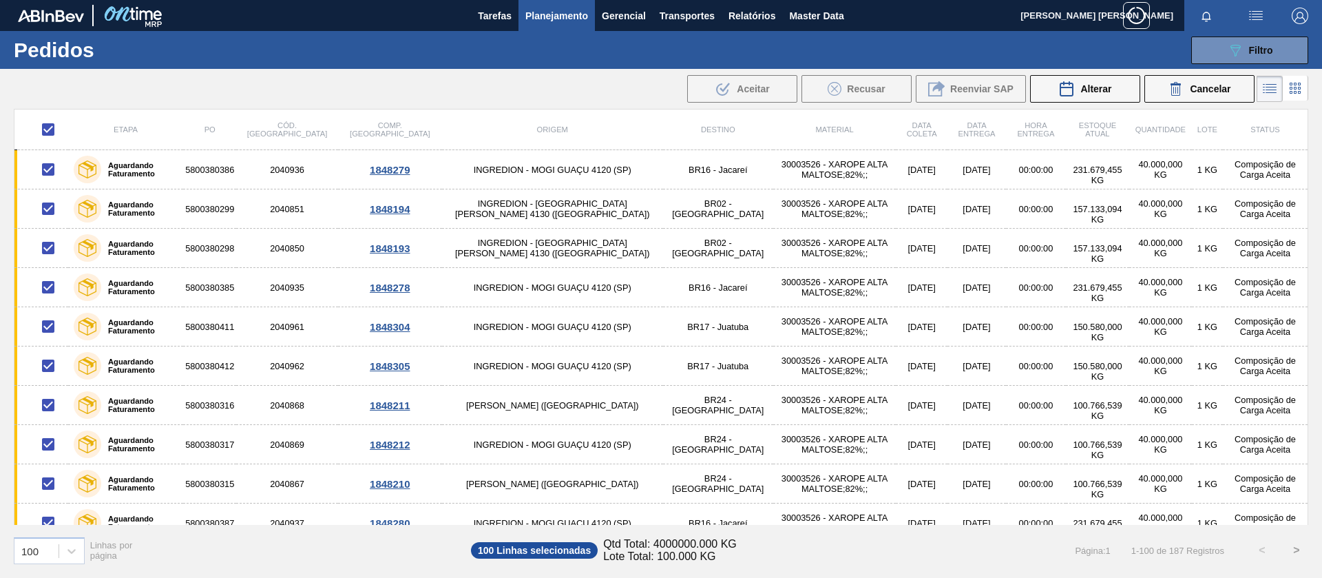
checkbox input "false"
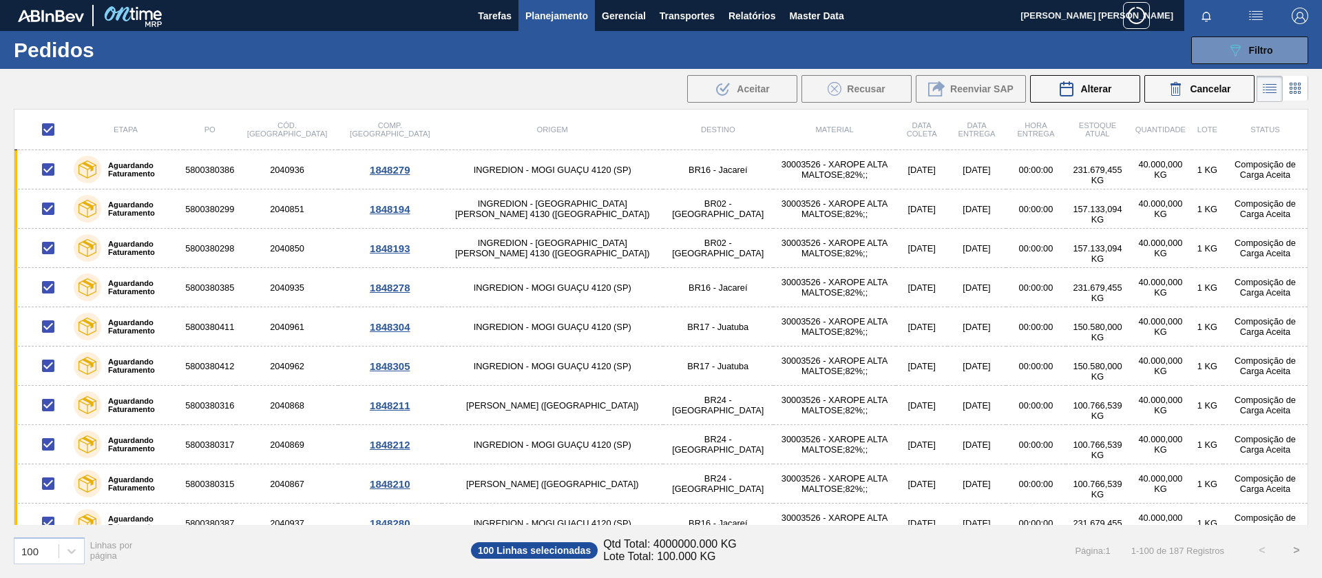
checkbox input "false"
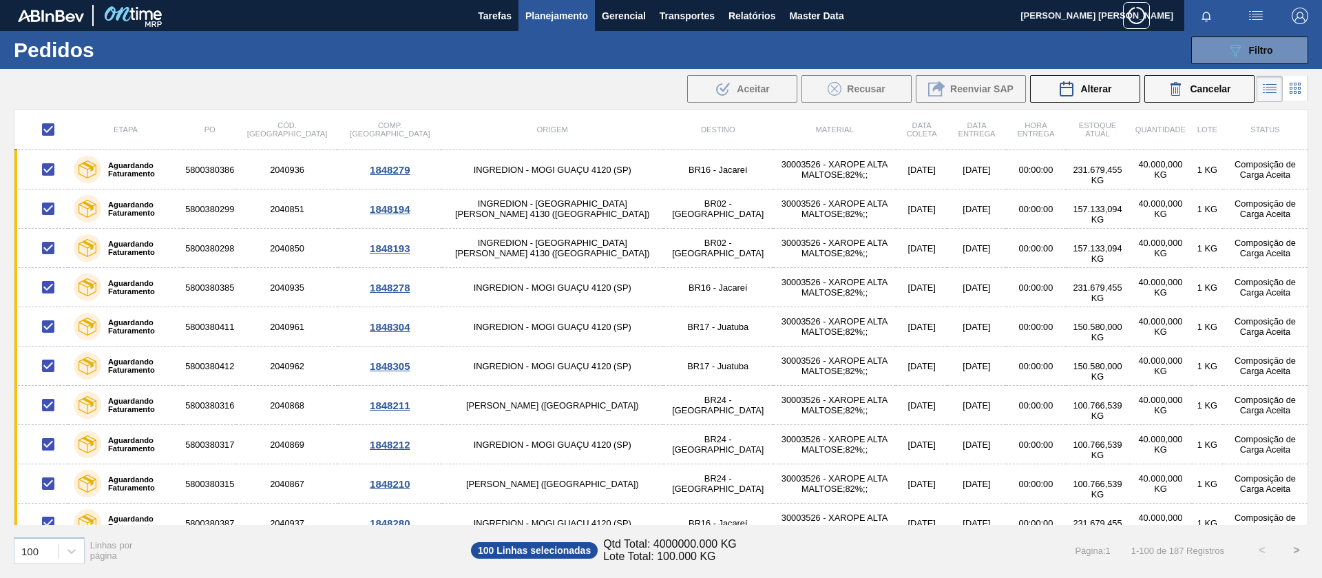
checkbox input "false"
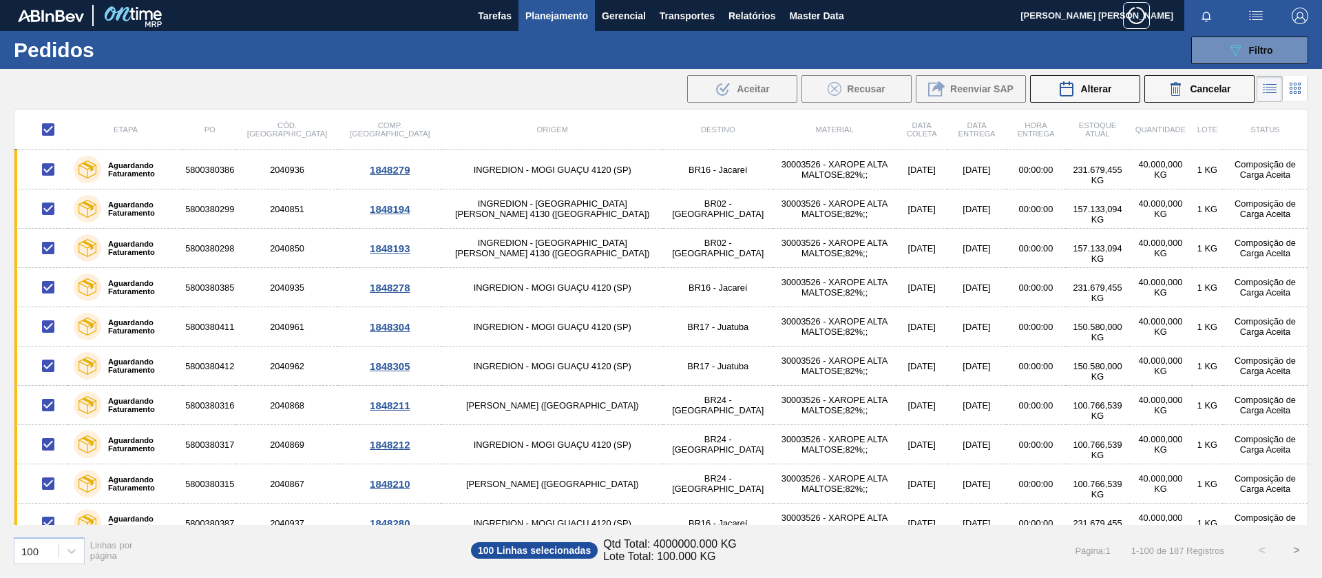
checkbox input "false"
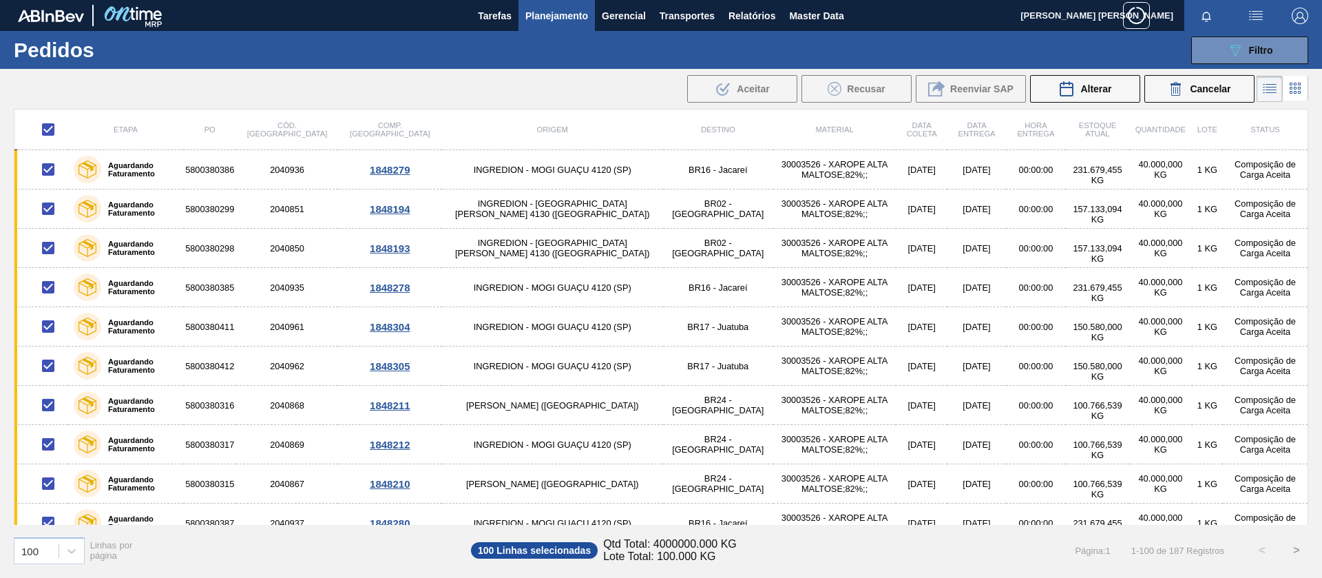
checkbox input "false"
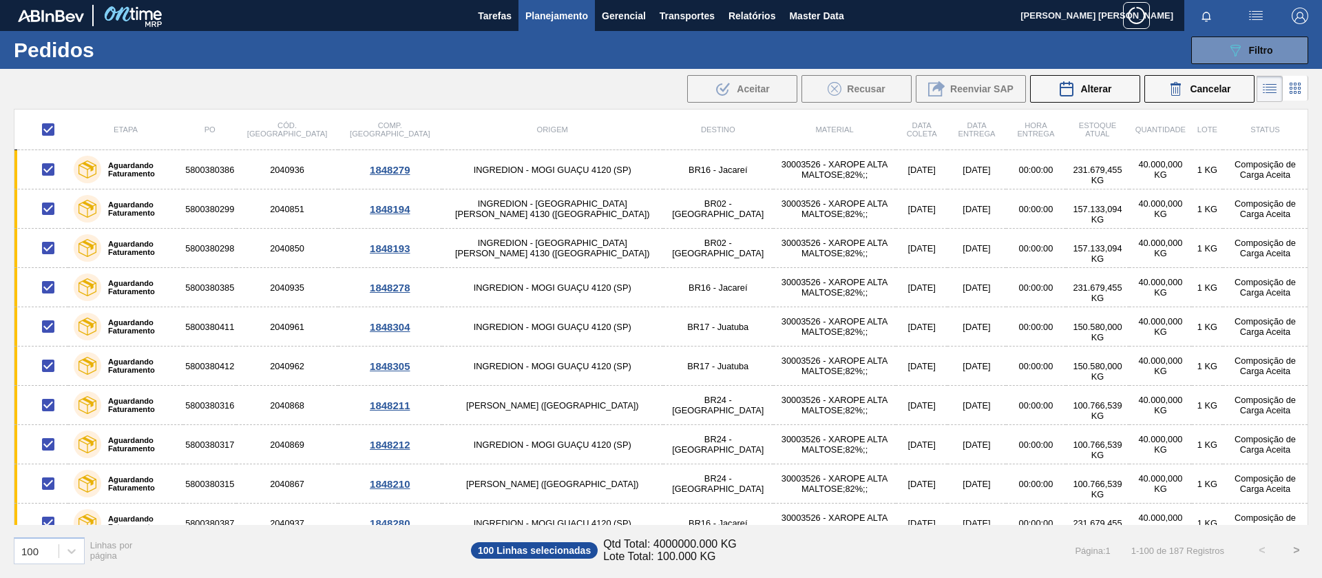
checkbox input "false"
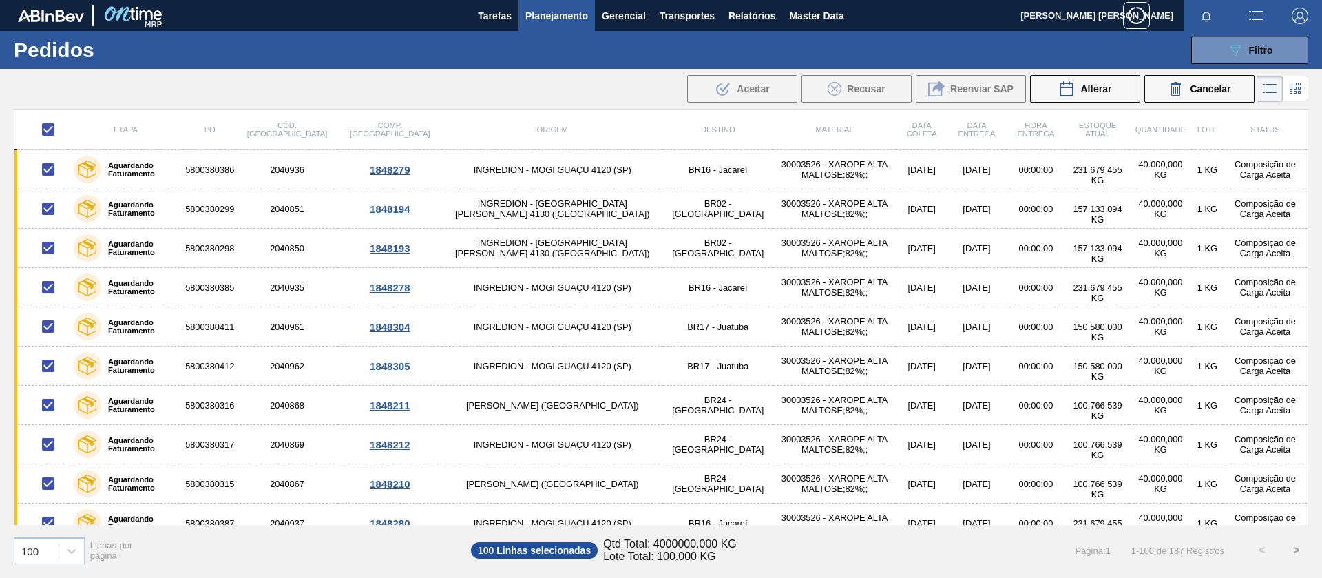
checkbox input "false"
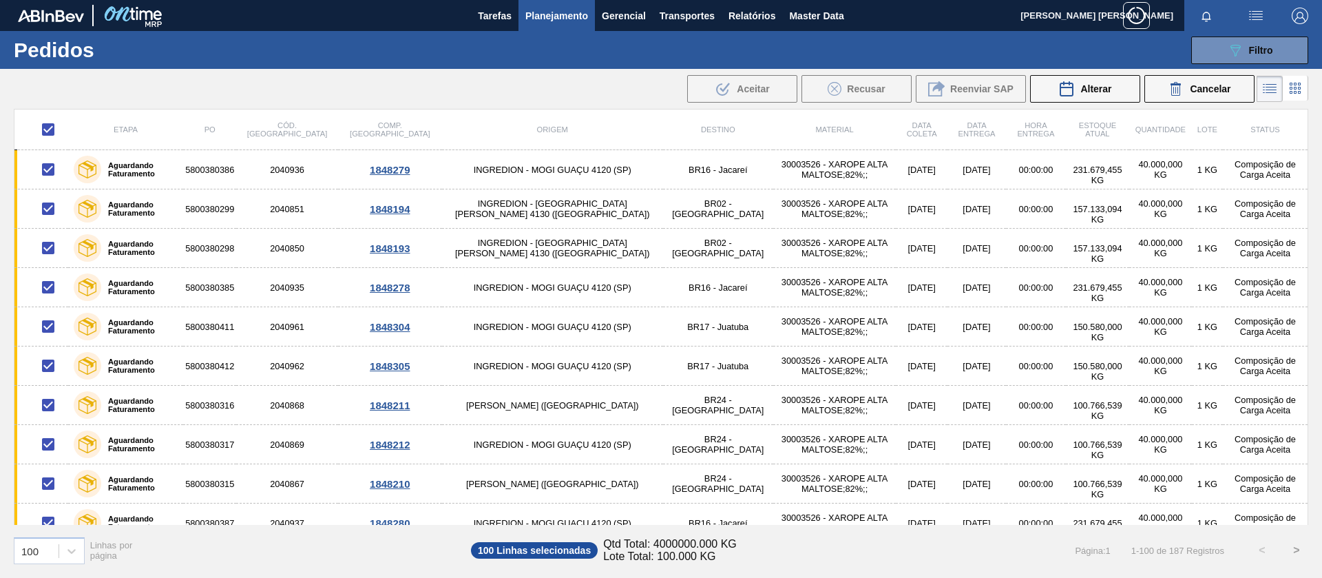
checkbox input "false"
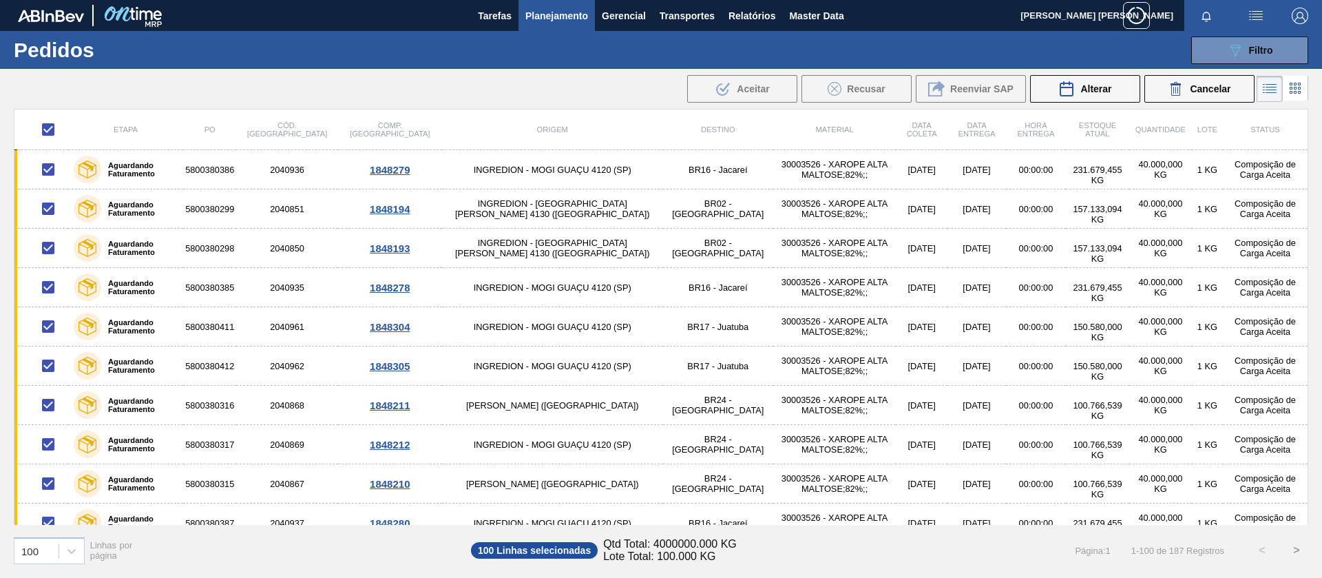
checkbox input "false"
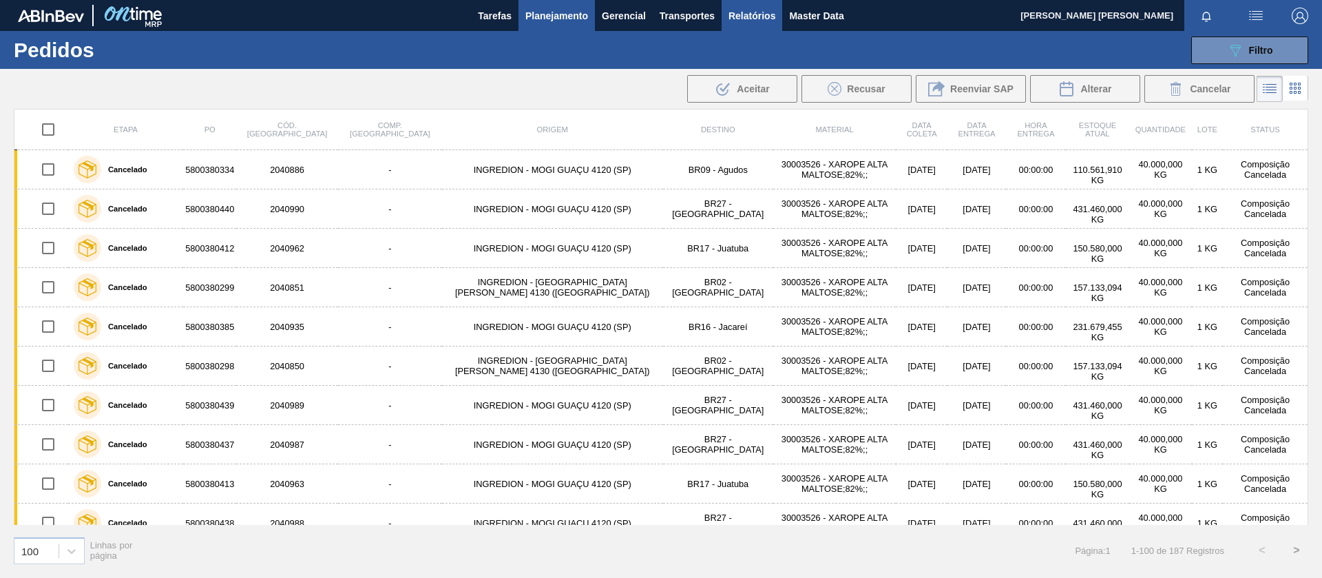
click at [755, 10] on span "Relatórios" at bounding box center [752, 16] width 47 height 17
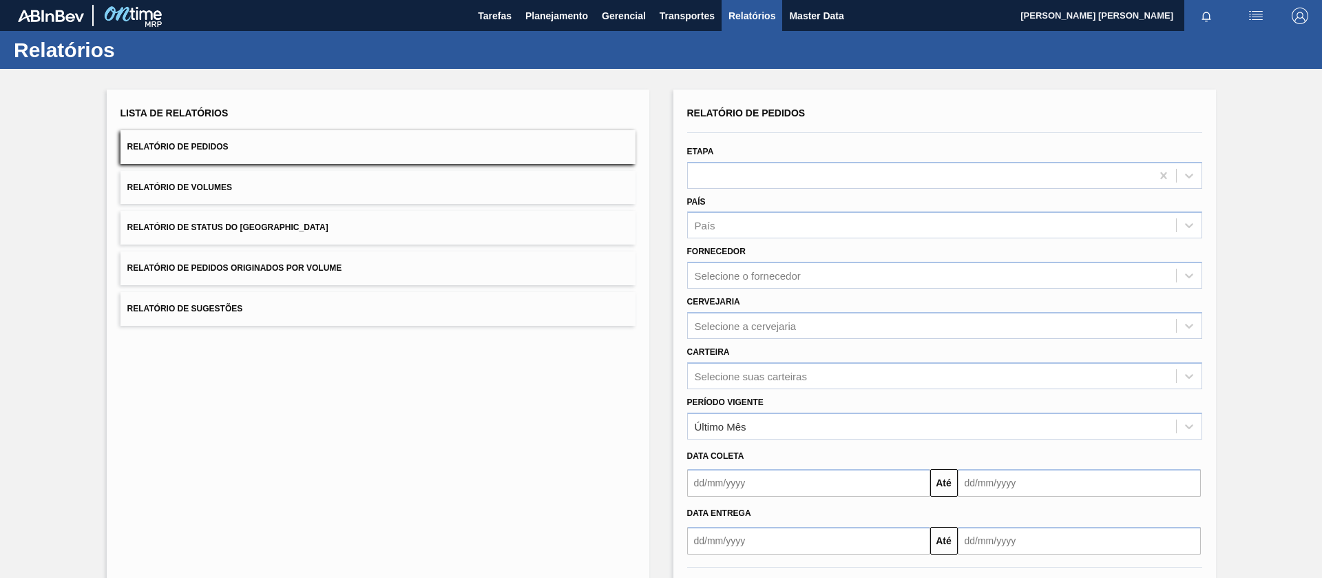
click at [377, 261] on button "Relatório de Pedidos Originados por Volume" at bounding box center [378, 268] width 515 height 34
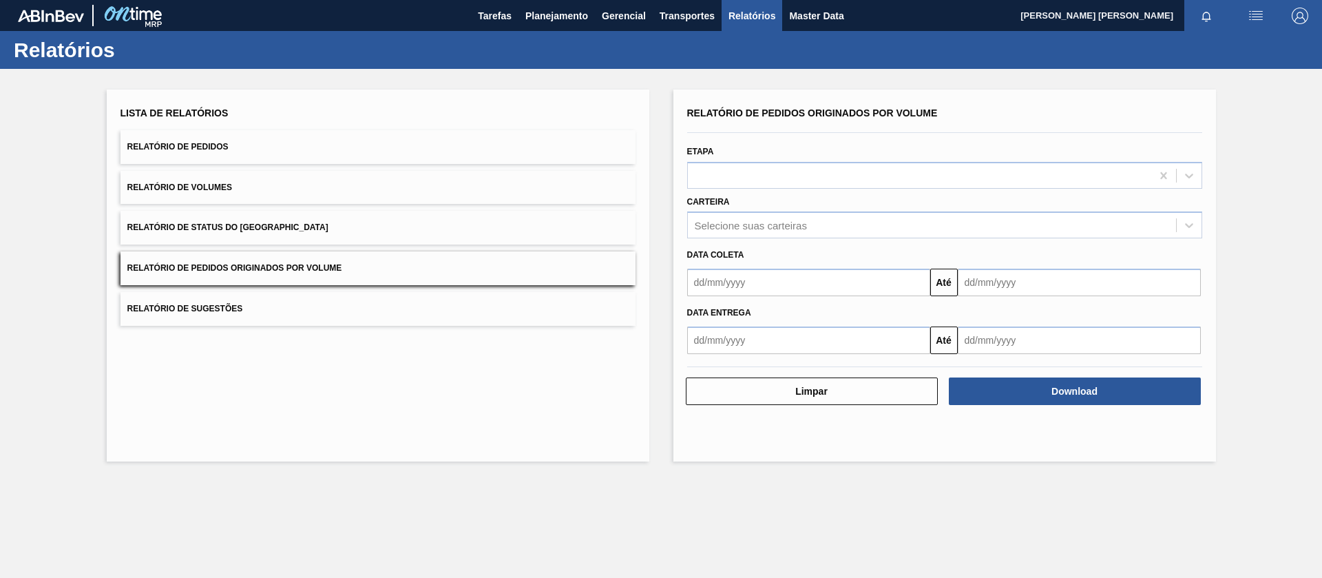
click at [763, 242] on div "Data coleta" at bounding box center [945, 253] width 526 height 23
click at [770, 216] on div "Selecione suas carteiras" at bounding box center [932, 226] width 488 height 20
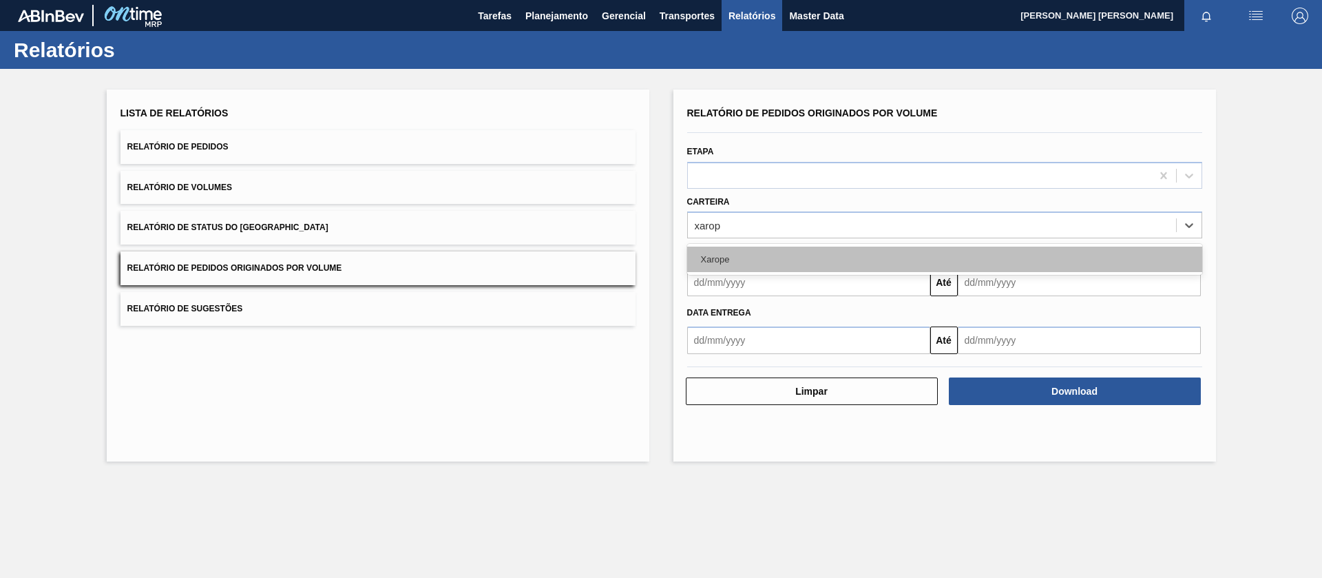
click at [725, 268] on div "Xarope" at bounding box center [944, 259] width 515 height 25
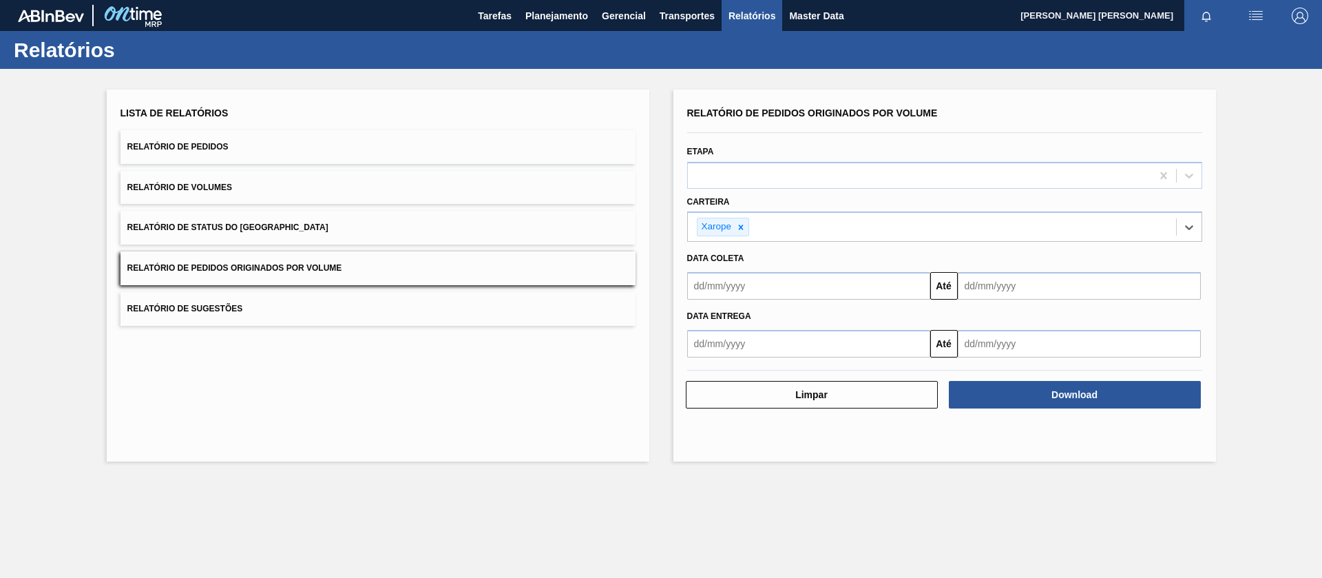
click at [720, 280] on input "text" at bounding box center [808, 286] width 243 height 28
click at [699, 323] on button "Previous Month" at bounding box center [700, 319] width 10 height 10
click at [724, 360] on div "1" at bounding box center [725, 363] width 19 height 19
click at [1026, 287] on input "text" at bounding box center [1079, 286] width 243 height 28
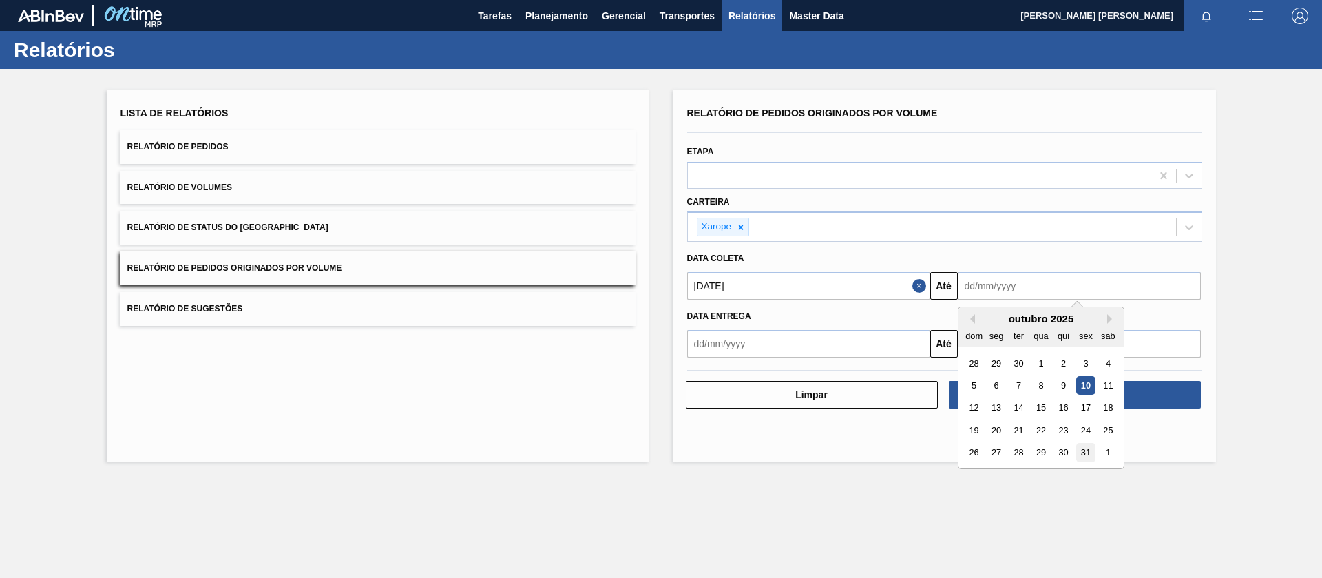
click at [1086, 449] on div "31" at bounding box center [1086, 453] width 19 height 19
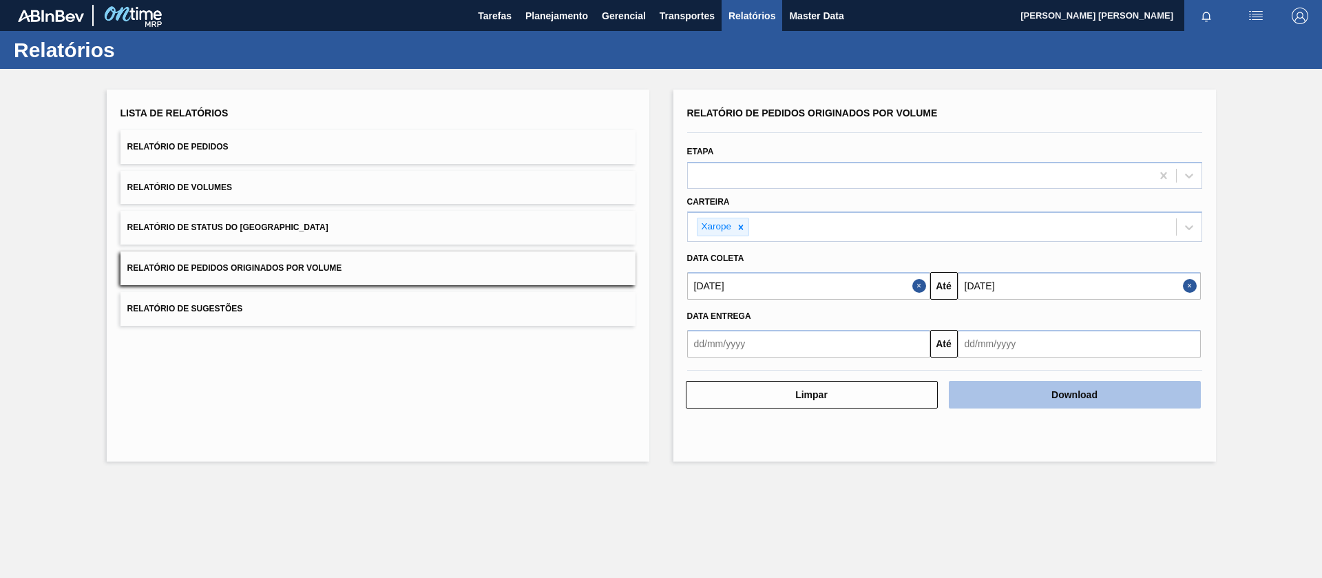
click at [1082, 396] on button "Download" at bounding box center [1075, 395] width 252 height 28
